Goal: Task Accomplishment & Management: Manage account settings

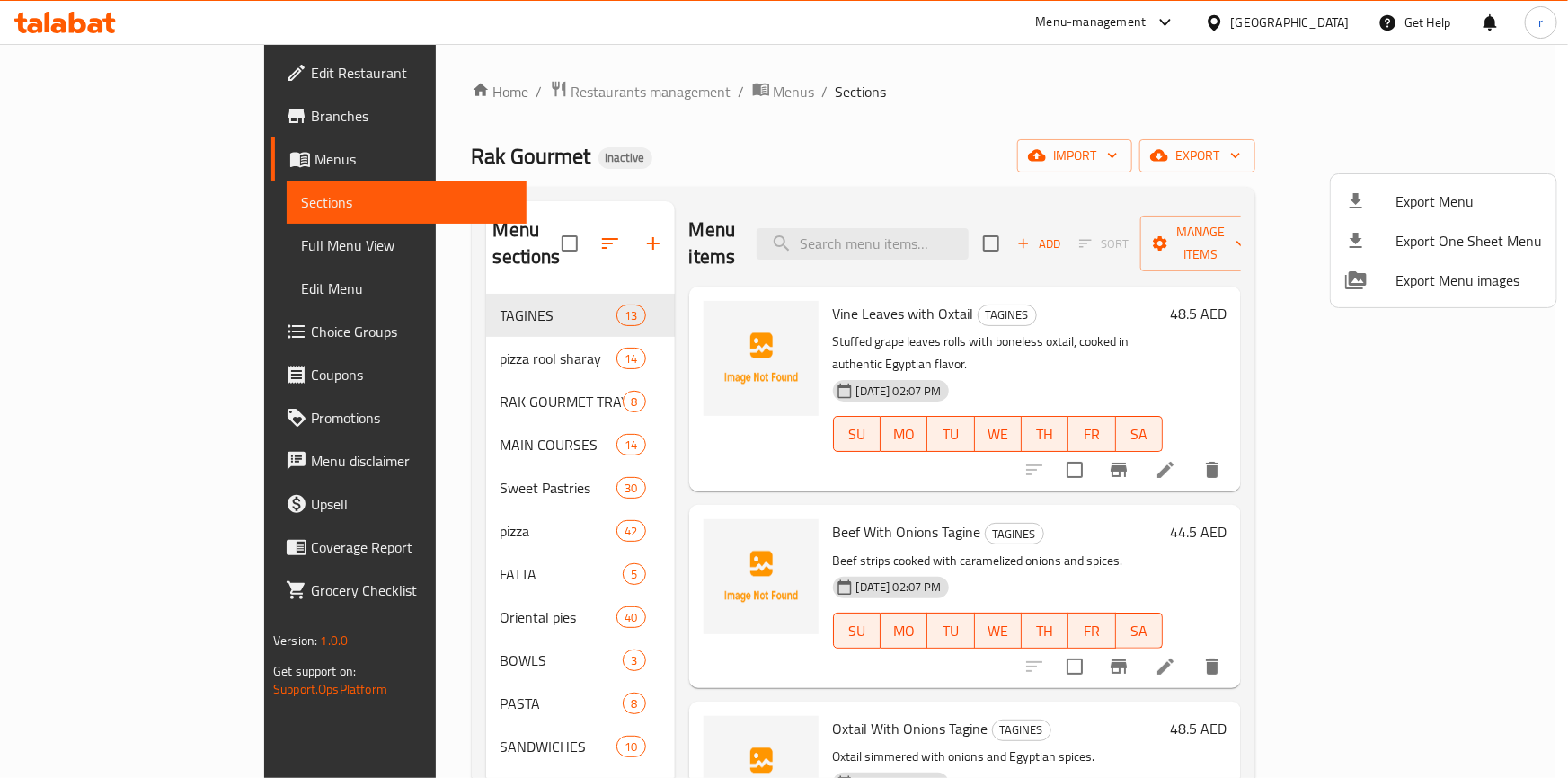
click at [88, 79] on div at bounding box center [784, 389] width 1568 height 778
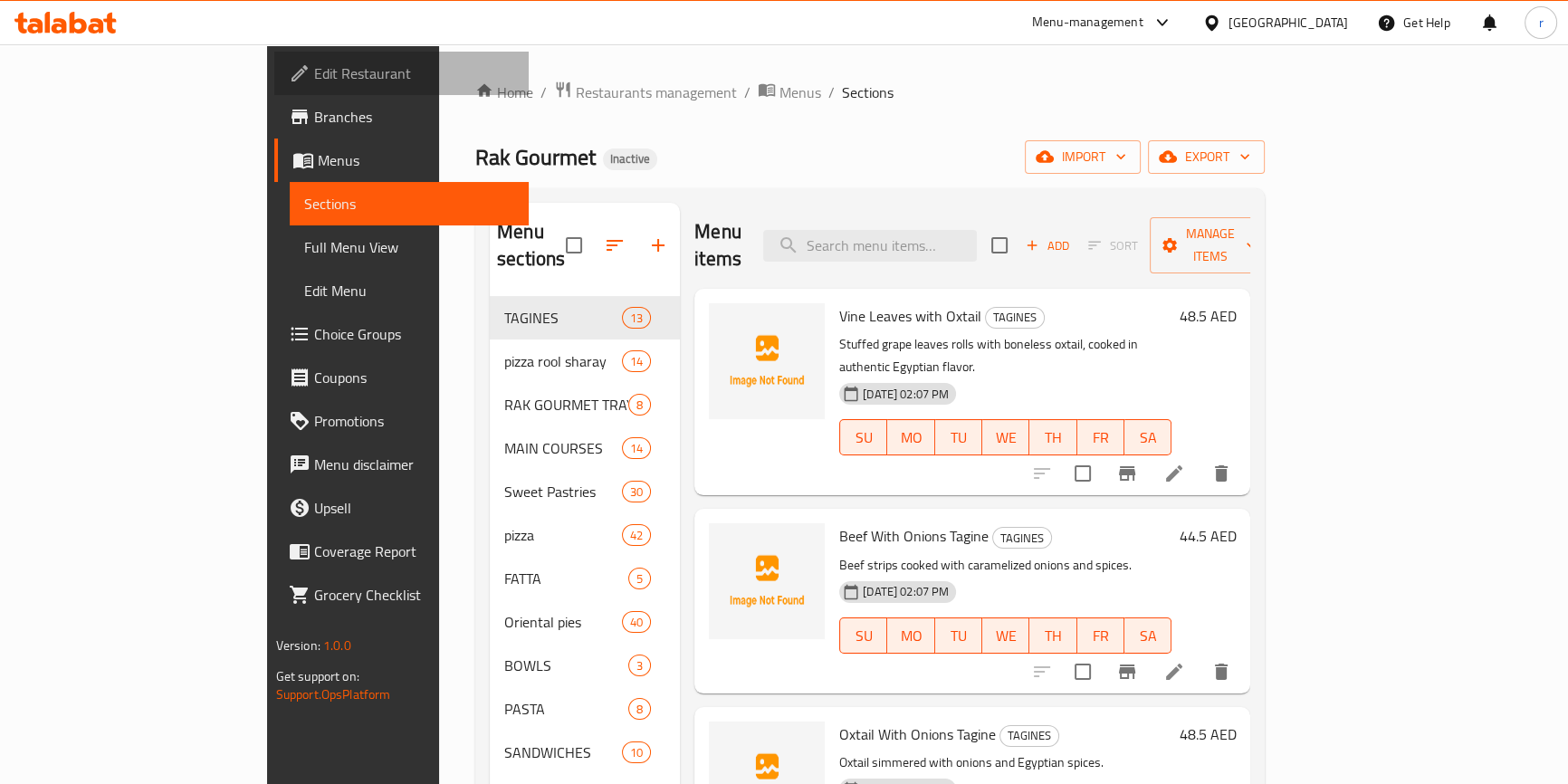
click at [314, 69] on span "Edit Restaurant" at bounding box center [413, 73] width 200 height 22
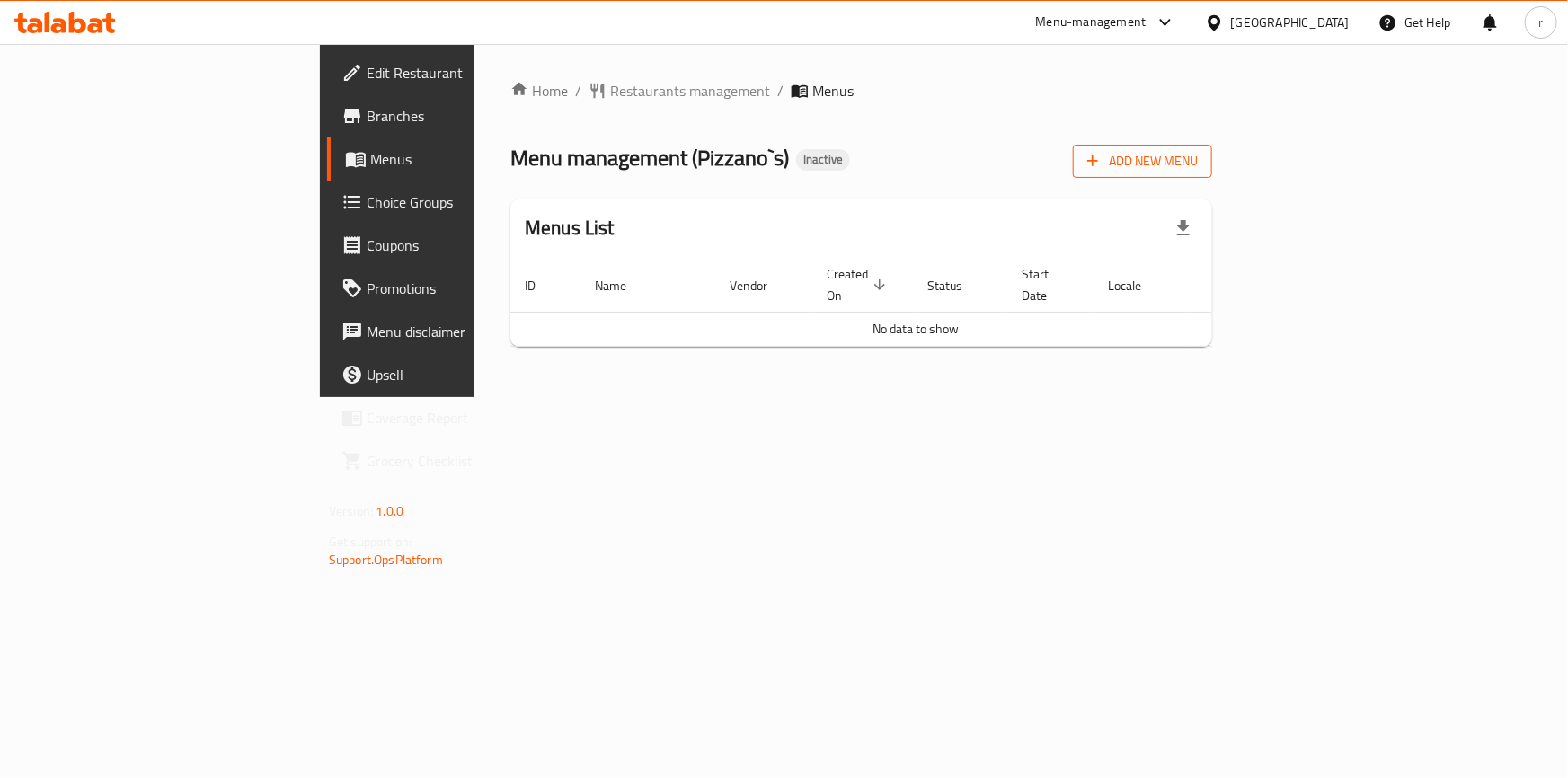
click at [1198, 168] on span "Add New Menu" at bounding box center [1142, 161] width 110 height 23
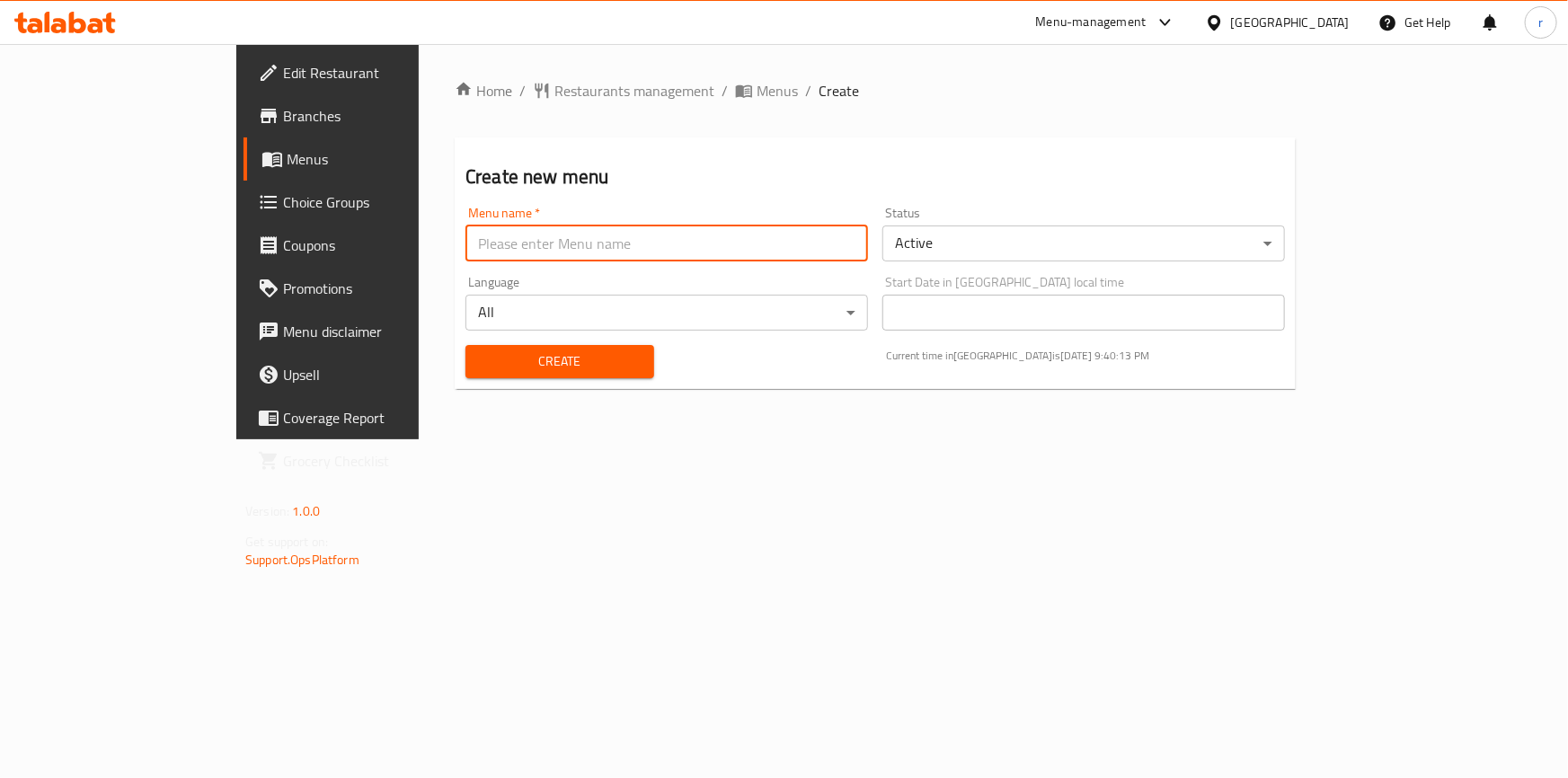
click at [466, 239] on input "text" at bounding box center [667, 244] width 403 height 36
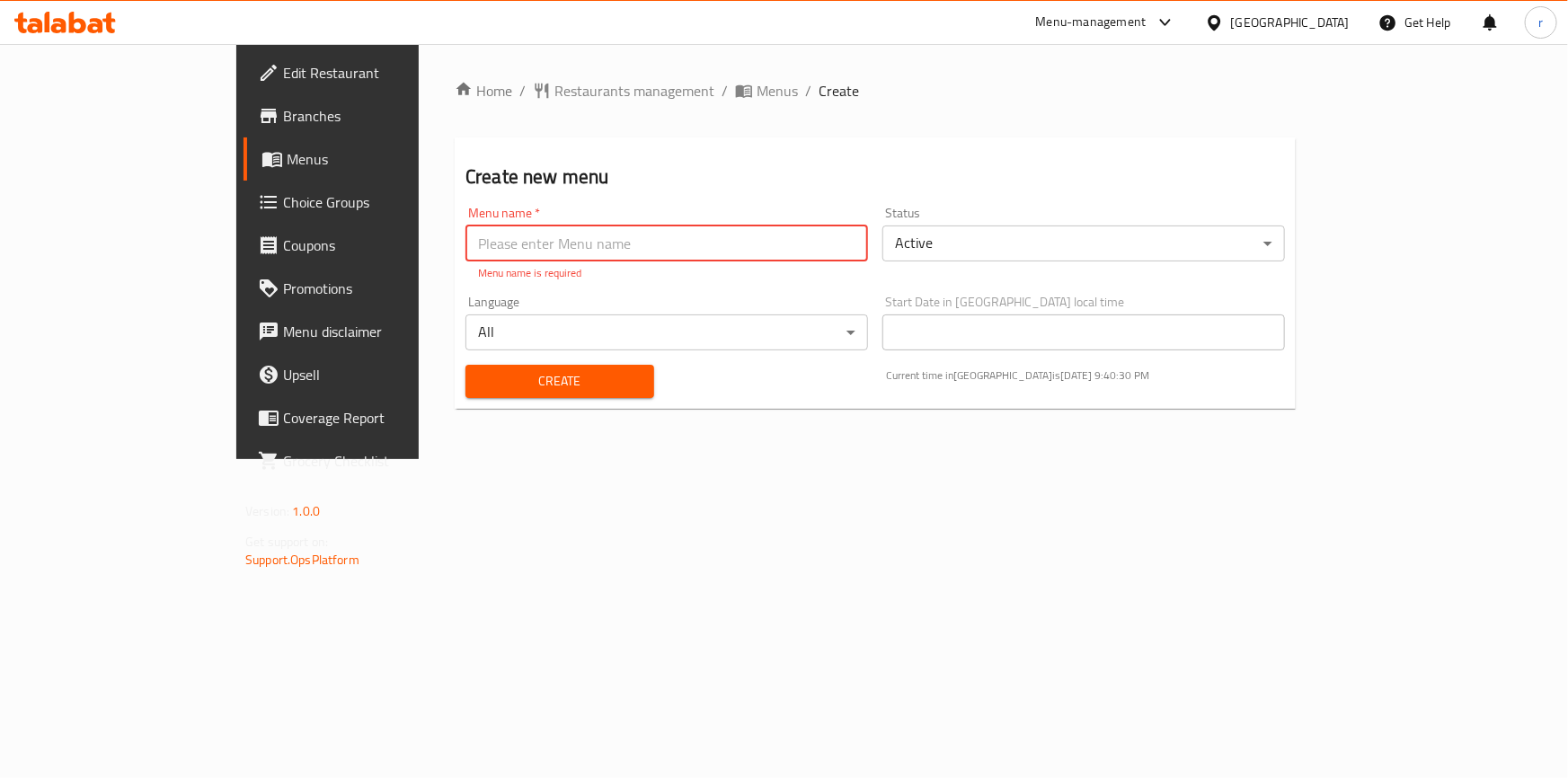
click at [507, 233] on input "text" at bounding box center [667, 244] width 403 height 36
click at [466, 243] on input "pizizno" at bounding box center [667, 244] width 403 height 36
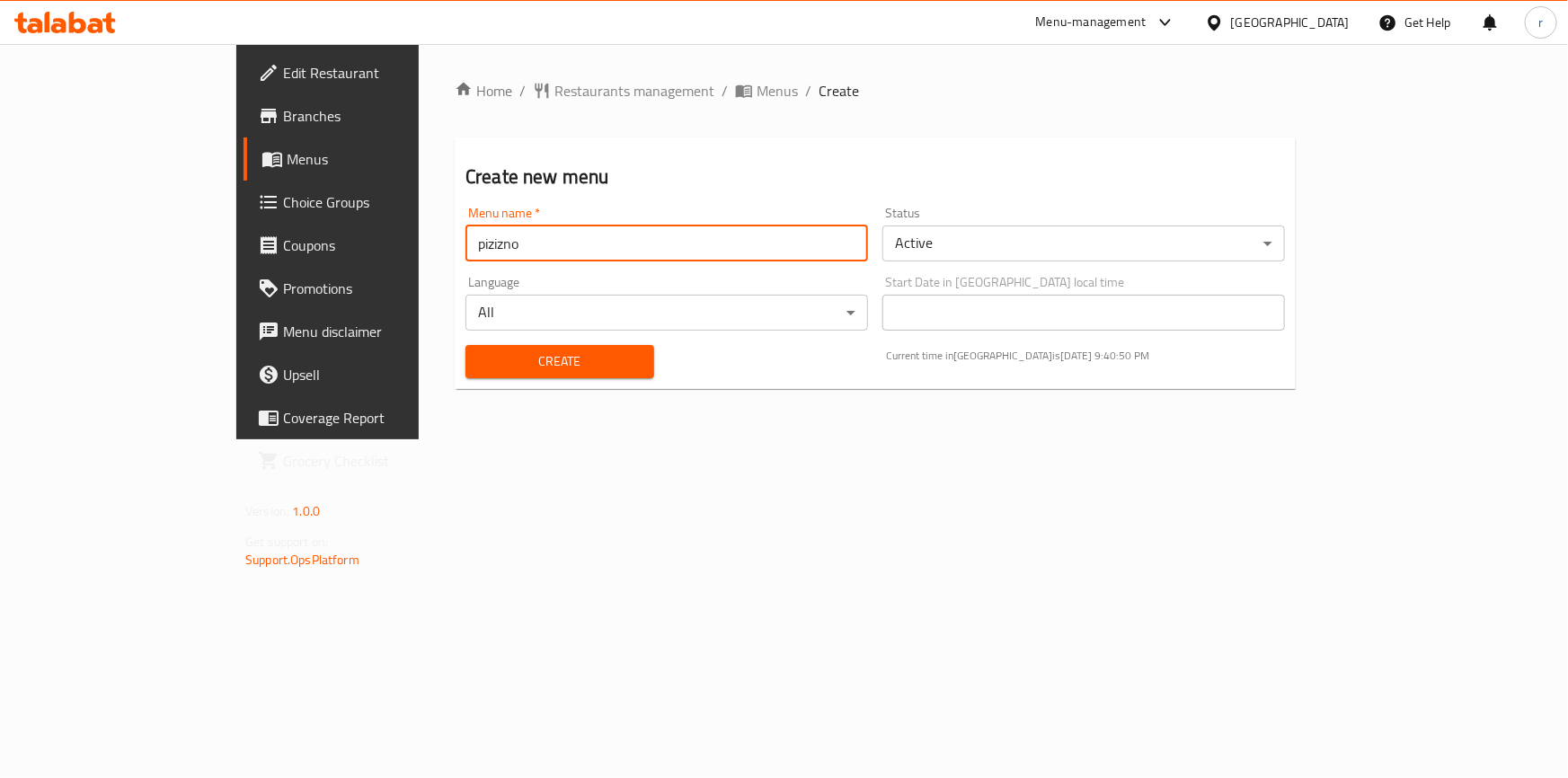
drag, startPoint x: 484, startPoint y: 231, endPoint x: 298, endPoint y: 240, distance: 186.2
click at [455, 240] on div "Create new menu Menu name   * pizizno Menu name * Status Active ​ Language All …" at bounding box center [875, 262] width 841 height 251
paste input "Pizzano's"
type input "Pizzano's"
click at [480, 359] on span "Create" at bounding box center [560, 361] width 160 height 23
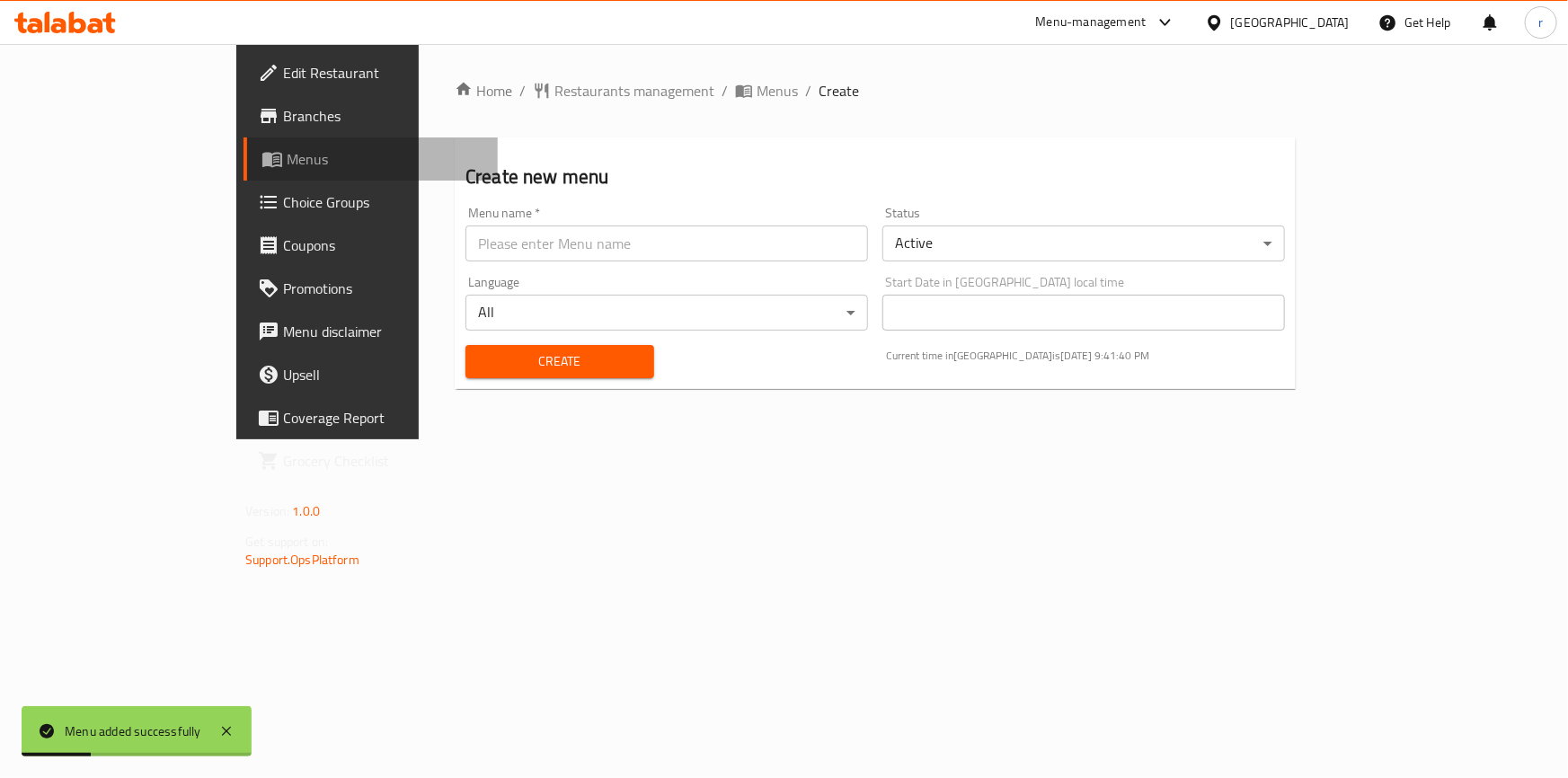
click at [287, 162] on span "Menus" at bounding box center [385, 159] width 197 height 22
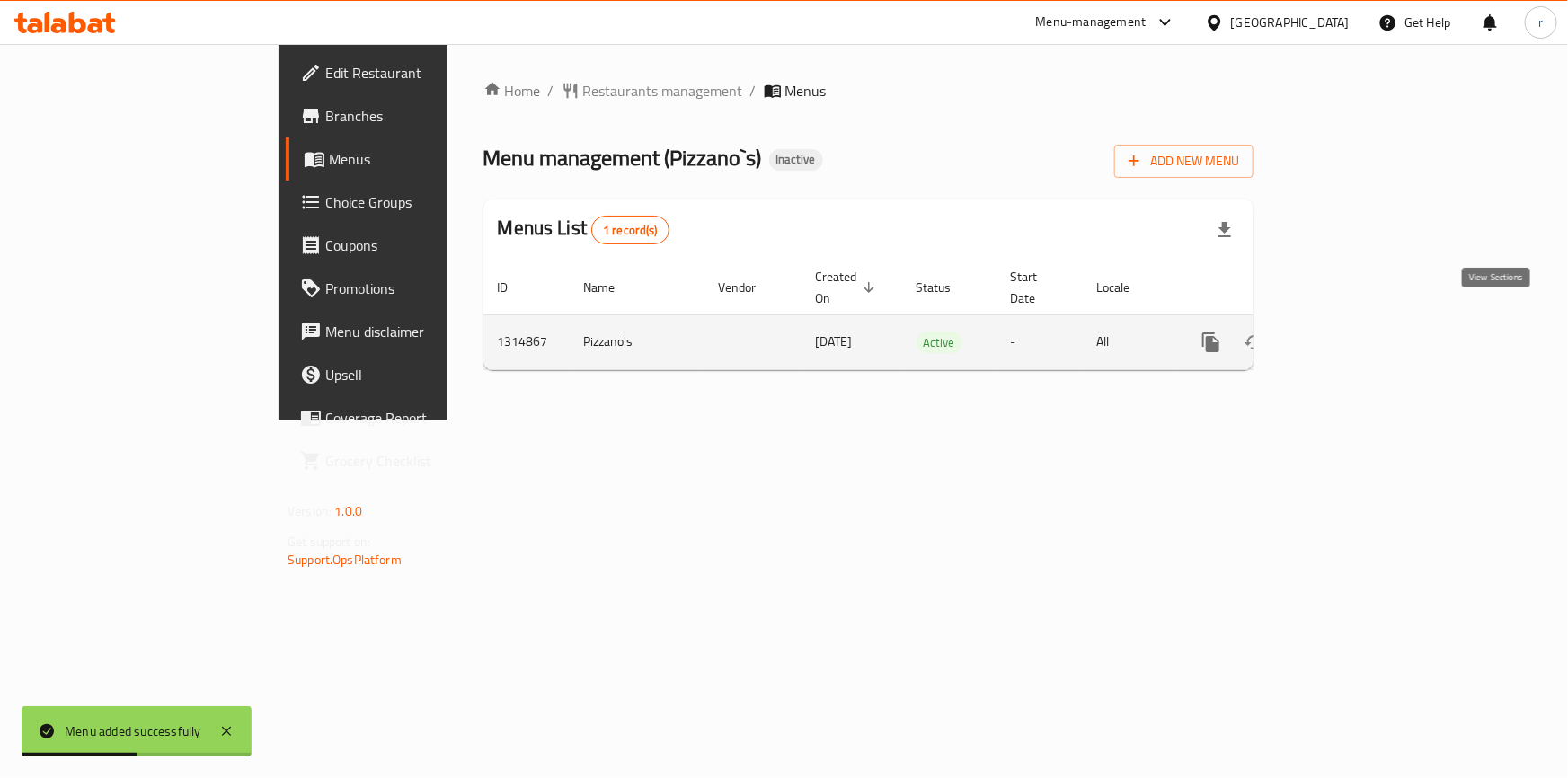
click at [1349, 334] on icon "enhanced table" at bounding box center [1340, 341] width 16 height 16
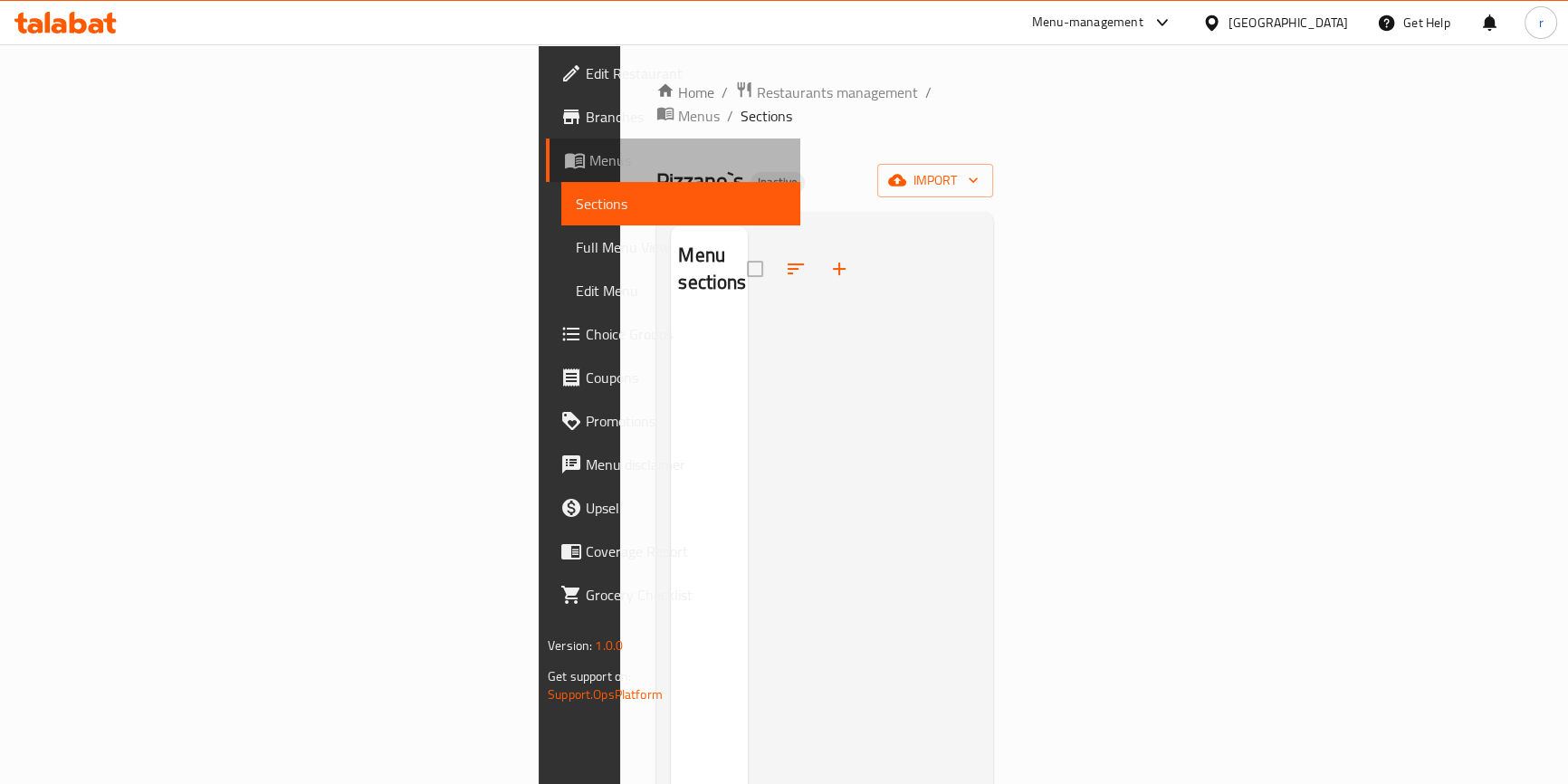
click at [590, 154] on span "Menus" at bounding box center [687, 160] width 196 height 22
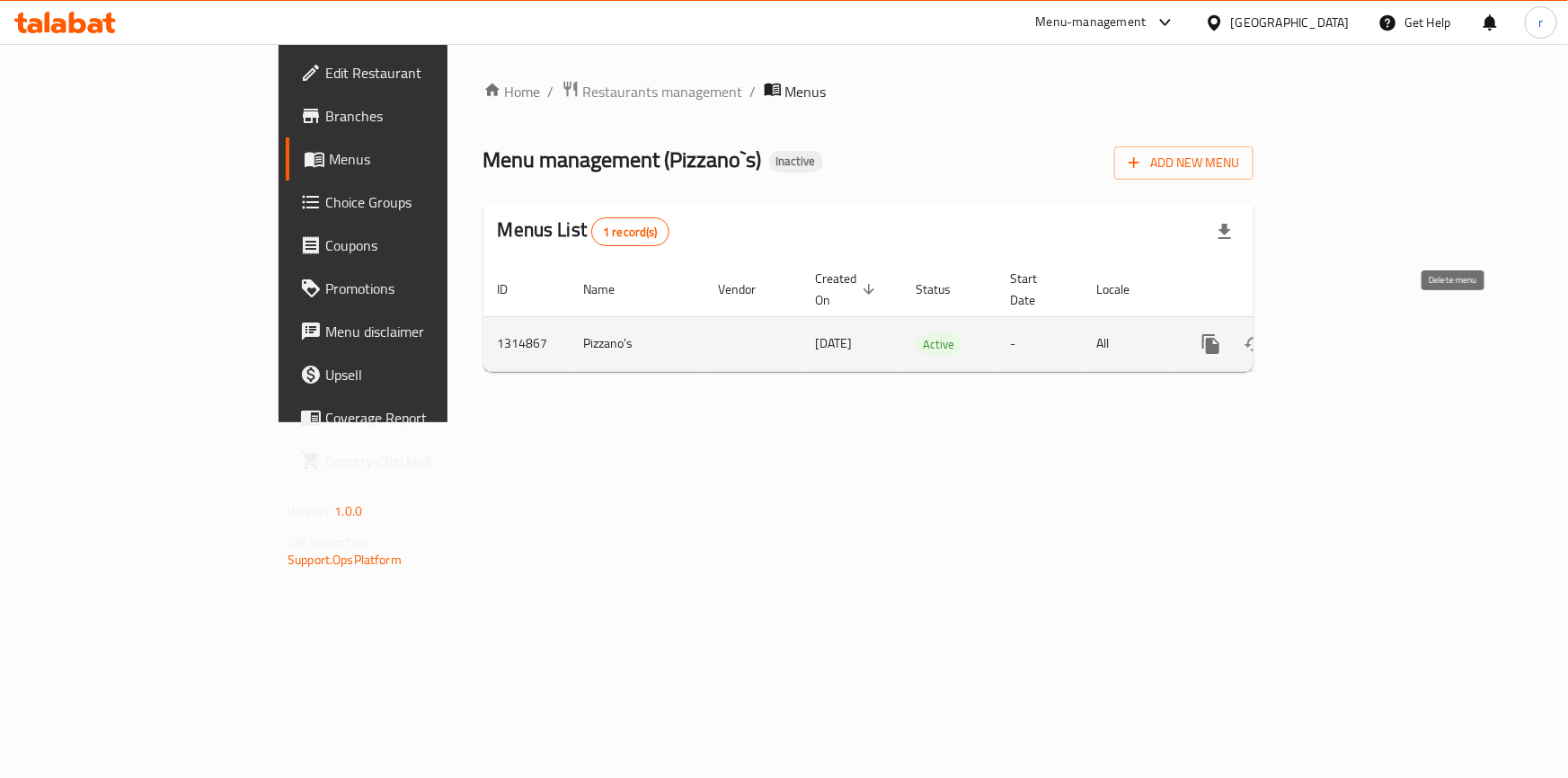
click at [1320, 324] on button "enhanced table" at bounding box center [1298, 344] width 43 height 43
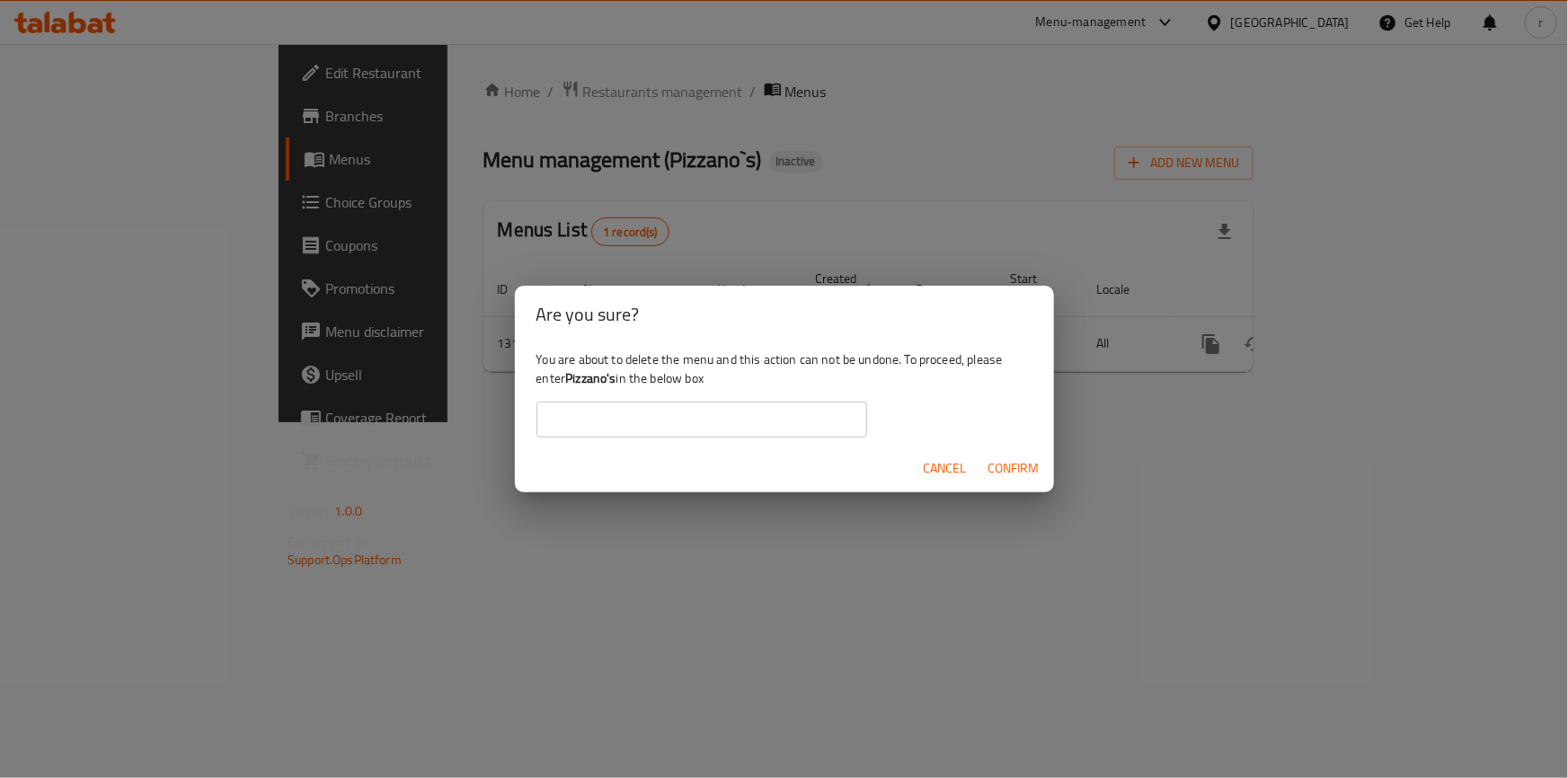
click at [1008, 468] on span "Confirm" at bounding box center [1014, 468] width 51 height 23
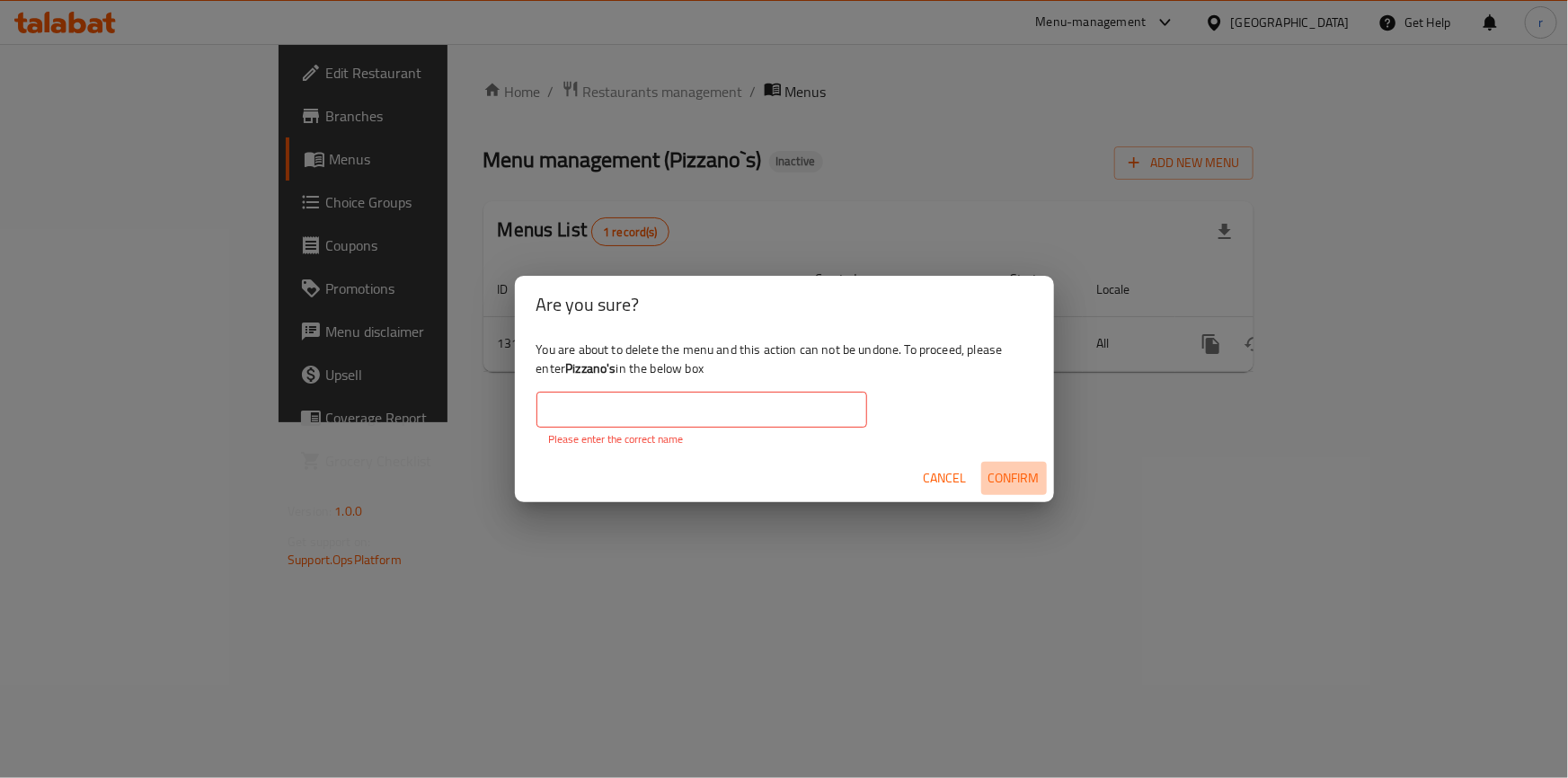
click at [1010, 476] on span "Confirm" at bounding box center [1014, 478] width 51 height 23
click at [745, 415] on input "text" at bounding box center [701, 409] width 330 height 36
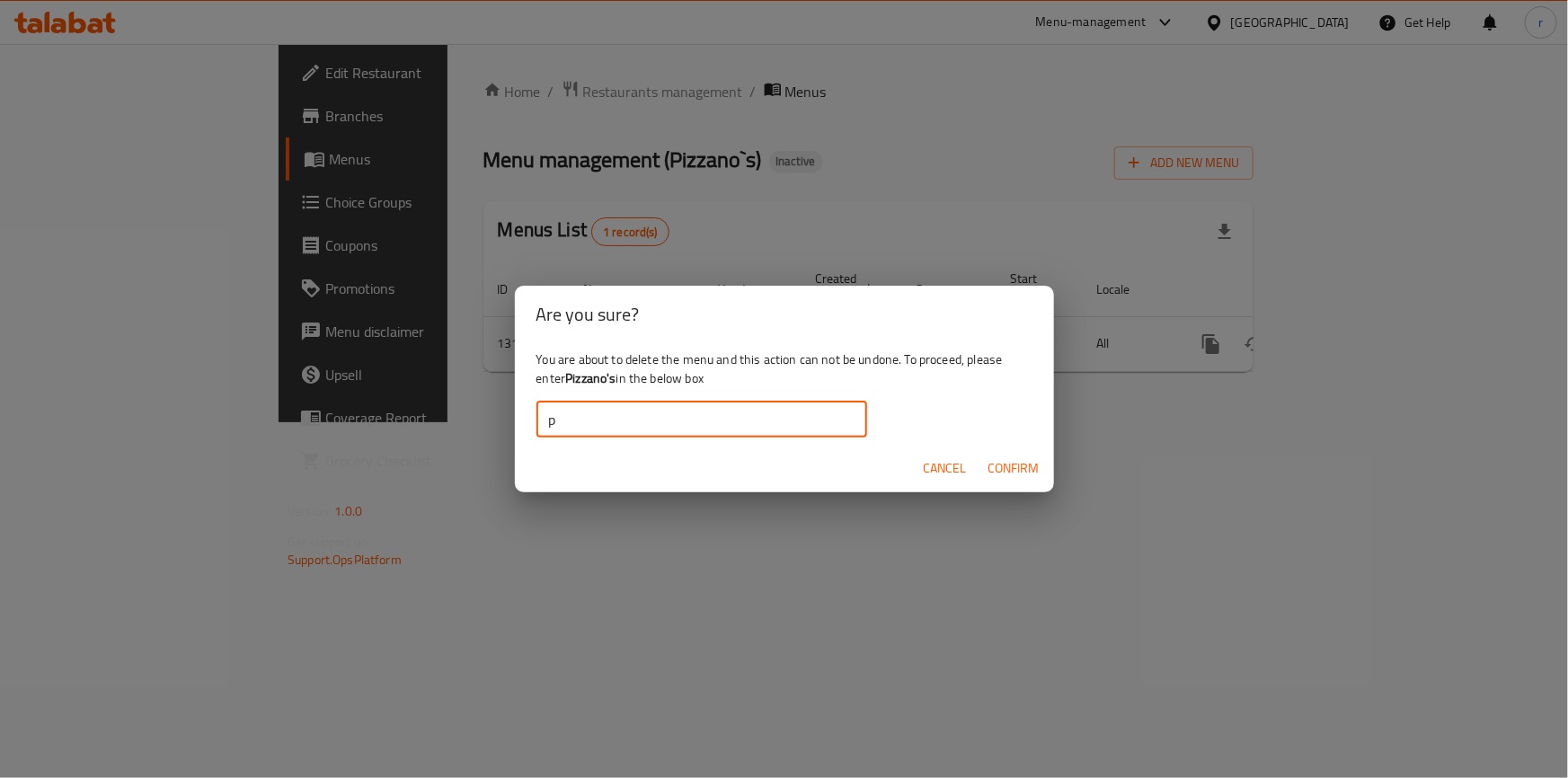
type input "Pizzano`s"
click at [1018, 464] on span "Confirm" at bounding box center [1014, 468] width 51 height 23
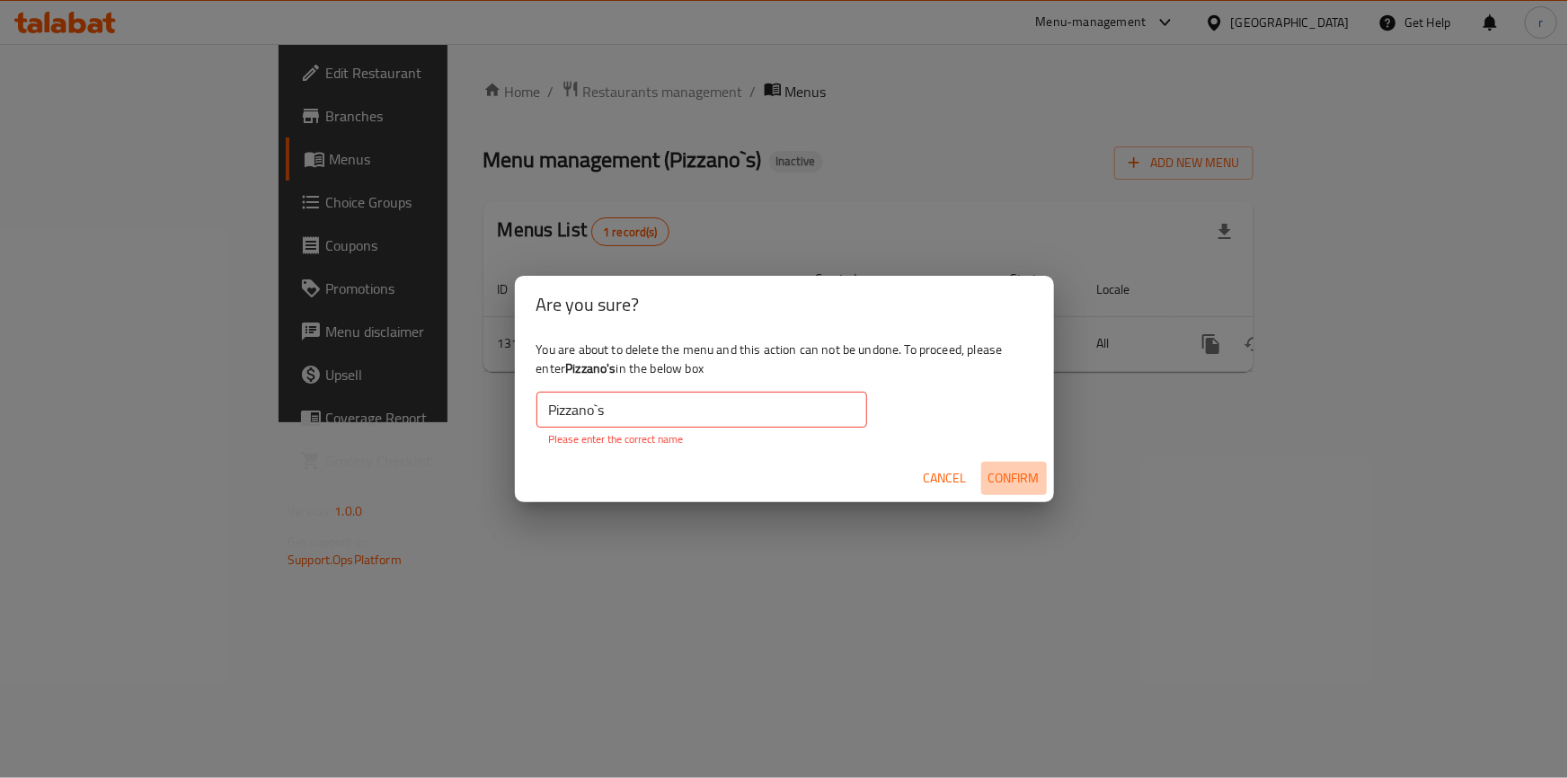
click at [1022, 482] on span "Confirm" at bounding box center [1014, 478] width 51 height 23
click at [1374, 337] on div "Are you sure? You are about to delete the menu and this action can not be undon…" at bounding box center [784, 389] width 1568 height 778
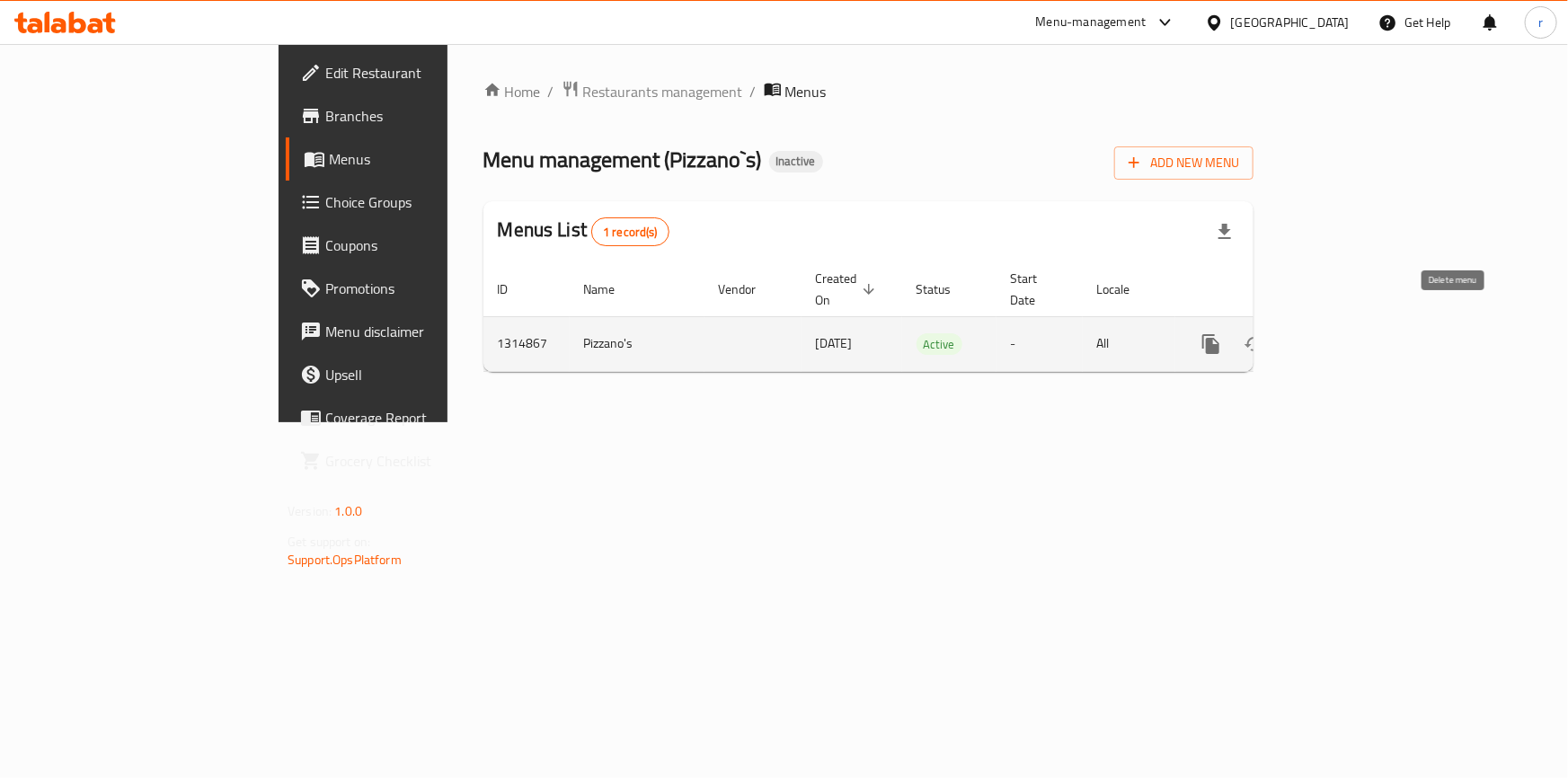
click at [1308, 333] on icon "enhanced table" at bounding box center [1297, 343] width 22 height 22
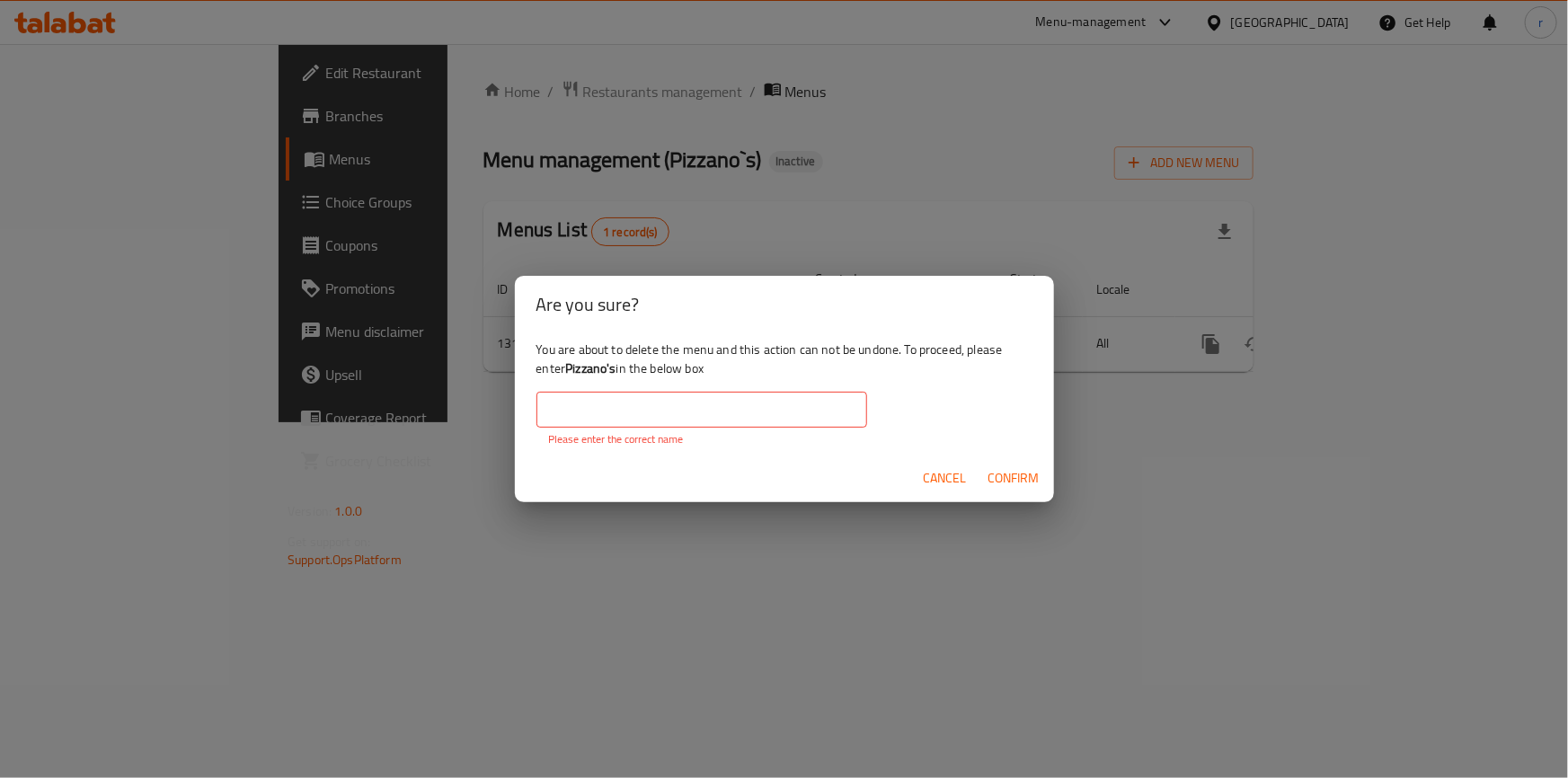
click at [946, 479] on span "Cancel" at bounding box center [945, 478] width 43 height 23
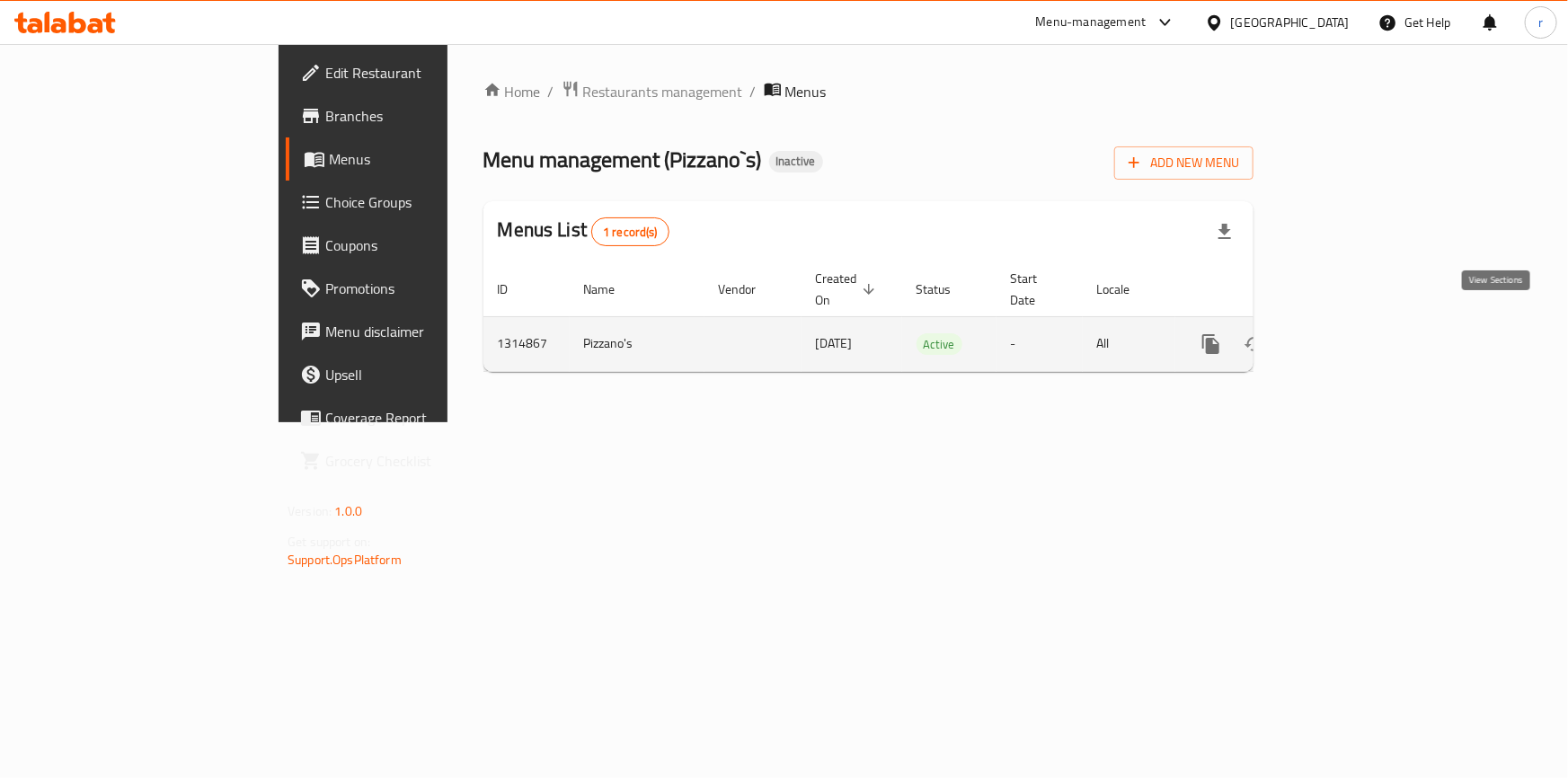
click at [1352, 333] on icon "enhanced table" at bounding box center [1340, 343] width 22 height 22
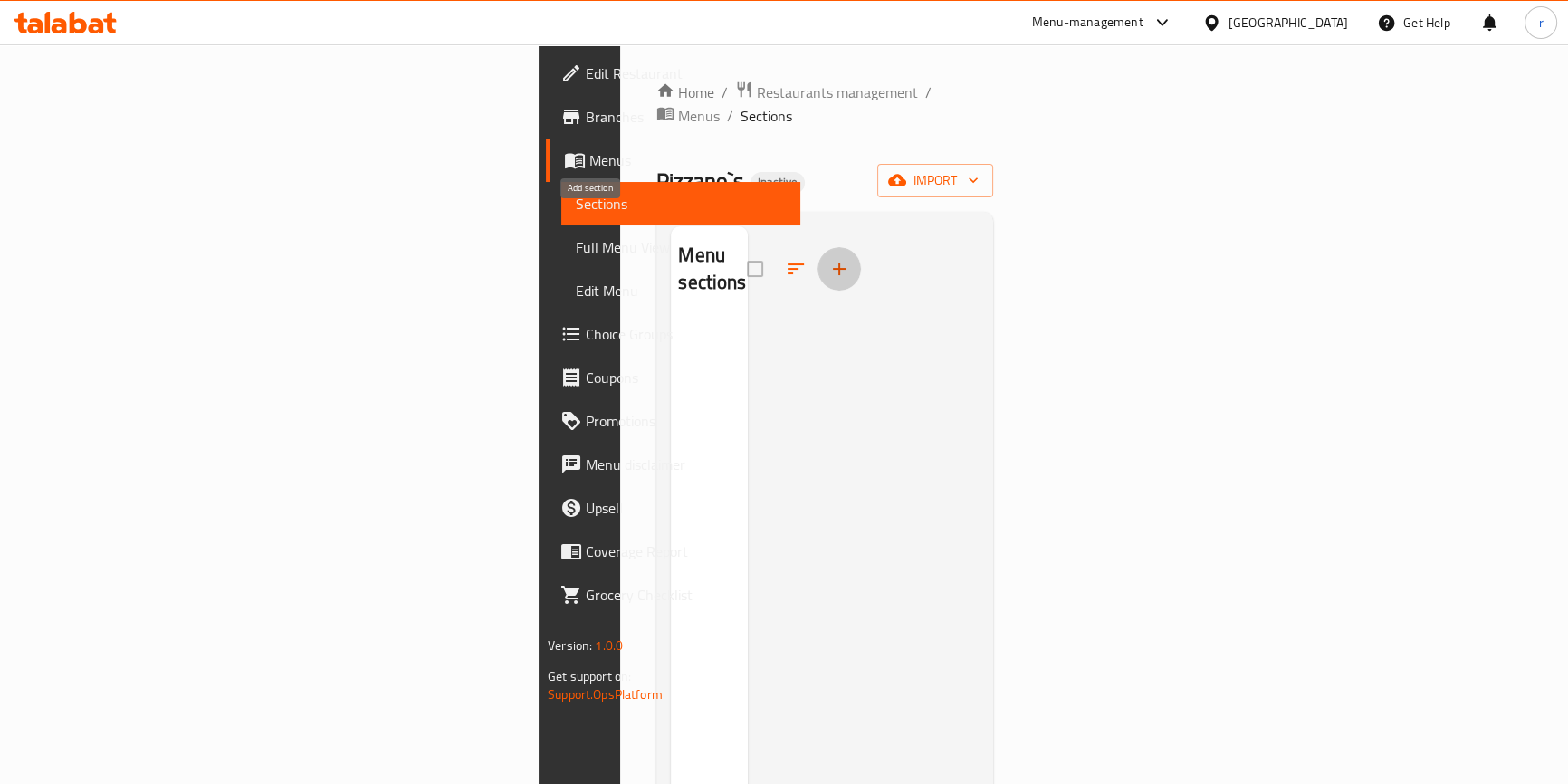
click at [832, 263] on icon "button" at bounding box center [838, 268] width 12 height 12
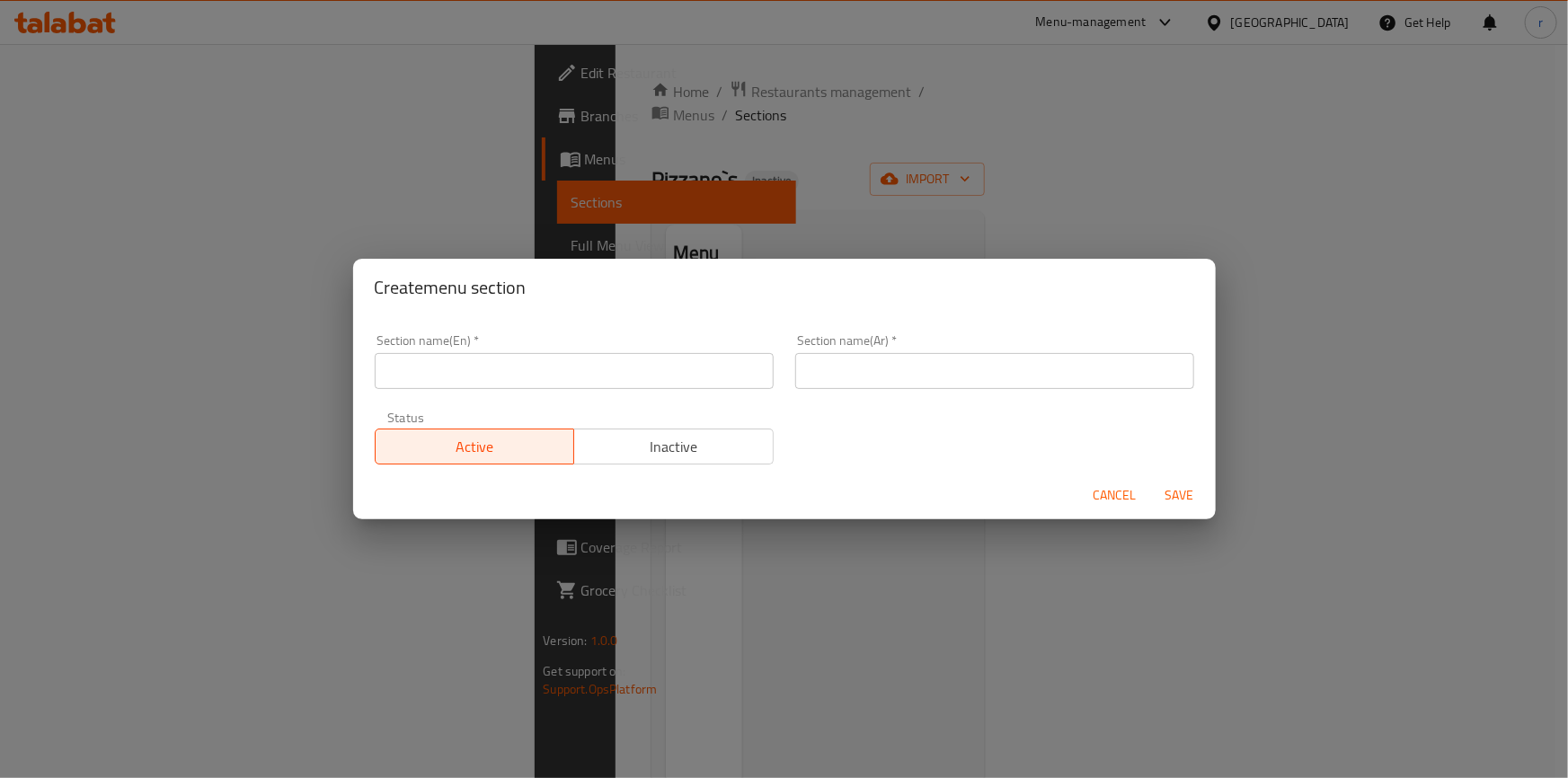
click at [1114, 492] on span "Cancel" at bounding box center [1115, 496] width 43 height 23
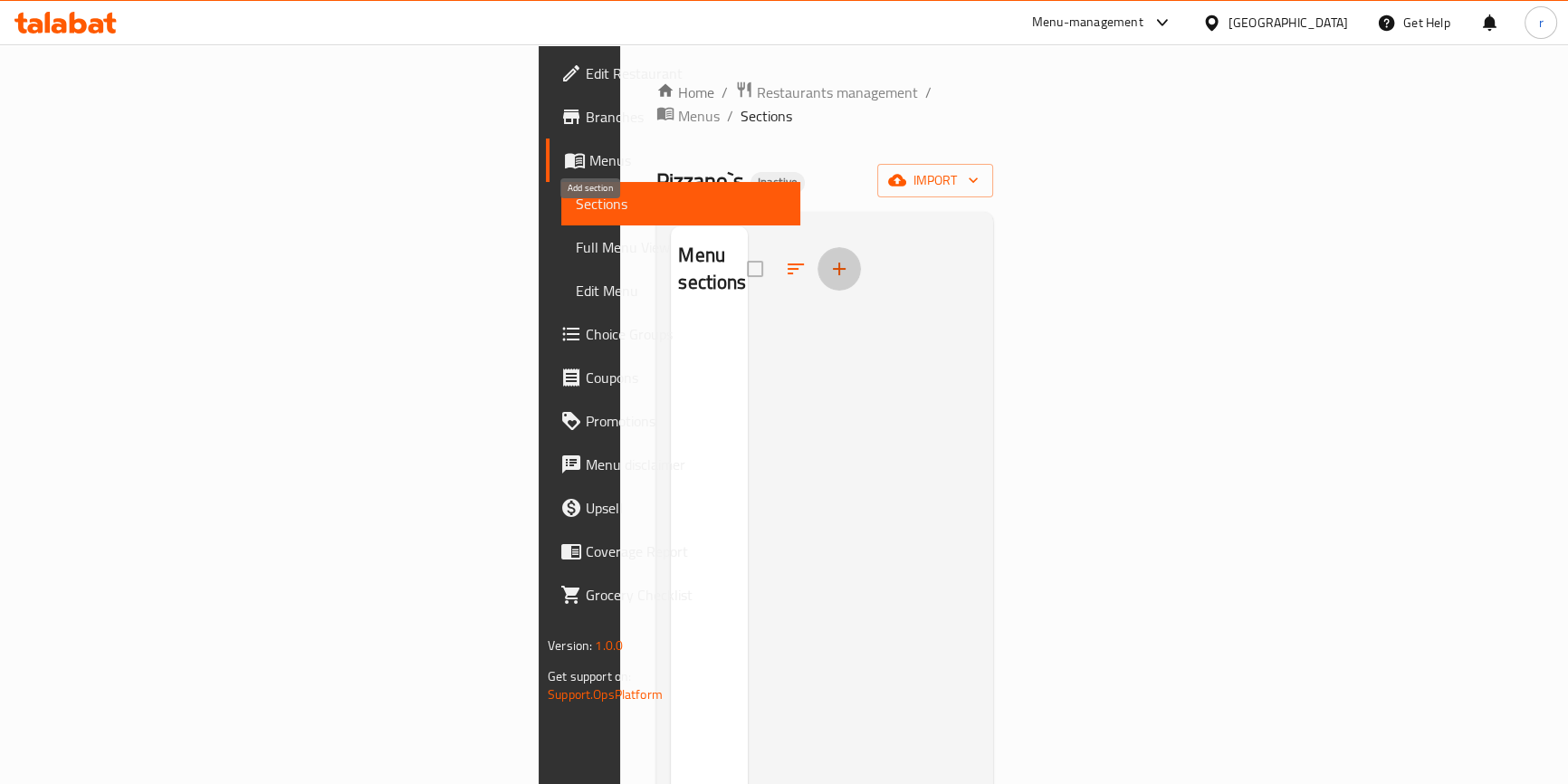
click at [829, 258] on icon "button" at bounding box center [839, 268] width 22 height 22
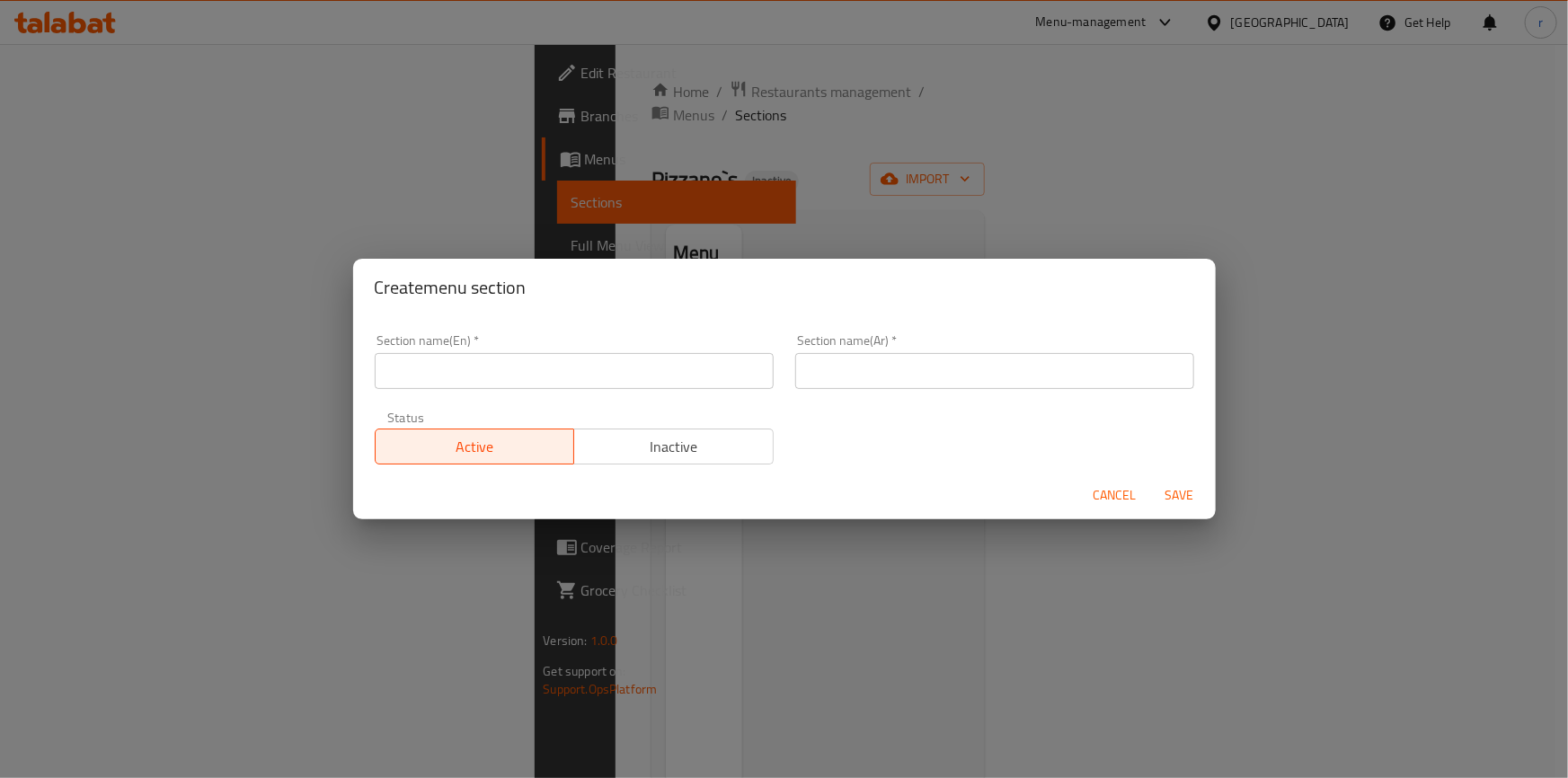
click at [503, 368] on input "text" at bounding box center [574, 371] width 399 height 36
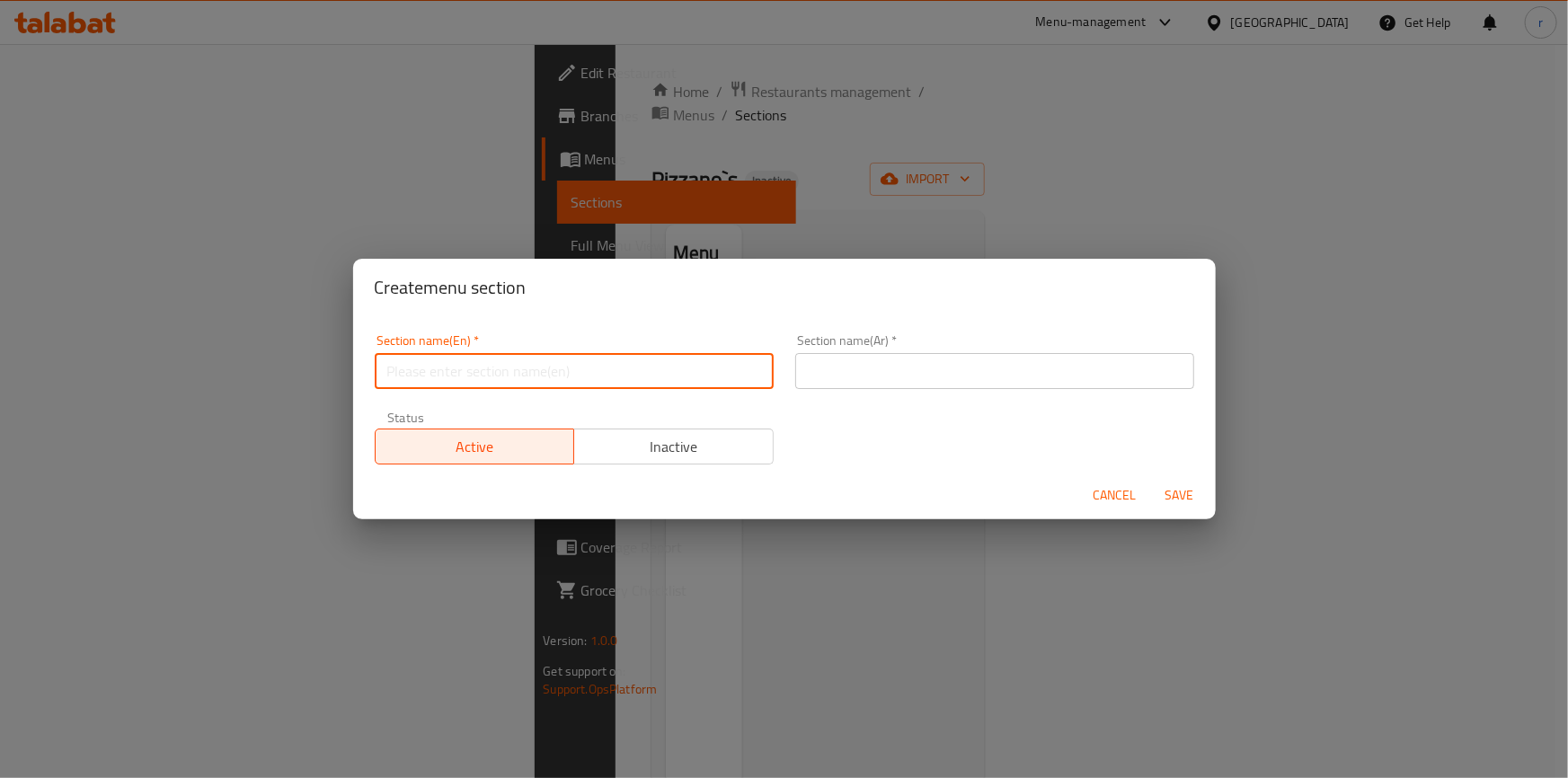
paste input "PASTA LOVER"
type input "PASTA LOVER"
click at [836, 375] on input "text" at bounding box center [995, 371] width 399 height 36
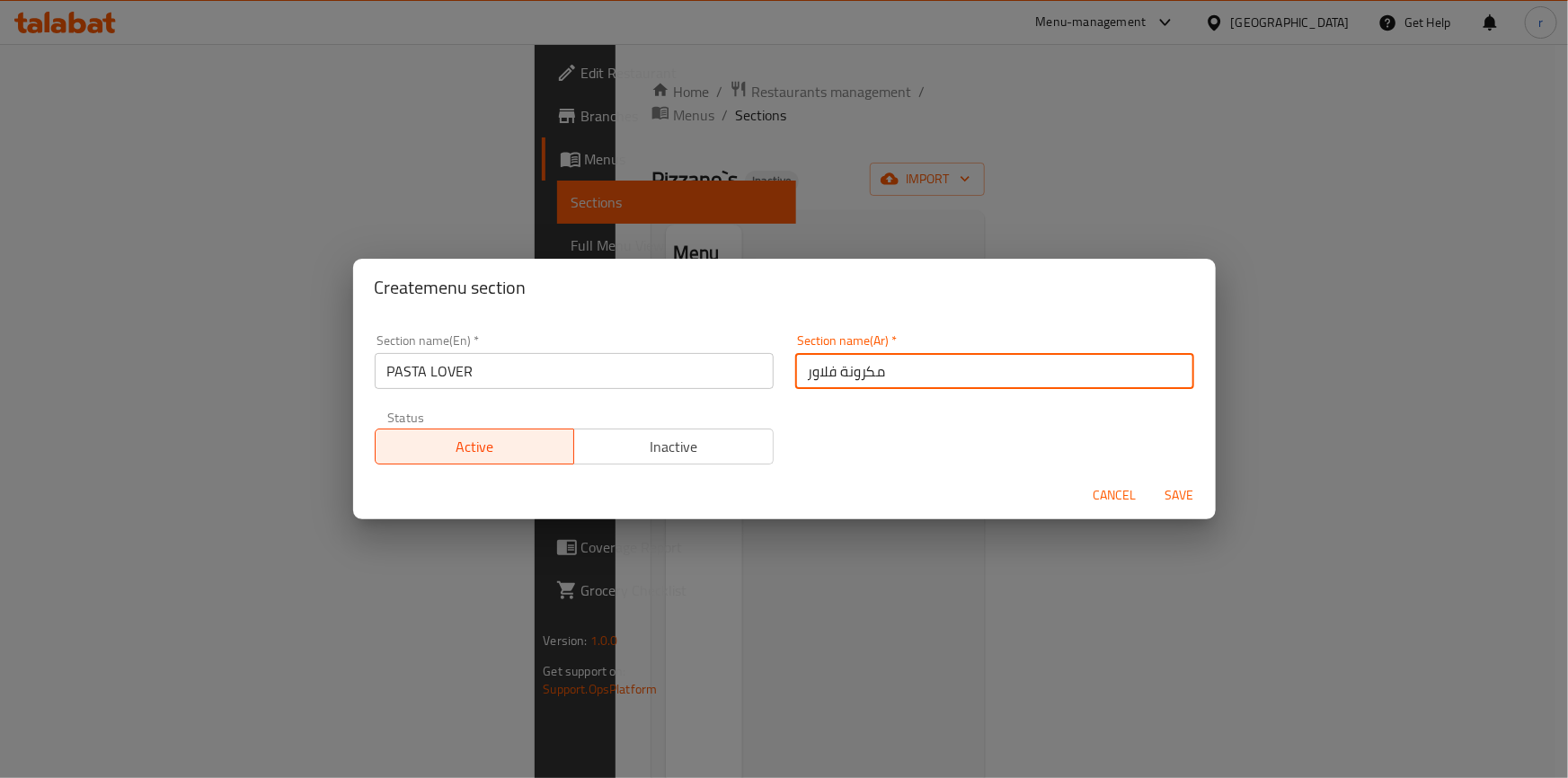
type input "مكرونة فلاور"
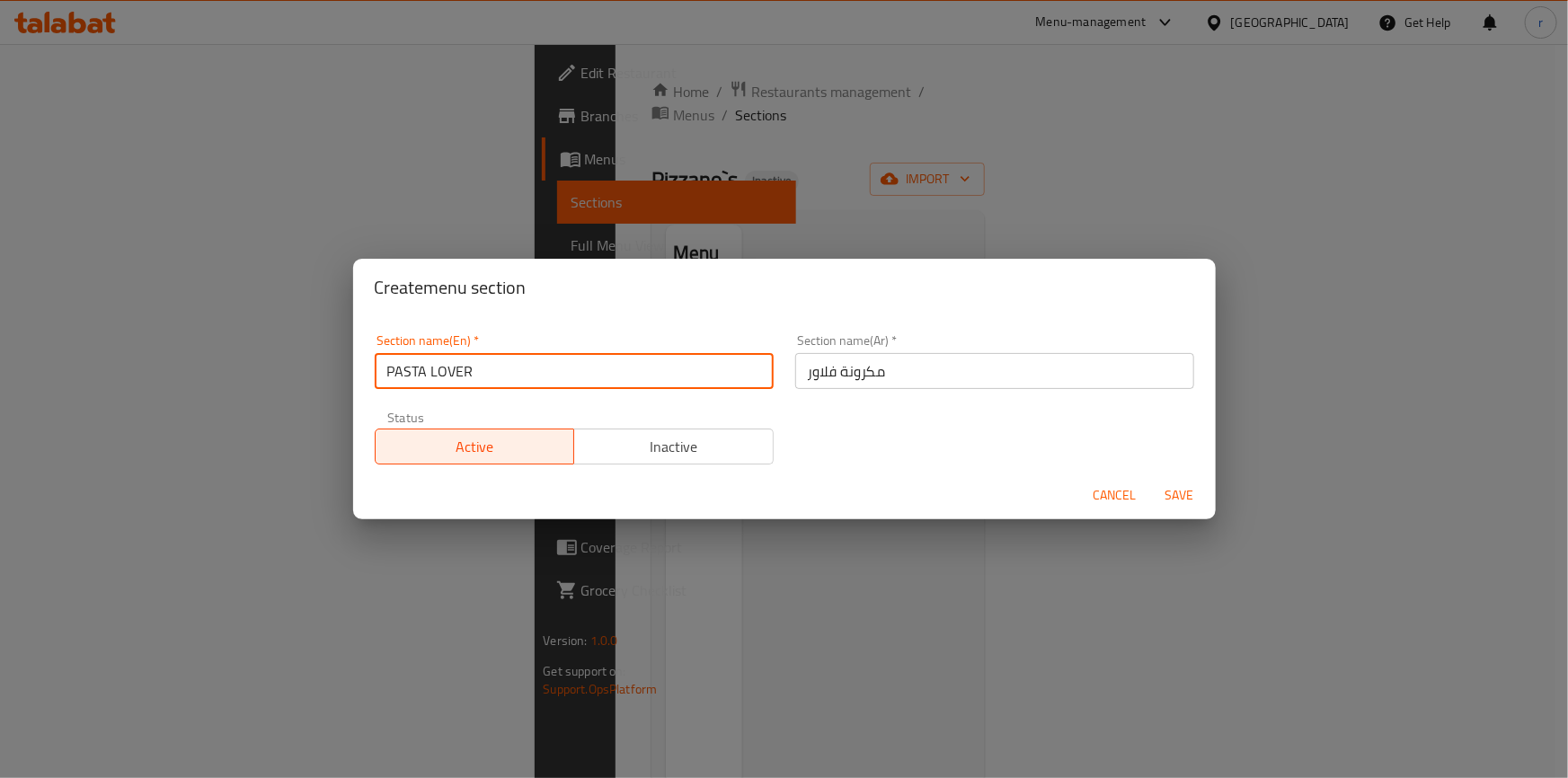
drag, startPoint x: 431, startPoint y: 370, endPoint x: 386, endPoint y: 372, distance: 45.0
click at [386, 372] on input "PASTA LOVER" at bounding box center [574, 371] width 399 height 36
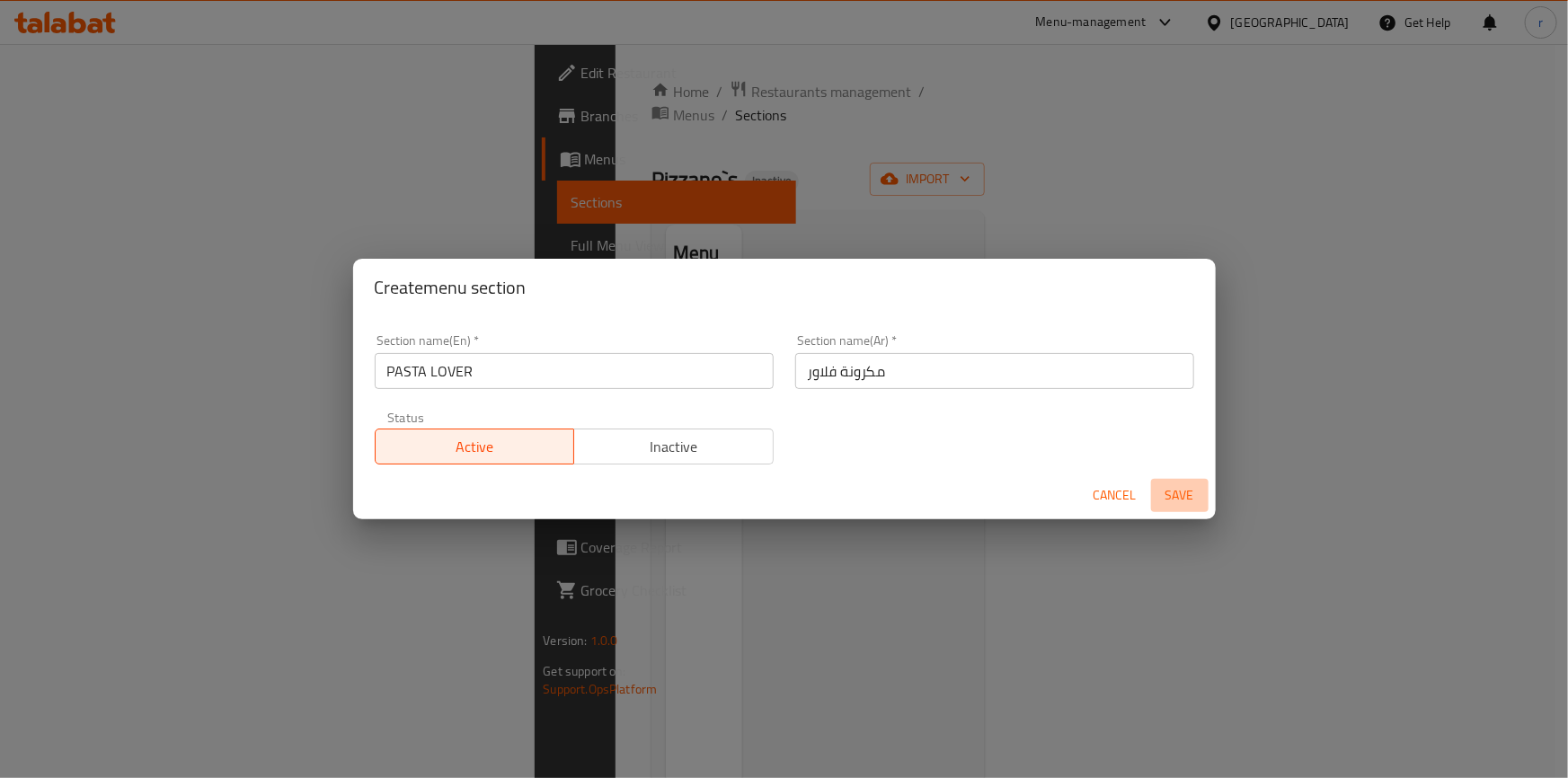
click at [1182, 500] on span "Save" at bounding box center [1180, 496] width 43 height 23
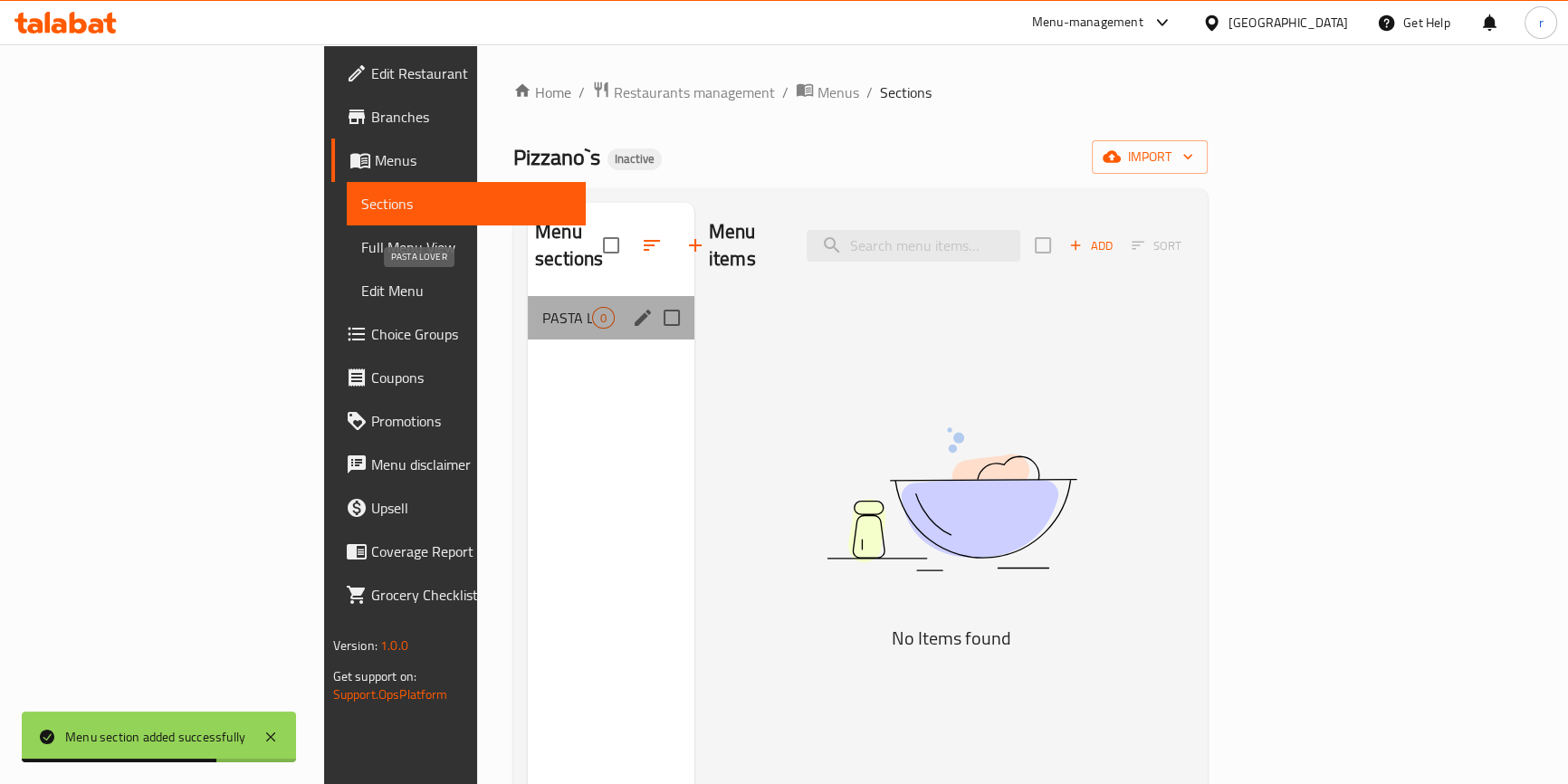
click at [542, 307] on span "PASTA LOVER" at bounding box center [567, 318] width 50 height 22
click at [631, 307] on icon "edit" at bounding box center [642, 318] width 22 height 22
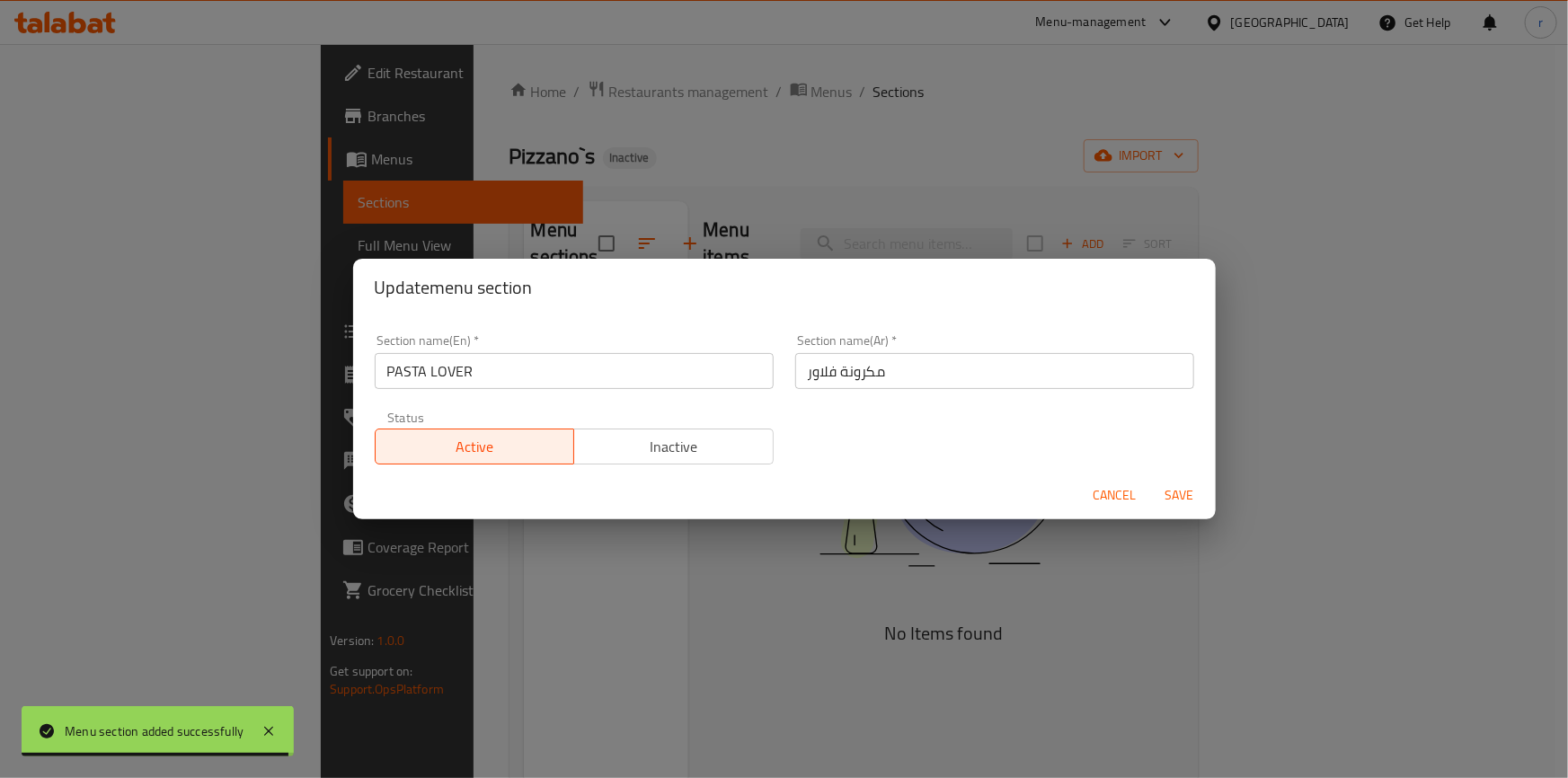
click at [1182, 499] on span "Save" at bounding box center [1180, 496] width 43 height 23
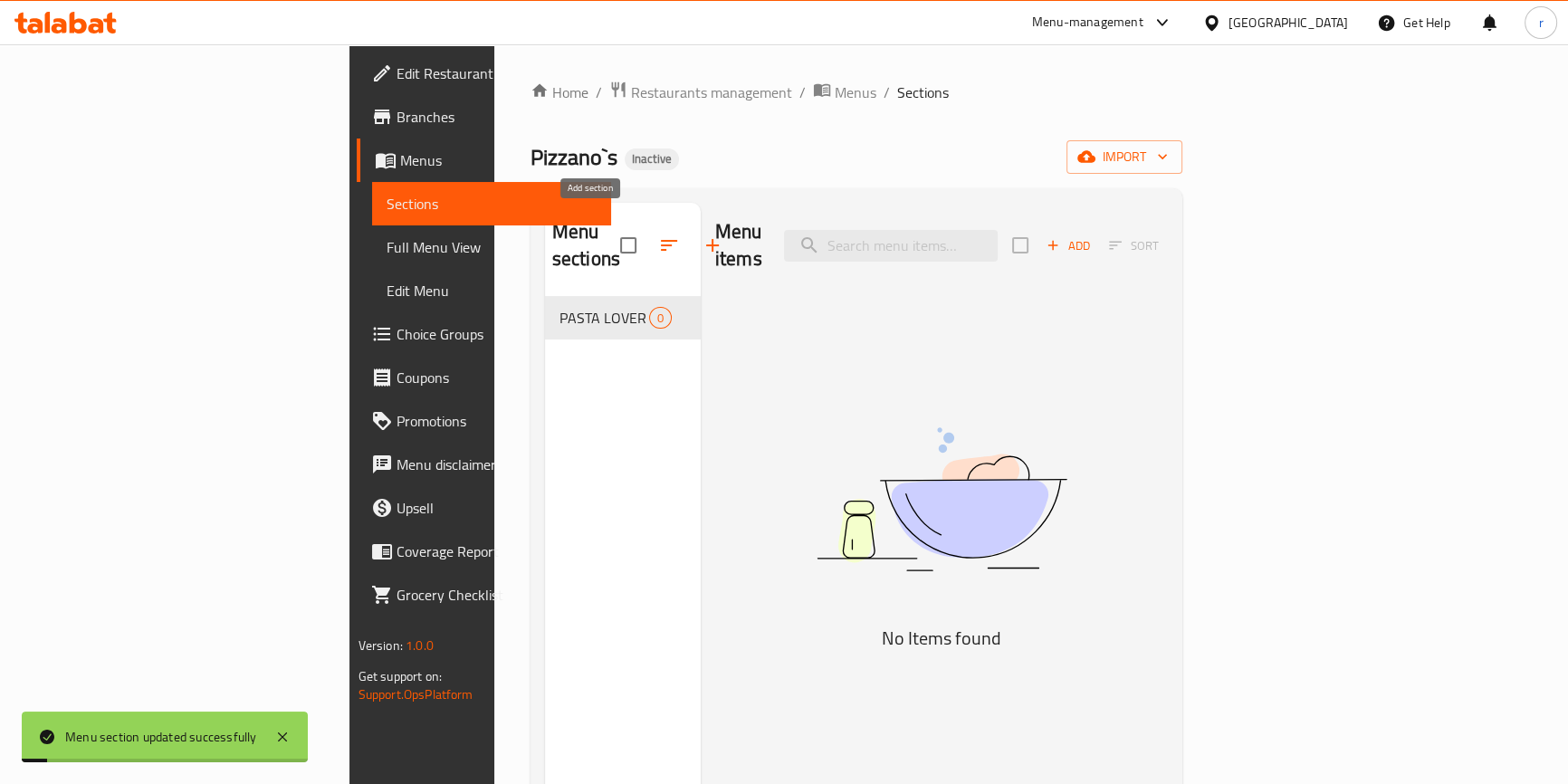
click at [702, 234] on icon "button" at bounding box center [712, 245] width 22 height 22
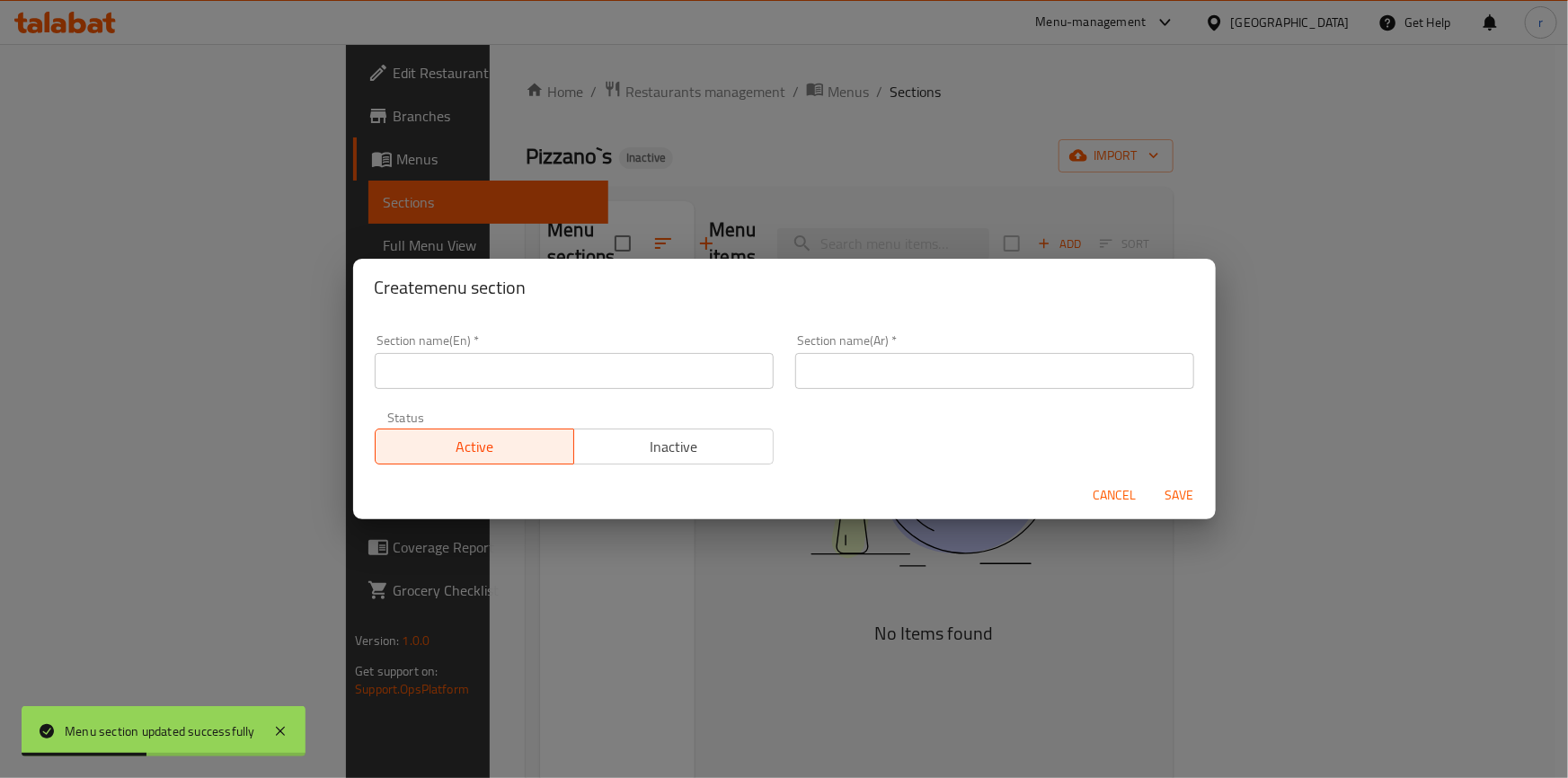
click at [1109, 486] on span "Cancel" at bounding box center [1115, 496] width 43 height 23
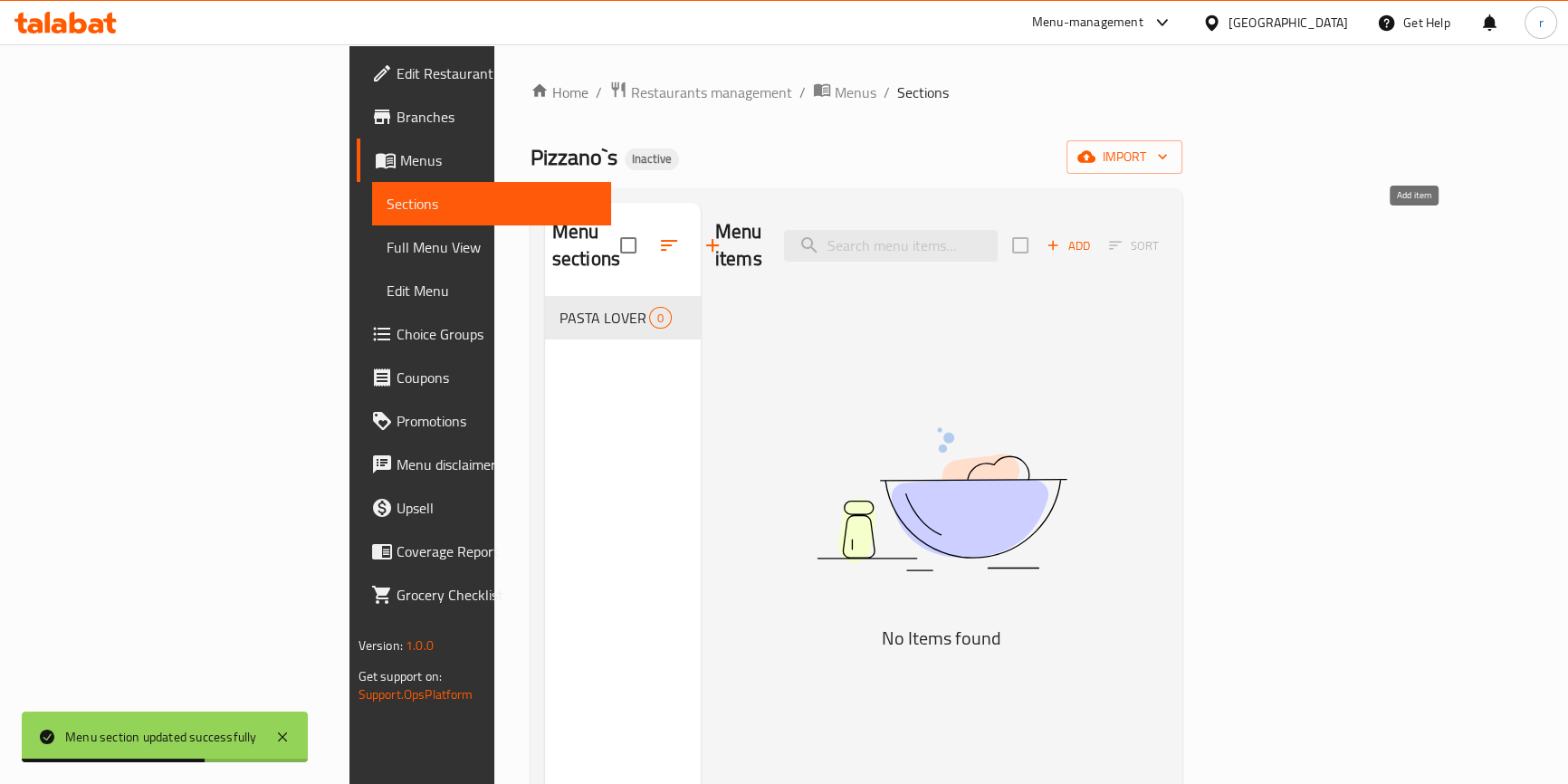
click at [1092, 235] on span "Add" at bounding box center [1068, 246] width 49 height 21
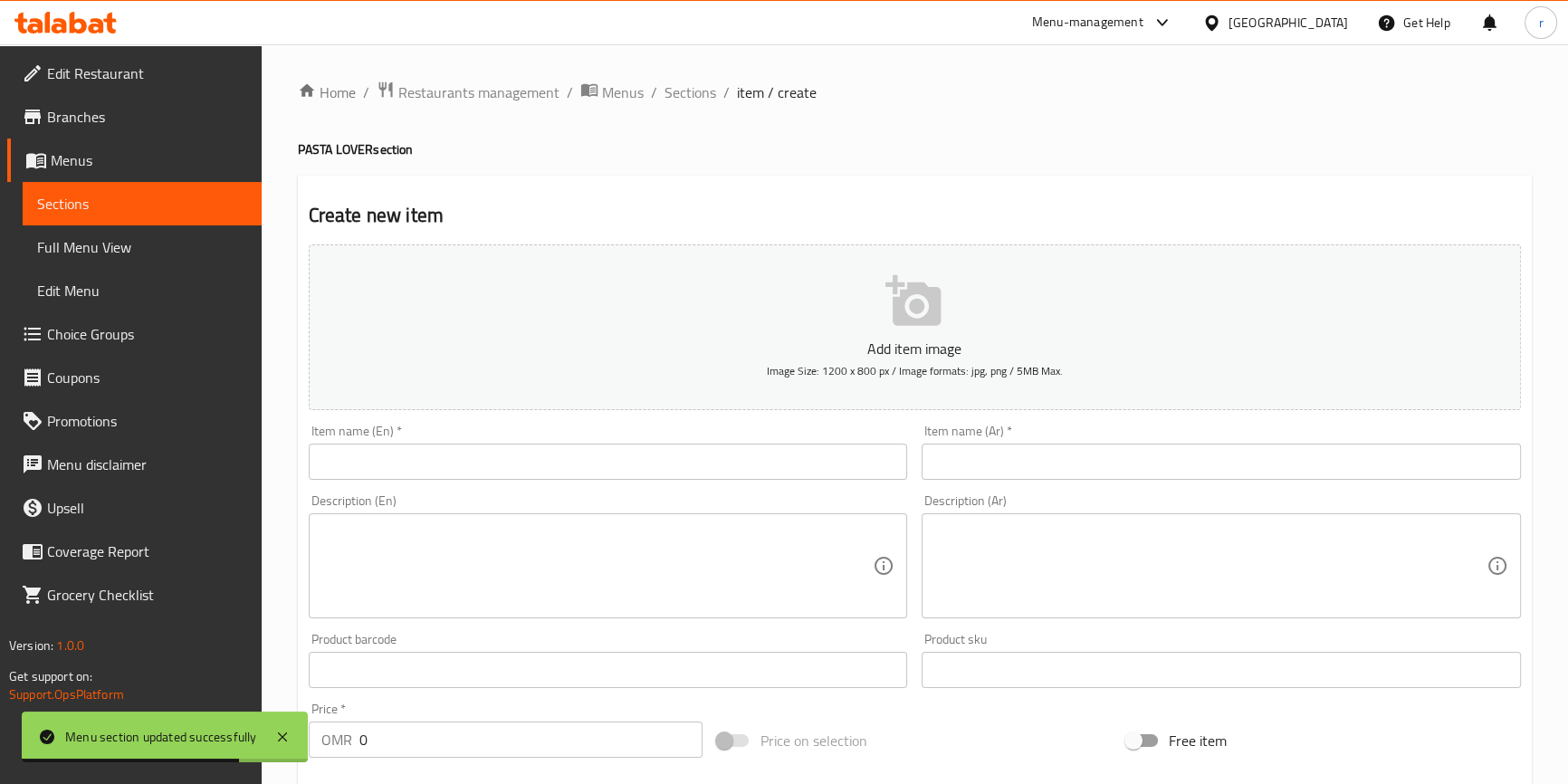
click at [503, 457] on input "text" at bounding box center [609, 462] width 599 height 36
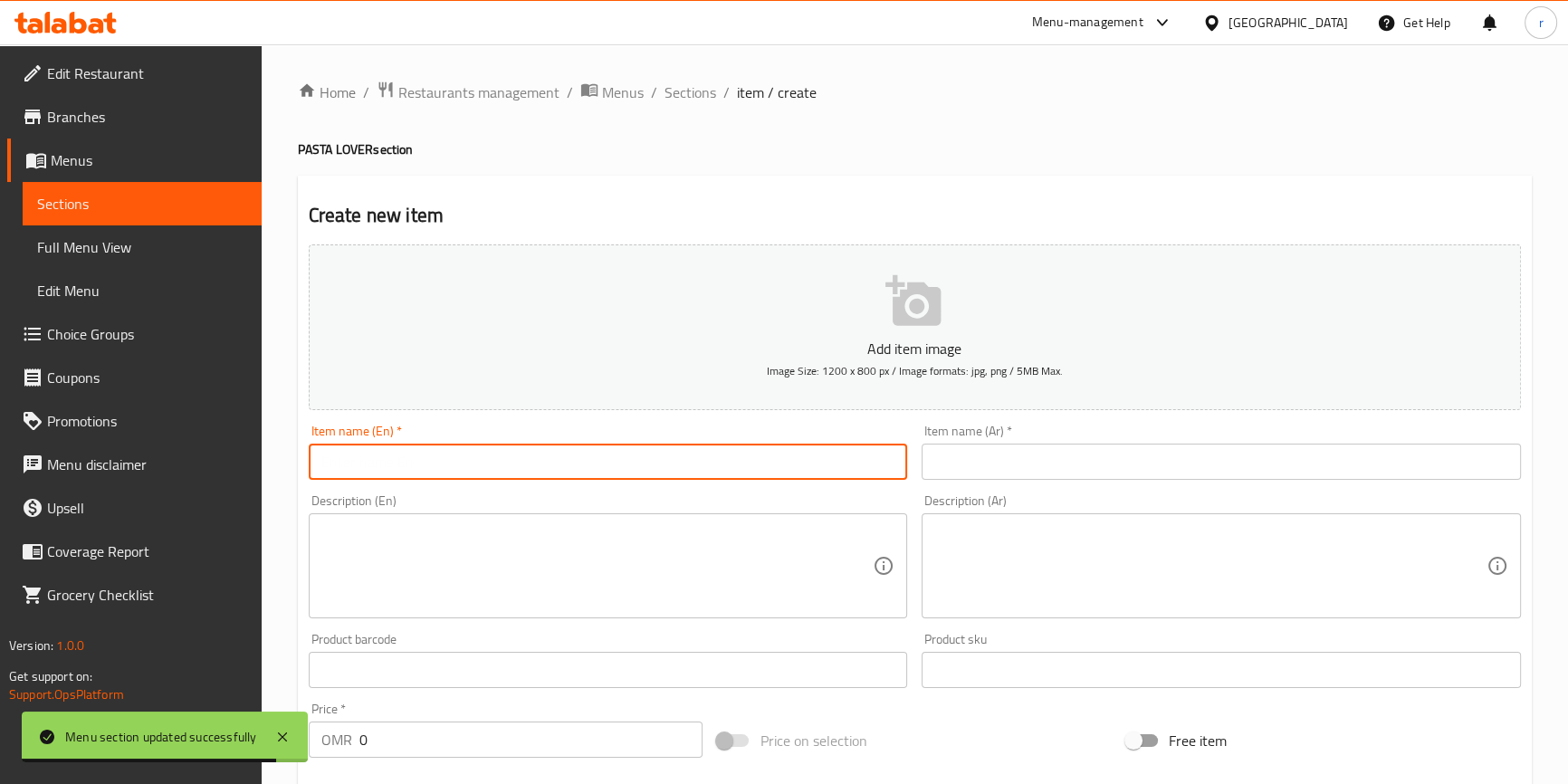
paste input "CHICKEN [PERSON_NAME]"
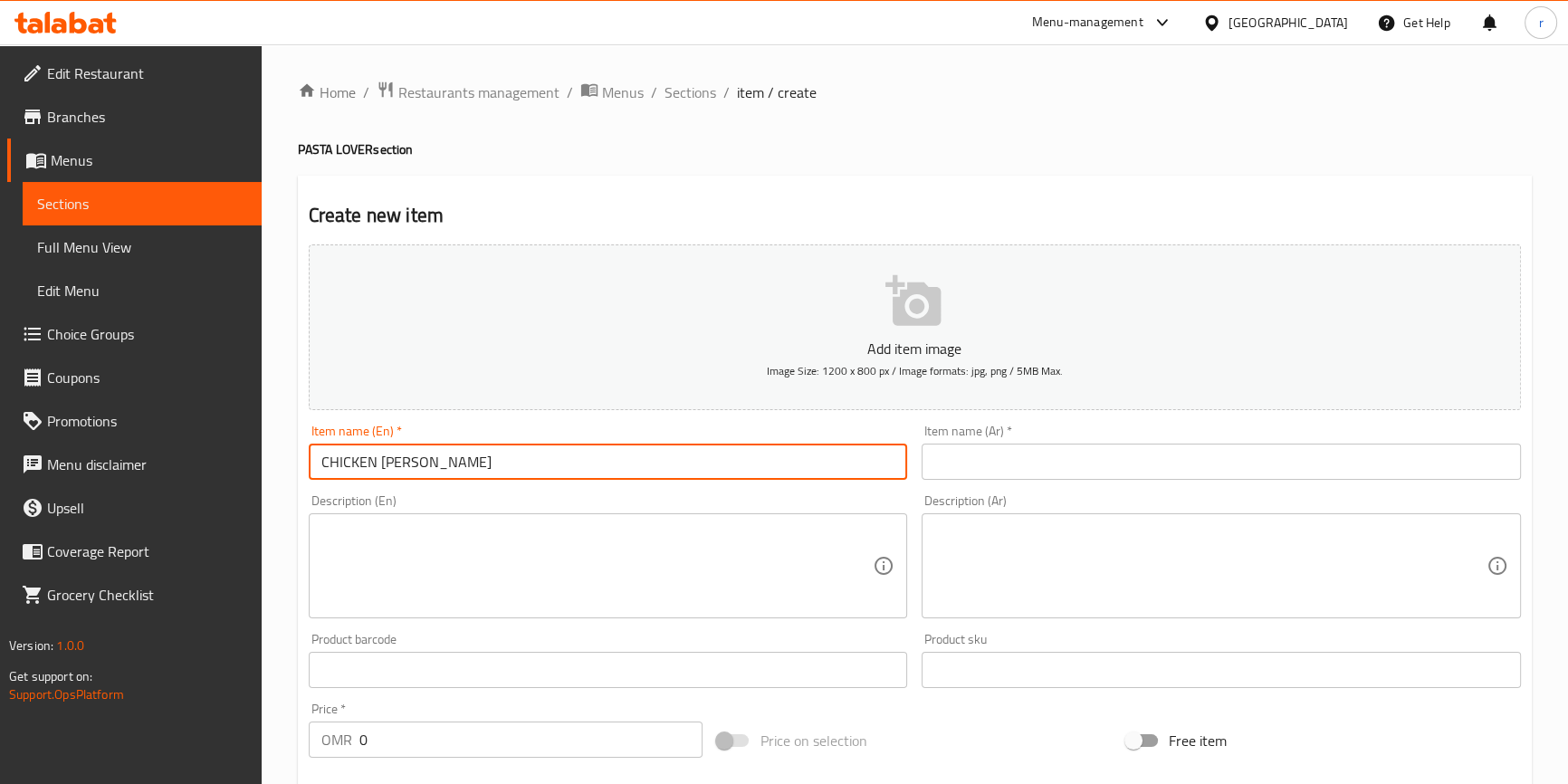
drag, startPoint x: 518, startPoint y: 462, endPoint x: 331, endPoint y: 461, distance: 187.0
click at [331, 461] on input "CHICKEN [PERSON_NAME]" at bounding box center [609, 462] width 599 height 36
click at [520, 465] on input "CHICKEN [PERSON_NAME]" at bounding box center [609, 462] width 599 height 36
drag, startPoint x: 378, startPoint y: 463, endPoint x: 330, endPoint y: 461, distance: 48.0
click at [330, 461] on input "CHICKEN [PERSON_NAME]" at bounding box center [609, 462] width 599 height 36
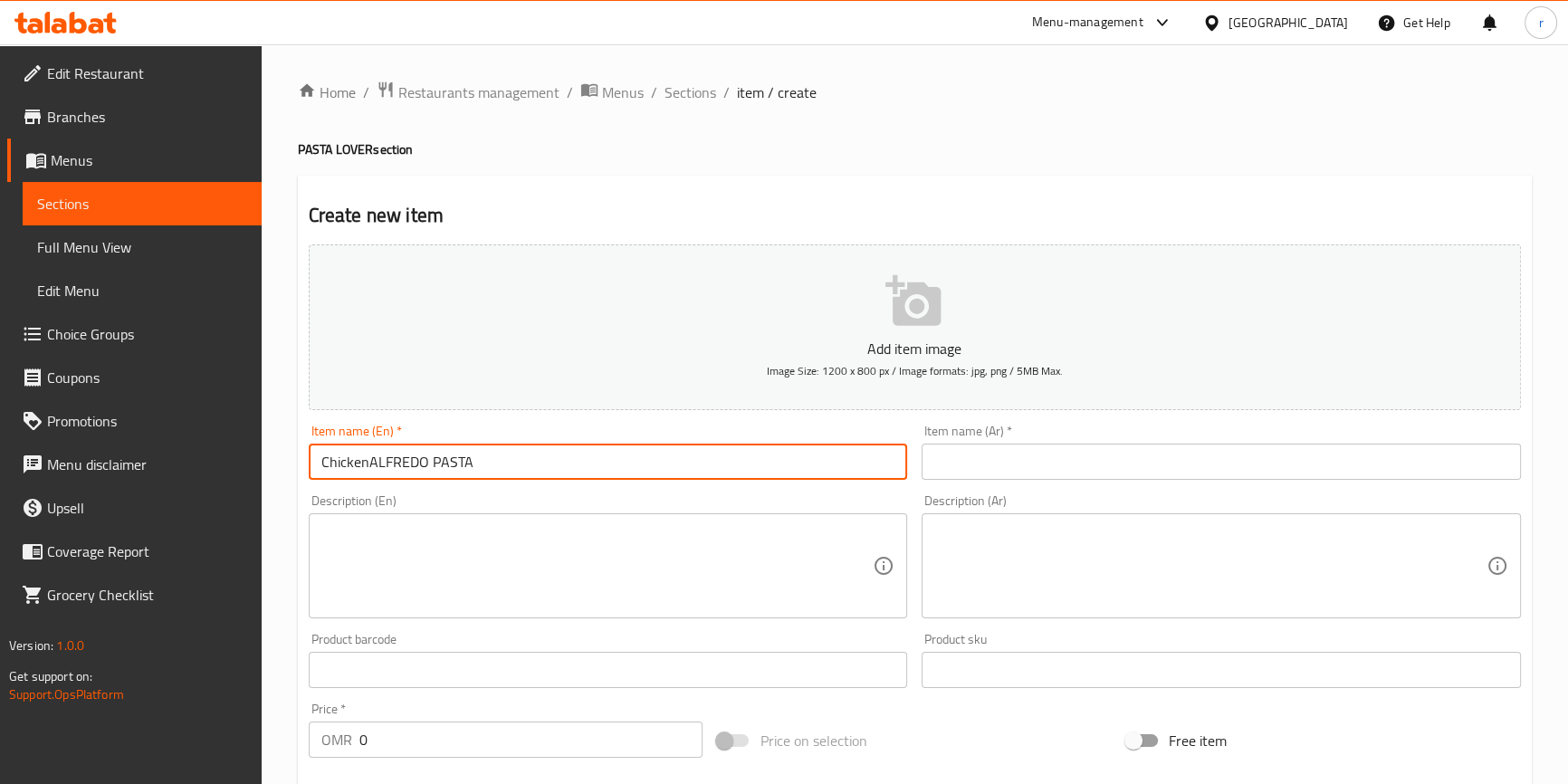
drag, startPoint x: 370, startPoint y: 461, endPoint x: 530, endPoint y: 456, distance: 160.1
click at [530, 456] on input "ChickenALFREDO PASTA" at bounding box center [609, 462] width 599 height 36
click at [392, 465] on input "Chicken alfrado pasta" at bounding box center [609, 462] width 599 height 36
click at [469, 461] on input "Chicken alfredo pasta" at bounding box center [609, 462] width 599 height 36
type input "Chicken alfredo pasta"
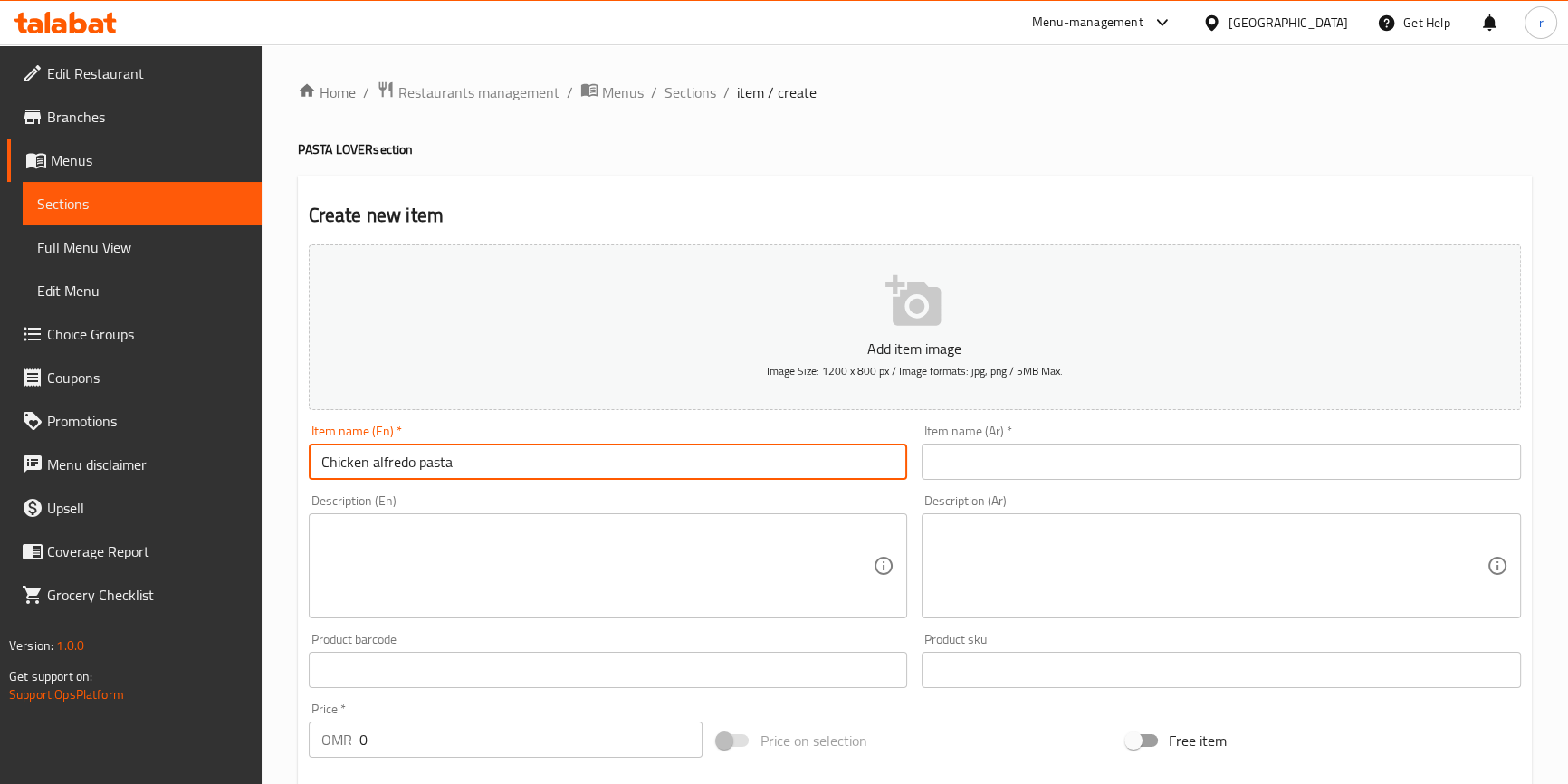
click at [1345, 456] on input "text" at bounding box center [1221, 462] width 599 height 36
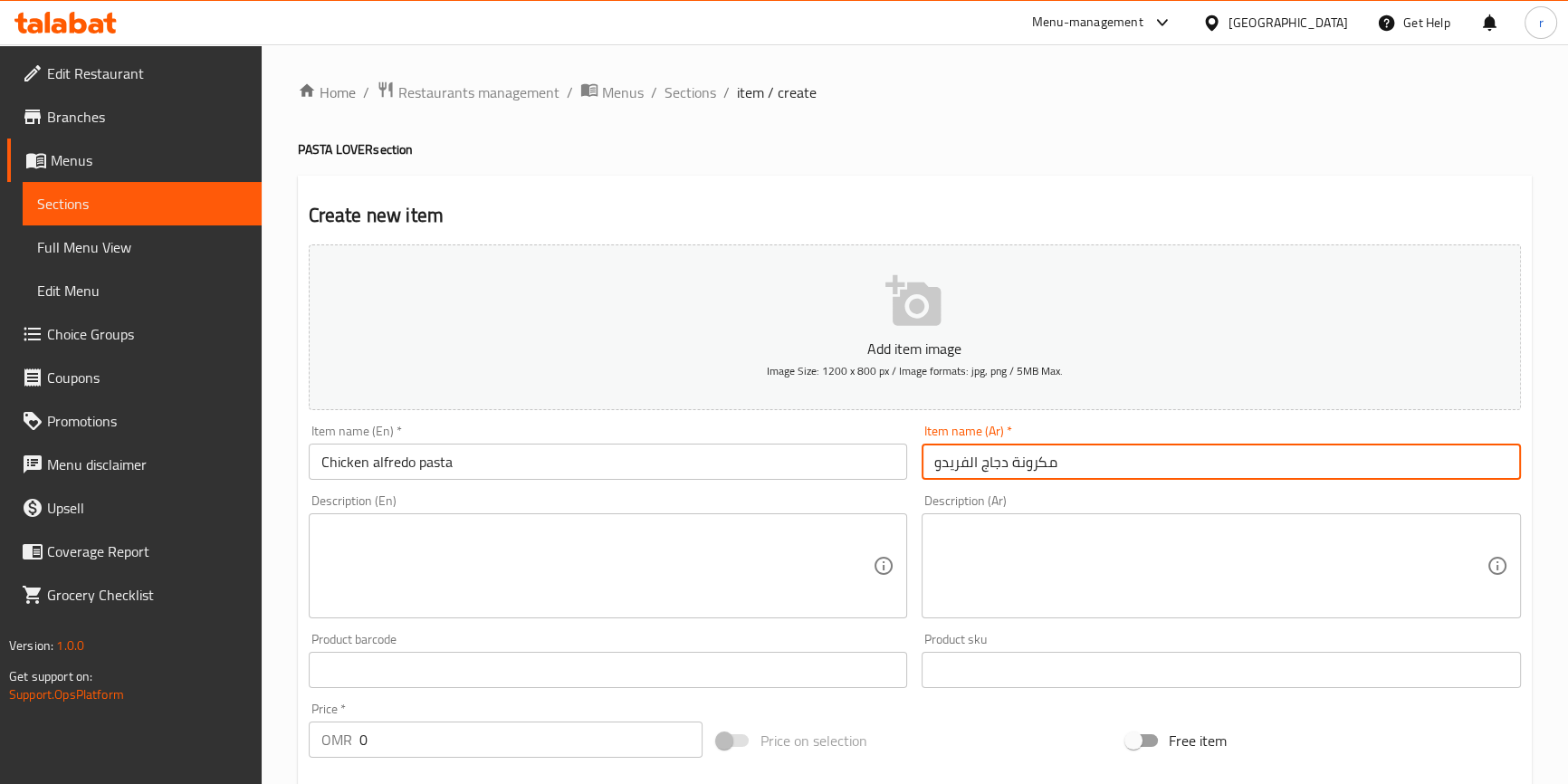
type input "مكرونة دجاج الفريدو"
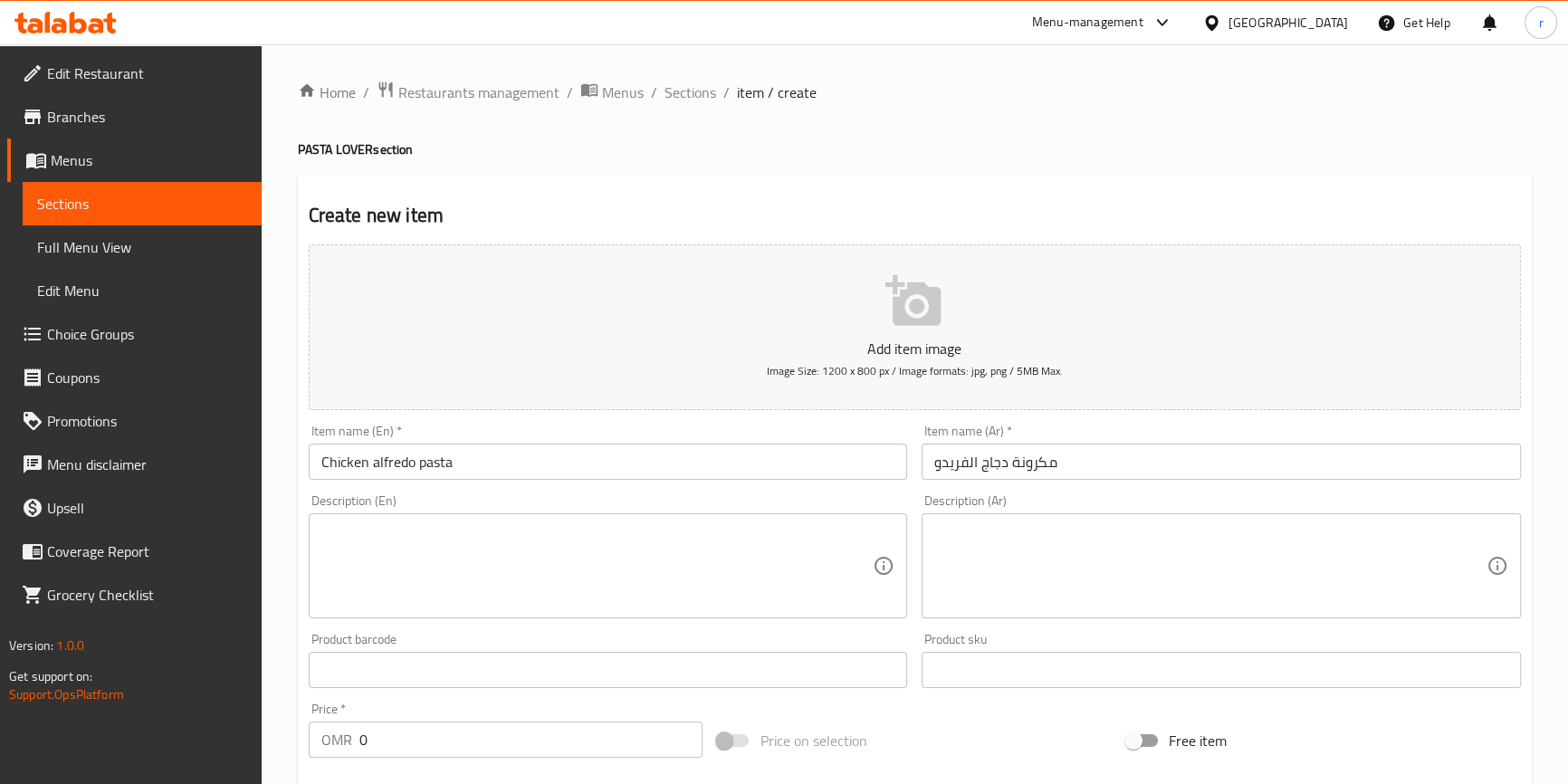
click at [500, 542] on textarea at bounding box center [597, 566] width 552 height 86
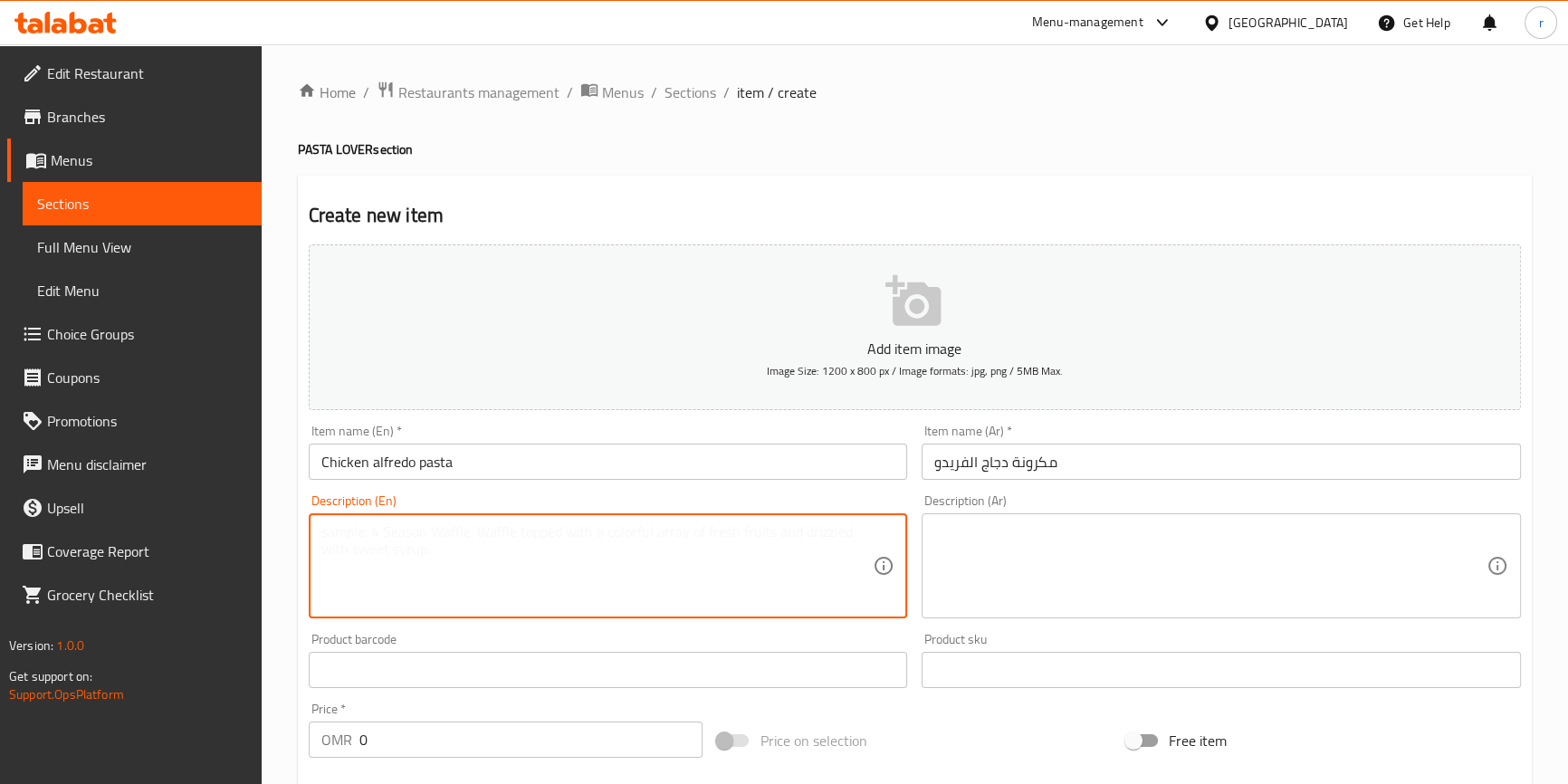
paste textarea "Tender chicken tossed with penne pasta in a rich and creamy Alfredo sauce."
drag, startPoint x: 793, startPoint y: 530, endPoint x: 309, endPoint y: 534, distance: 484.0
click at [309, 534] on div "Tender chicken tossed with penne pasta in a rich and creamy Alfredo sauce. Desc…" at bounding box center [609, 565] width 599 height 105
type textarea "Tender chicken tossed with penne pasta in a rich and creamy Alfredo sauce."
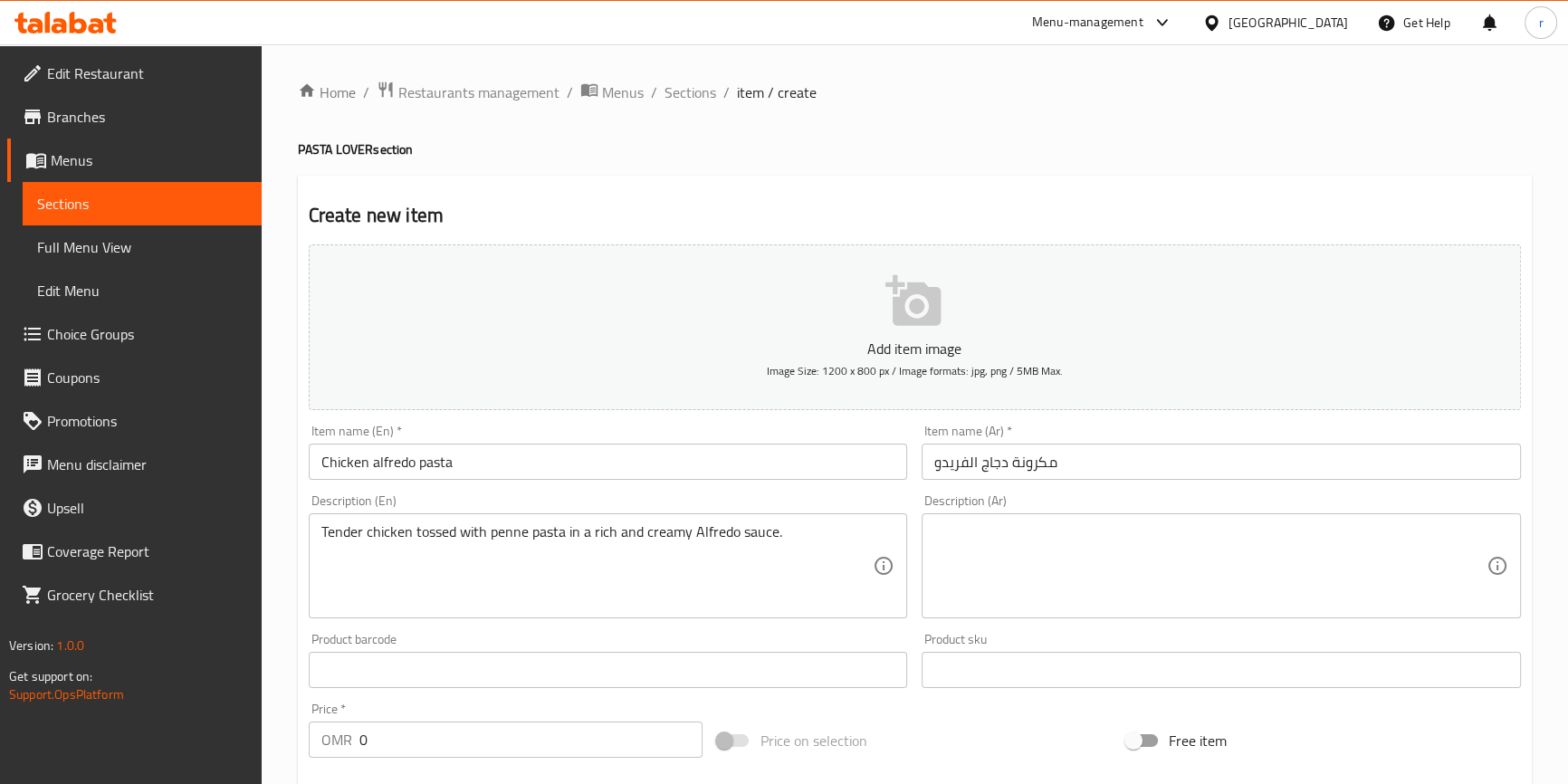
click at [1115, 524] on textarea at bounding box center [1210, 566] width 552 height 86
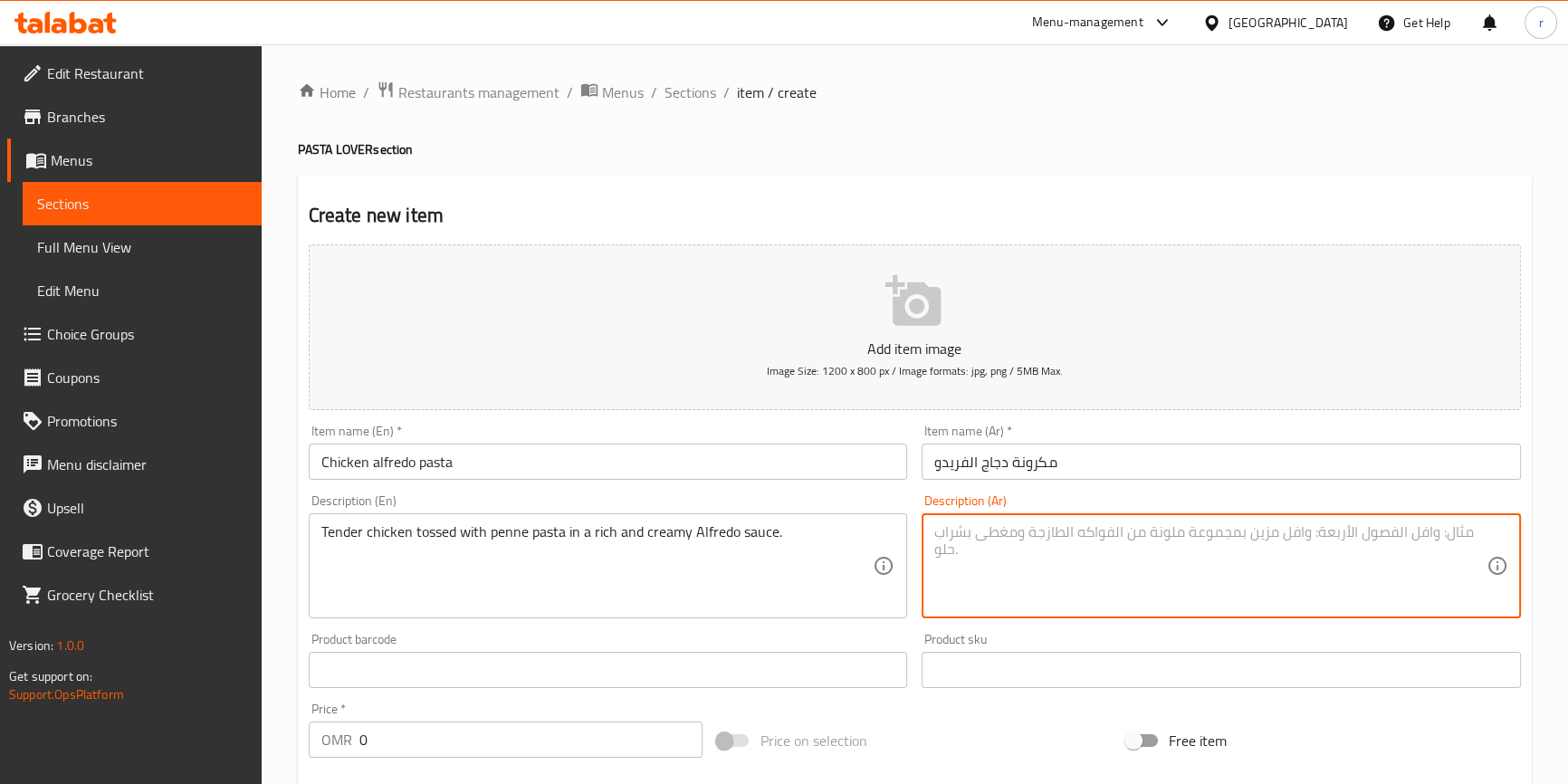
click at [1231, 532] on textarea at bounding box center [1210, 566] width 552 height 86
type textarea "]"
click at [1008, 530] on textarea "دجاج طري ممزوج مكرونة بينا في صوص ال[PERSON_NAME]" at bounding box center [1210, 566] width 552 height 86
click at [932, 534] on div "دجاج طري ممزوج مكرونة بينا في صوص ال[PERSON_NAME] Description (Ar)" at bounding box center [1221, 565] width 599 height 105
click at [931, 532] on div "دجاج طري ممزوج مكرونة بينا في صوص ال[PERSON_NAME] Description (Ar)" at bounding box center [1221, 565] width 599 height 105
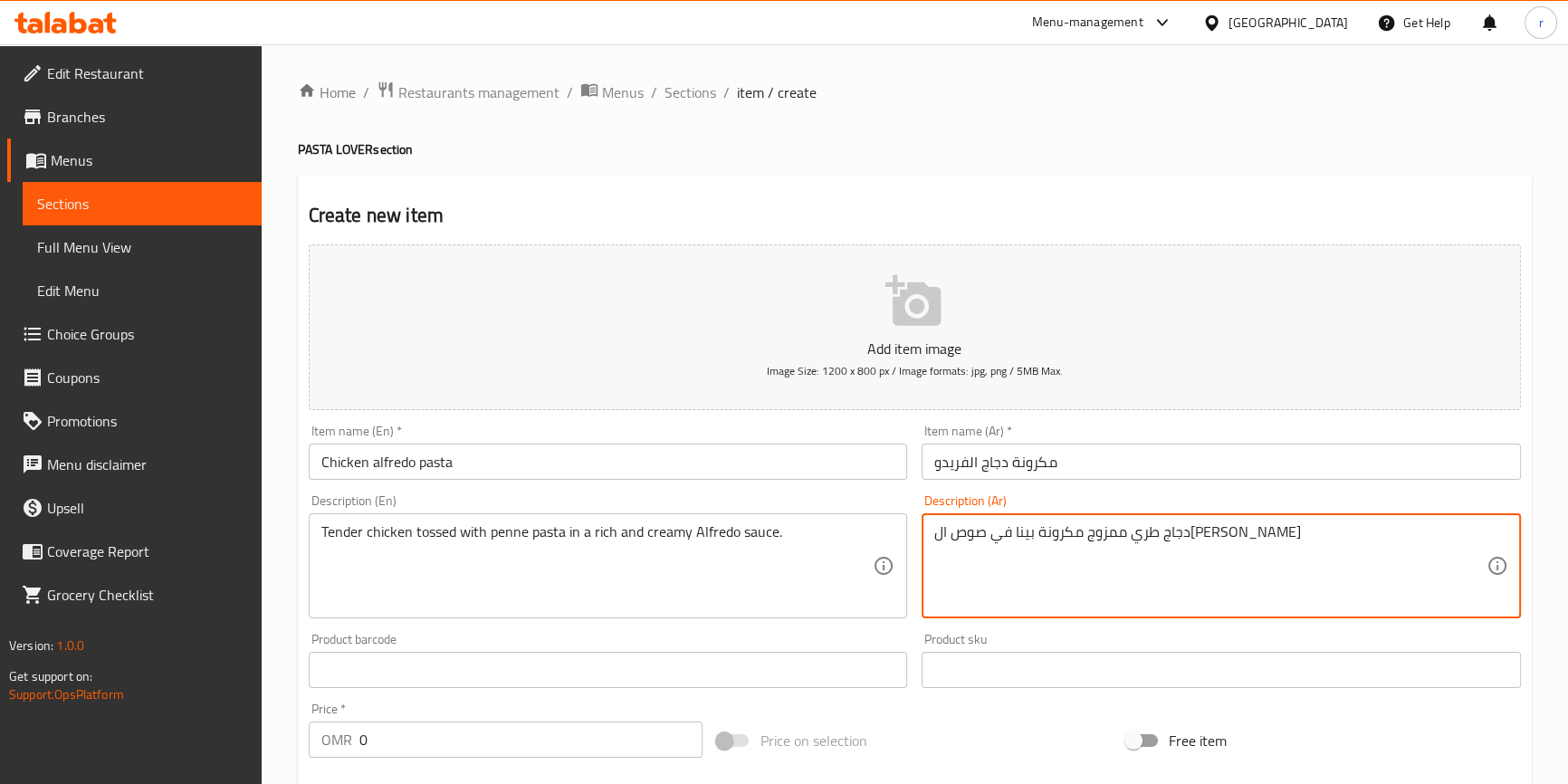
click at [925, 534] on div "دجاج طري ممزوج مكرونة بينا في صوص ال[PERSON_NAME] Description (Ar)" at bounding box center [1221, 565] width 599 height 105
click at [925, 533] on div "دجاج طري ممزوج مكرونة بينا في صوص ال[PERSON_NAME] Description (Ar)" at bounding box center [1221, 565] width 599 height 105
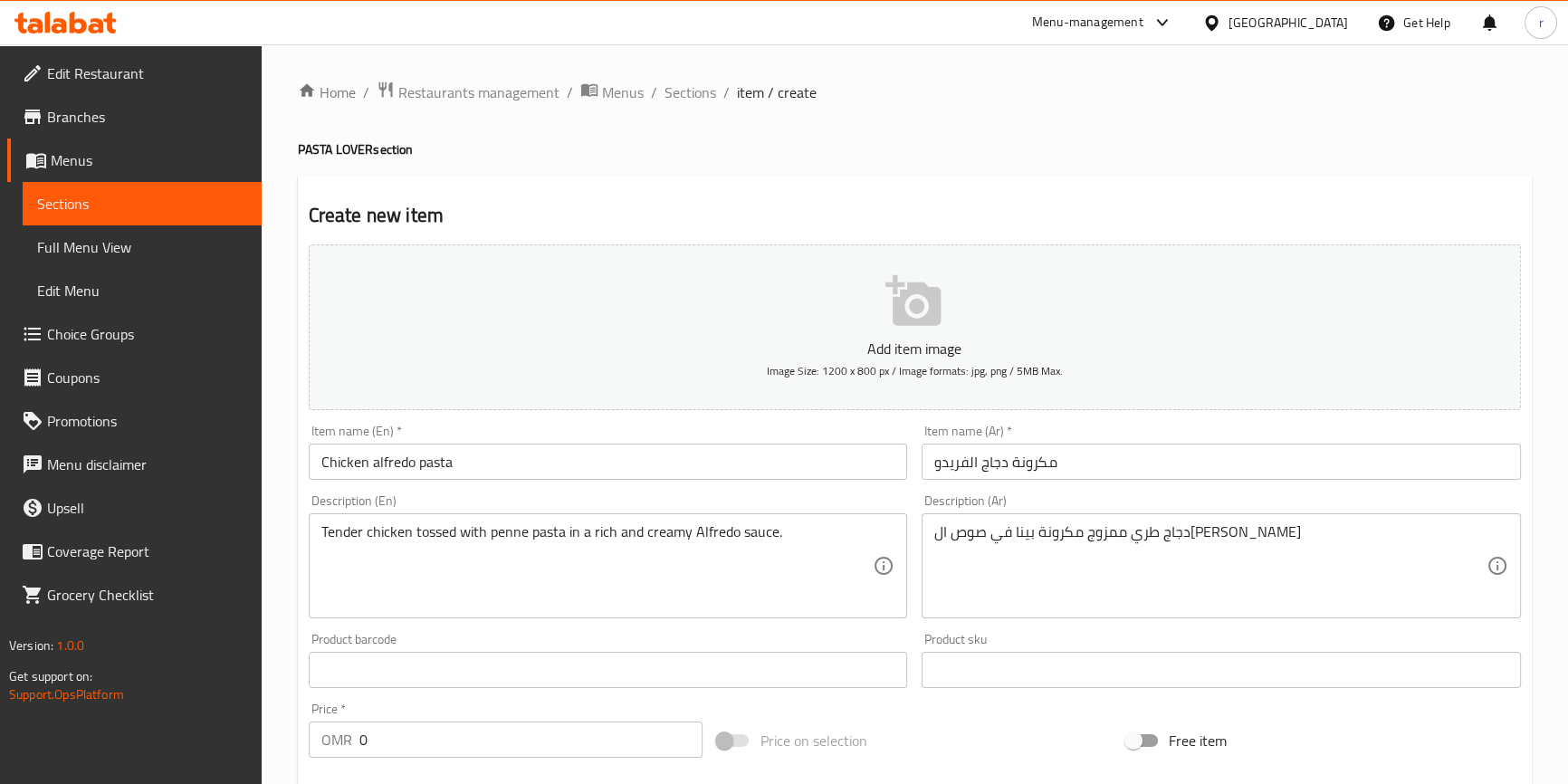
click at [928, 532] on div "دجاج طري ممزوج مكرونة بينا في صوص ال[PERSON_NAME] Description (Ar)" at bounding box center [1221, 565] width 599 height 105
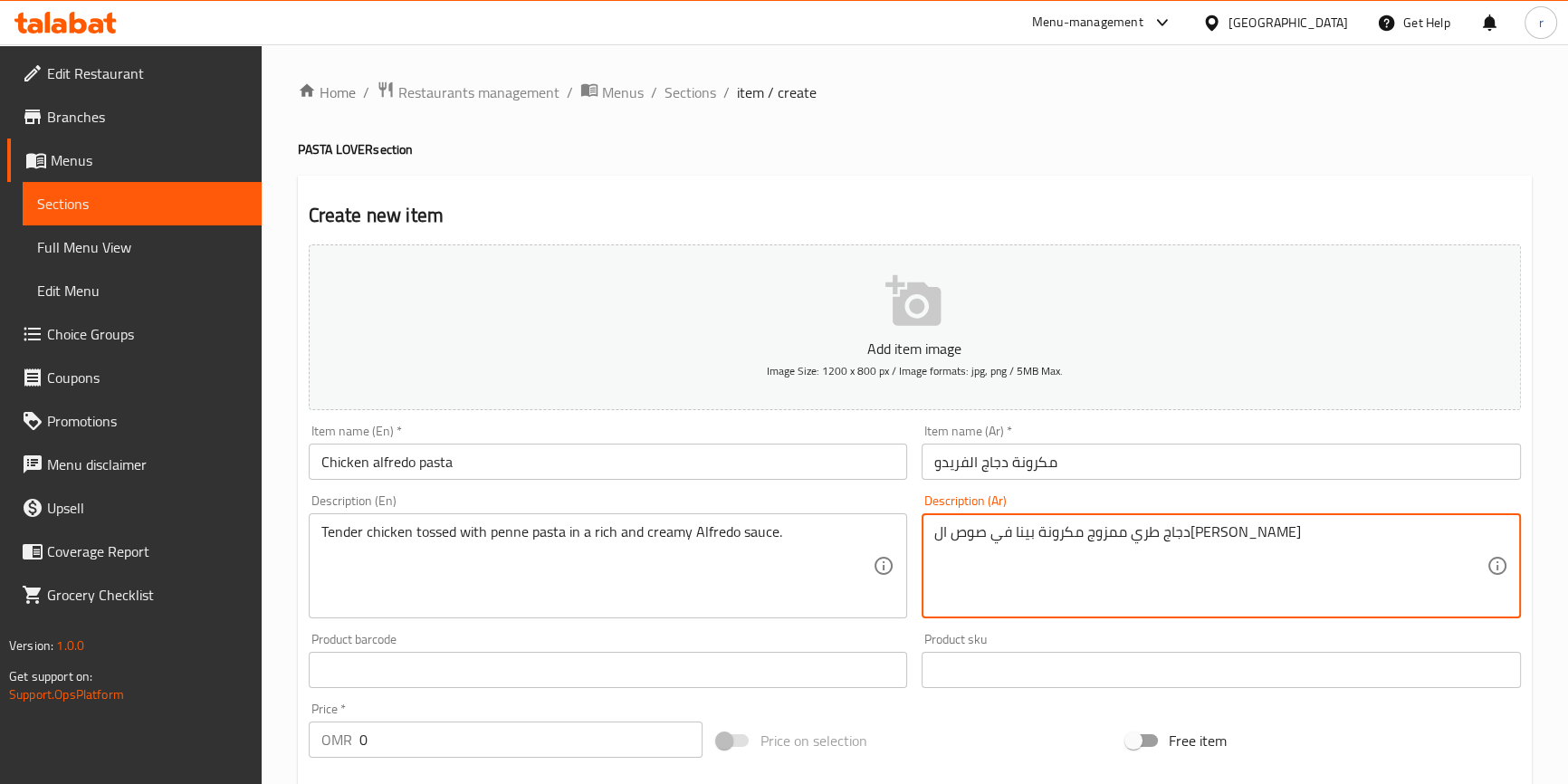
click at [931, 537] on div "دجاج طري ممزوج مكرونة بينا في صوص ال[PERSON_NAME] Description (Ar)" at bounding box center [1221, 565] width 599 height 105
click at [1250, 529] on textarea "دجاج طري ممزوج مكرونة بينا في صوص ال[PERSON_NAME]" at bounding box center [1210, 566] width 552 height 86
type textarea "دجاج طري ممزوج مكرونة بينا في صوص ال[PERSON_NAME] و[PERSON_NAME]"
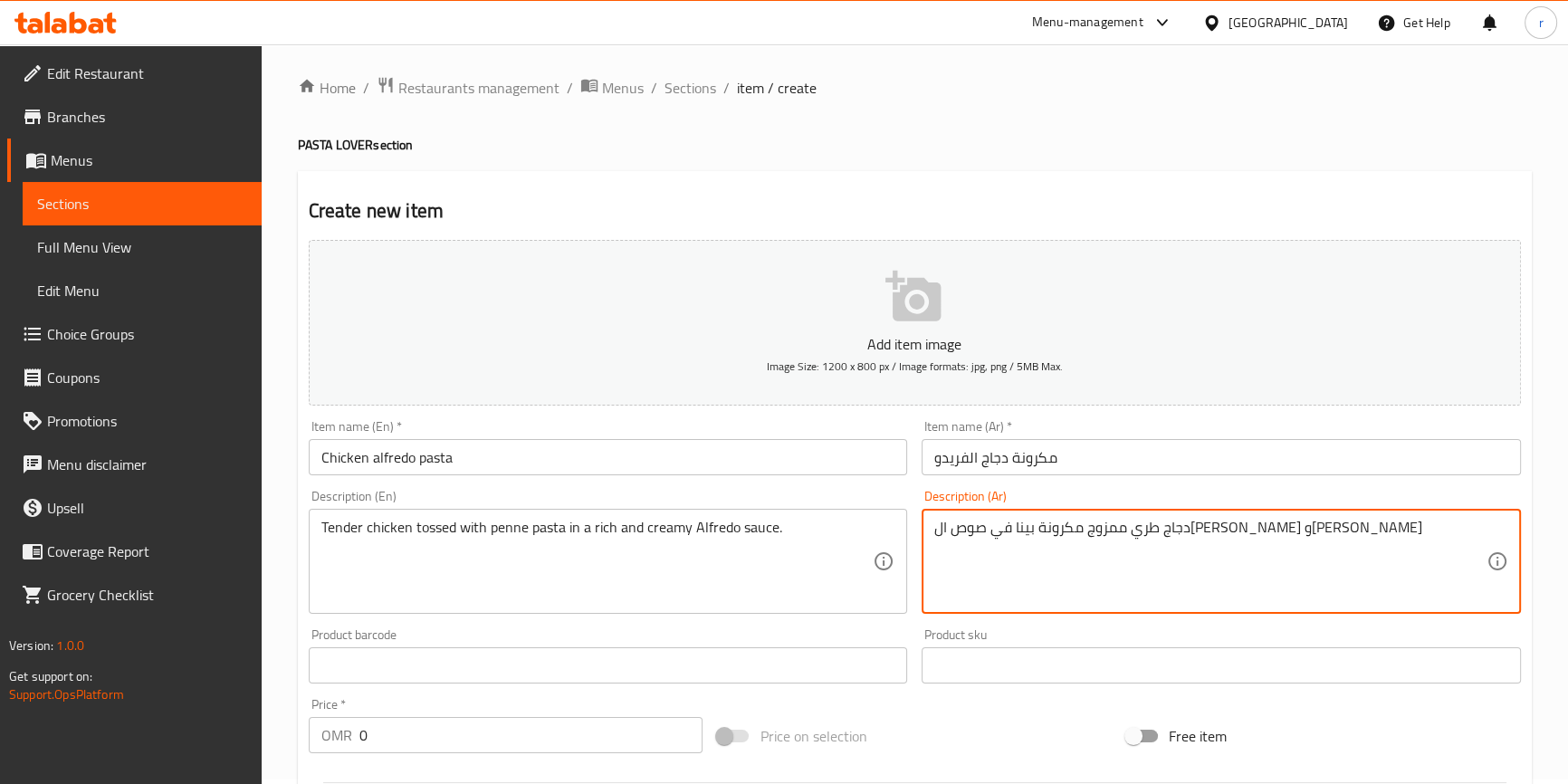
scroll to position [246, 0]
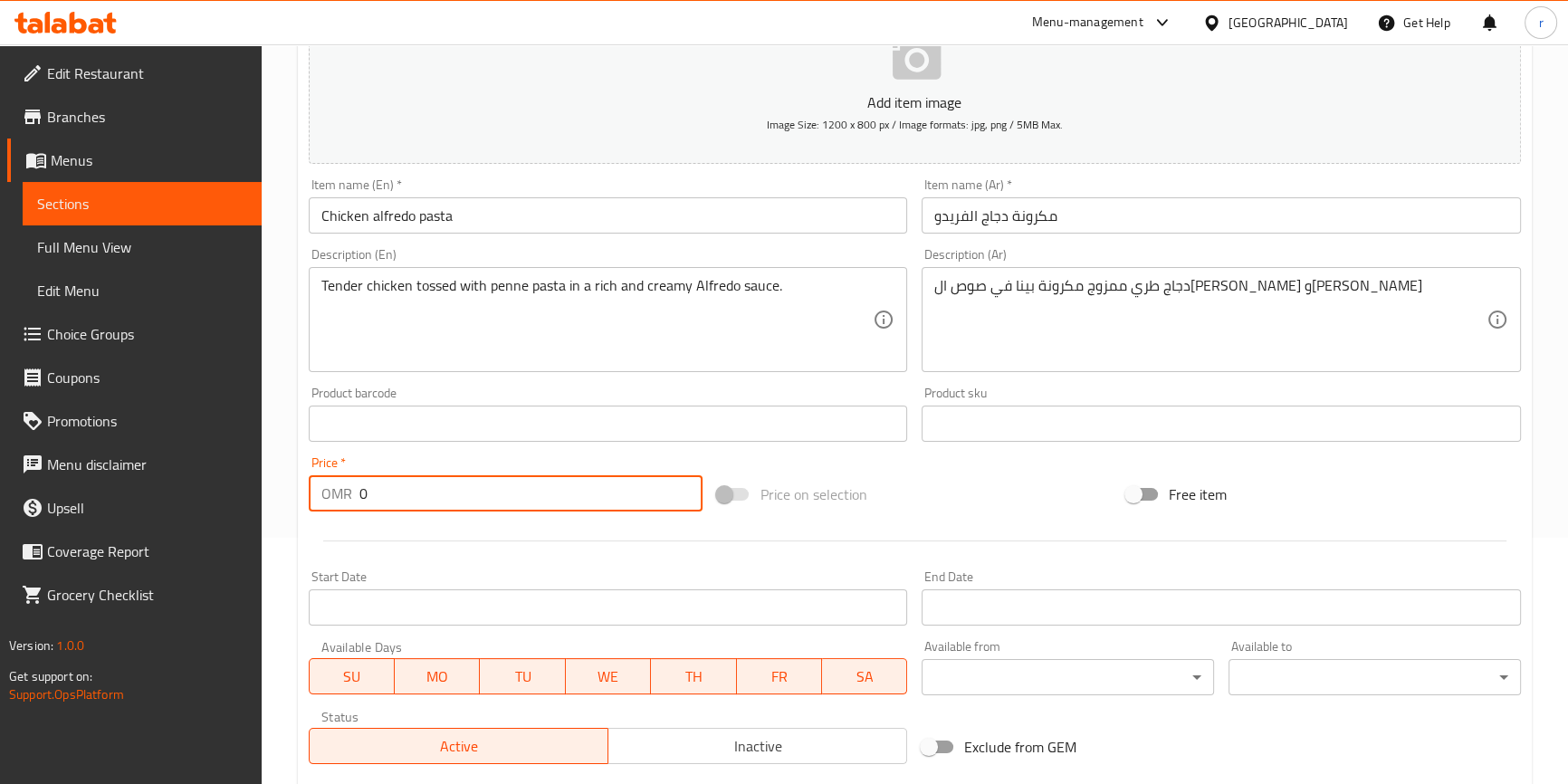
drag, startPoint x: 460, startPoint y: 489, endPoint x: 354, endPoint y: 495, distance: 106.2
click at [354, 495] on div "OMR 0 Price *" at bounding box center [506, 493] width 394 height 36
click at [319, 494] on div "OMR 0 Price *" at bounding box center [506, 493] width 394 height 36
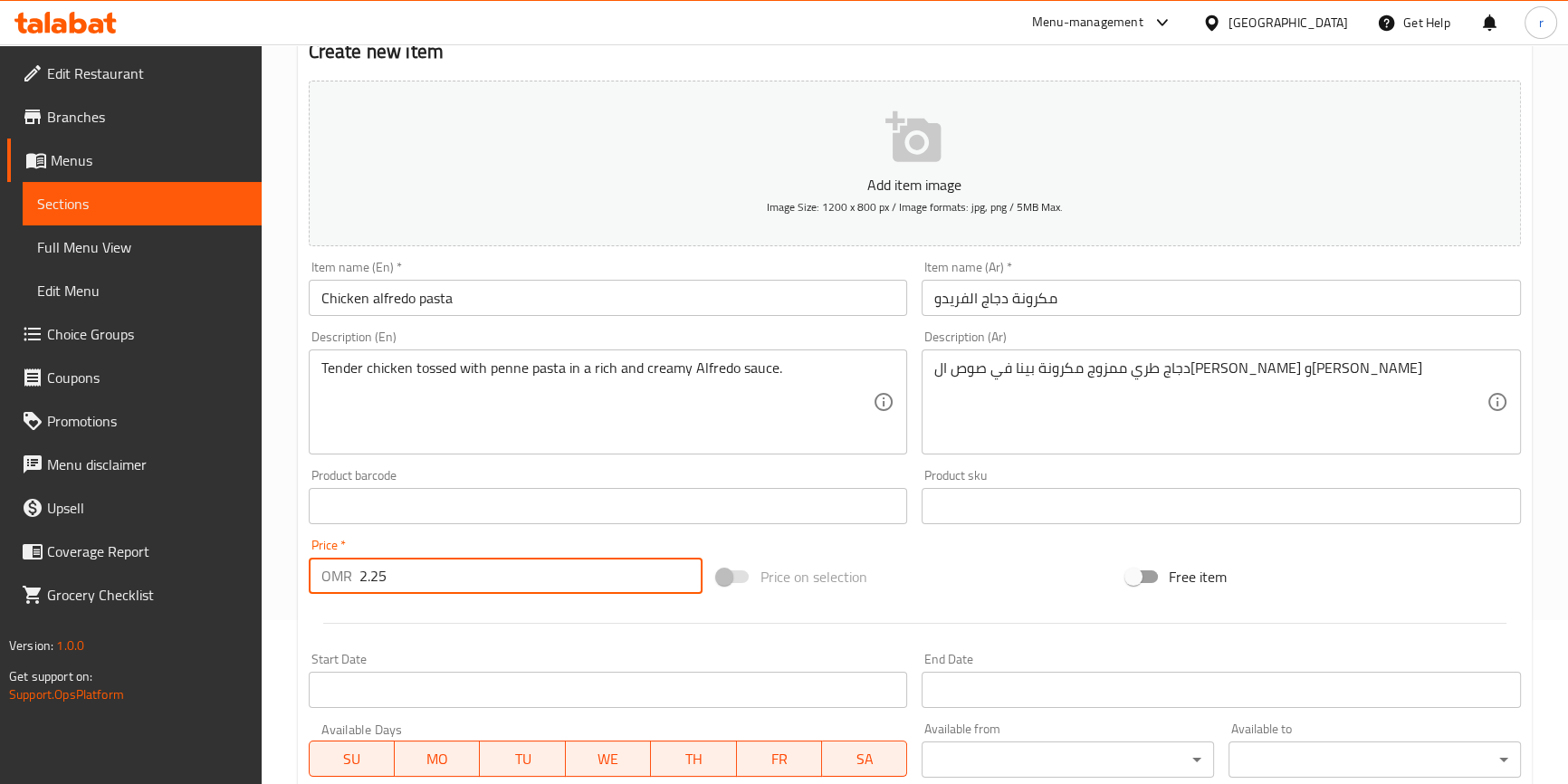
scroll to position [0, 0]
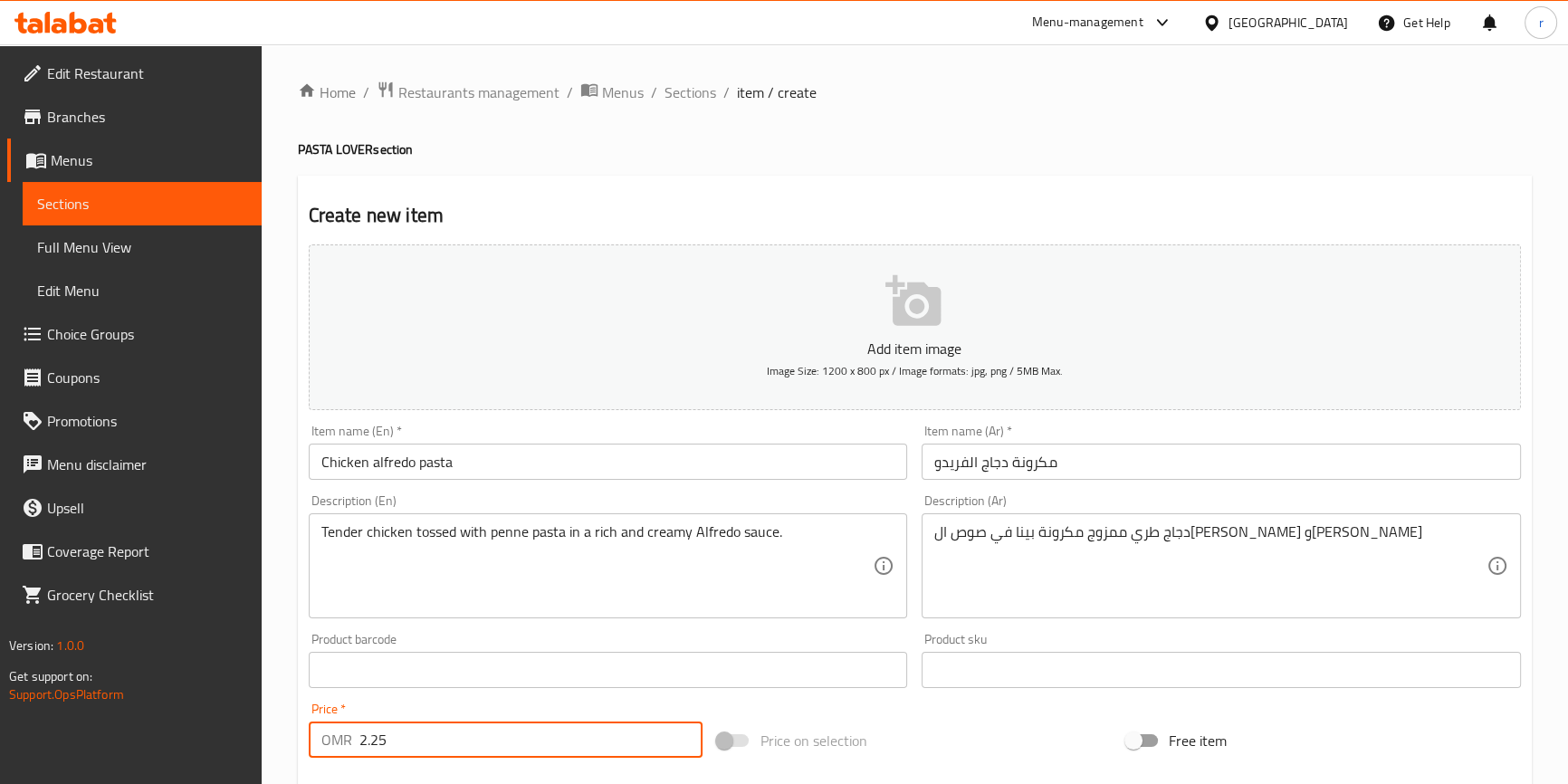
type input "2.25"
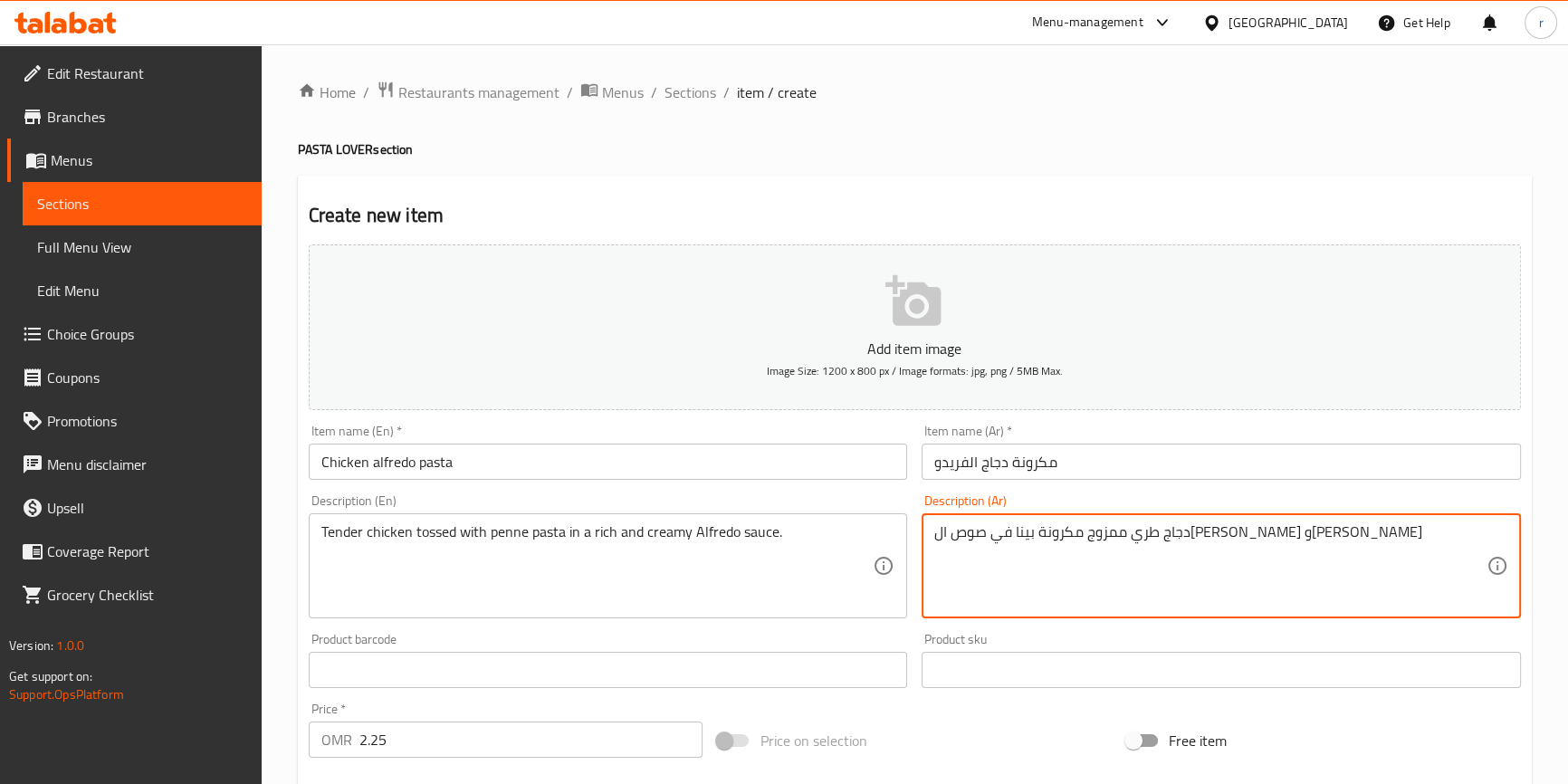
click at [1194, 531] on textarea "دجاج طري ممزوج مكرونة بينا في صوص ال[PERSON_NAME] و[PERSON_NAME]" at bounding box center [1210, 566] width 552 height 86
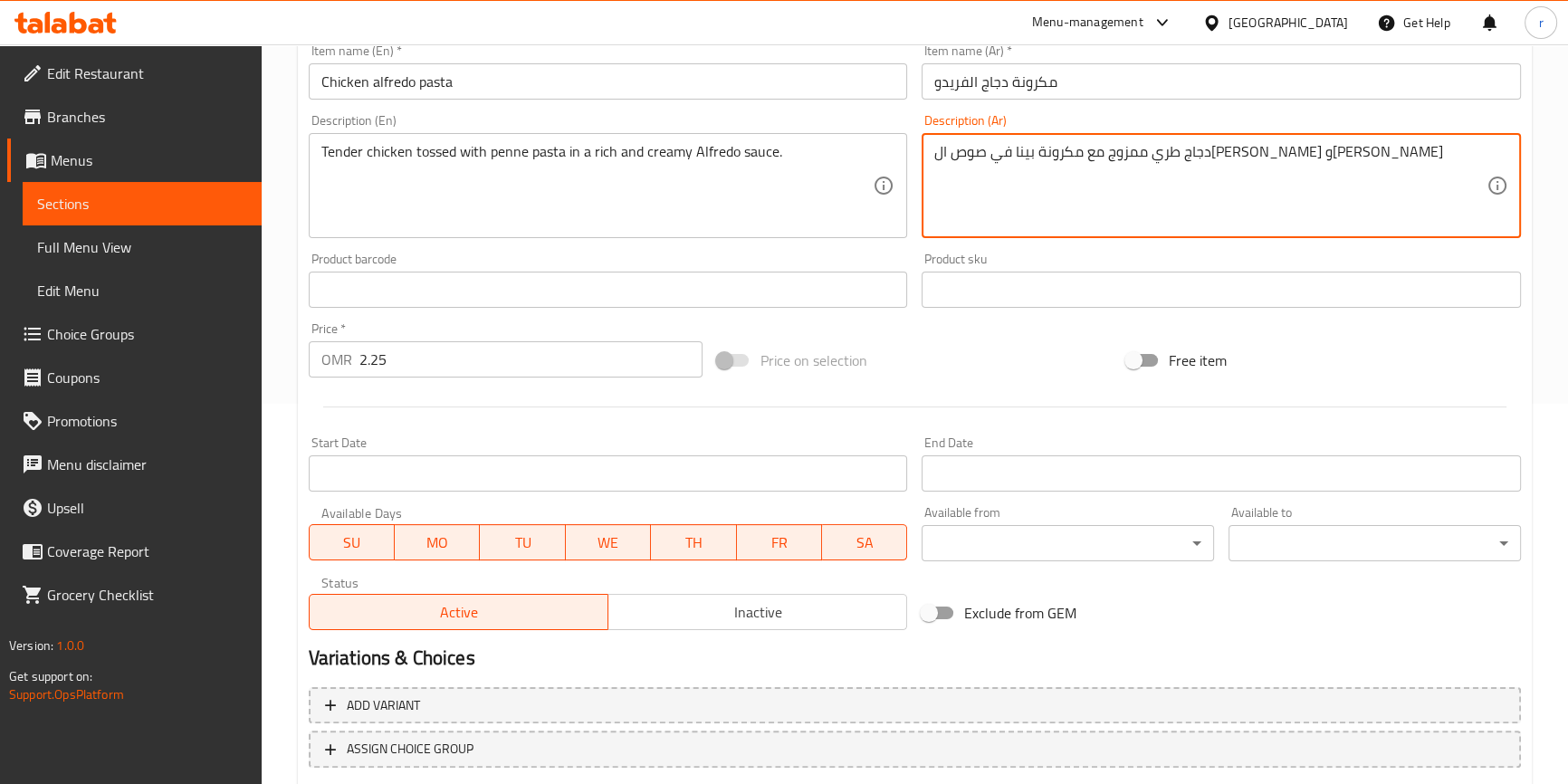
scroll to position [493, 0]
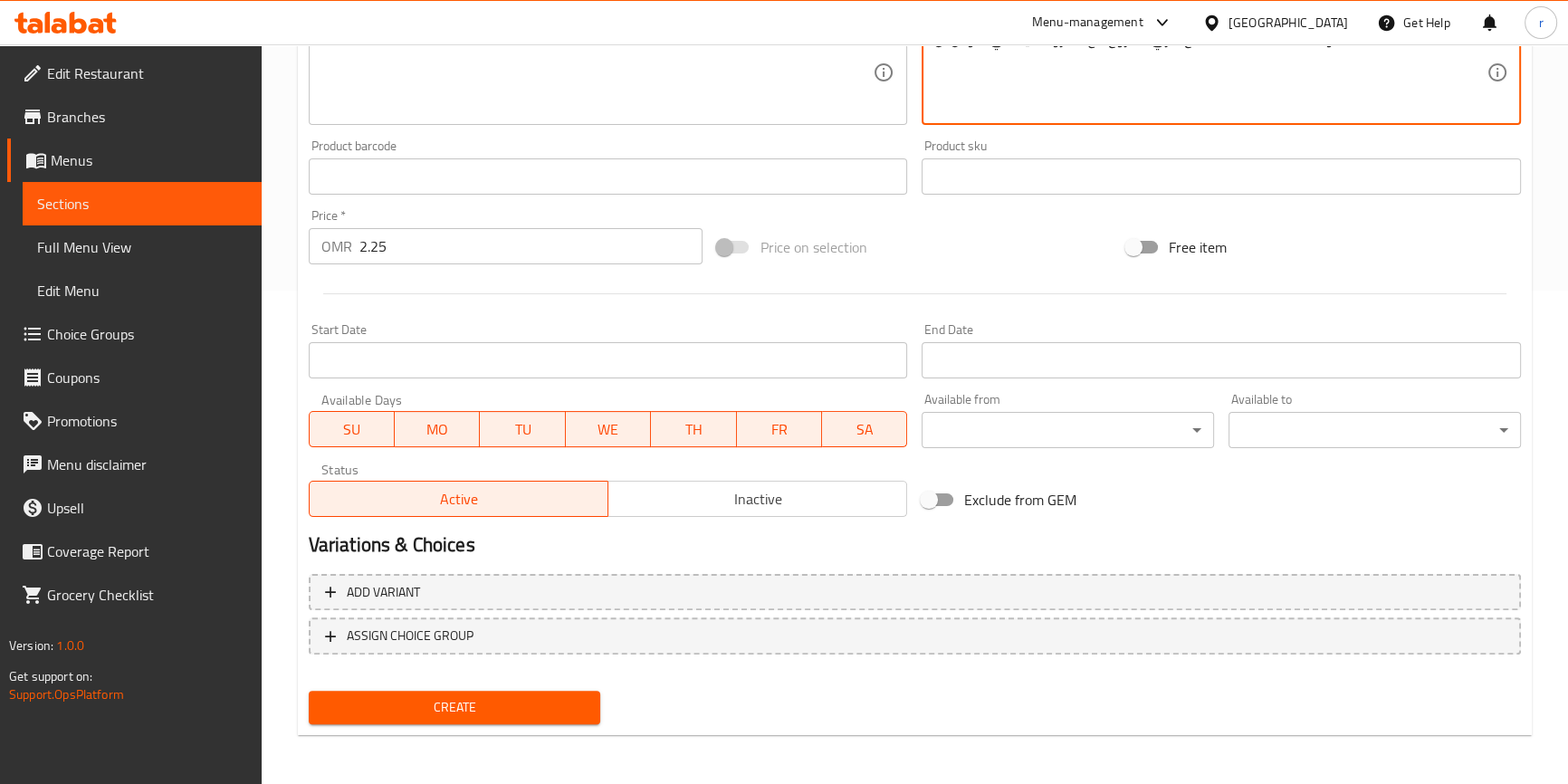
type textarea "دجاج طري ممزوج مع مكرونة بينا في صوص ال[PERSON_NAME] و[PERSON_NAME]"
click at [471, 716] on span "Create" at bounding box center [455, 707] width 264 height 23
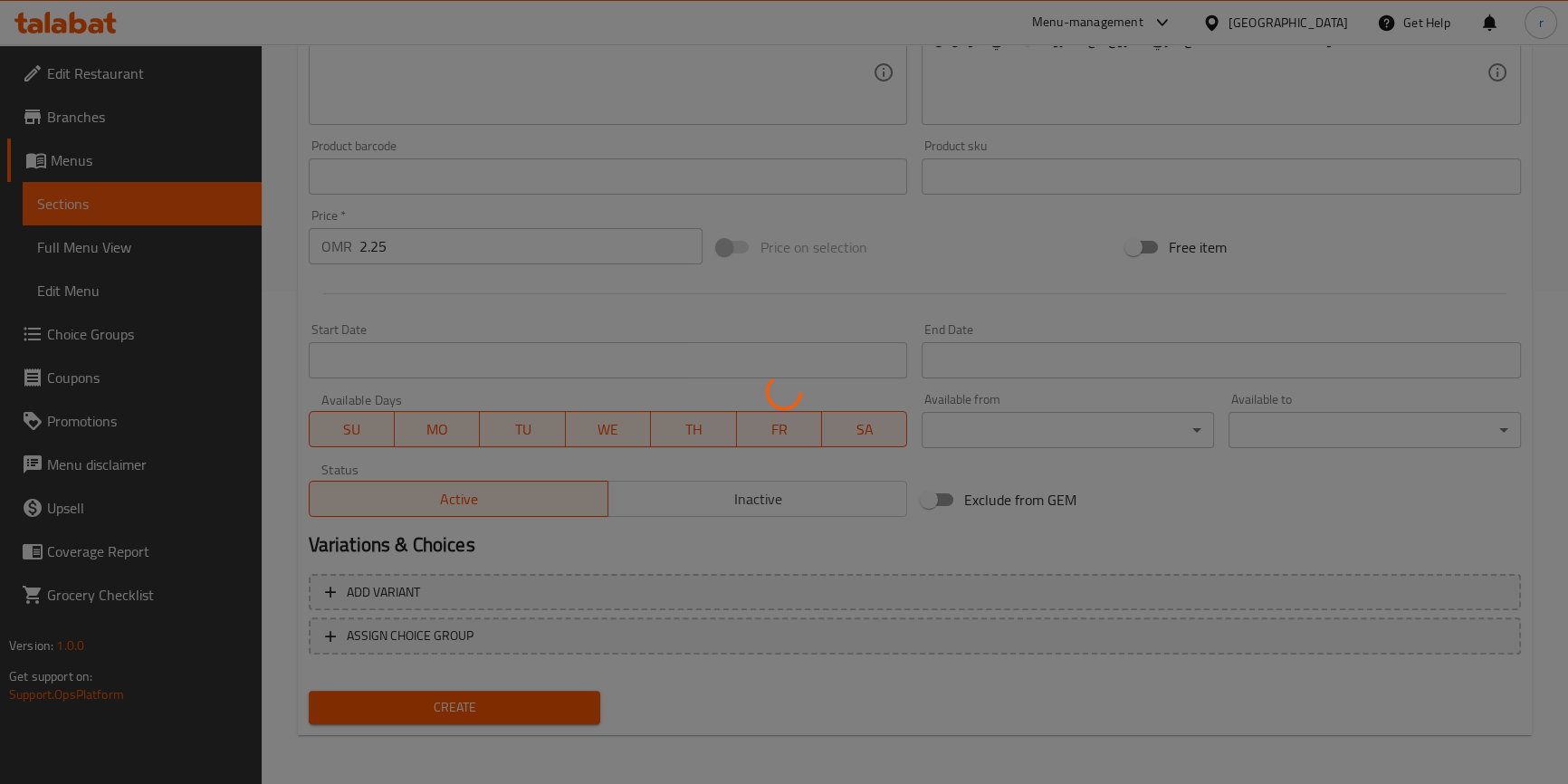
type input "0"
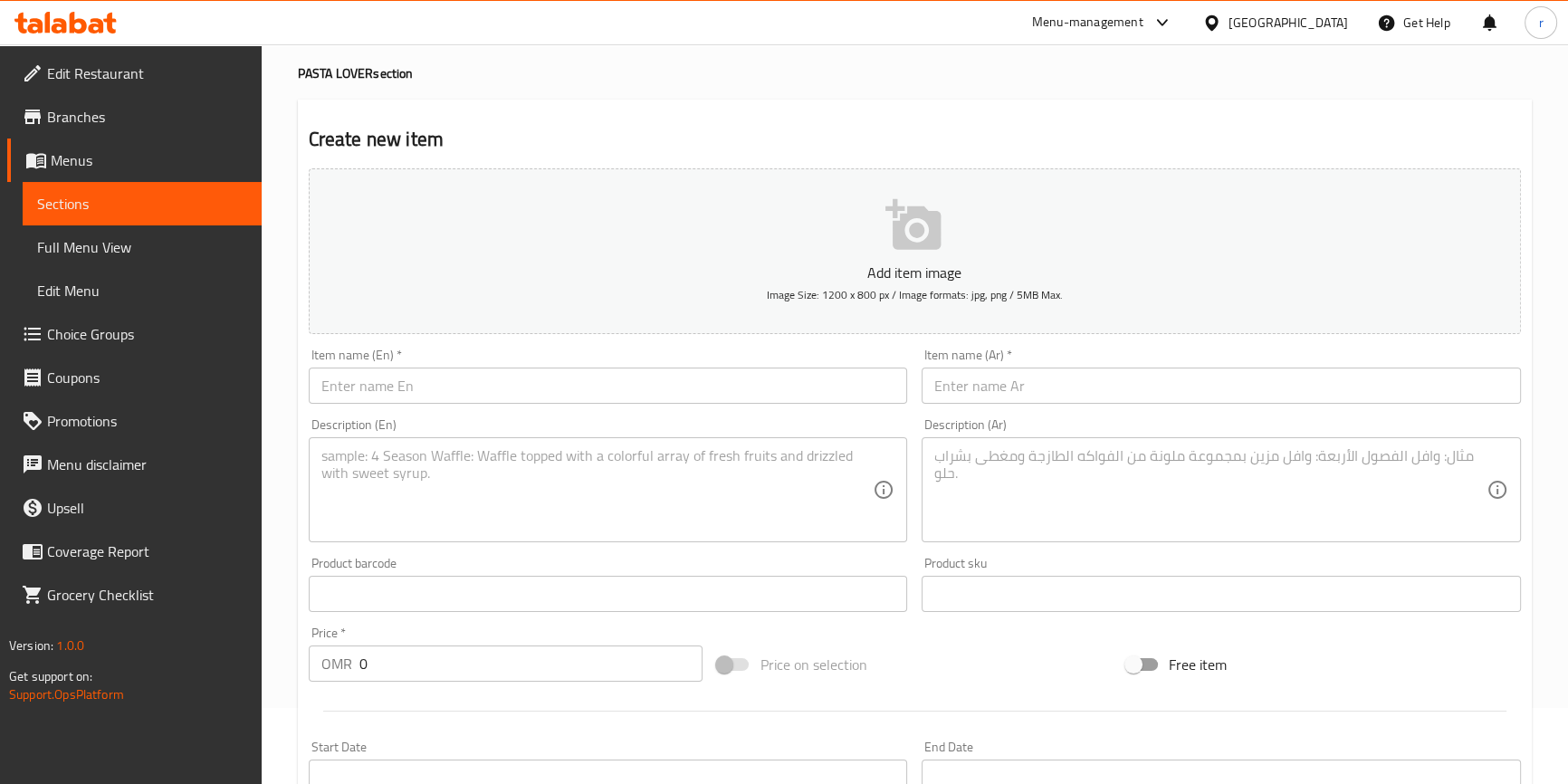
scroll to position [0, 0]
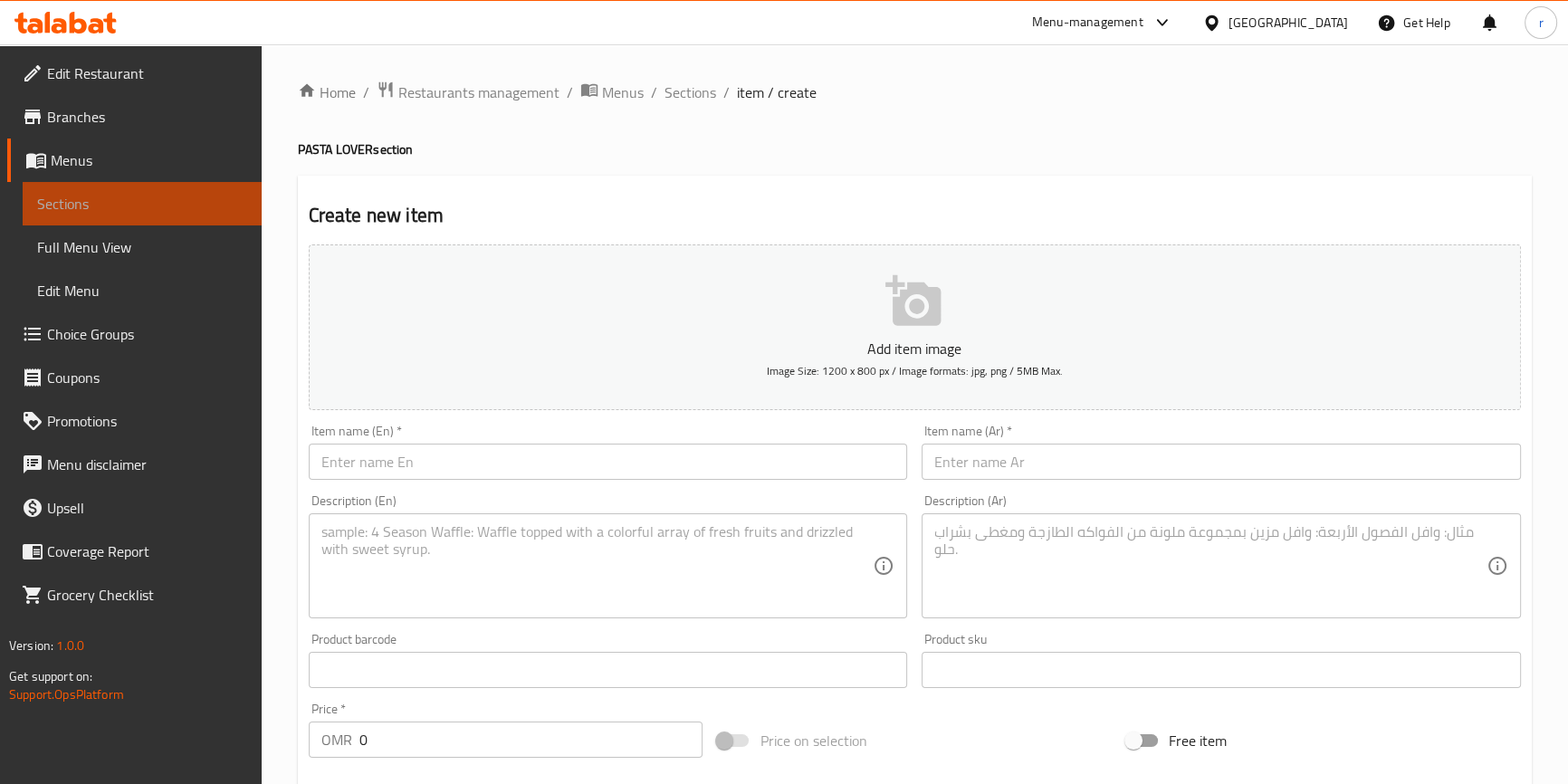
click at [194, 190] on link "Sections" at bounding box center [142, 204] width 239 height 44
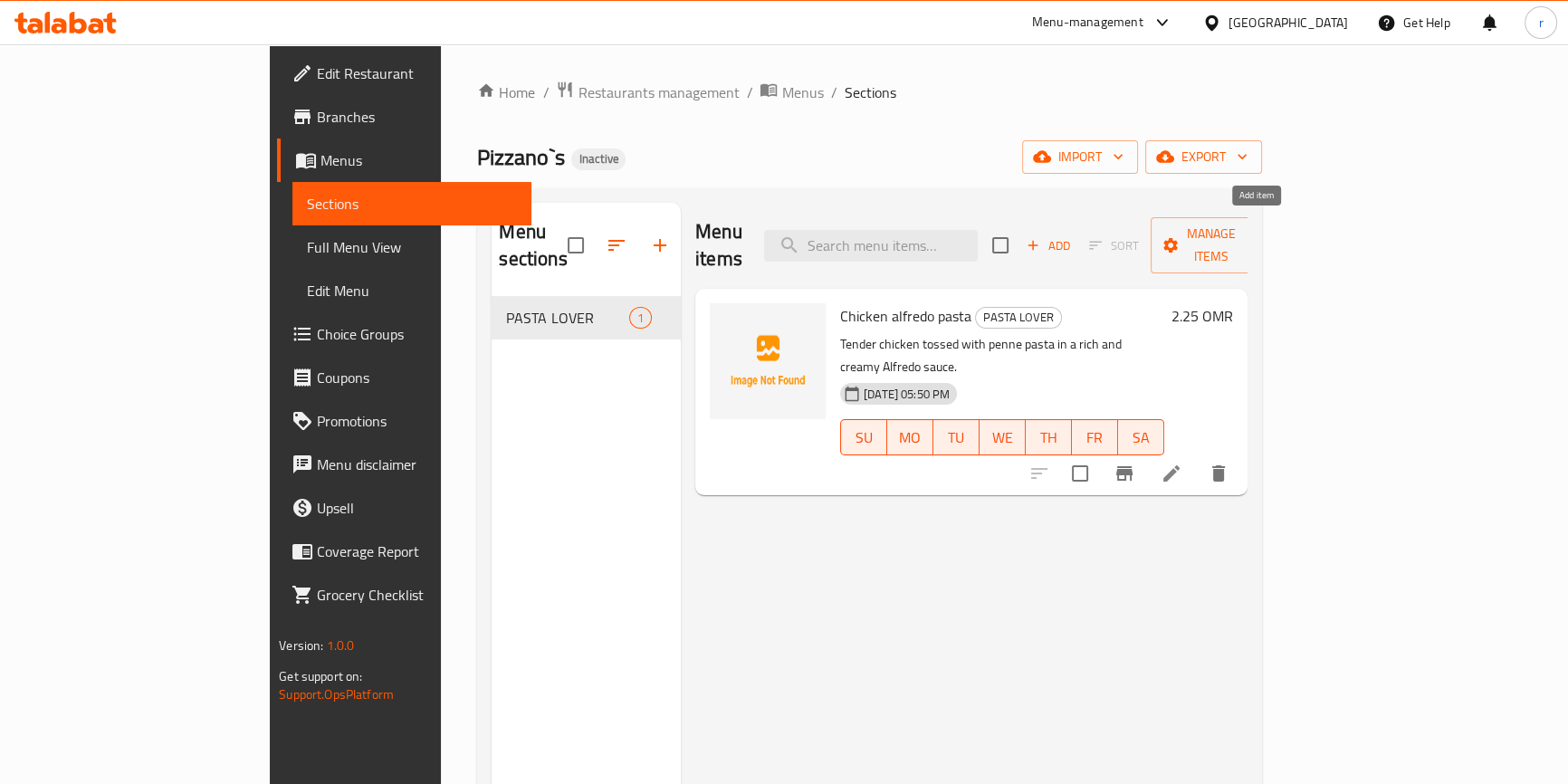
click at [1038, 241] on icon "button" at bounding box center [1033, 246] width 10 height 10
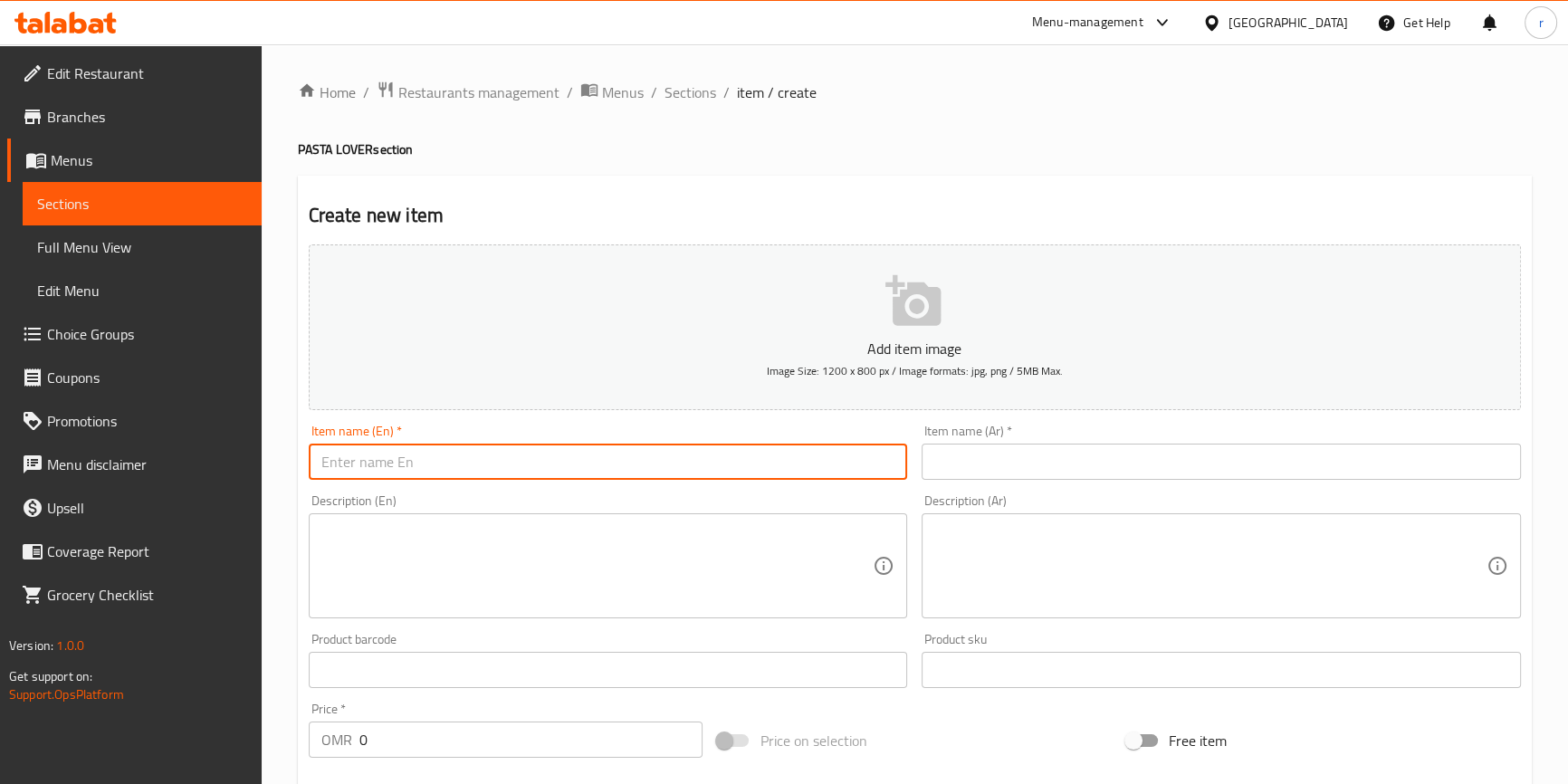
click at [526, 451] on input "text" at bounding box center [609, 462] width 599 height 36
paste input "VEGETABLES [PERSON_NAME]"
drag, startPoint x: 406, startPoint y: 457, endPoint x: 330, endPoint y: 459, distance: 76.0
click at [330, 459] on input "VEGETABLES [PERSON_NAME]" at bounding box center [609, 462] width 599 height 36
drag, startPoint x: 396, startPoint y: 464, endPoint x: 558, endPoint y: 481, distance: 162.9
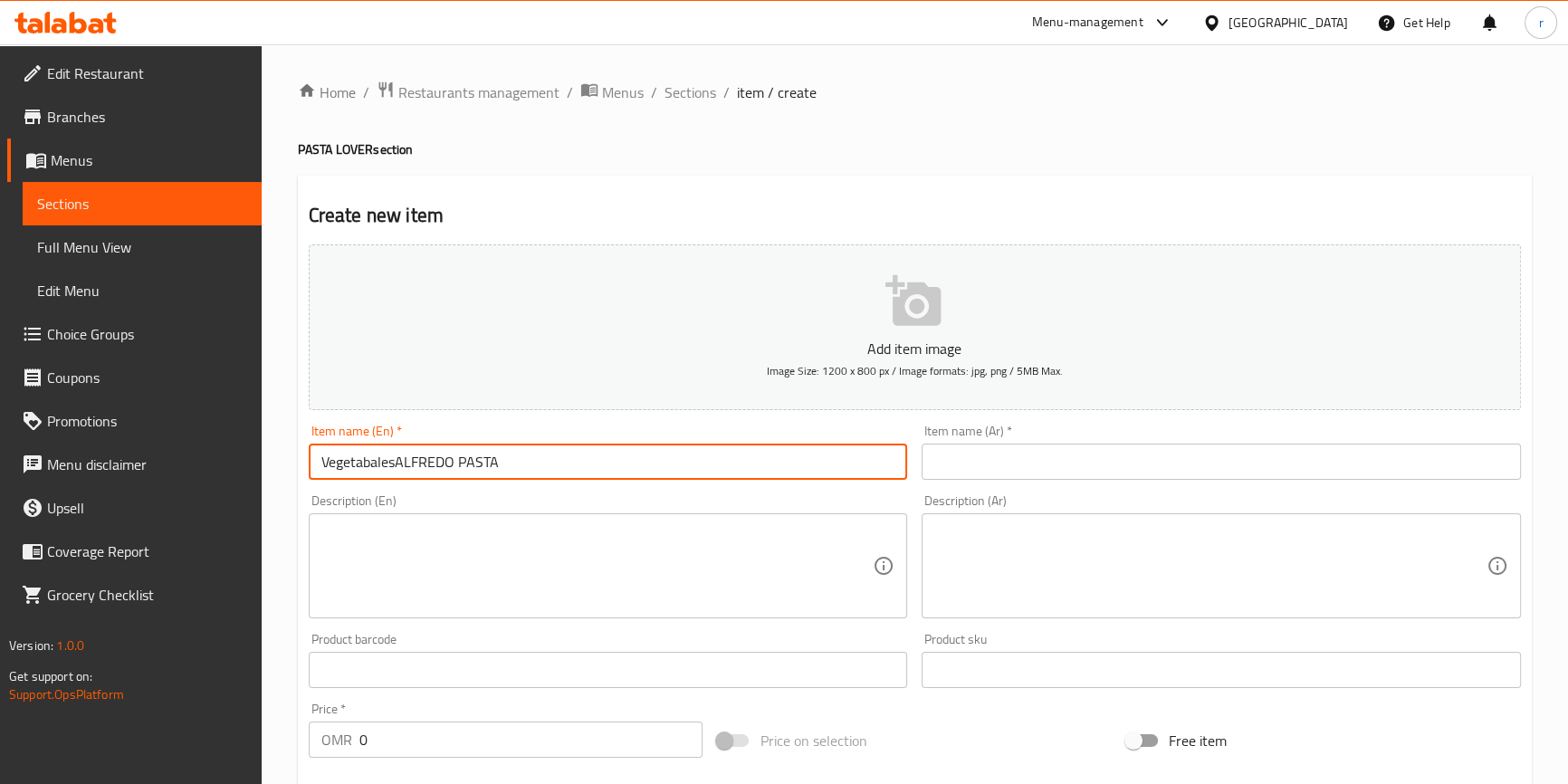
click at [558, 481] on div "Item name (En)   * VegetabalesALFREDO PASTA Item name (En) *" at bounding box center [608, 452] width 613 height 70
type input "Vegetabales [PERSON_NAME]"
click at [1060, 468] on input "text" at bounding box center [1221, 462] width 599 height 36
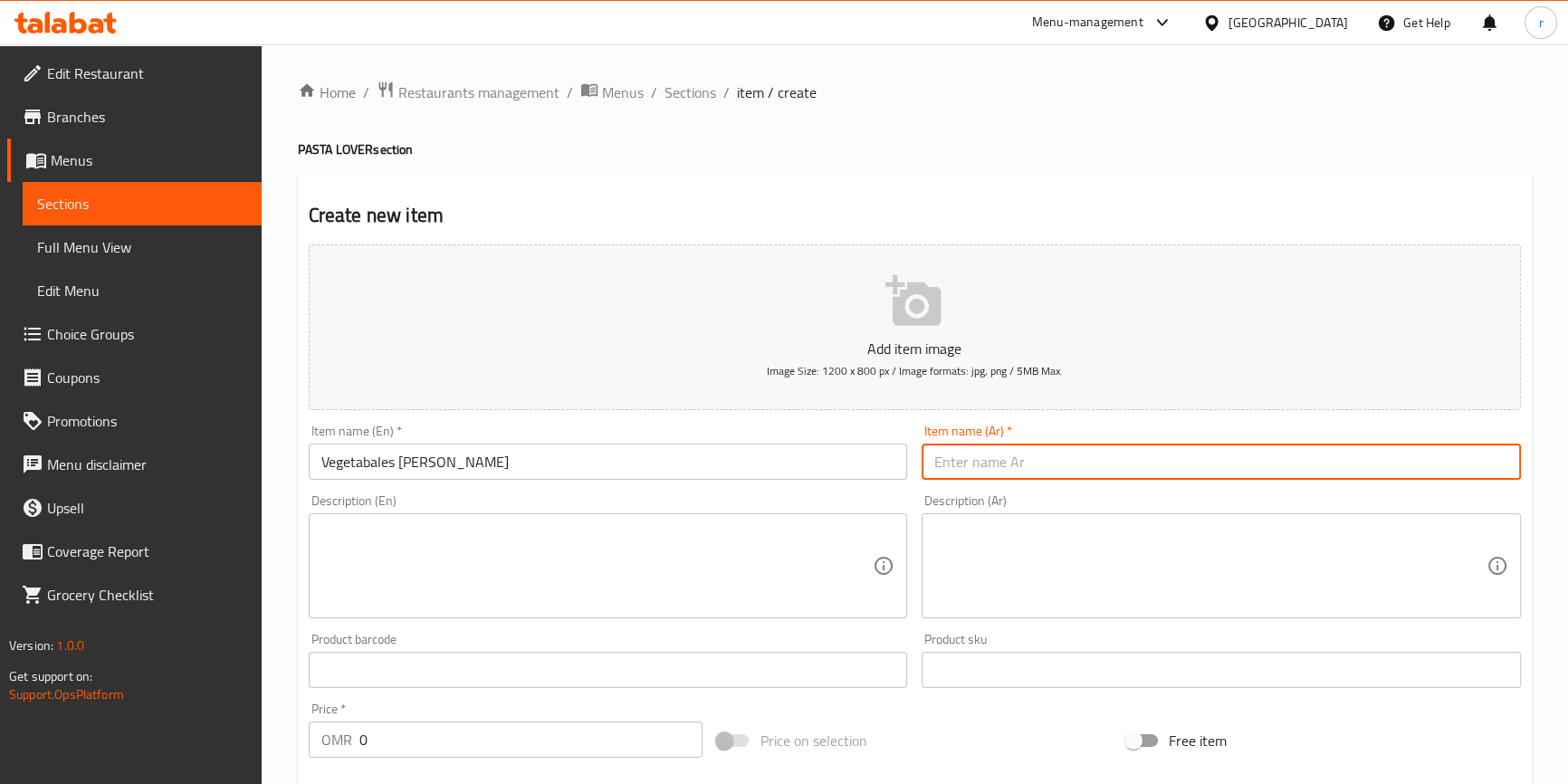
click at [1072, 458] on input "text" at bounding box center [1221, 462] width 599 height 36
click at [1375, 462] on input "text" at bounding box center [1221, 462] width 599 height 36
type input "مكرونة الفريدو الخضار"
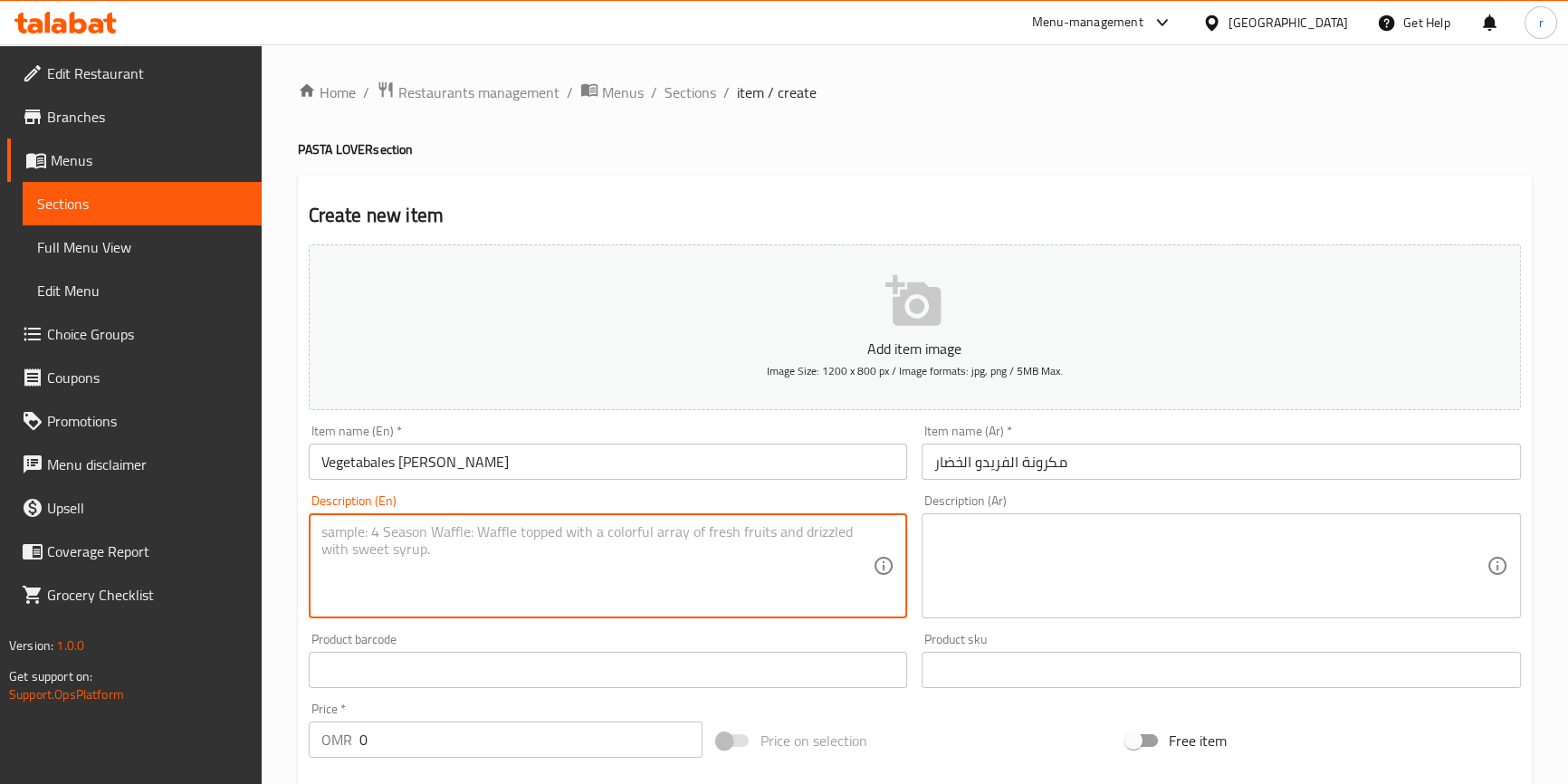
click at [467, 541] on textarea at bounding box center [597, 566] width 552 height 86
paste textarea "Fresh seasonal vegetables with penne pasta in creamy Alfredo sauce."
drag, startPoint x: 757, startPoint y: 537, endPoint x: 308, endPoint y: 536, distance: 449.0
click at [309, 536] on div "Fresh seasonal vegetables with penne pasta in creamy Alfredo sauce. Description…" at bounding box center [609, 565] width 599 height 105
type textarea "Fresh seasonal vegetables with penne pasta in creamy Alfredo sauce."
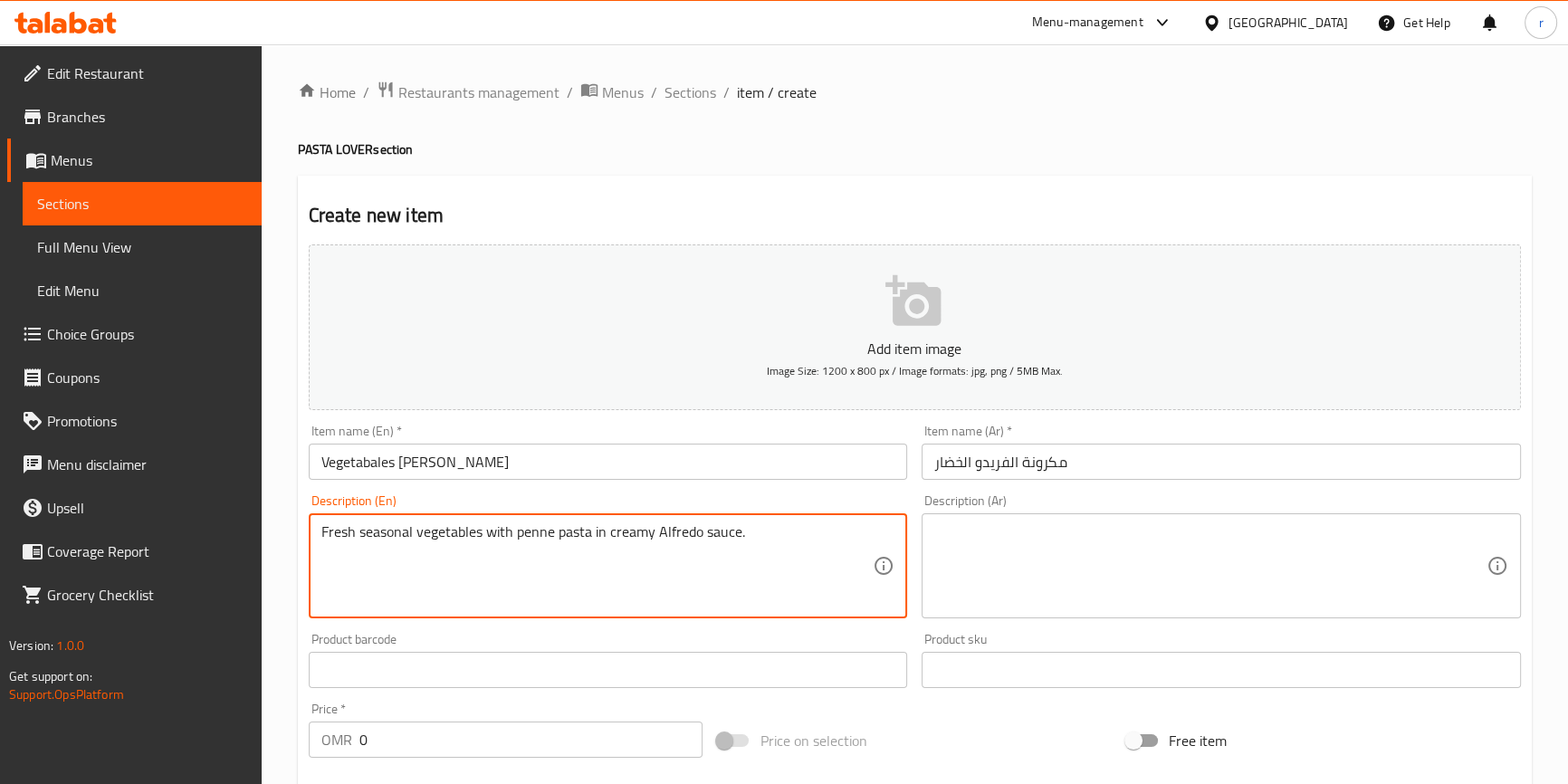
click at [392, 570] on textarea "Fresh seasonal vegetables with penne pasta in creamy Alfredo sauce." at bounding box center [597, 566] width 552 height 86
drag, startPoint x: 410, startPoint y: 530, endPoint x: 361, endPoint y: 534, distance: 49.2
click at [361, 534] on textarea "Fresh seasonal vegetables with penne pasta in creamy Alfredo sauce." at bounding box center [597, 566] width 552 height 86
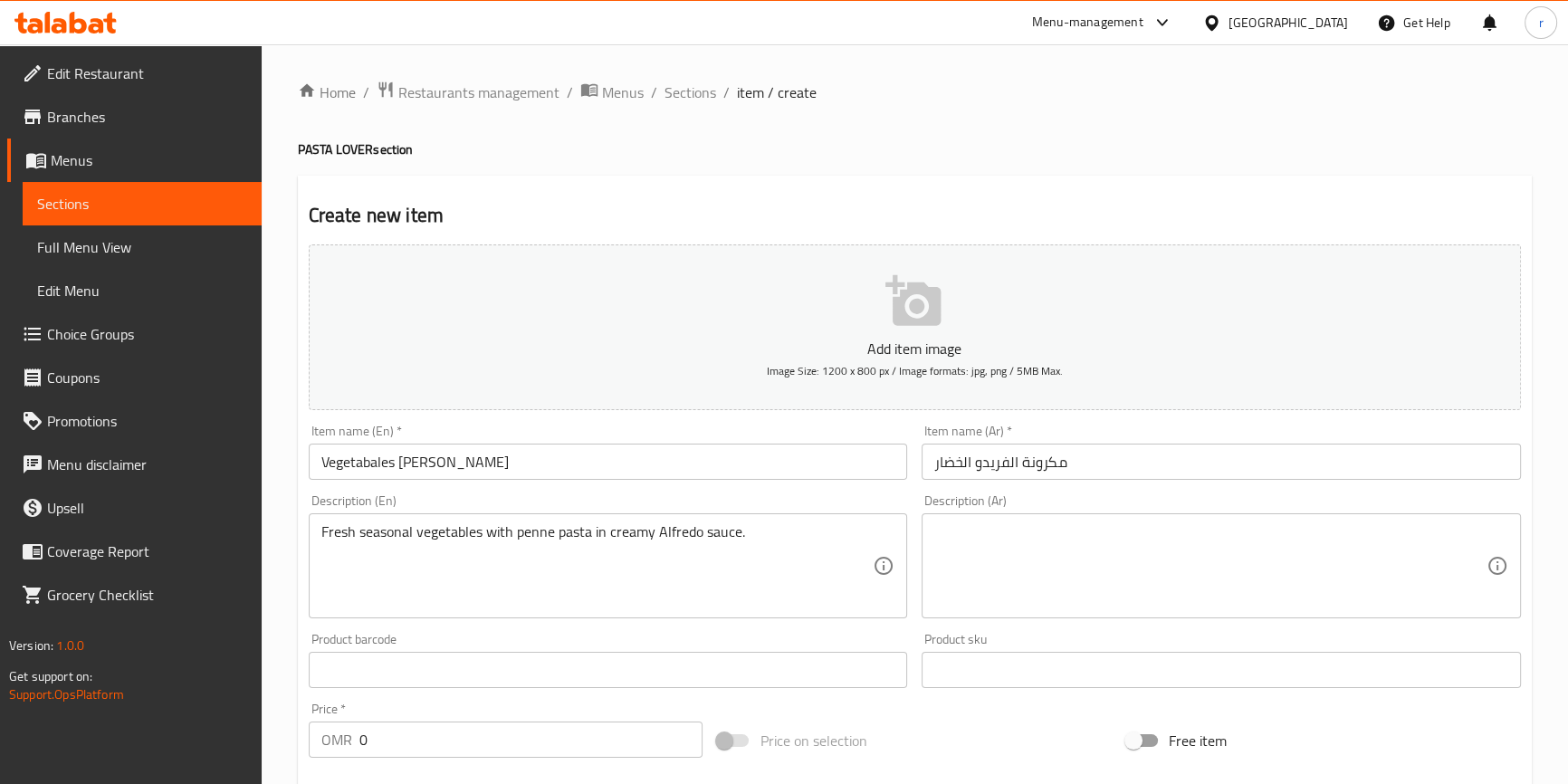
click at [777, 543] on textarea "Fresh seasonal vegetables with penne pasta in creamy Alfredo sauce." at bounding box center [597, 566] width 552 height 86
click at [1176, 538] on textarea at bounding box center [1210, 566] width 552 height 86
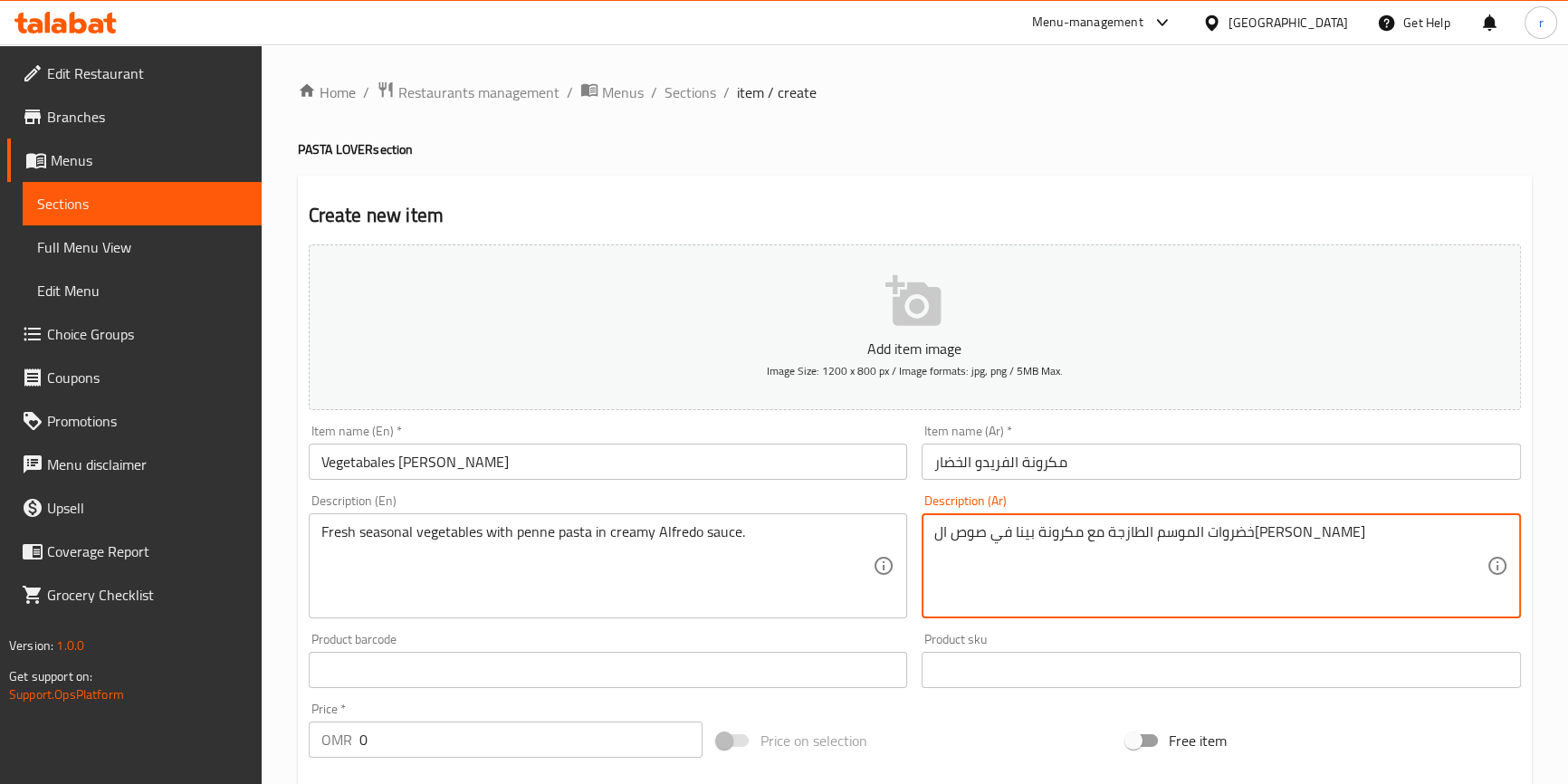
type textarea "خضروات الموسم الطازجة مع مكرونة بينا في صوص ال[PERSON_NAME]"
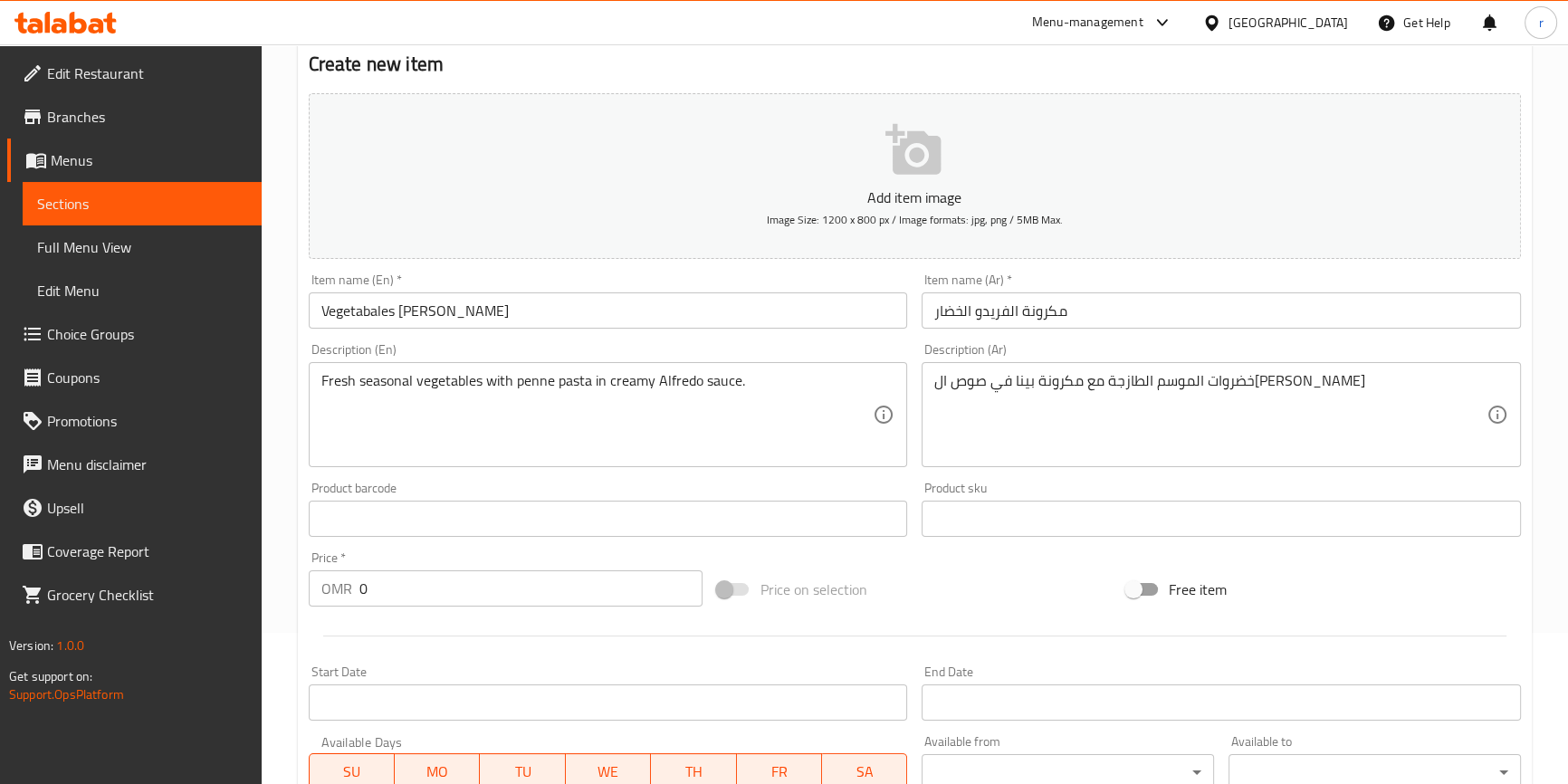
scroll to position [164, 0]
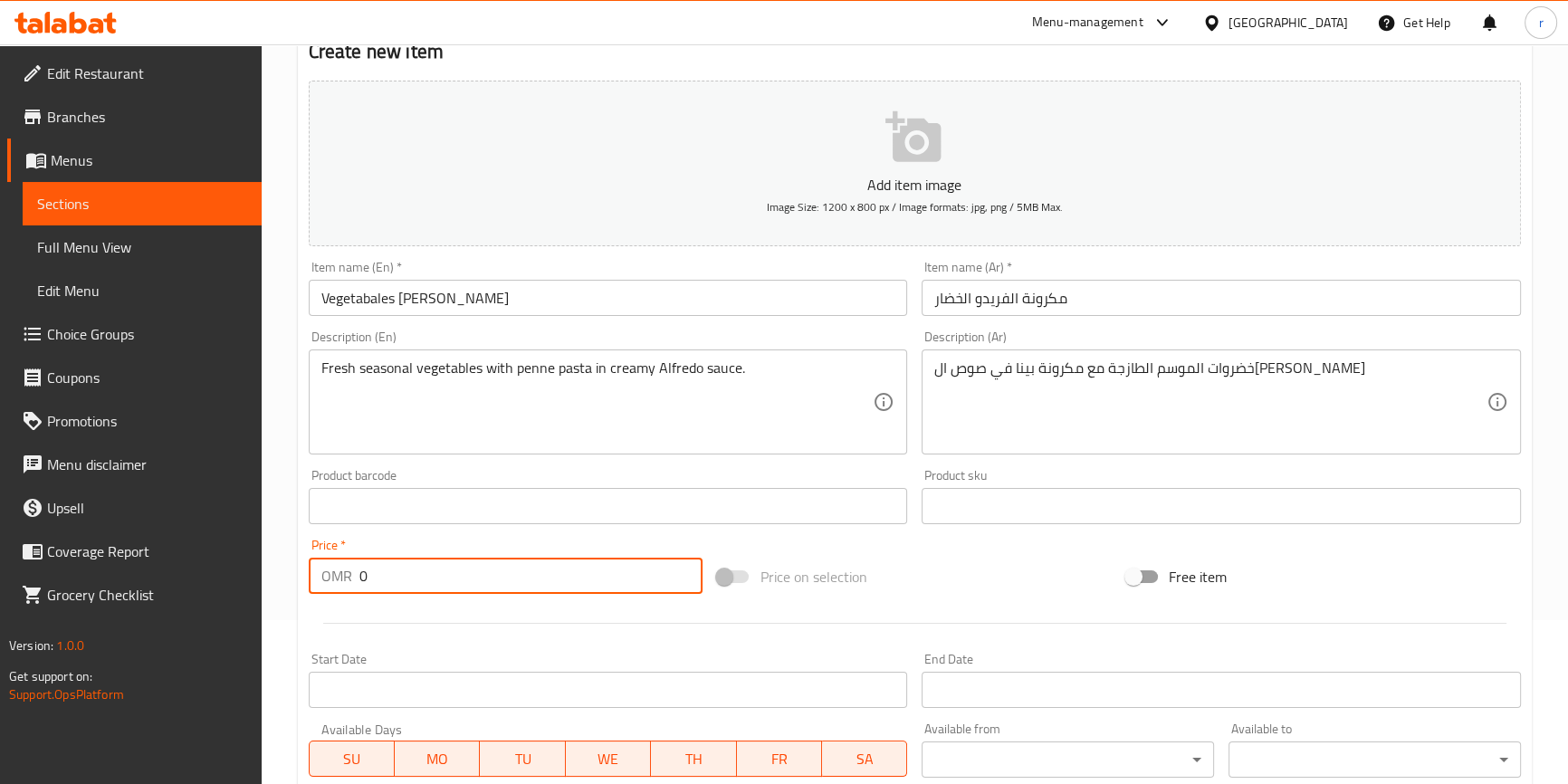
drag, startPoint x: 355, startPoint y: 576, endPoint x: 389, endPoint y: 575, distance: 34.0
click at [389, 575] on div "OMR 0 Price *" at bounding box center [506, 575] width 394 height 36
drag, startPoint x: 370, startPoint y: 575, endPoint x: 340, endPoint y: 570, distance: 30.4
click at [340, 570] on div "OMR 0 Price *" at bounding box center [506, 575] width 394 height 36
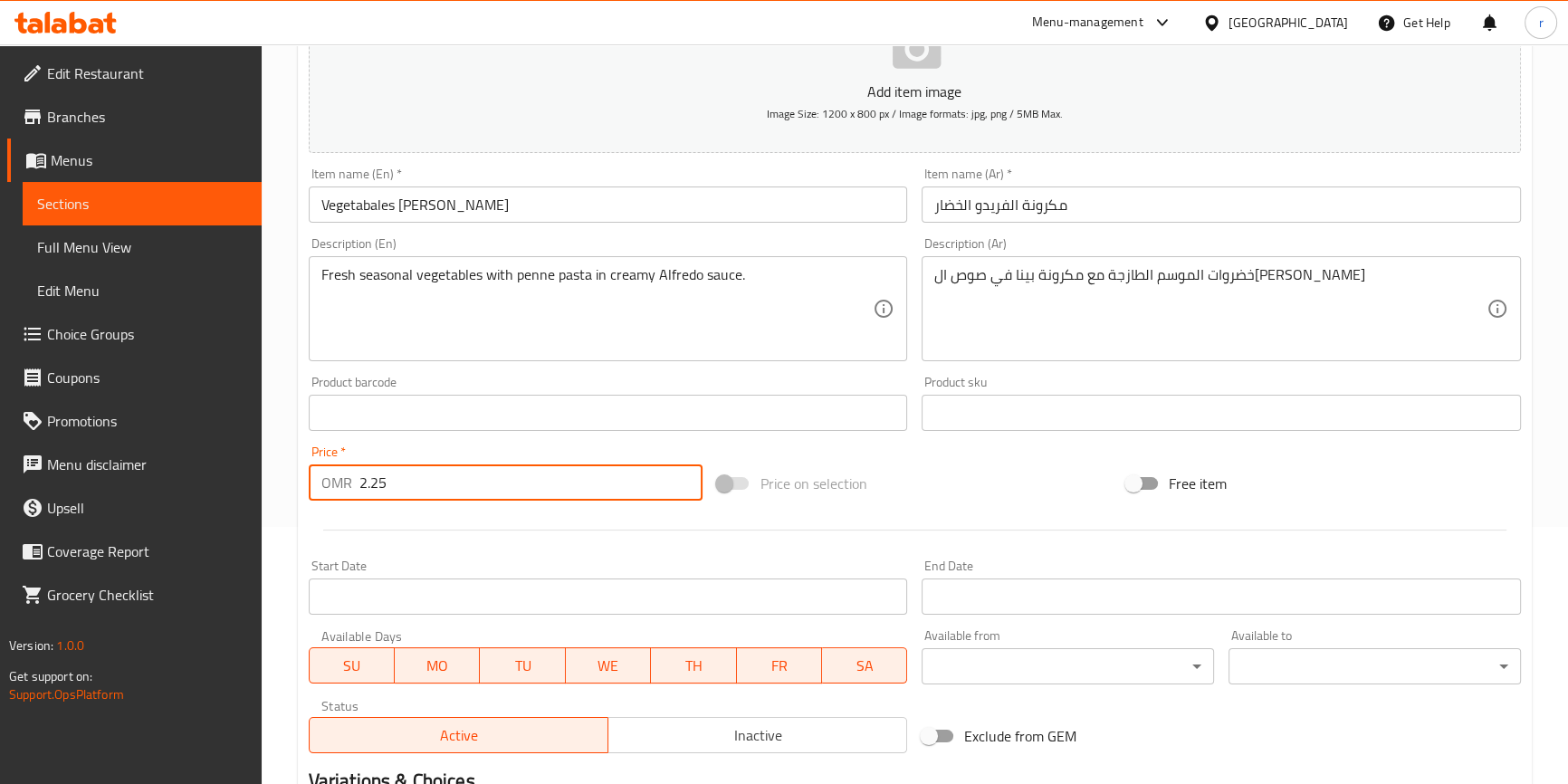
scroll to position [493, 0]
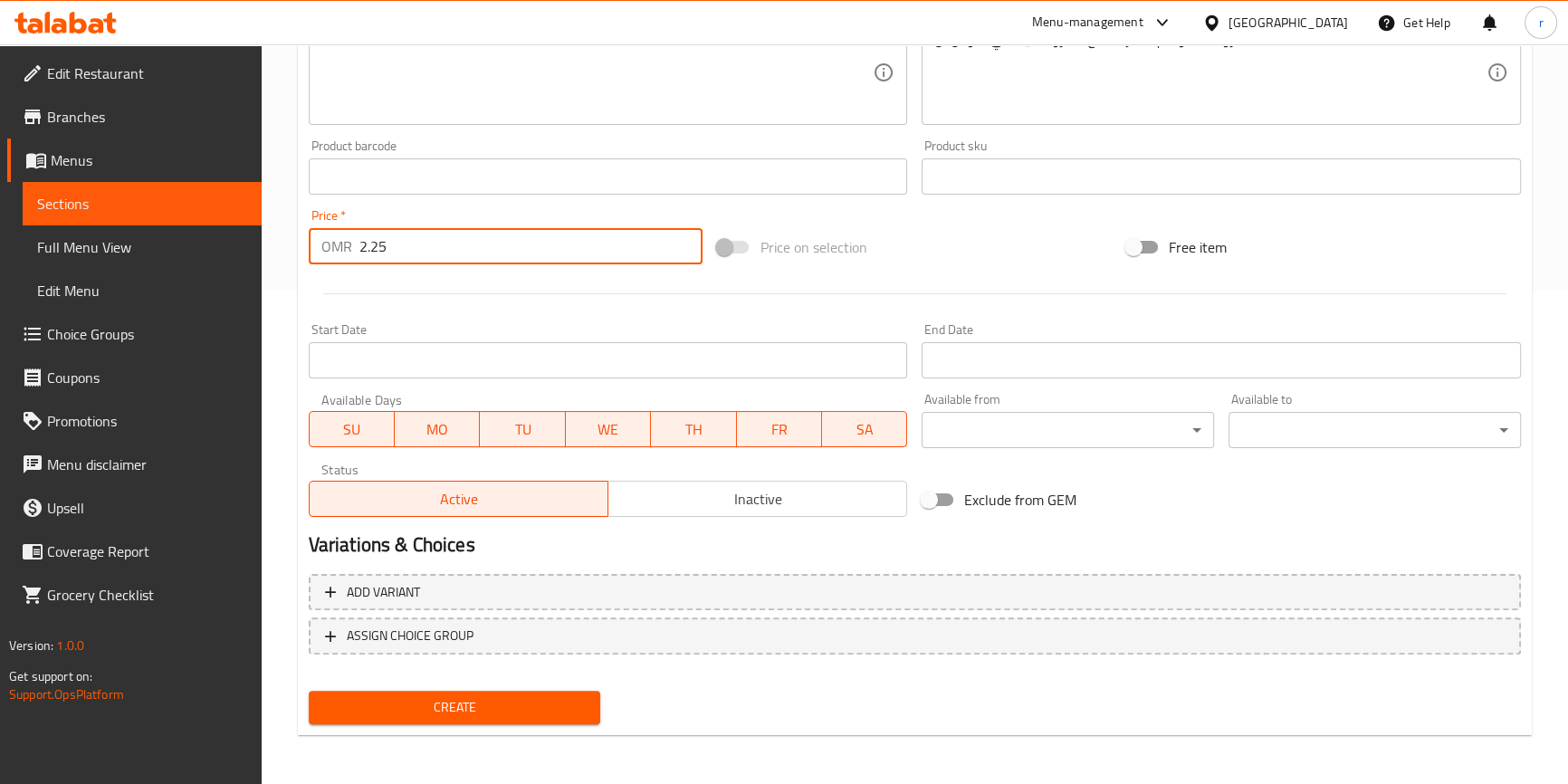
type input "2.25"
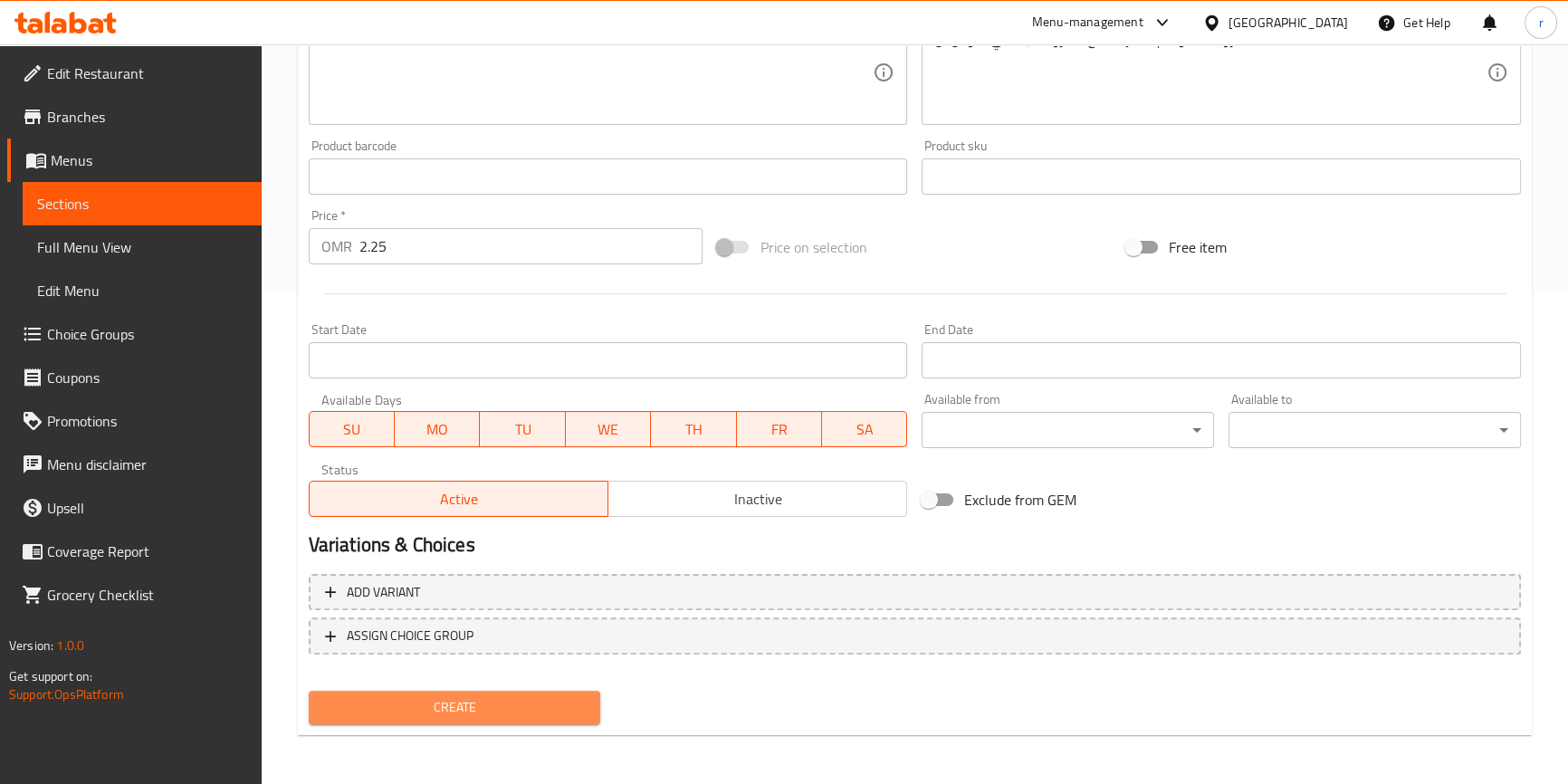
click at [504, 702] on span "Create" at bounding box center [455, 707] width 264 height 23
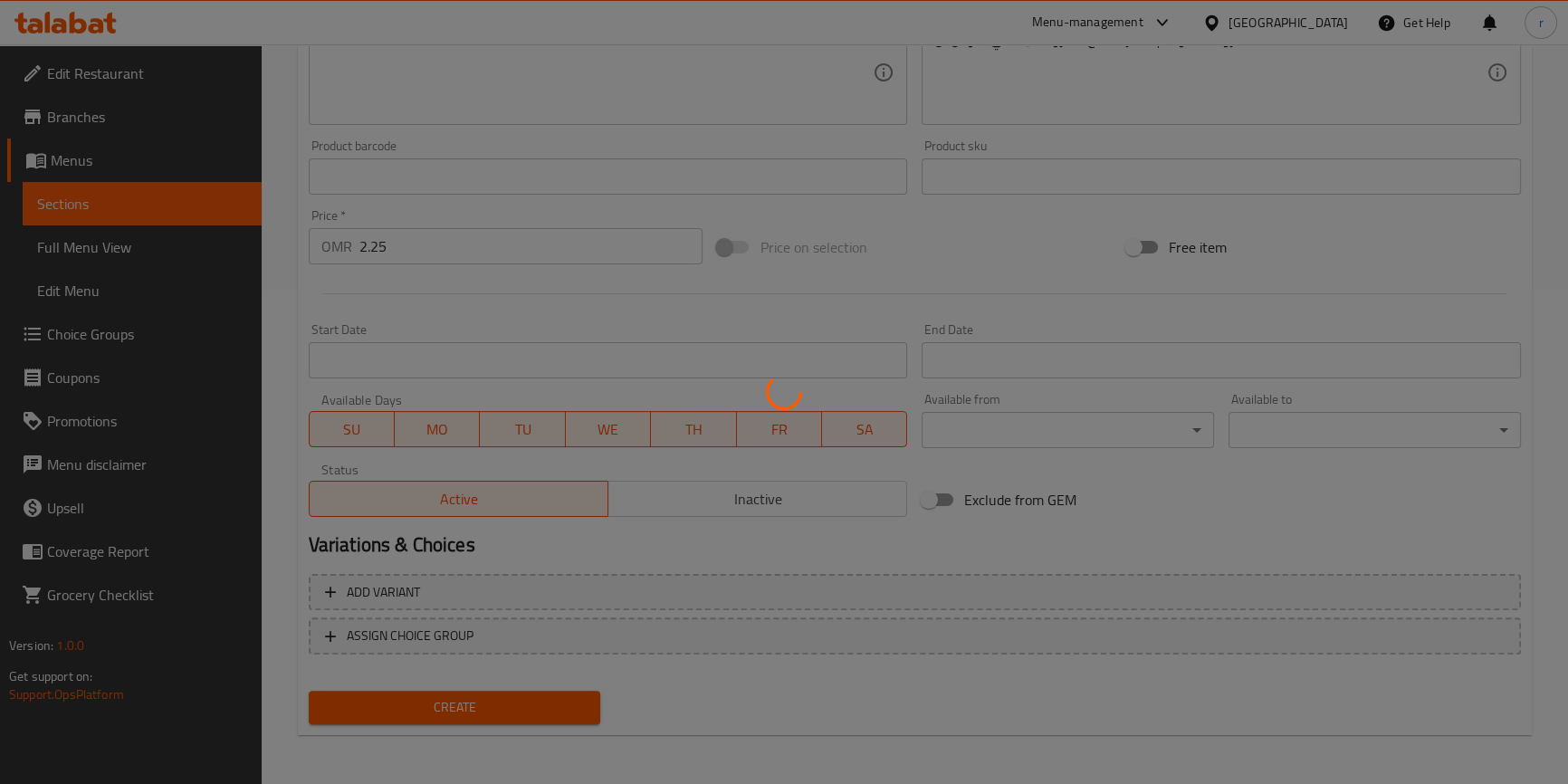
type input "0"
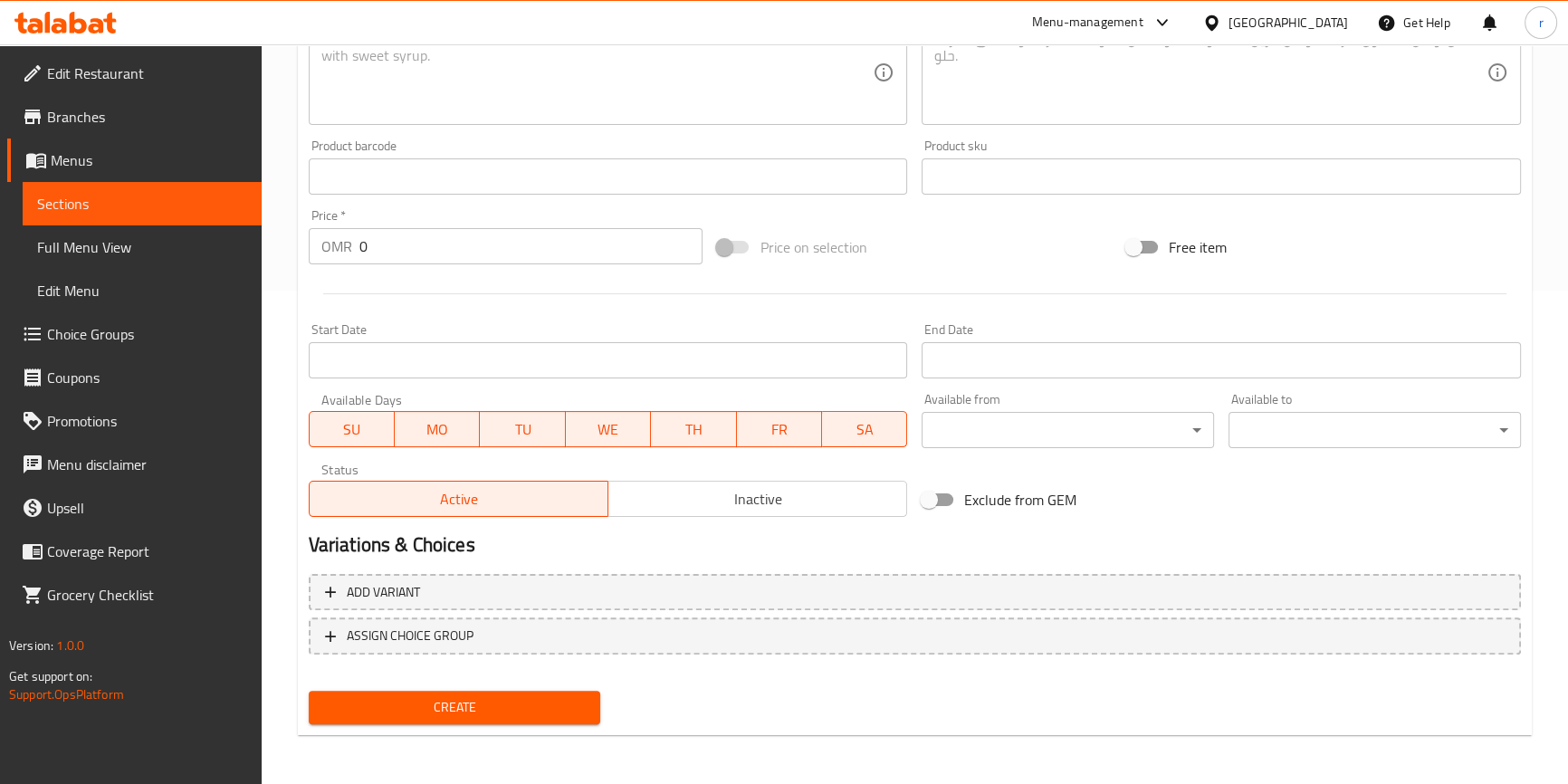
click at [151, 210] on span "Sections" at bounding box center [142, 203] width 210 height 22
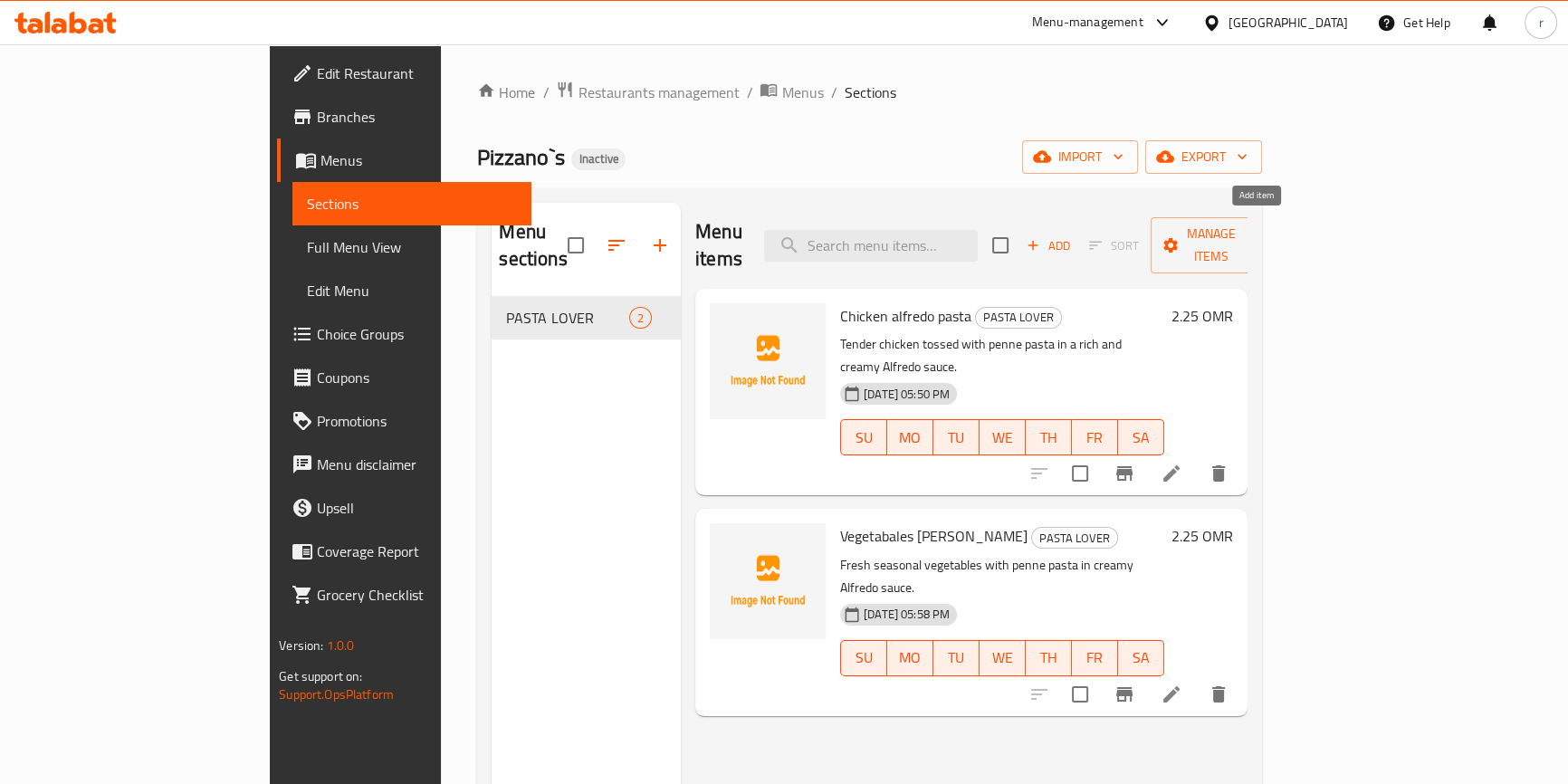
click at [1072, 241] on span "Add" at bounding box center [1048, 246] width 49 height 21
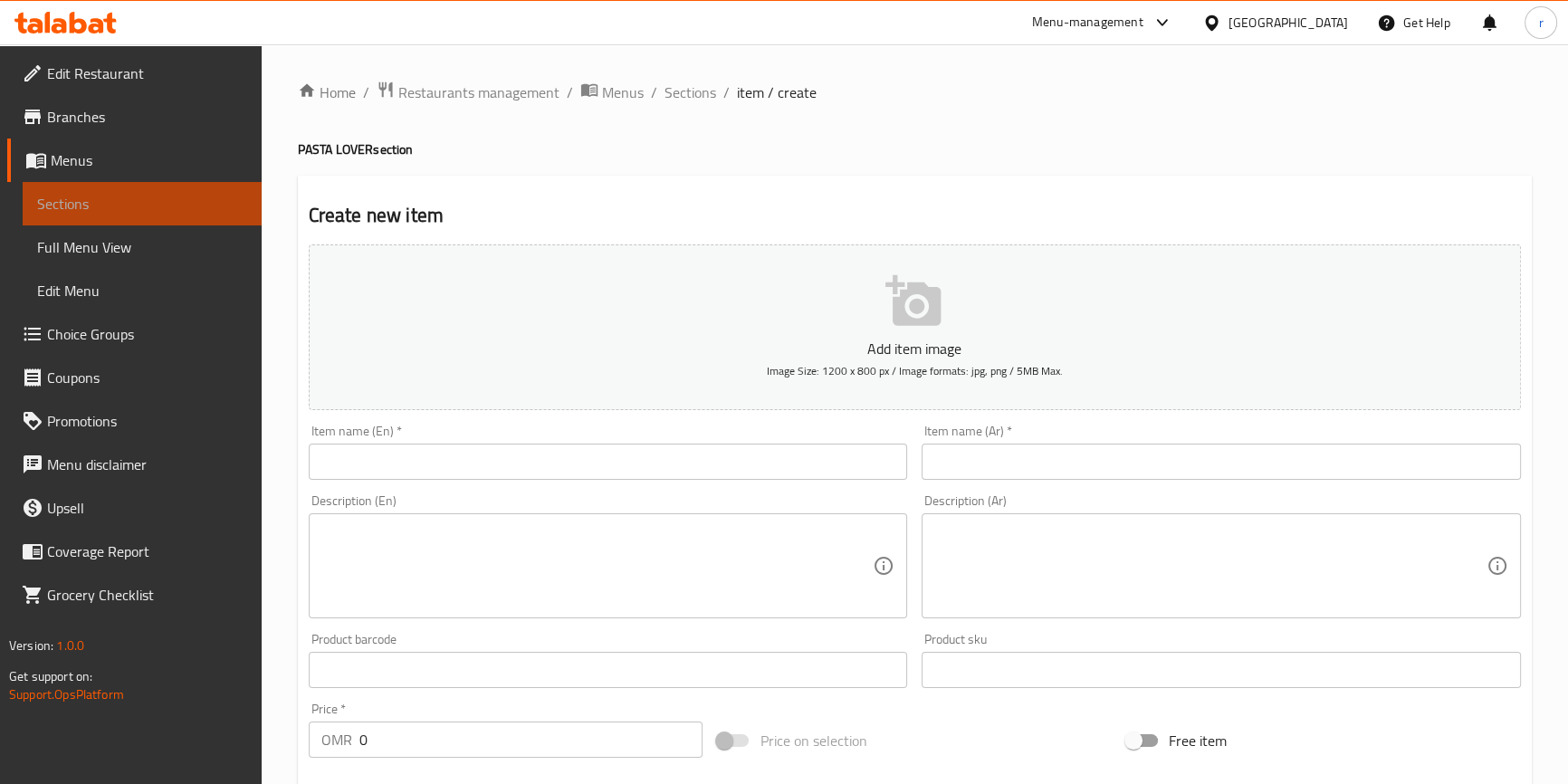
click at [76, 199] on span "Sections" at bounding box center [142, 203] width 210 height 22
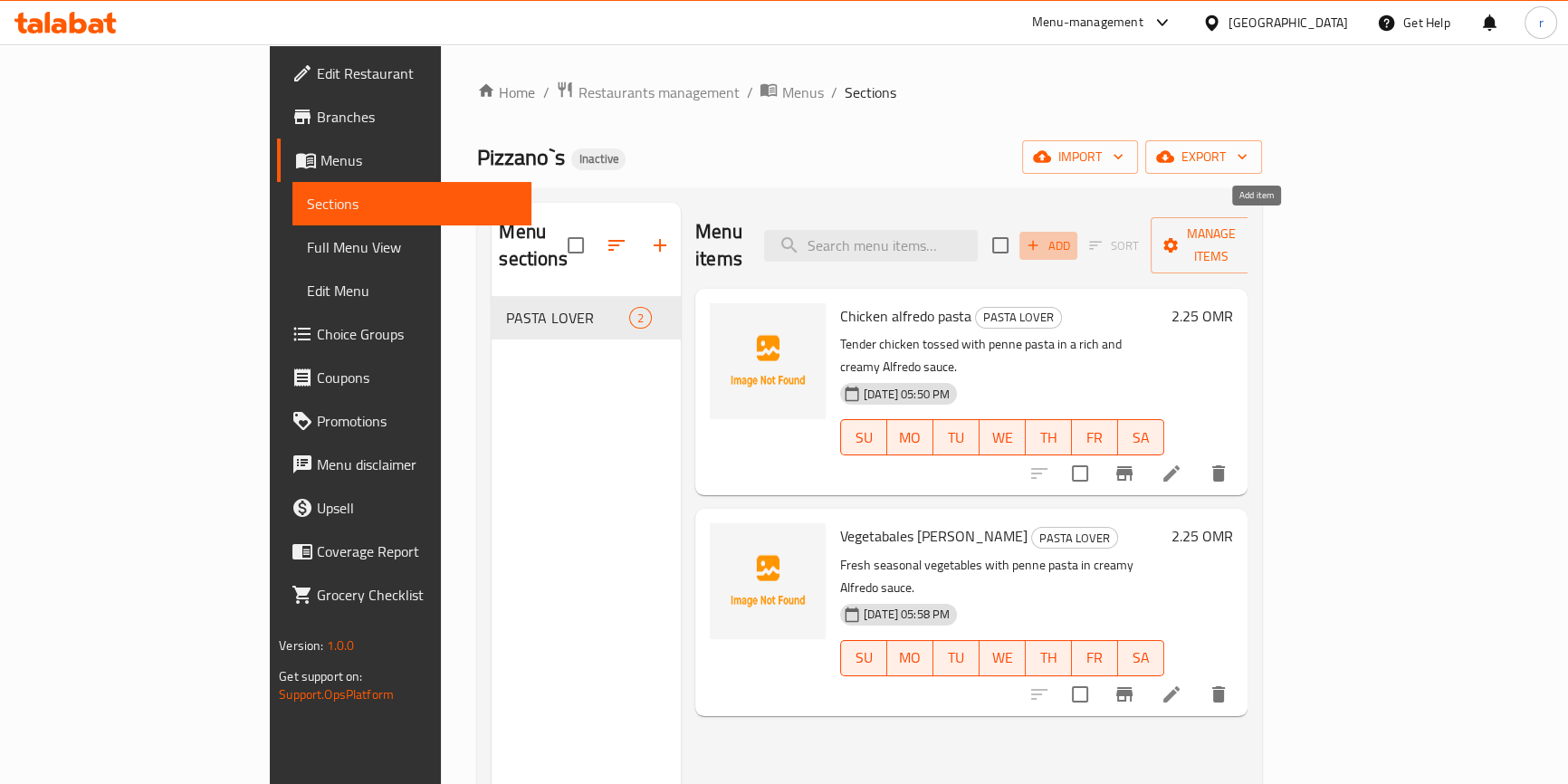
click at [1041, 237] on icon "button" at bounding box center [1032, 245] width 16 height 16
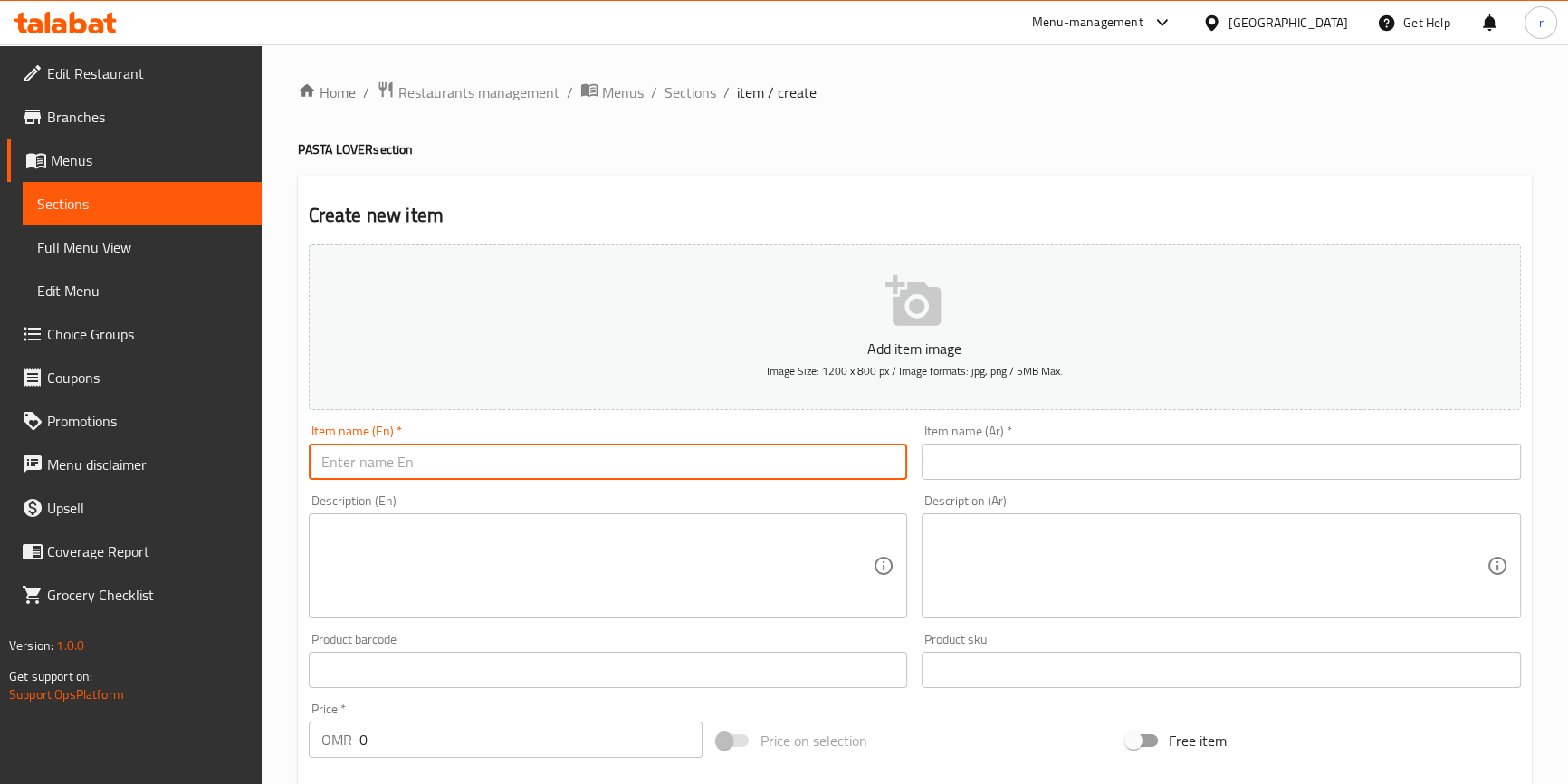
click at [611, 460] on input "text" at bounding box center [609, 462] width 599 height 36
paste input "CHICKEN FETTUCCINE ALFREDO"
drag, startPoint x: 570, startPoint y: 469, endPoint x: 299, endPoint y: 451, distance: 271.6
click at [299, 451] on div "Create new item Add item image Image Size: 1200 x 800 px / Image formats: jpg, …" at bounding box center [914, 702] width 1233 height 1053
click at [501, 461] on input "chicken fettuccine alfredo" at bounding box center [609, 462] width 599 height 36
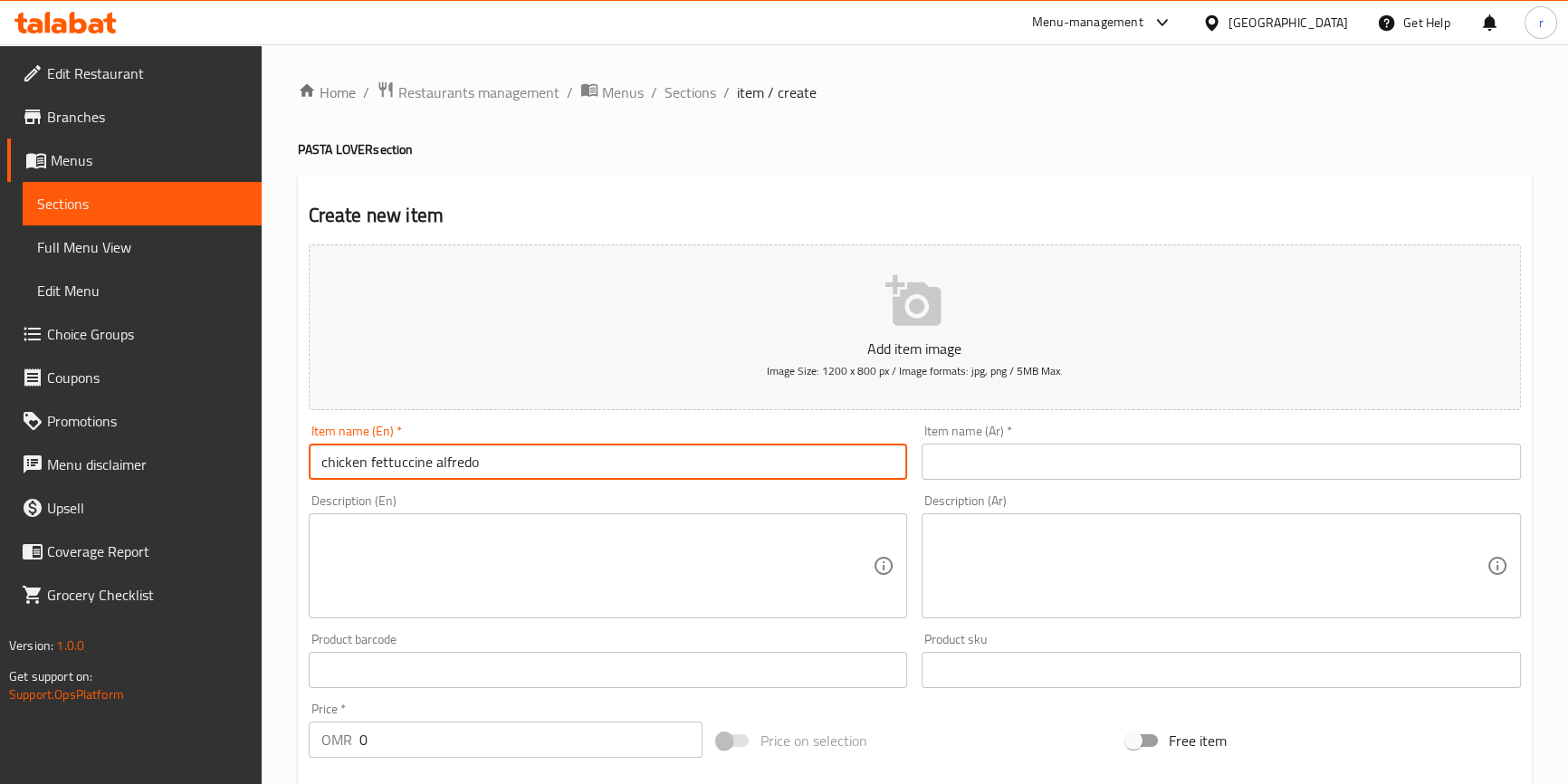
drag, startPoint x: 502, startPoint y: 462, endPoint x: 320, endPoint y: 461, distance: 182.0
click at [320, 461] on input "chicken fettuccine alfredo" at bounding box center [609, 462] width 599 height 36
type input "chicken fettuccine alfredo"
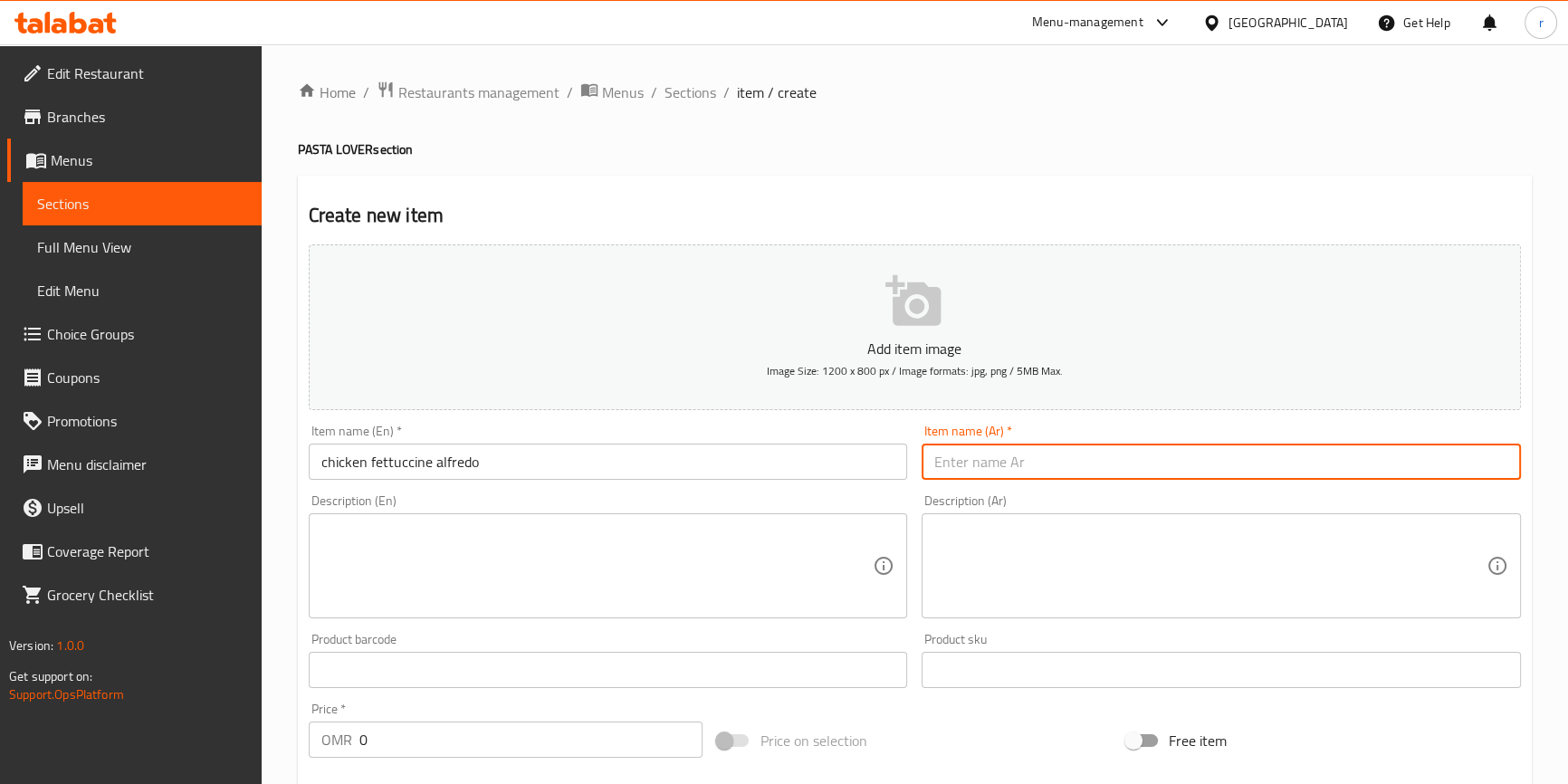
click at [1270, 453] on input "text" at bounding box center [1221, 462] width 599 height 36
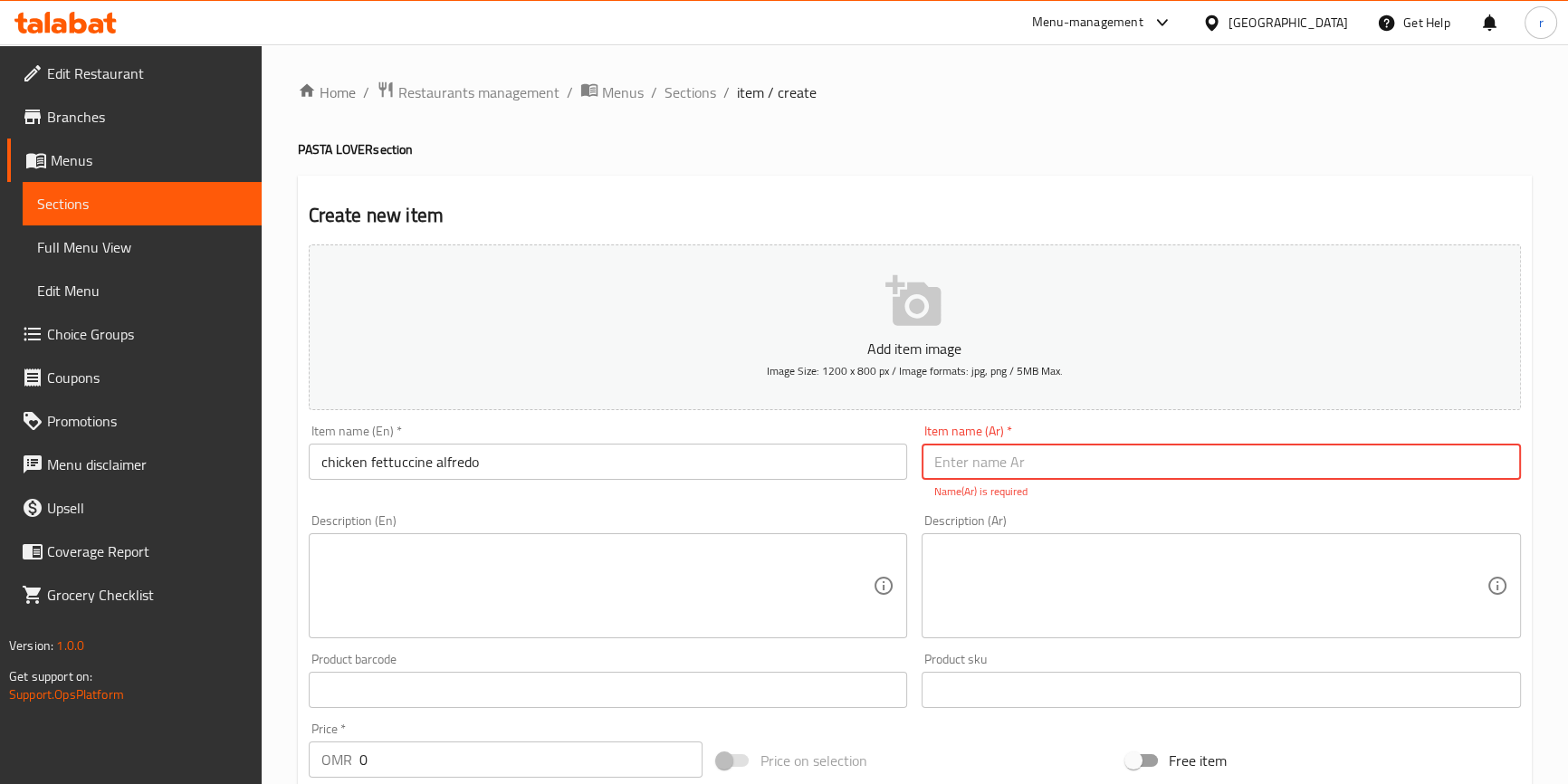
click at [1121, 454] on input "text" at bounding box center [1221, 462] width 599 height 36
paste input "[PERSON_NAME] بالدجاج"
type input "[PERSON_NAME] بالدجاج"
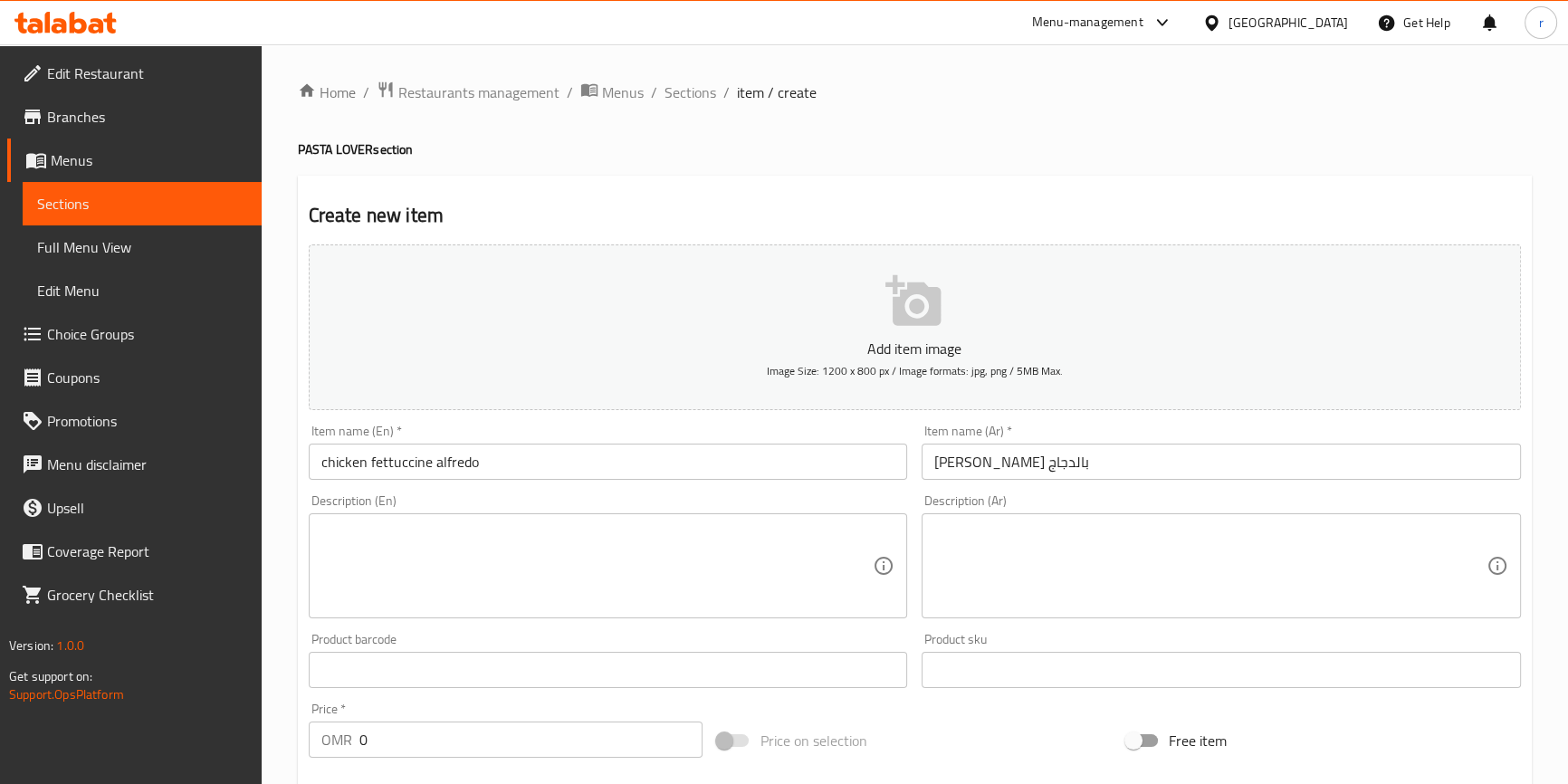
click at [542, 543] on textarea at bounding box center [597, 566] width 552 height 86
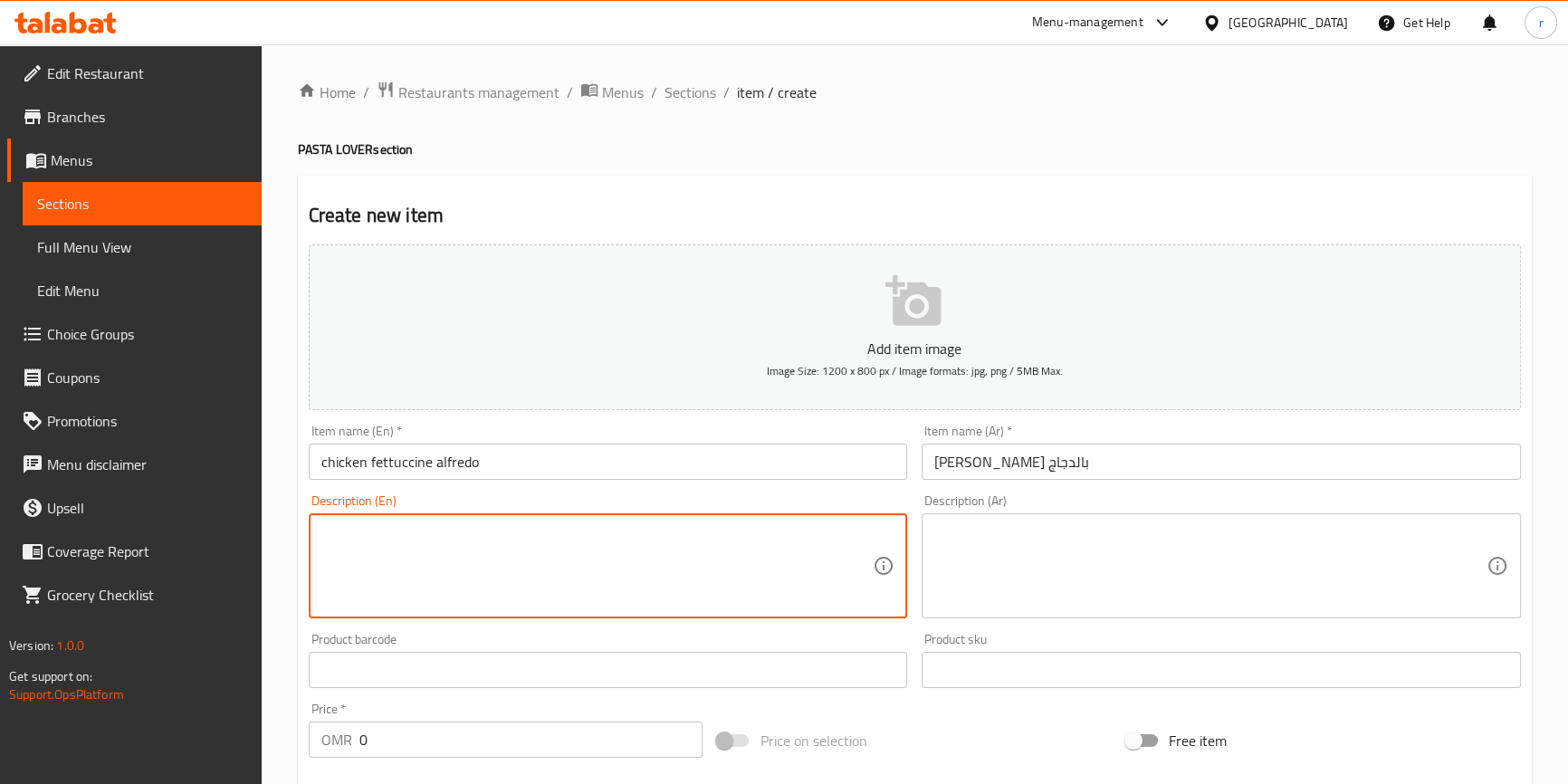
paste textarea "Classic fettuccine pasta served with grilled chicken in a creamy Alfredo sauce."
type textarea "Classic fettuccine pasta served with grilled chicken in a creamy Alfredo sauce."
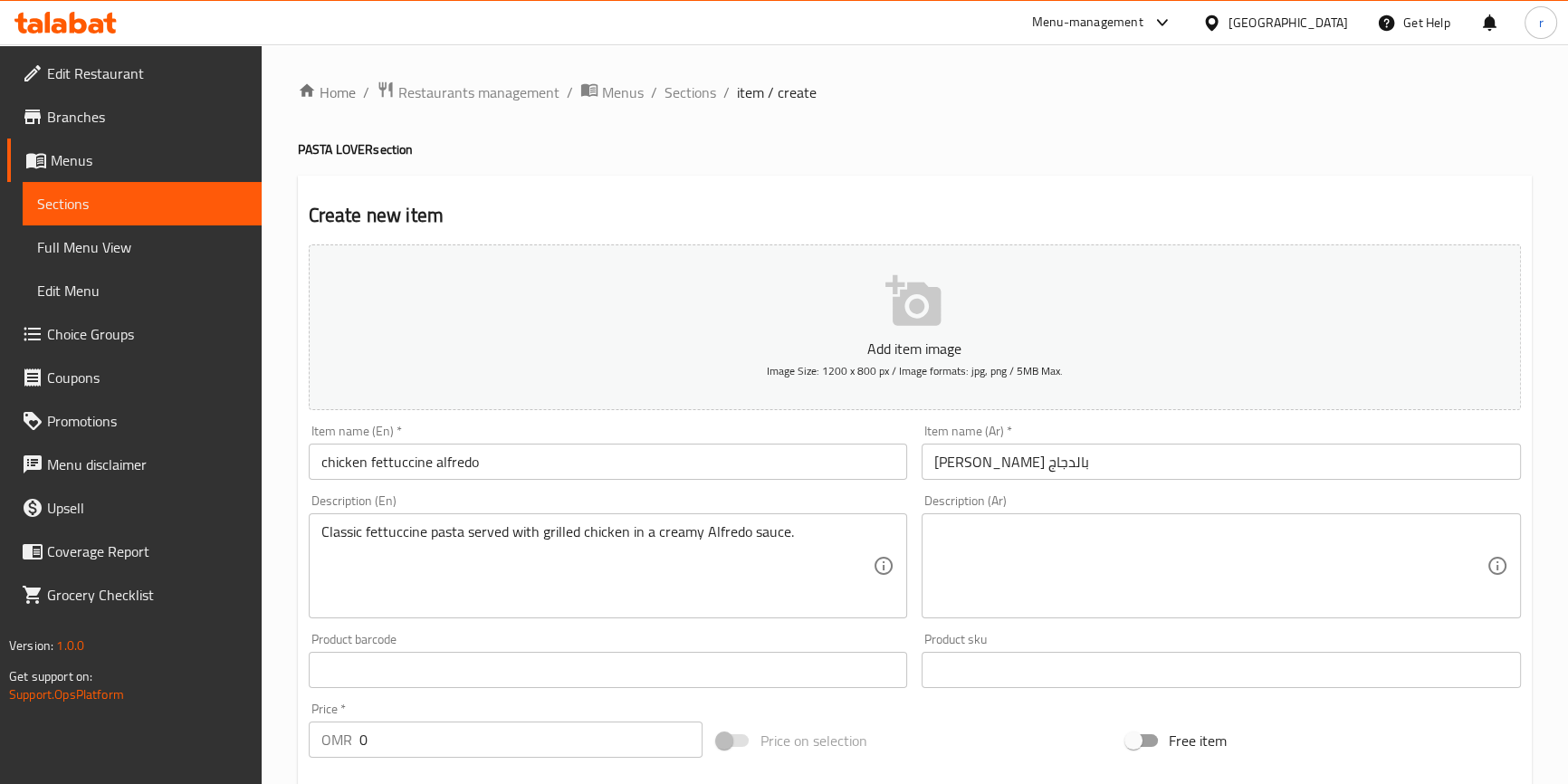
click at [1212, 533] on textarea at bounding box center [1210, 566] width 552 height 86
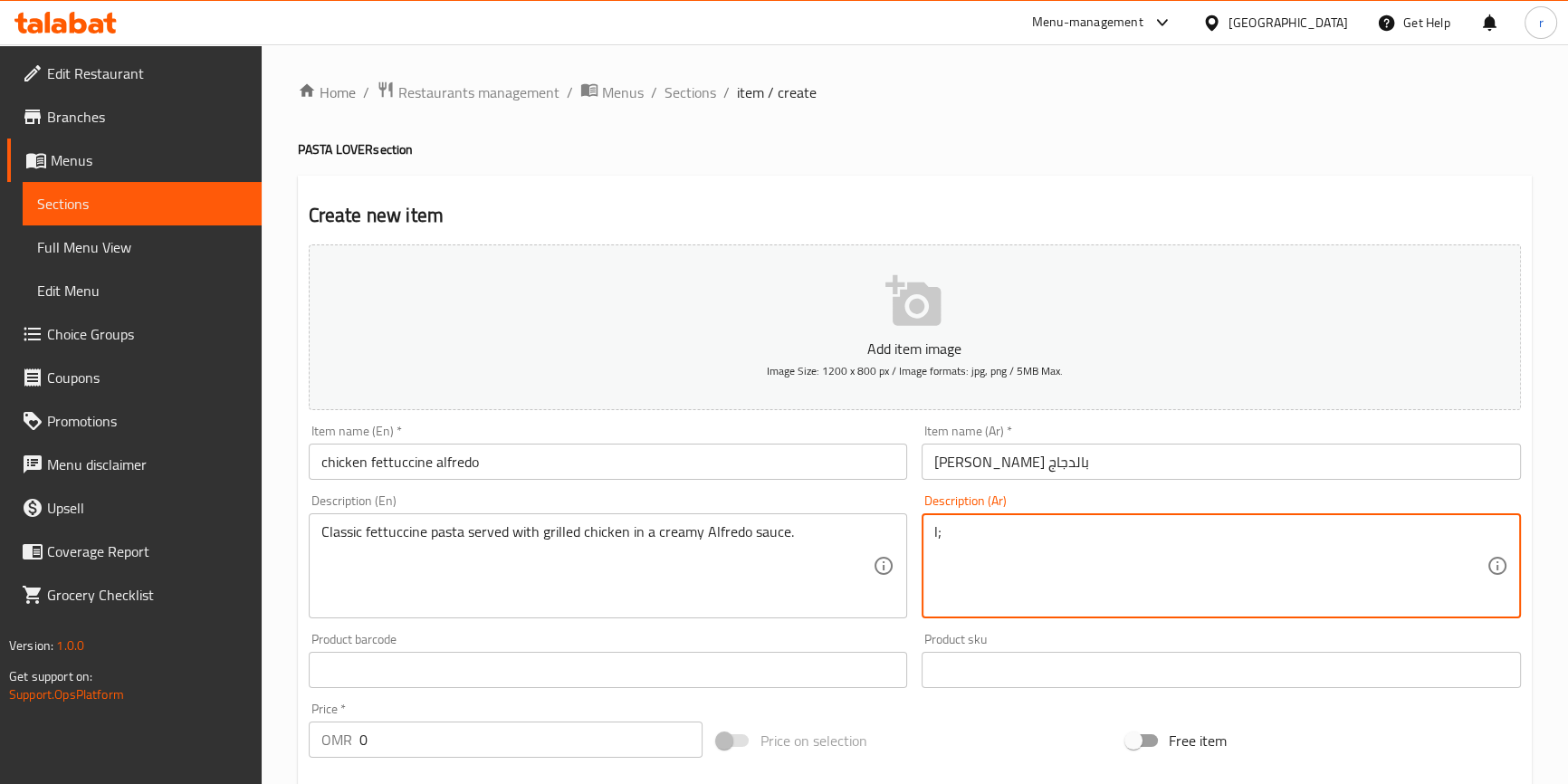
type textarea "l"
type textarea "ك"
type textarea "مكرونة فيتوتشيني كلاسيك تقدم مع الدجاج المشوي في صوص ال[PERSON_NAME]"
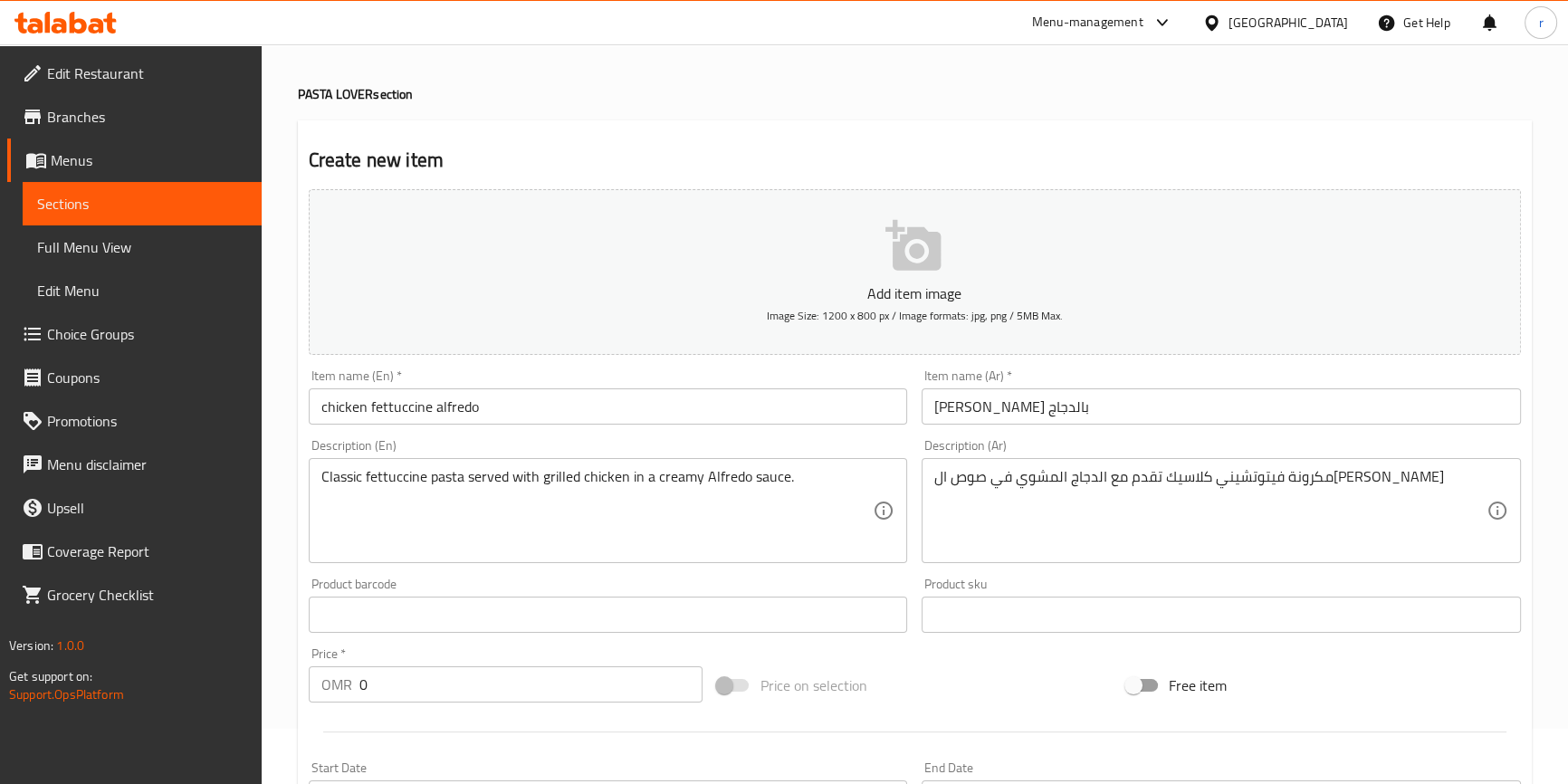
scroll to position [82, 0]
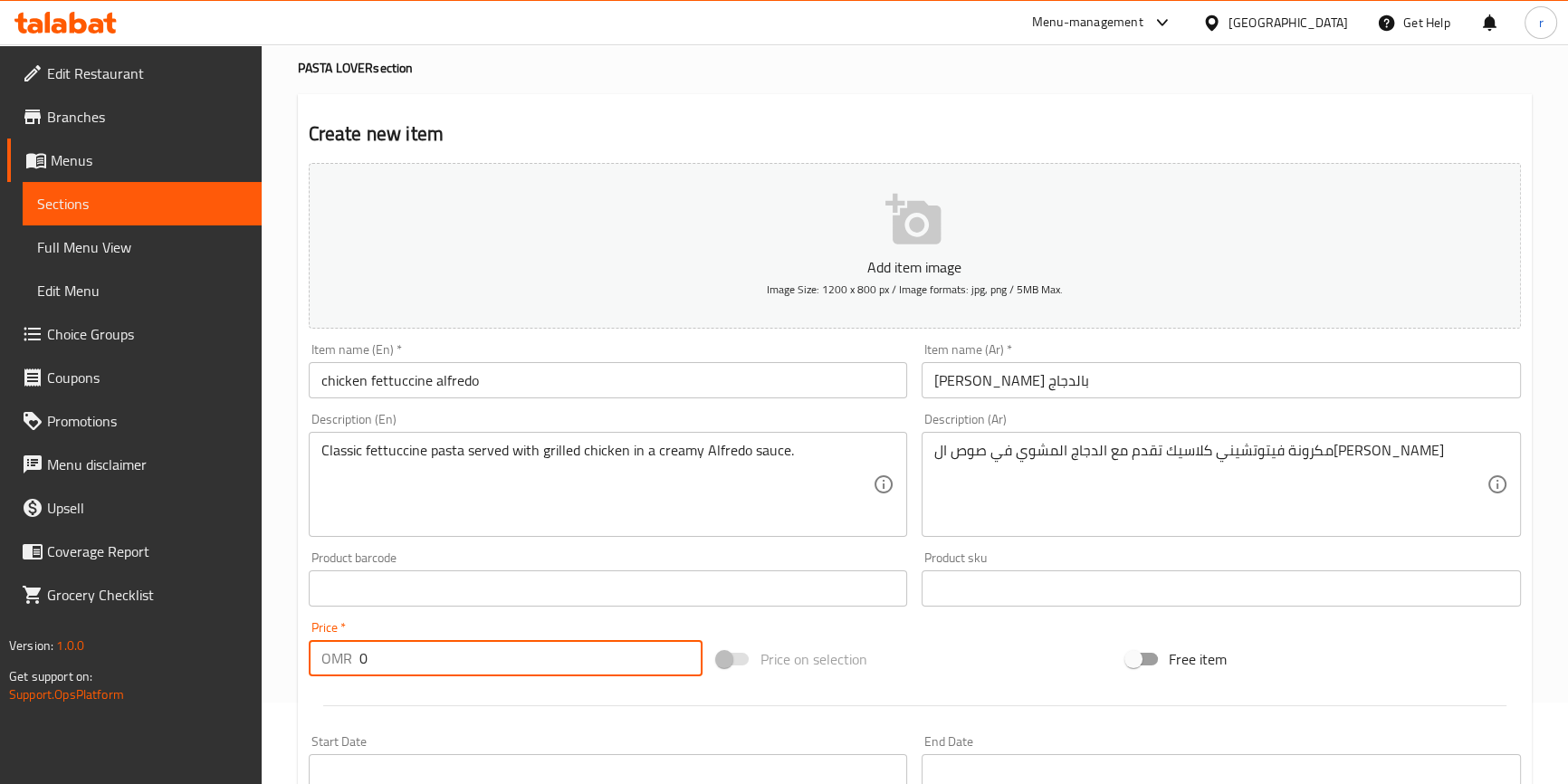
drag, startPoint x: 354, startPoint y: 661, endPoint x: 385, endPoint y: 664, distance: 31.1
click at [380, 665] on div "OMR 0 Price *" at bounding box center [506, 658] width 394 height 36
drag, startPoint x: 374, startPoint y: 660, endPoint x: 341, endPoint y: 654, distance: 33.5
click at [341, 654] on div "OMR 0 Price *" at bounding box center [506, 658] width 394 height 36
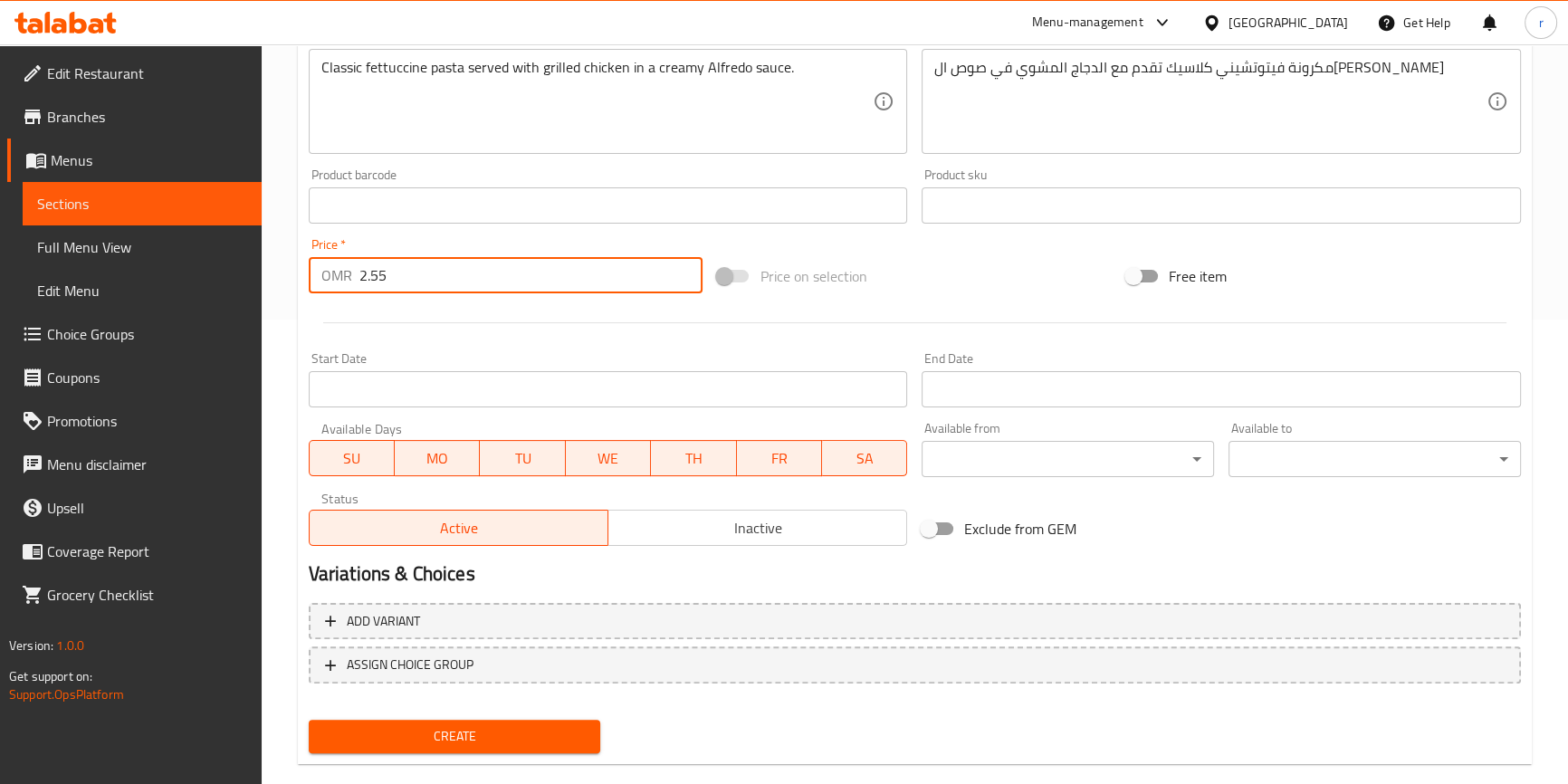
scroll to position [493, 0]
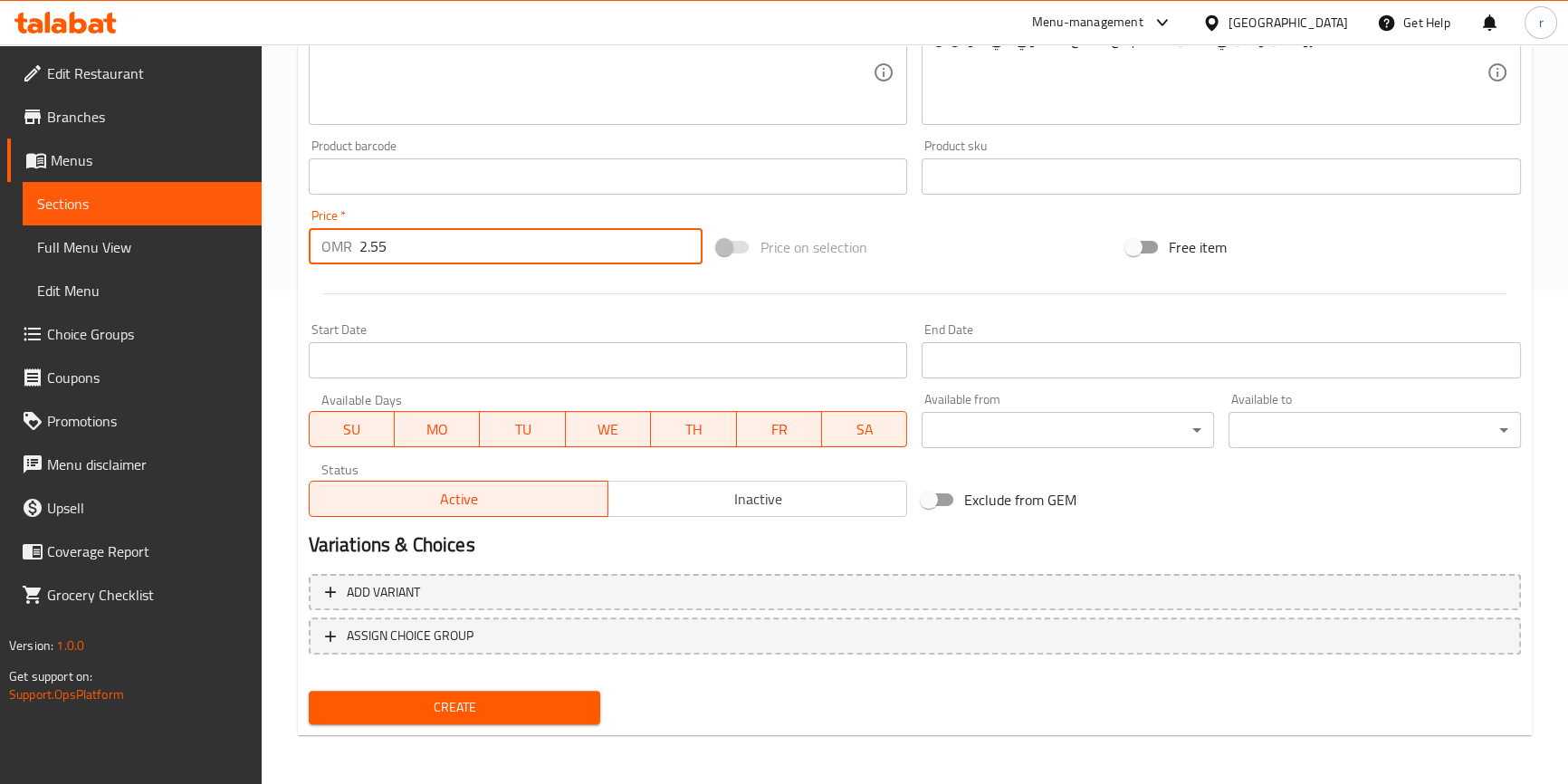
type input "2.55"
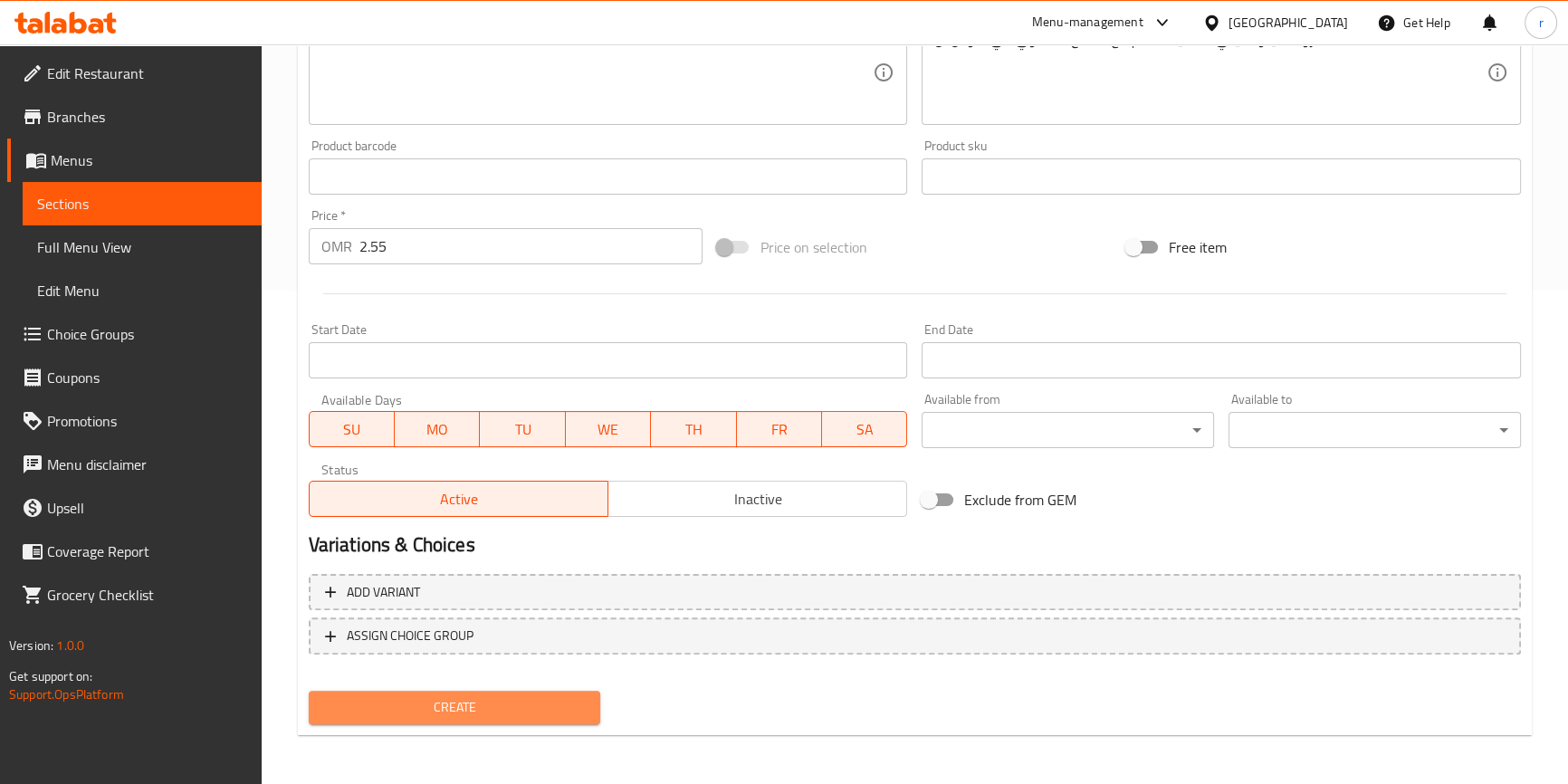
click at [492, 704] on span "Create" at bounding box center [455, 707] width 264 height 23
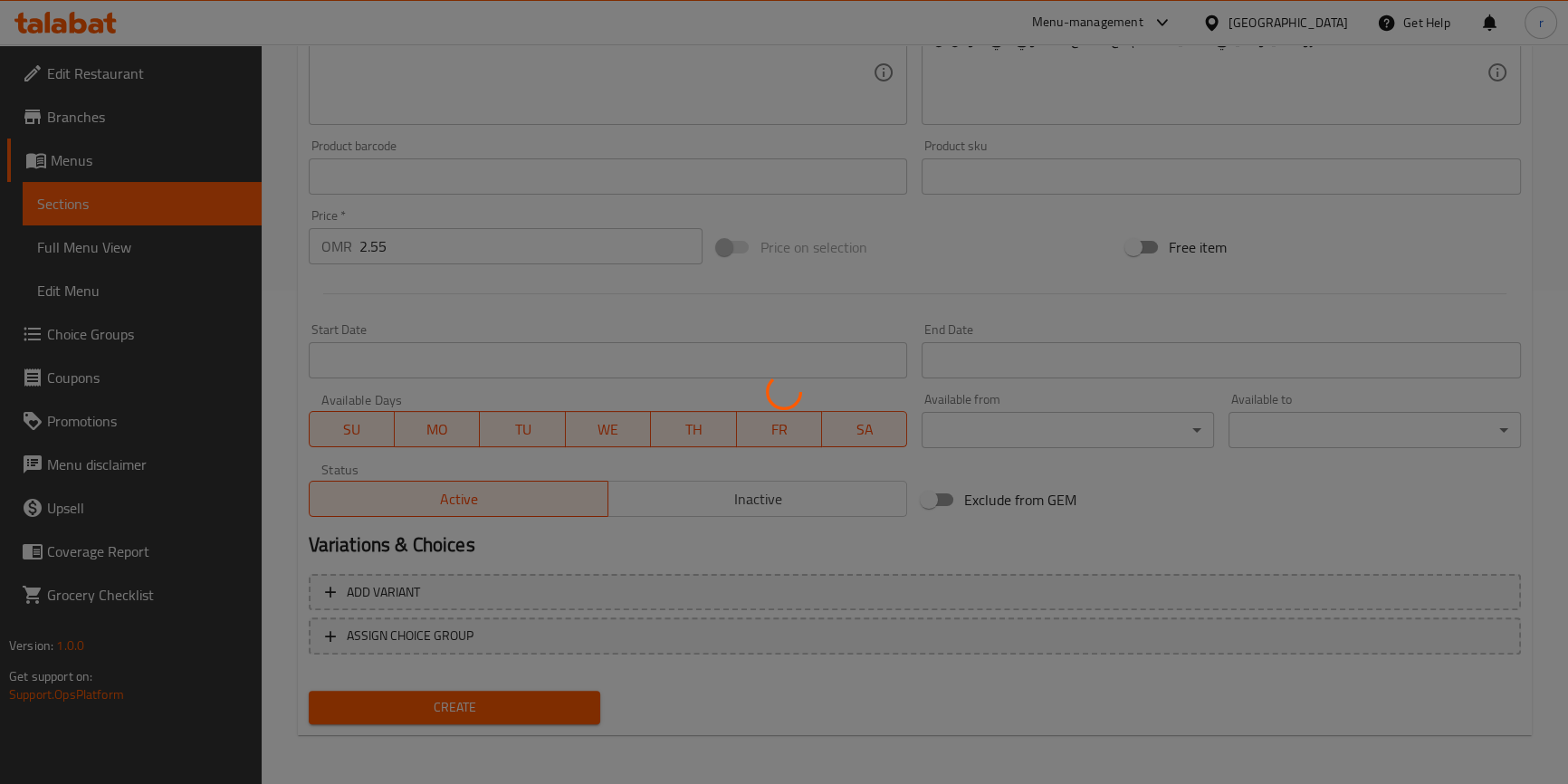
type input "0"
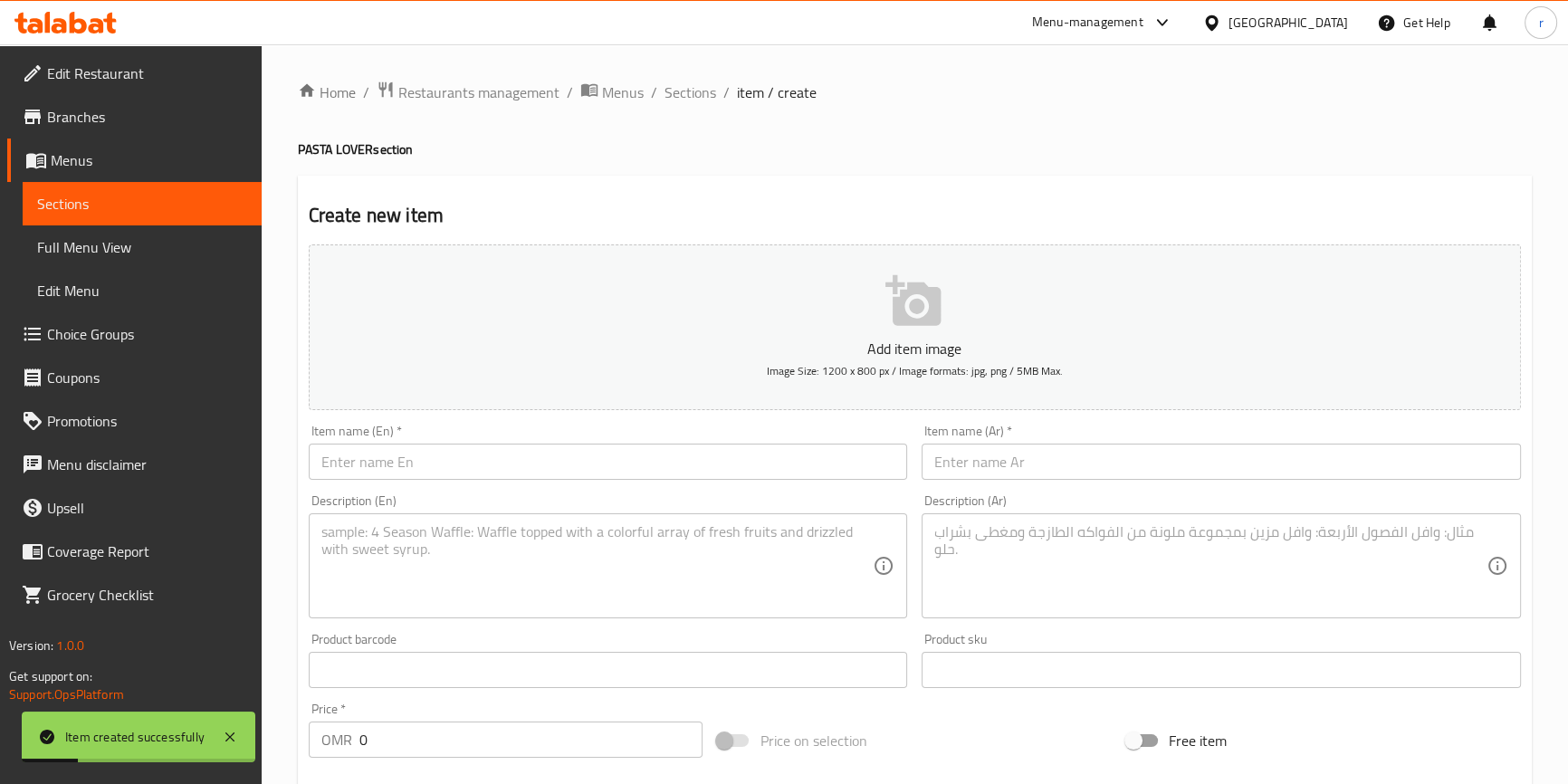
scroll to position [0, 0]
click at [190, 210] on span "Sections" at bounding box center [142, 203] width 210 height 22
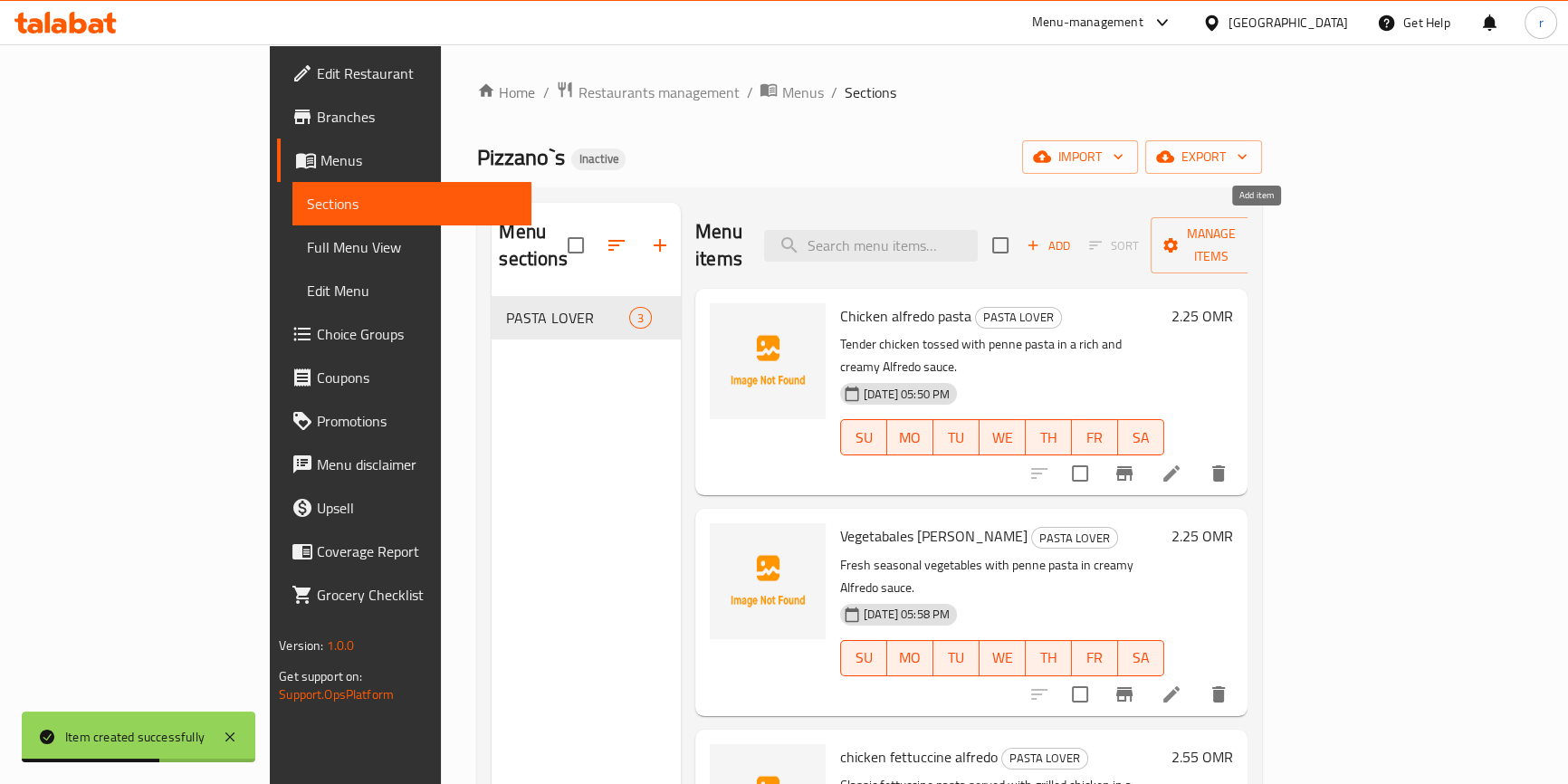
click at [1072, 235] on span "Add" at bounding box center [1048, 246] width 49 height 21
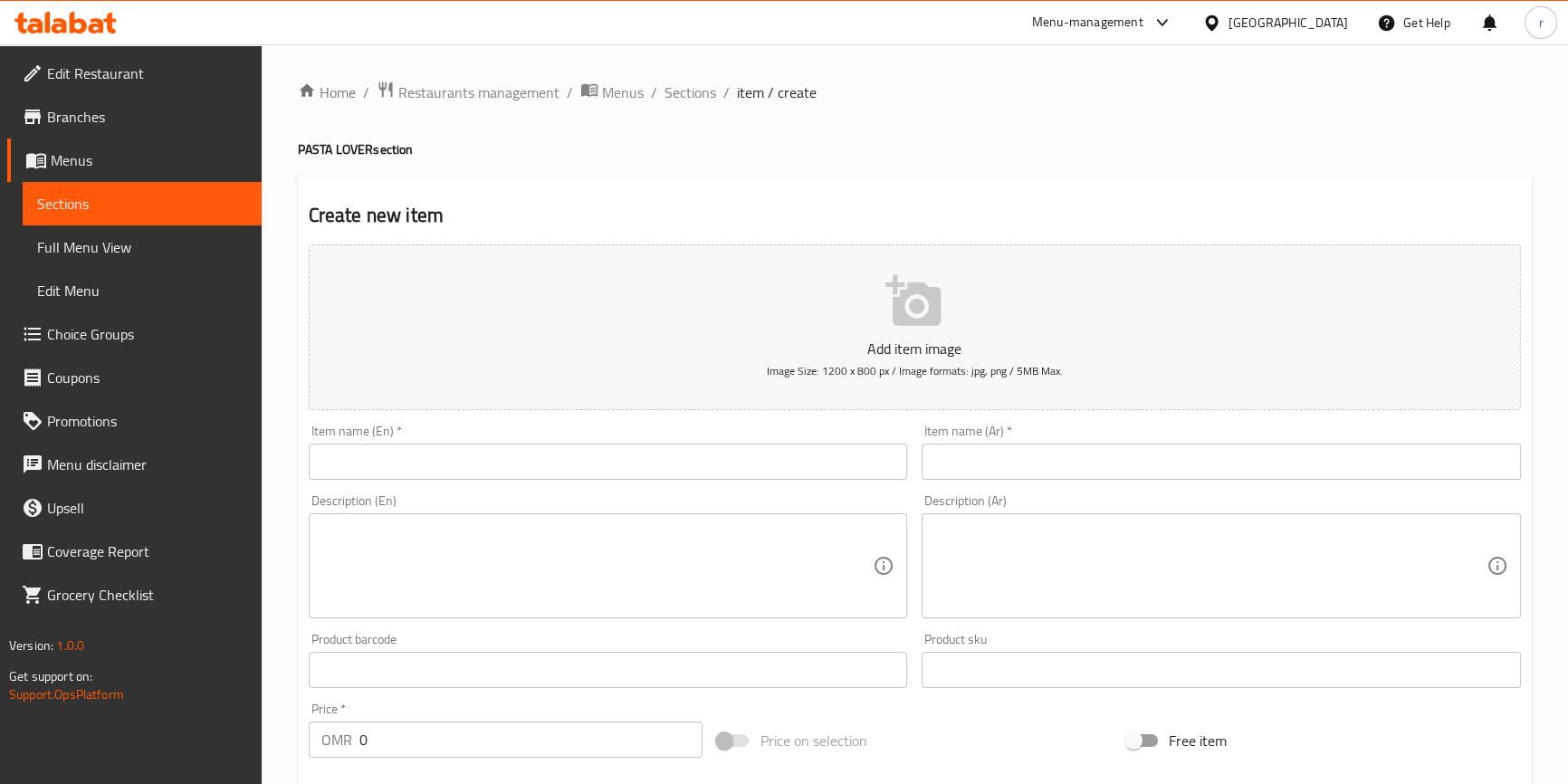
click at [538, 436] on div "Item name (En)   * Item name (En) *" at bounding box center [609, 452] width 599 height 55
click at [533, 451] on input "text" at bounding box center [609, 462] width 599 height 36
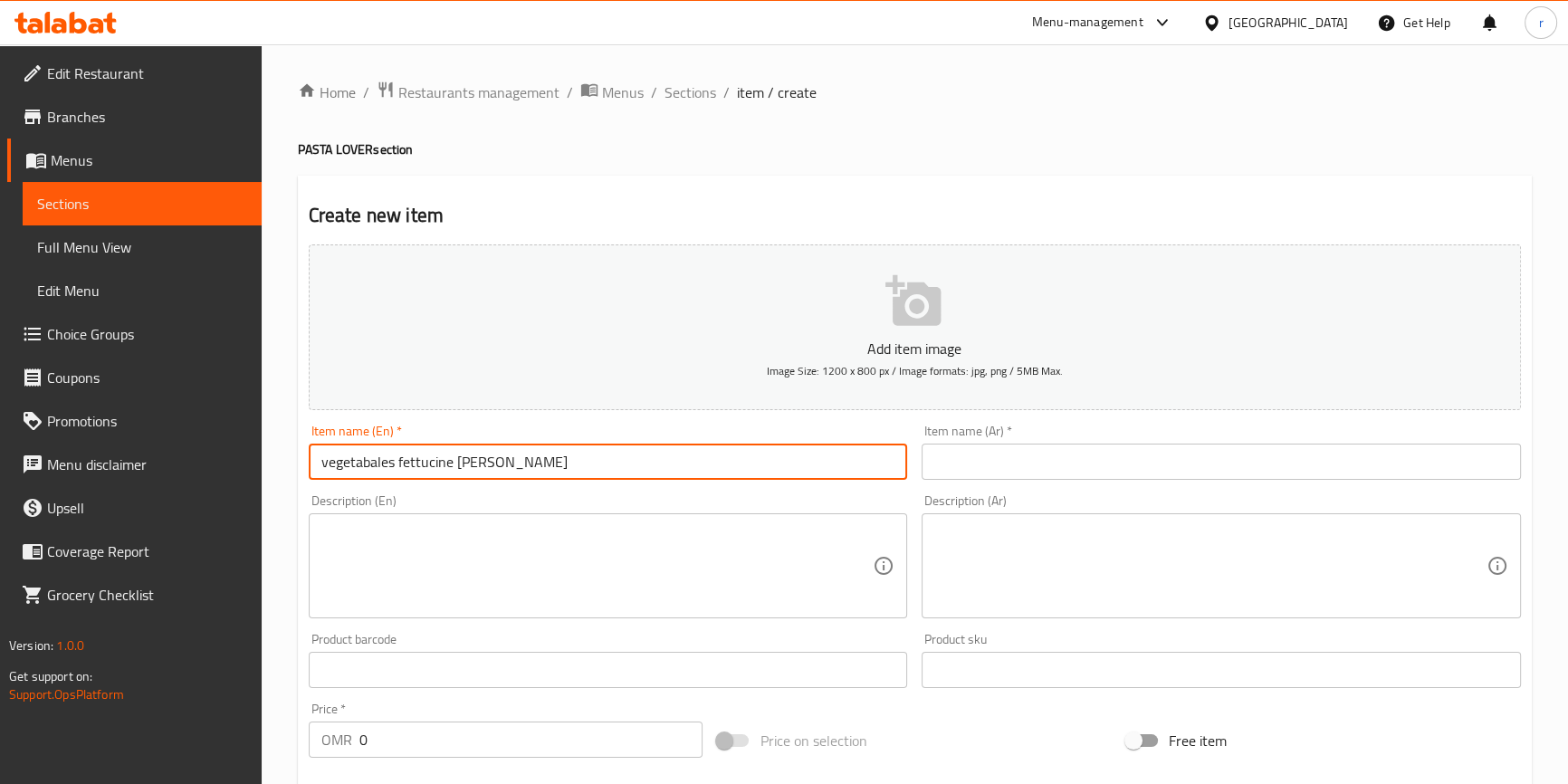
click at [570, 460] on input "vegetabales fettucine [PERSON_NAME]" at bounding box center [609, 462] width 599 height 36
drag, startPoint x: 500, startPoint y: 463, endPoint x: 552, endPoint y: 470, distance: 52.5
click at [552, 470] on input "vegetabales fettucine [PERSON_NAME]" at bounding box center [609, 462] width 599 height 36
click at [530, 461] on input "vegetables fettucine [PERSON_NAME]" at bounding box center [609, 462] width 599 height 36
drag, startPoint x: 556, startPoint y: 453, endPoint x: 283, endPoint y: 453, distance: 273.0
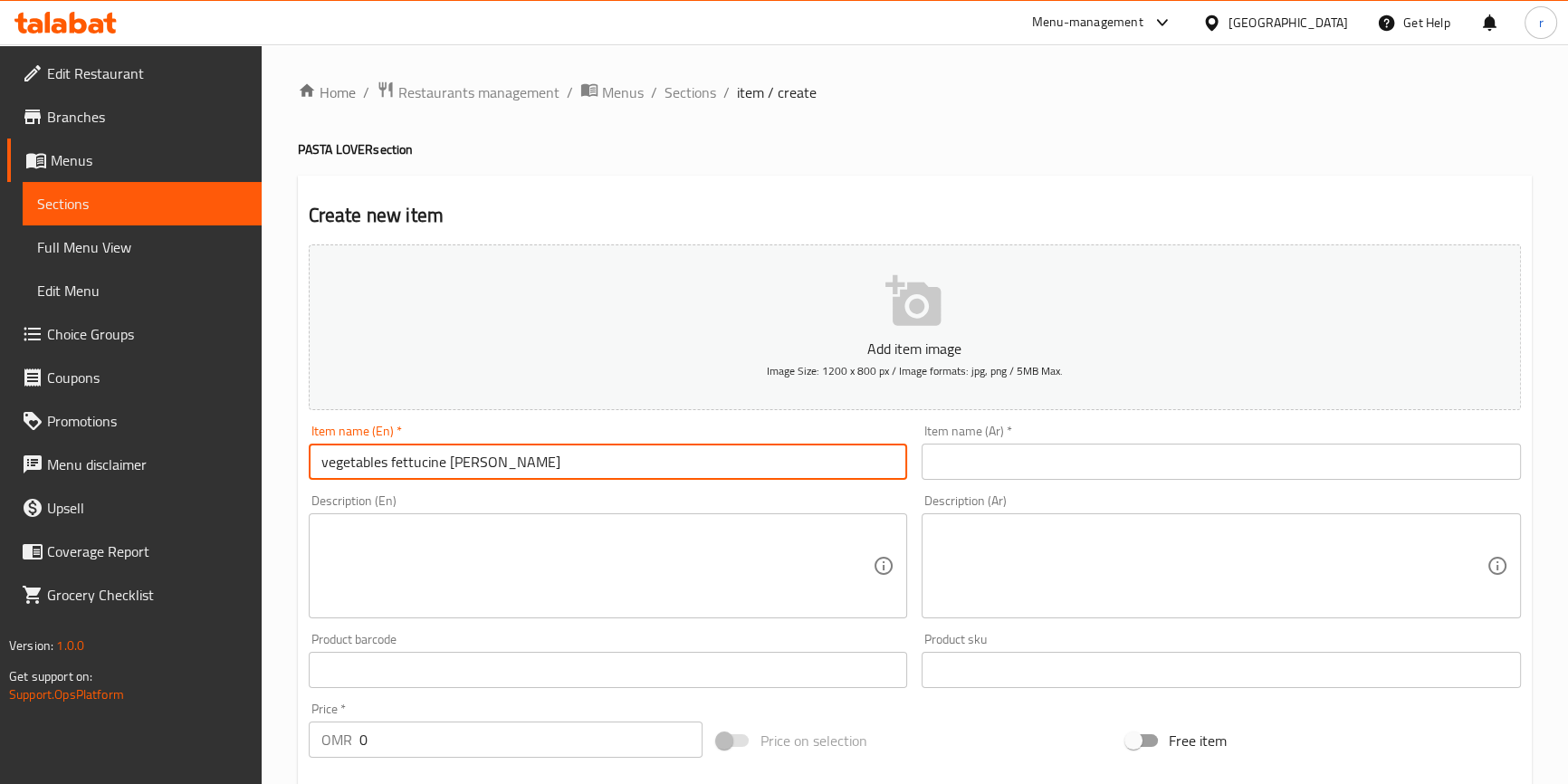
click at [283, 453] on div "Home / Restaurants management / Menus / Sections / item / create PASTA LOVER se…" at bounding box center [915, 662] width 1306 height 1234
type input "vegetables fettucine [PERSON_NAME]"
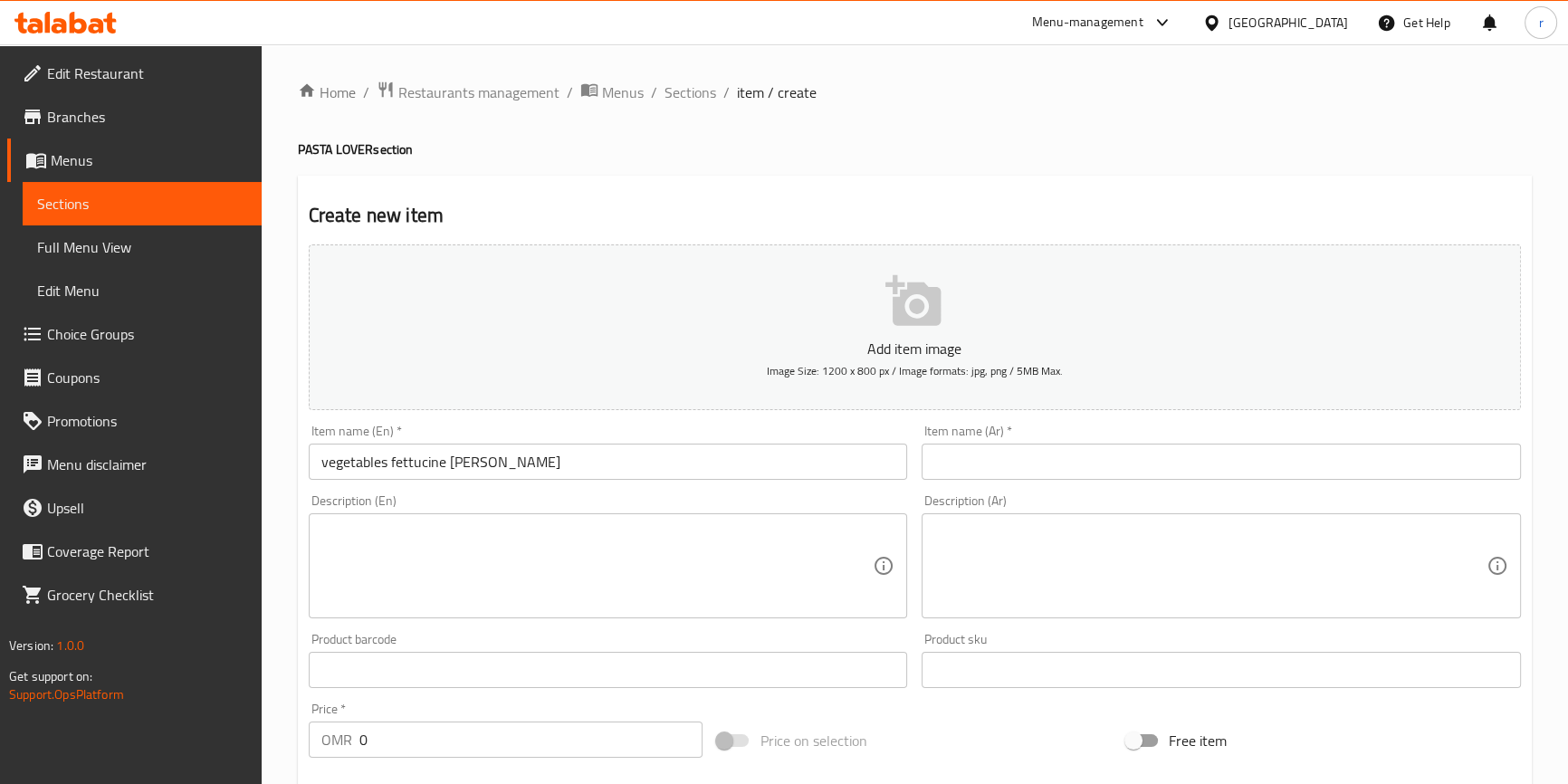
click at [1103, 444] on input "text" at bounding box center [1221, 462] width 599 height 36
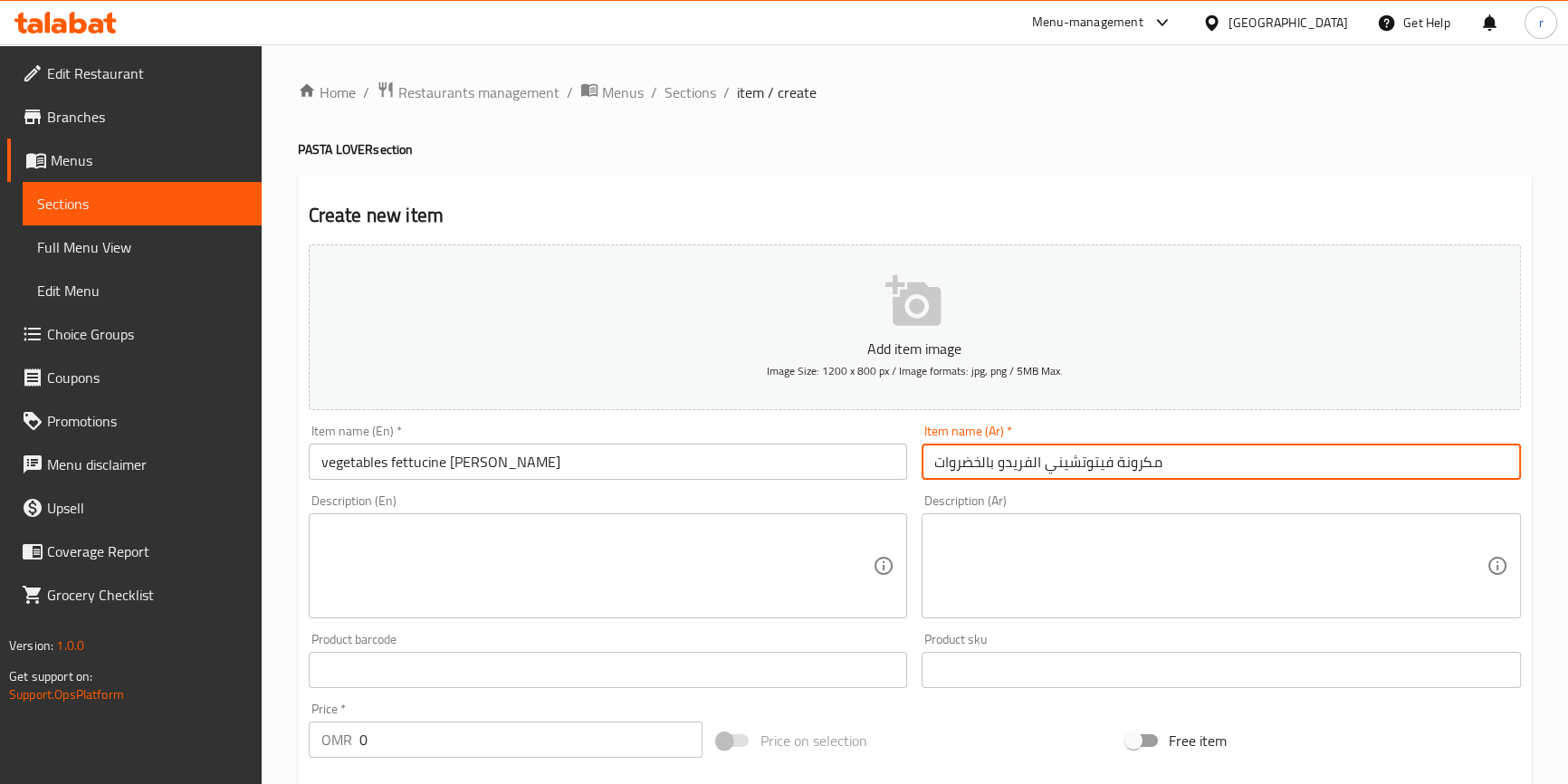
type input "مكرونة فيتوتشيني الفريدو بالخضروات"
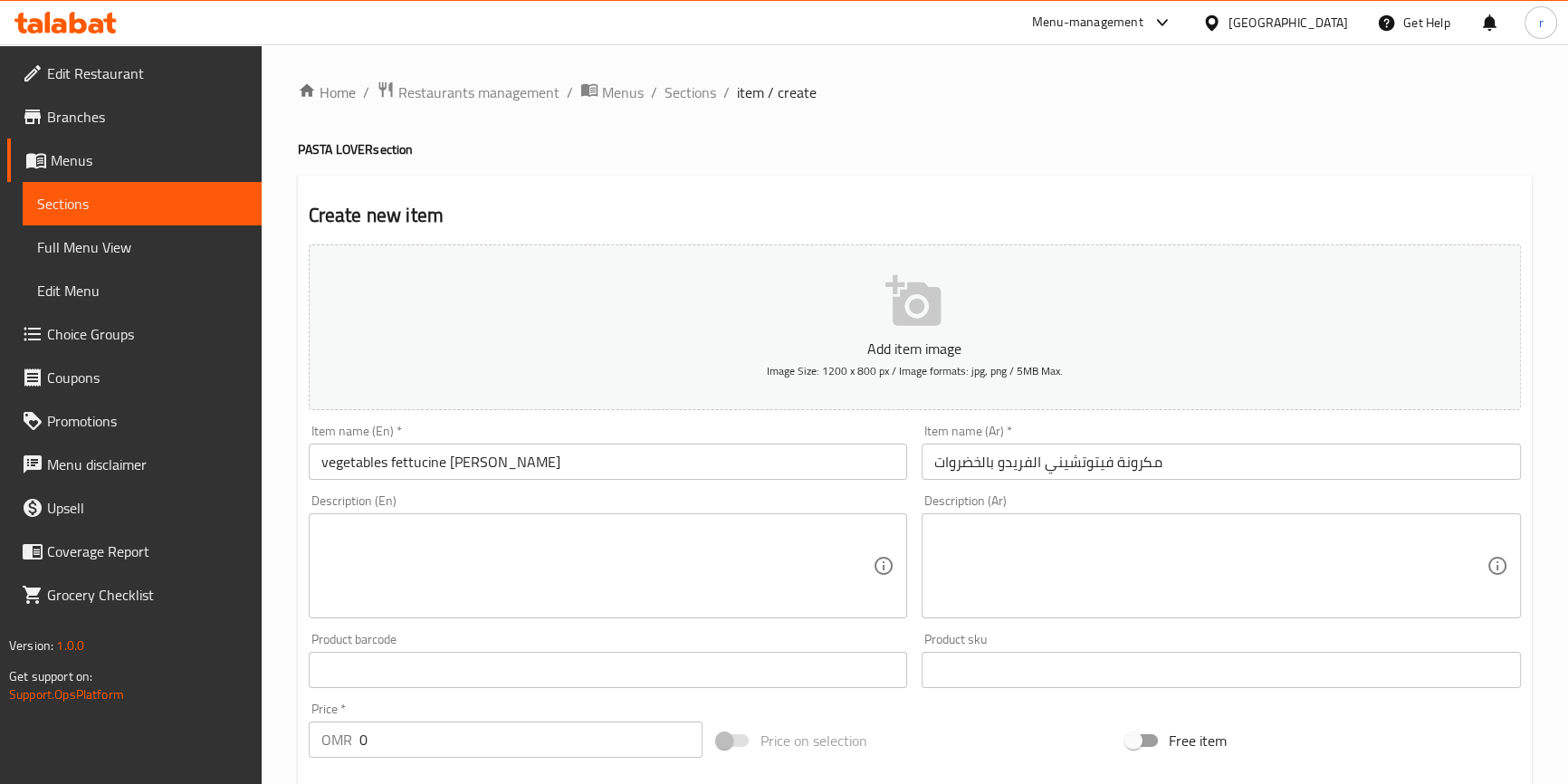
click at [580, 509] on div "Description (En) Description (En)" at bounding box center [609, 556] width 599 height 124
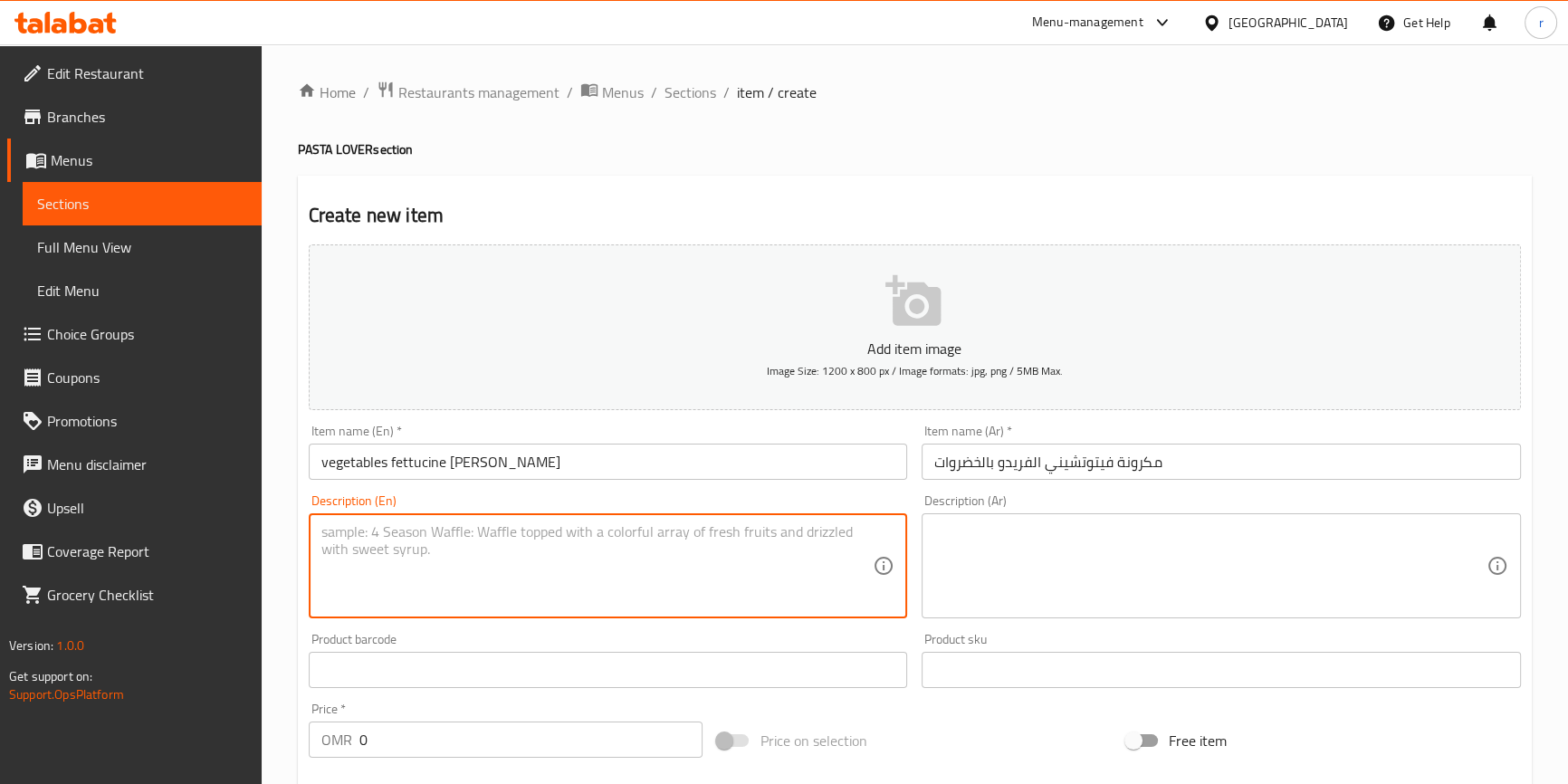
click at [576, 531] on textarea at bounding box center [597, 566] width 552 height 86
paste textarea "Creamy fettuccine pasta tossed in rich Alfredo sauce with fresh seasonal vegeta…"
type textarea "Creamy fettuccine pasta tossed in rich Alfredo sauce with fresh seasonal vegeta…"
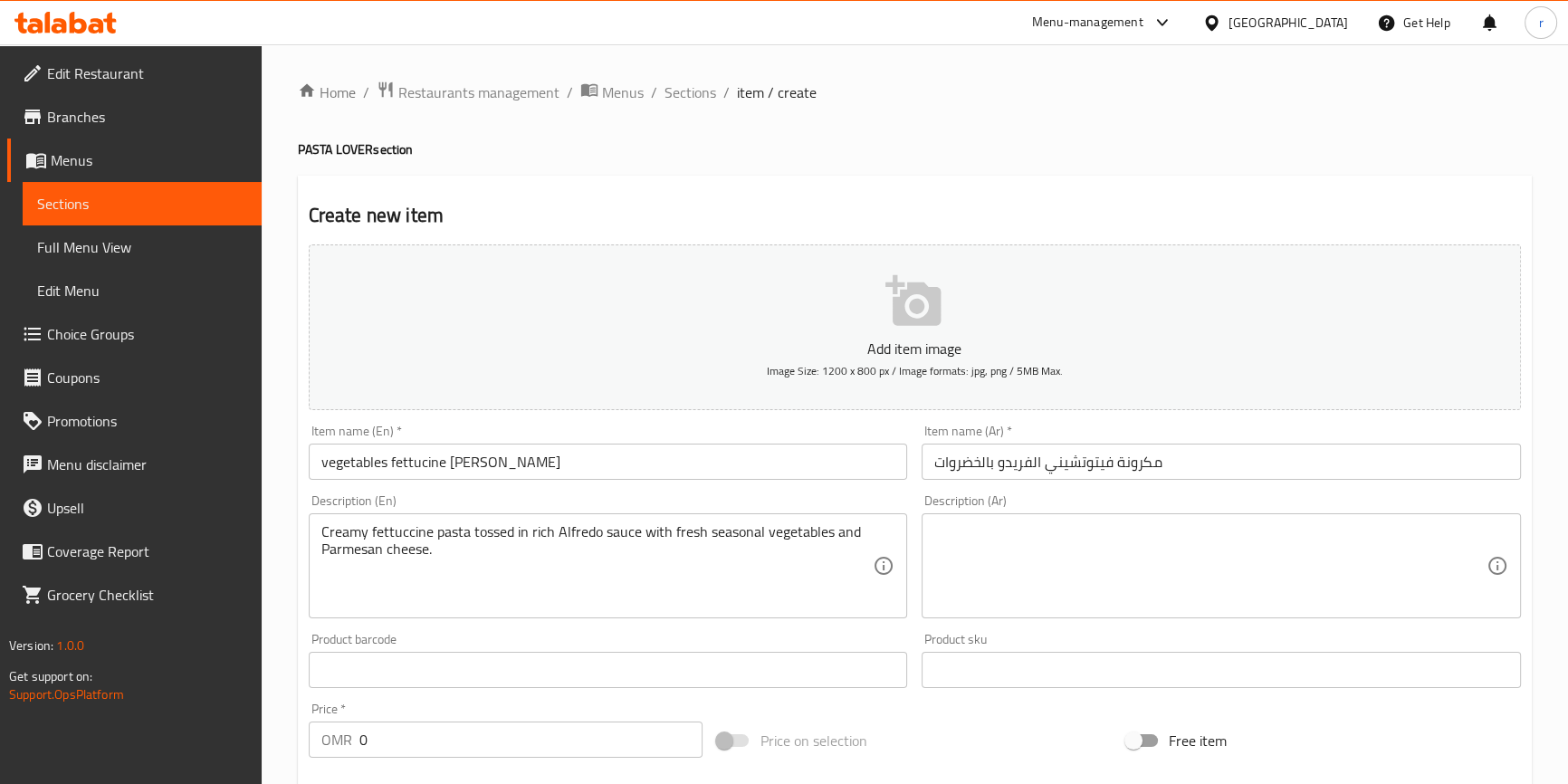
click at [1300, 541] on textarea at bounding box center [1210, 566] width 552 height 86
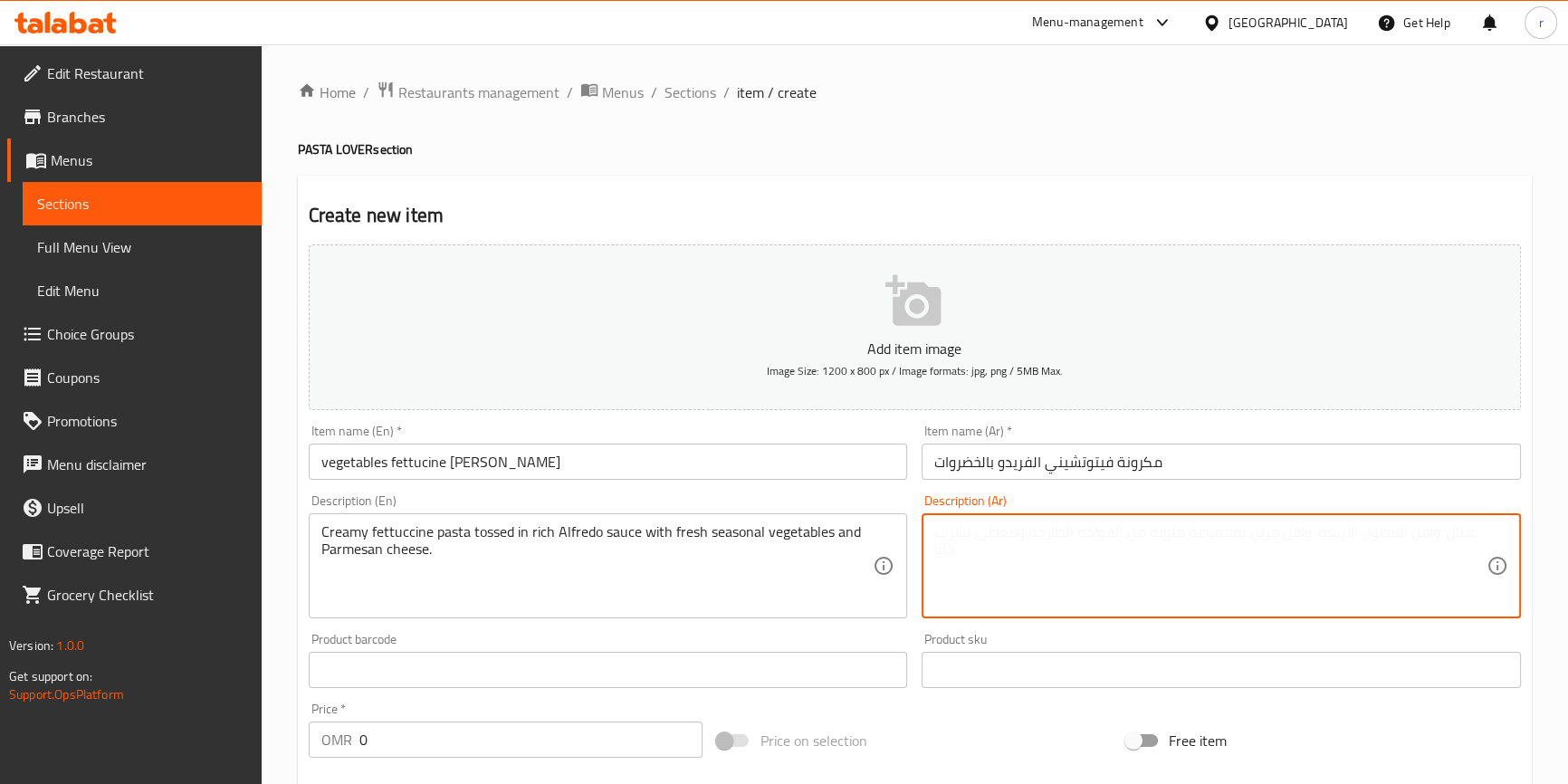
type textarea ";"
type textarea "l"
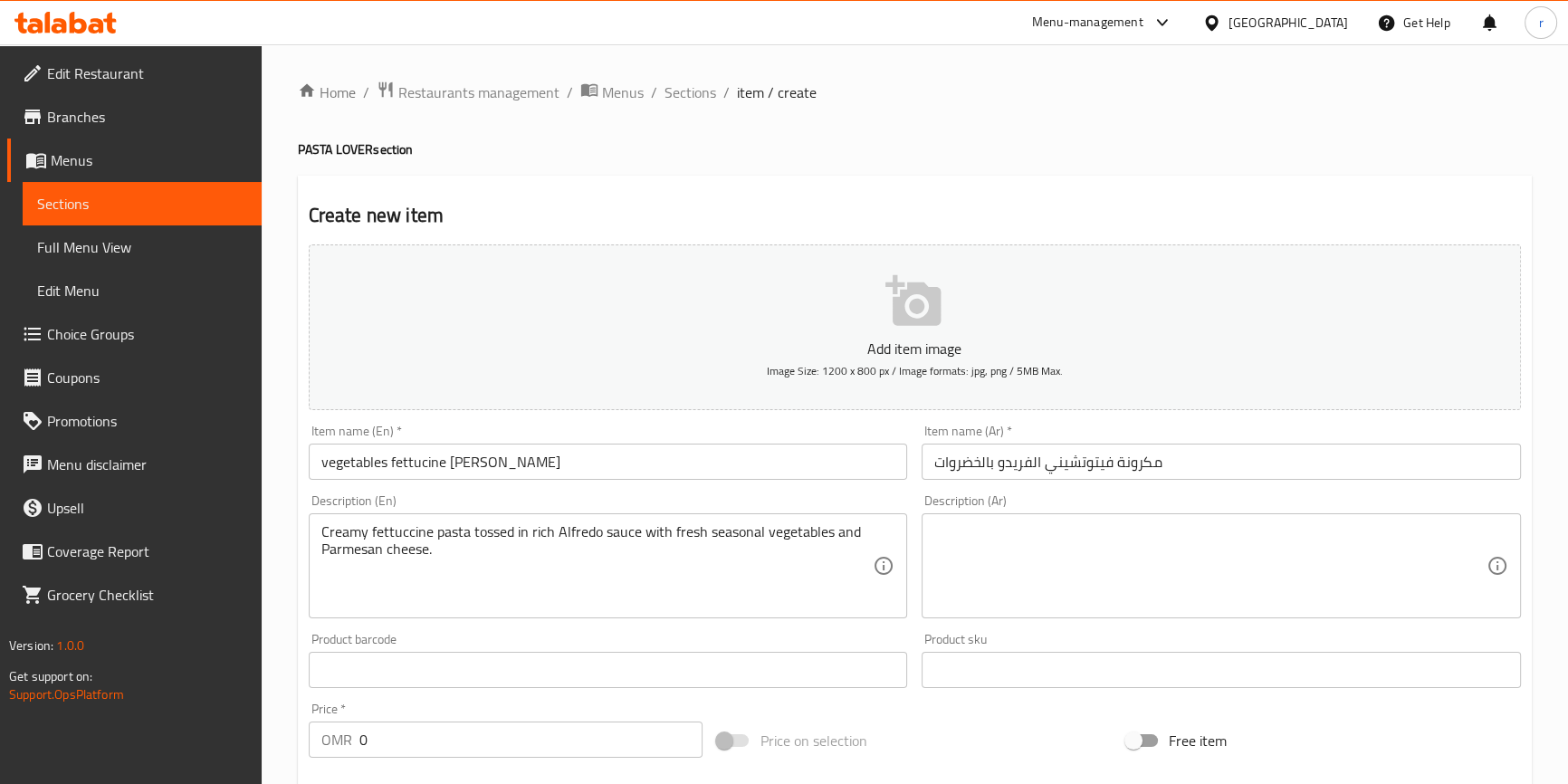
click at [1050, 567] on textarea at bounding box center [1210, 566] width 552 height 86
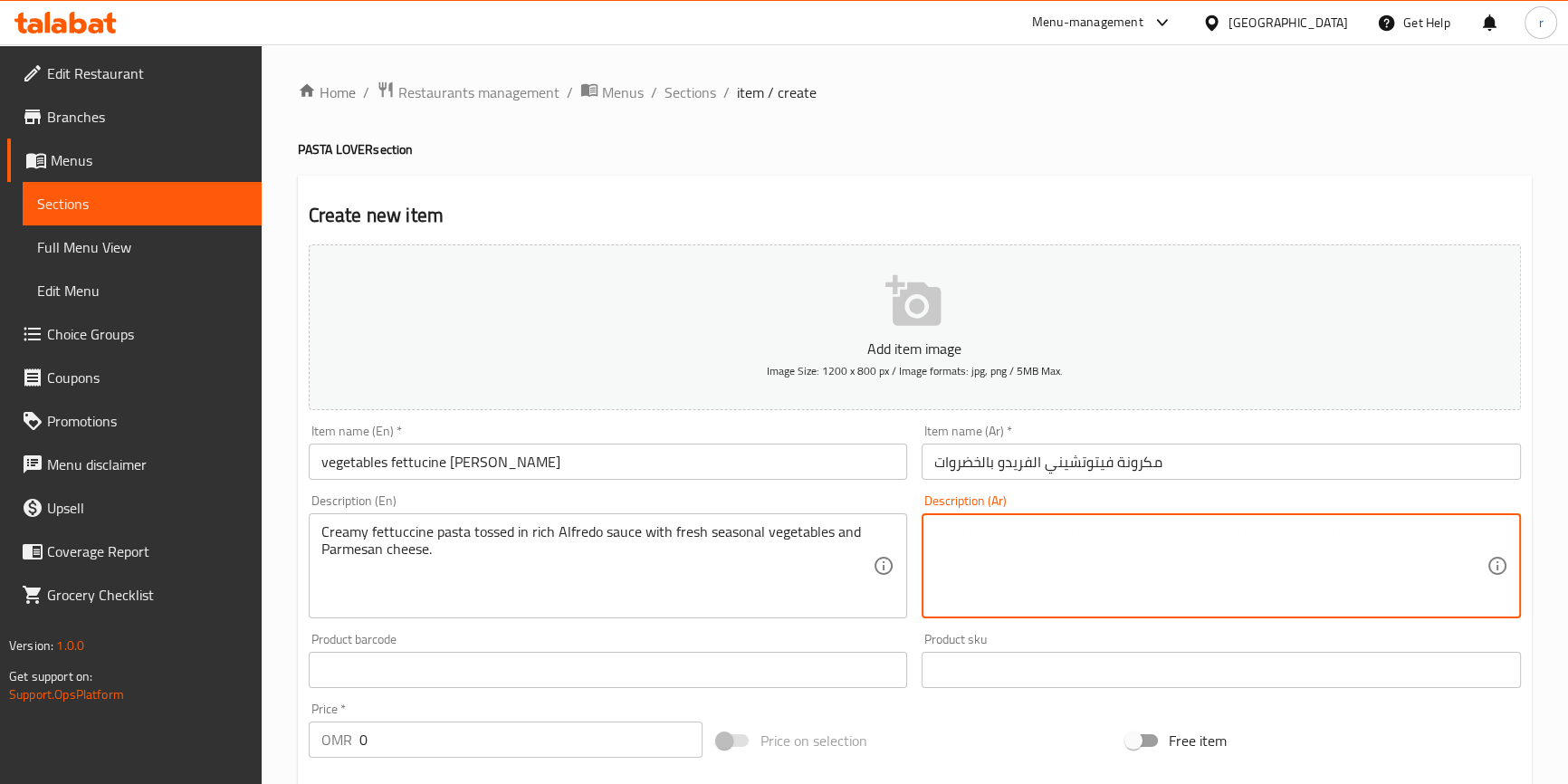
paste textarea "Creamy fettuccine pasta tossed in rich Alfredo sauce with fresh seasonal vegeta…"
type textarea "C"
click at [1285, 526] on textarea at bounding box center [1210, 566] width 552 height 86
paste textarea "معكرونة فيتوتشيني كريمية ممزوجة بصلصة ألفريدو الغنية مع الخضروات الموسمية الطاز…"
drag, startPoint x: 1312, startPoint y: 529, endPoint x: 1212, endPoint y: 537, distance: 100.3
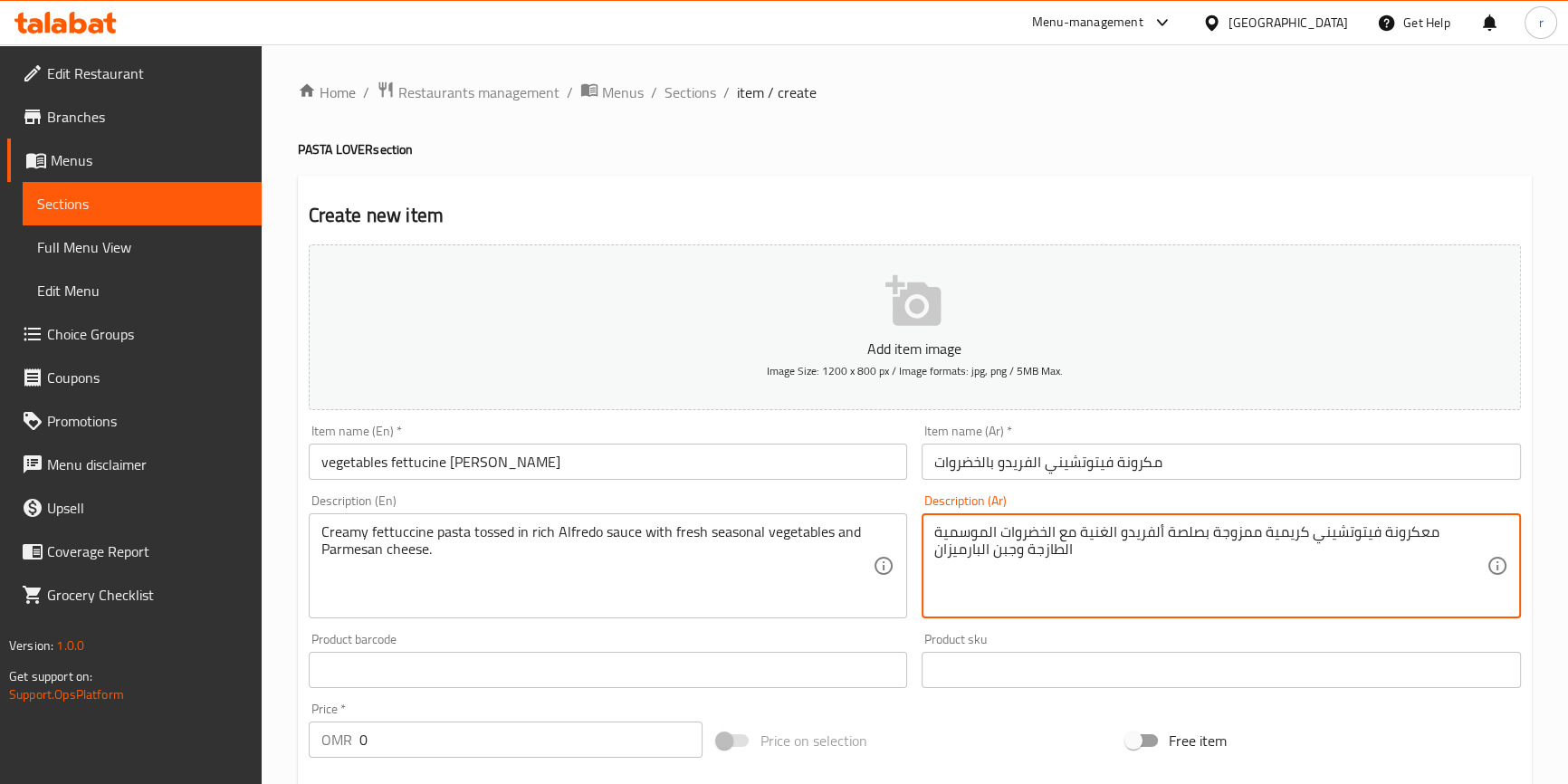
click at [1212, 537] on textarea "معكرونة فيتوتشيني كريمية ممزوجة بصلصة ألفريدو الغنية مع الخضروات الموسمية الطاز…" at bounding box center [1210, 566] width 552 height 86
click at [1163, 530] on textarea "معكرونة فيتوتشيني كريميةمخلوطة بصوص ألفريدو الغنية مع الخضروات الموسمية الطازجة…" at bounding box center [1210, 566] width 552 height 86
drag, startPoint x: 1163, startPoint y: 530, endPoint x: 1127, endPoint y: 534, distance: 36.2
click at [1127, 534] on textarea "معكرونة فيتوتشيني كريميةمخلوطة بصوص ألفريدو الغنية مع الخضروات الموسمية الطازجة…" at bounding box center [1210, 566] width 552 height 86
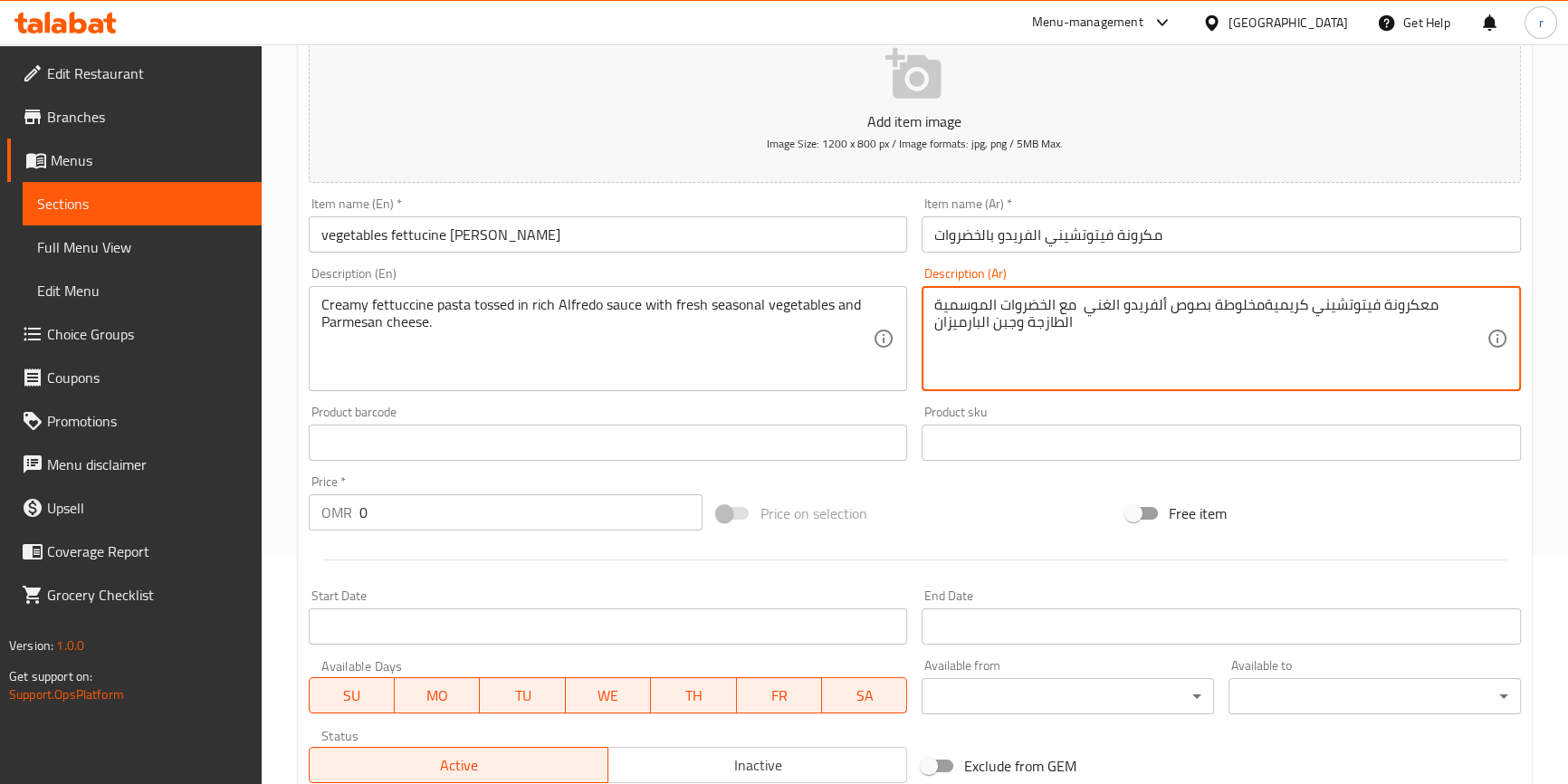
scroll to position [246, 0]
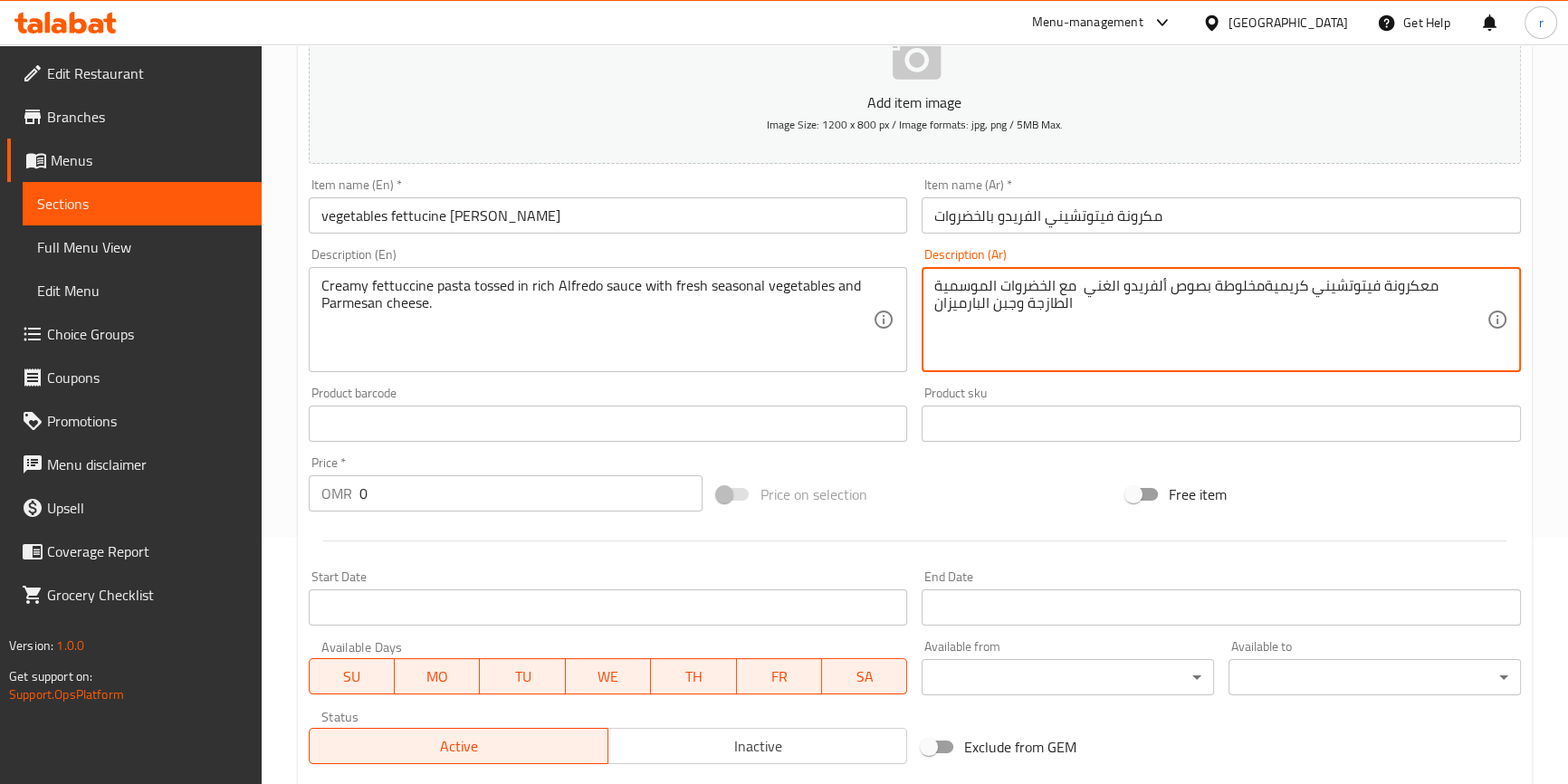
type textarea "معكرونة فيتوتشيني كريميةمخلوطة بصوص ألفريدو الغني مع الخضروات الموسمية الطازجة …"
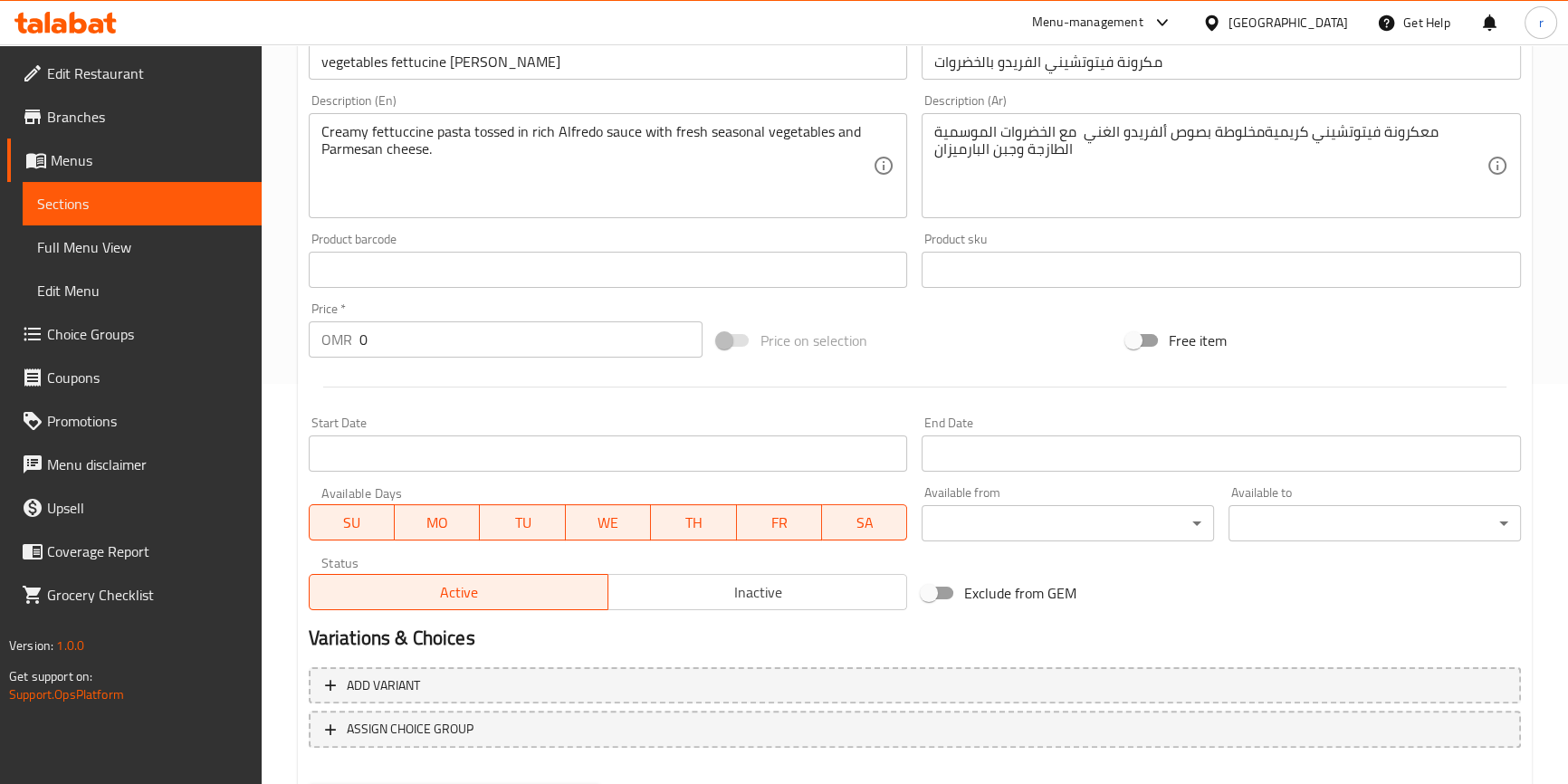
scroll to position [410, 0]
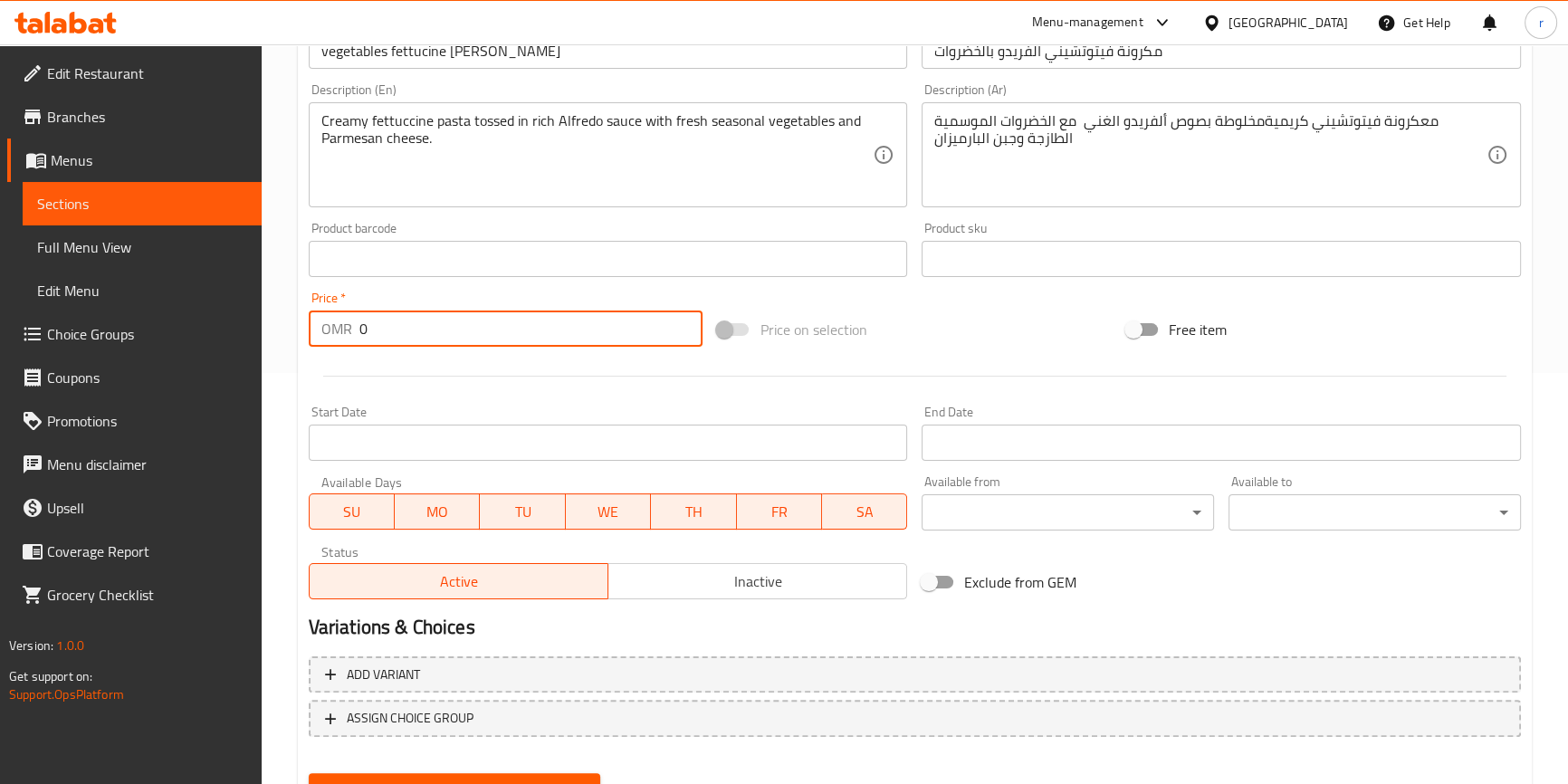
drag, startPoint x: 407, startPoint y: 340, endPoint x: 349, endPoint y: 330, distance: 58.9
click at [349, 330] on div "OMR 0 Price *" at bounding box center [506, 328] width 394 height 36
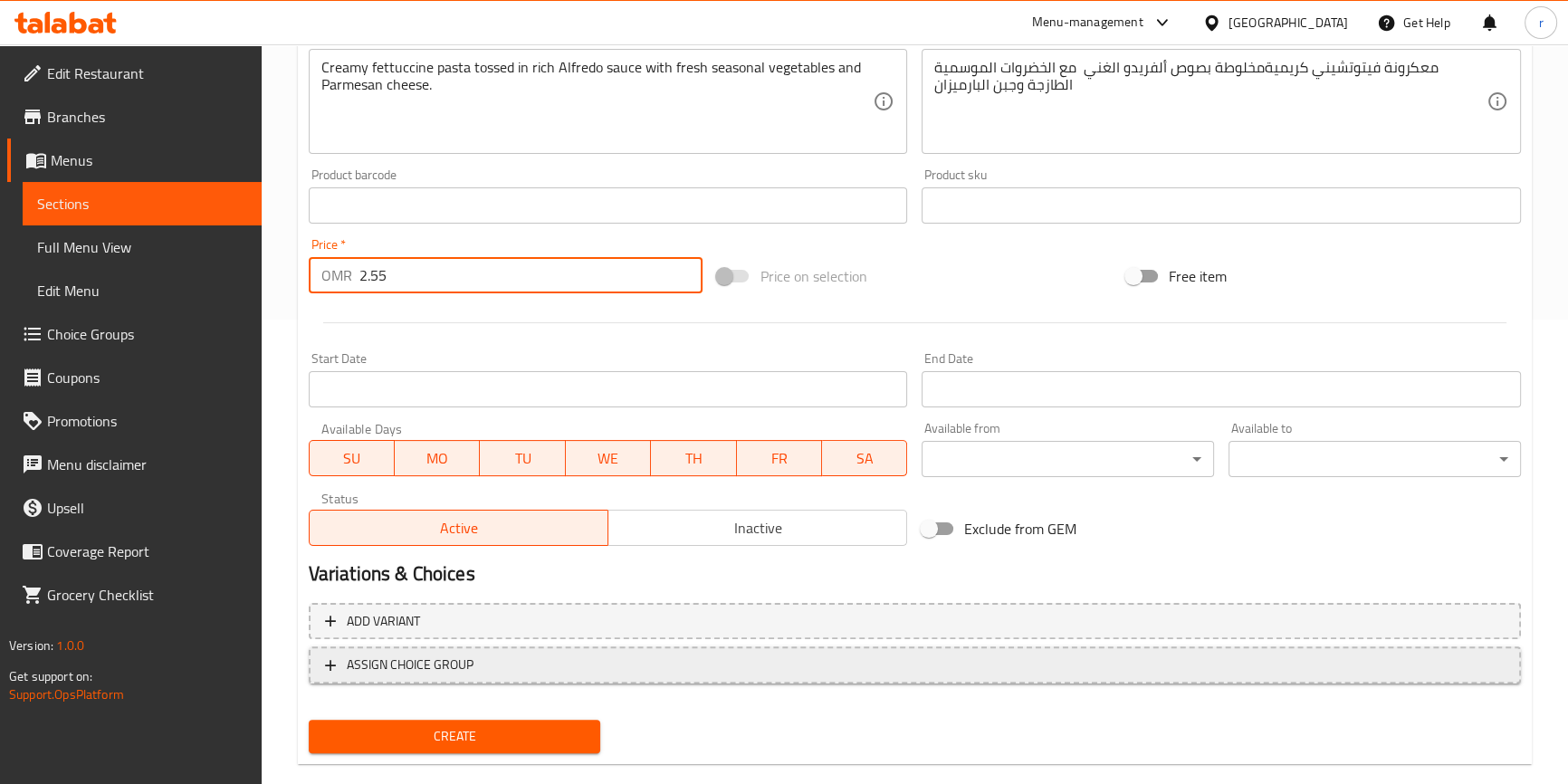
scroll to position [493, 0]
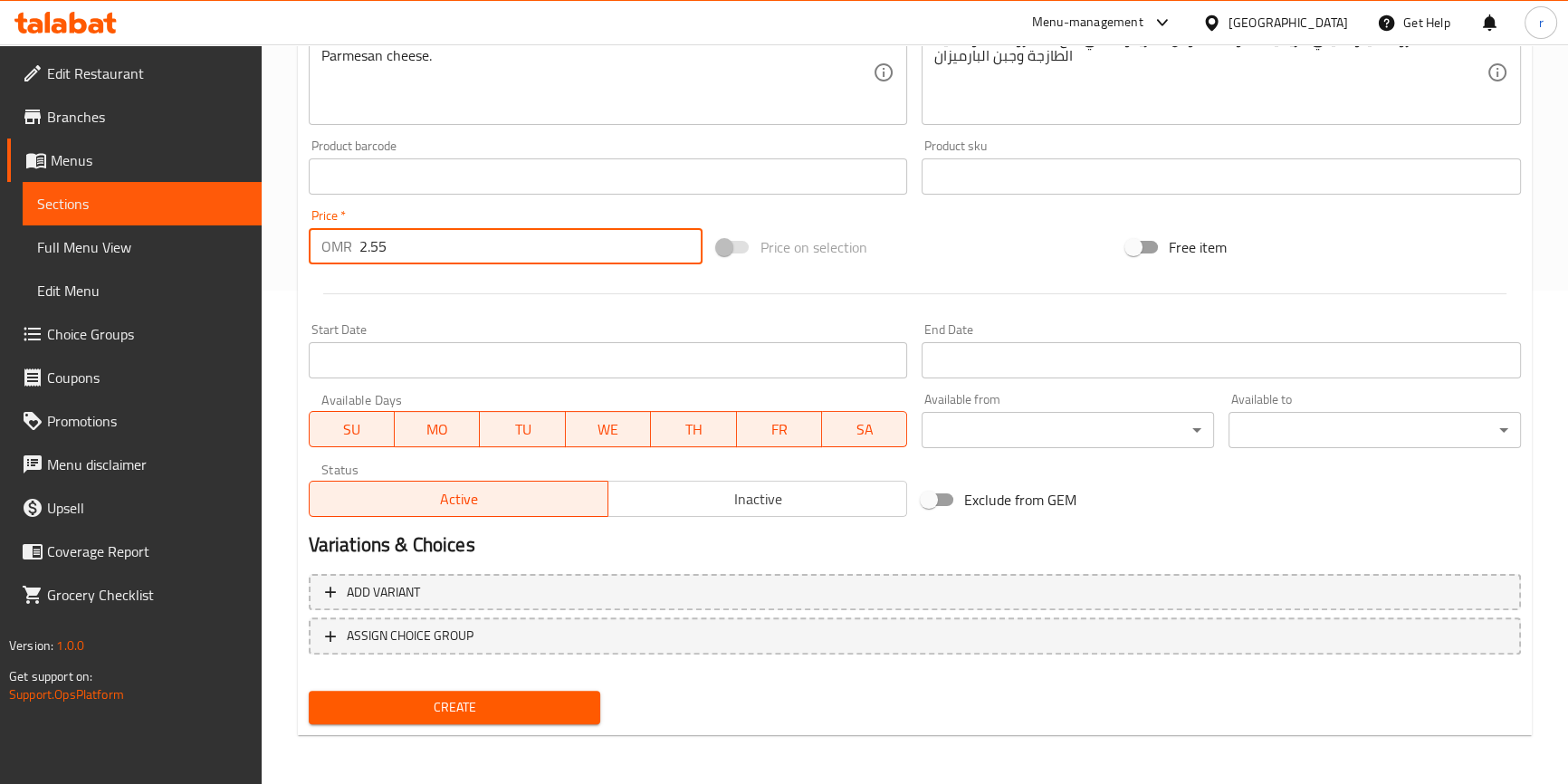
type input "2.55"
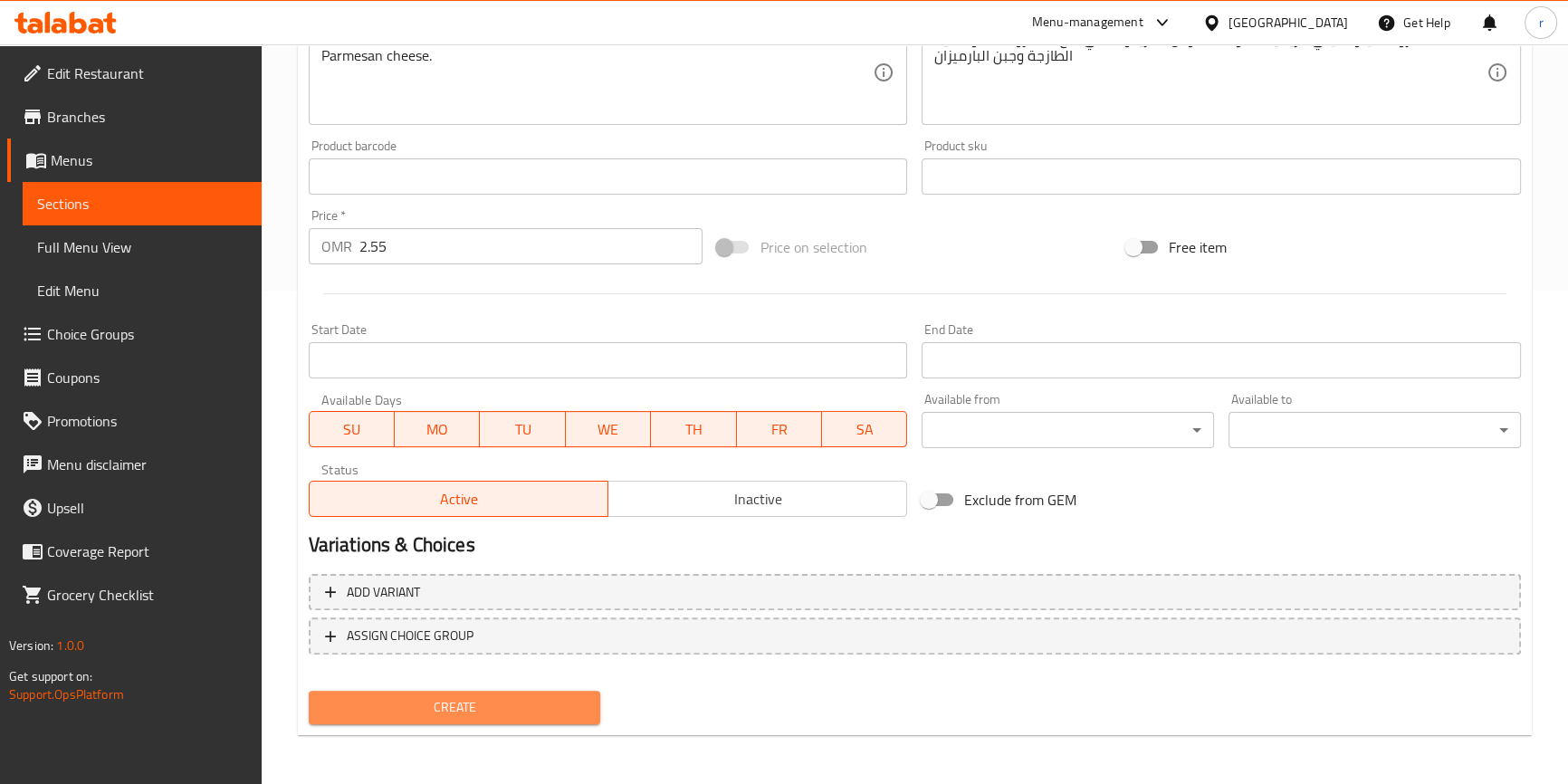
click at [504, 696] on span "Create" at bounding box center [455, 707] width 264 height 23
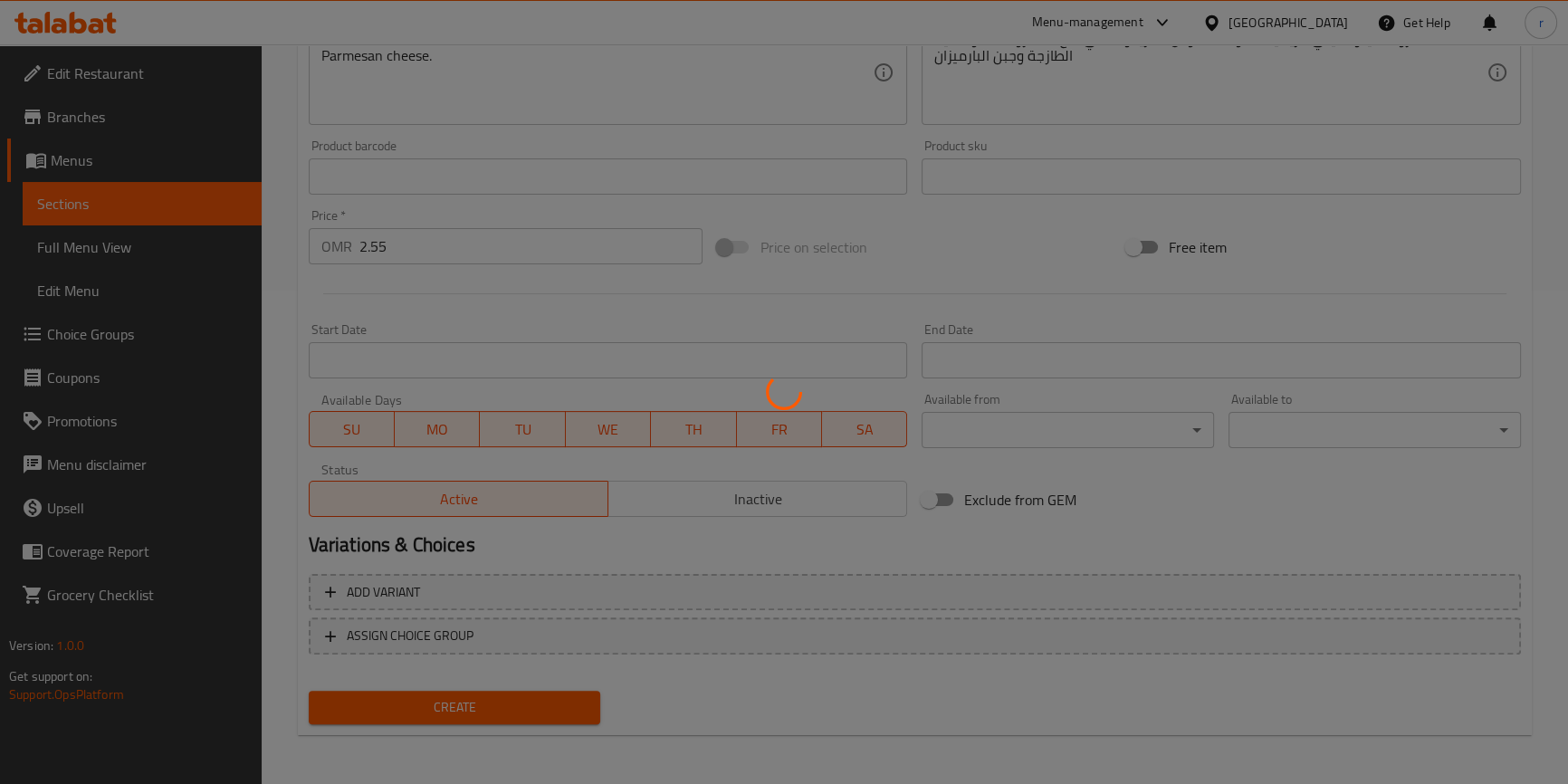
type input "0"
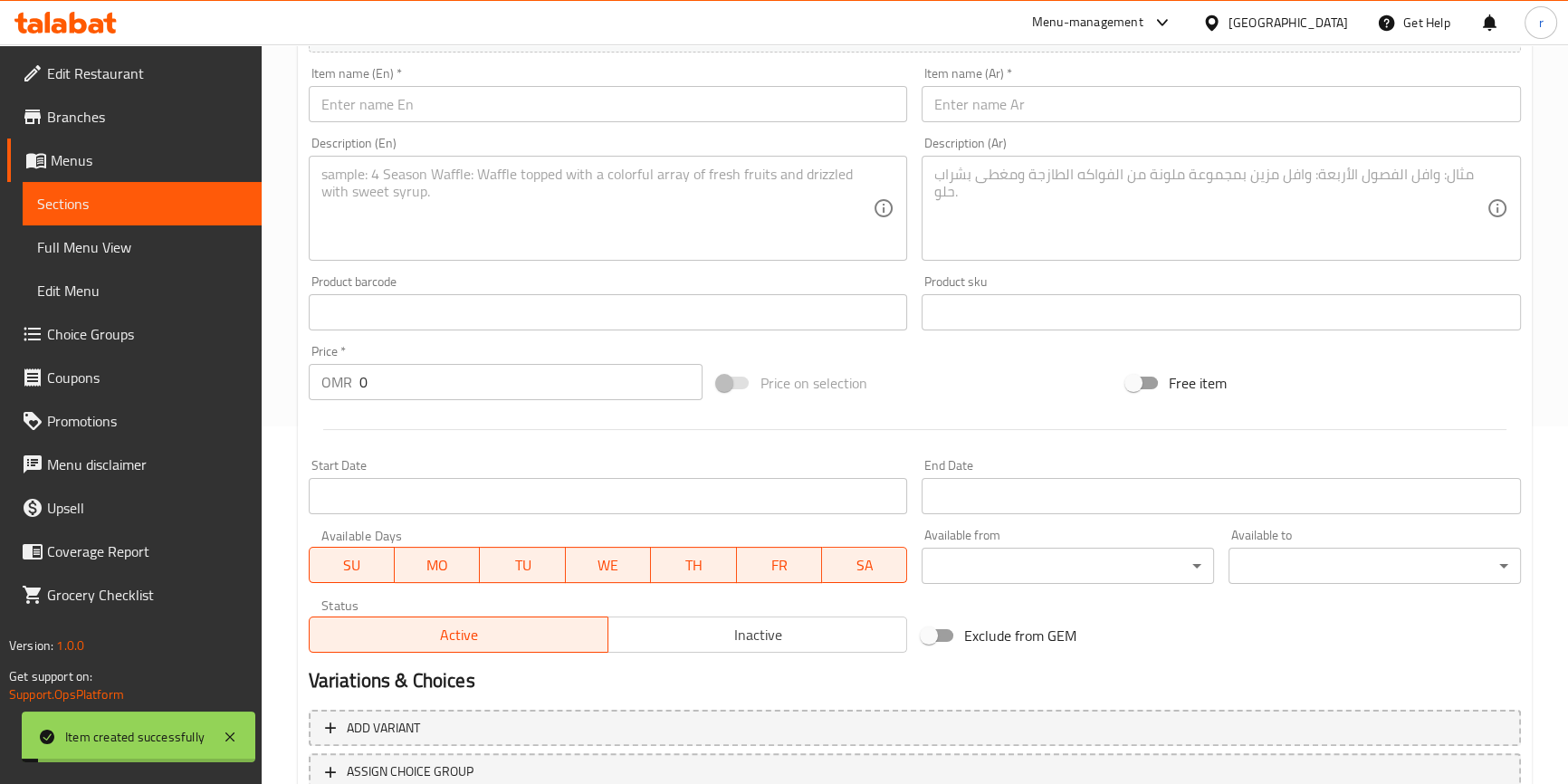
scroll to position [164, 0]
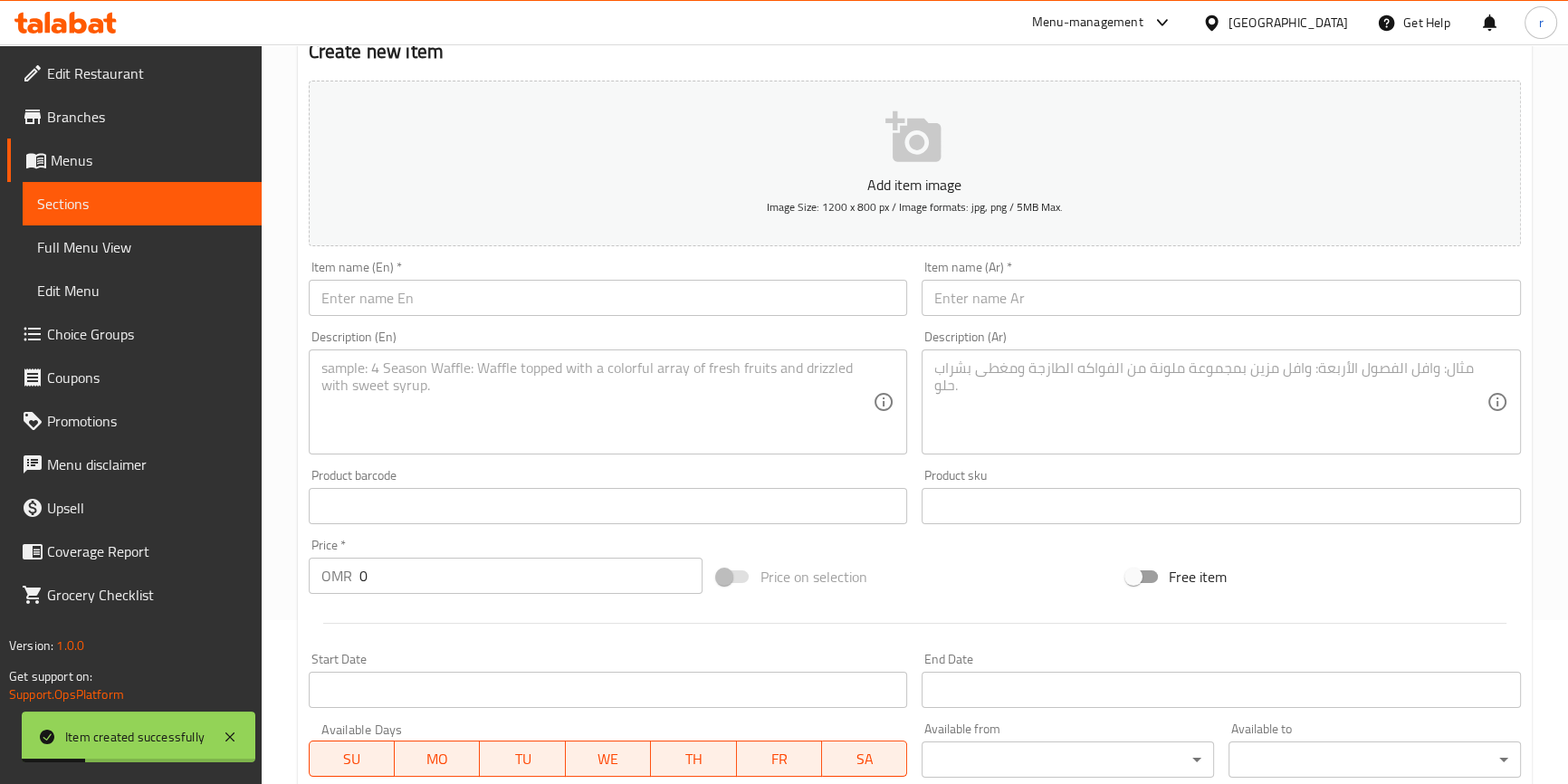
click at [104, 206] on span "Sections" at bounding box center [142, 203] width 210 height 22
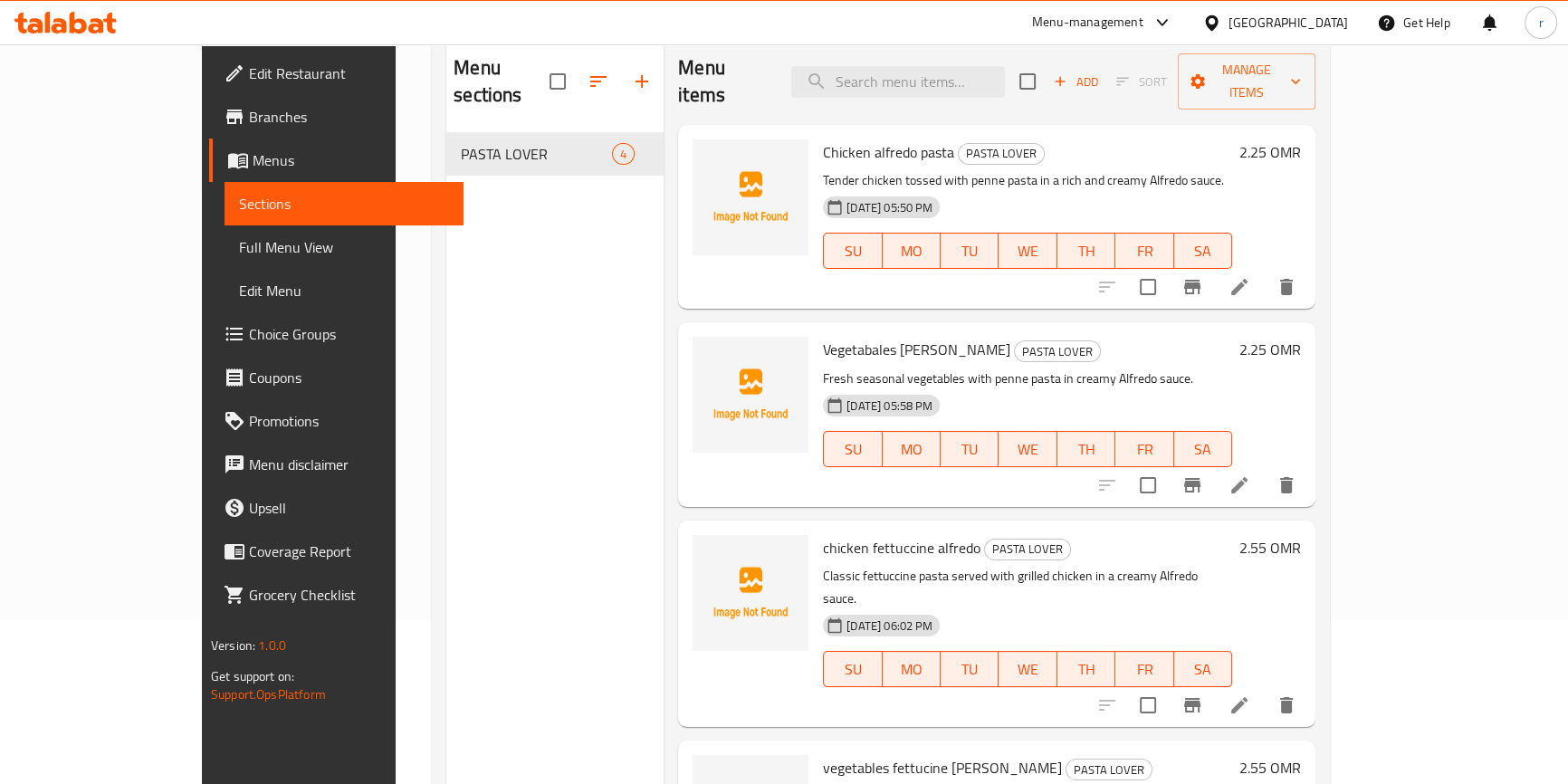
click at [239, 244] on span "Full Menu View" at bounding box center [344, 246] width 210 height 22
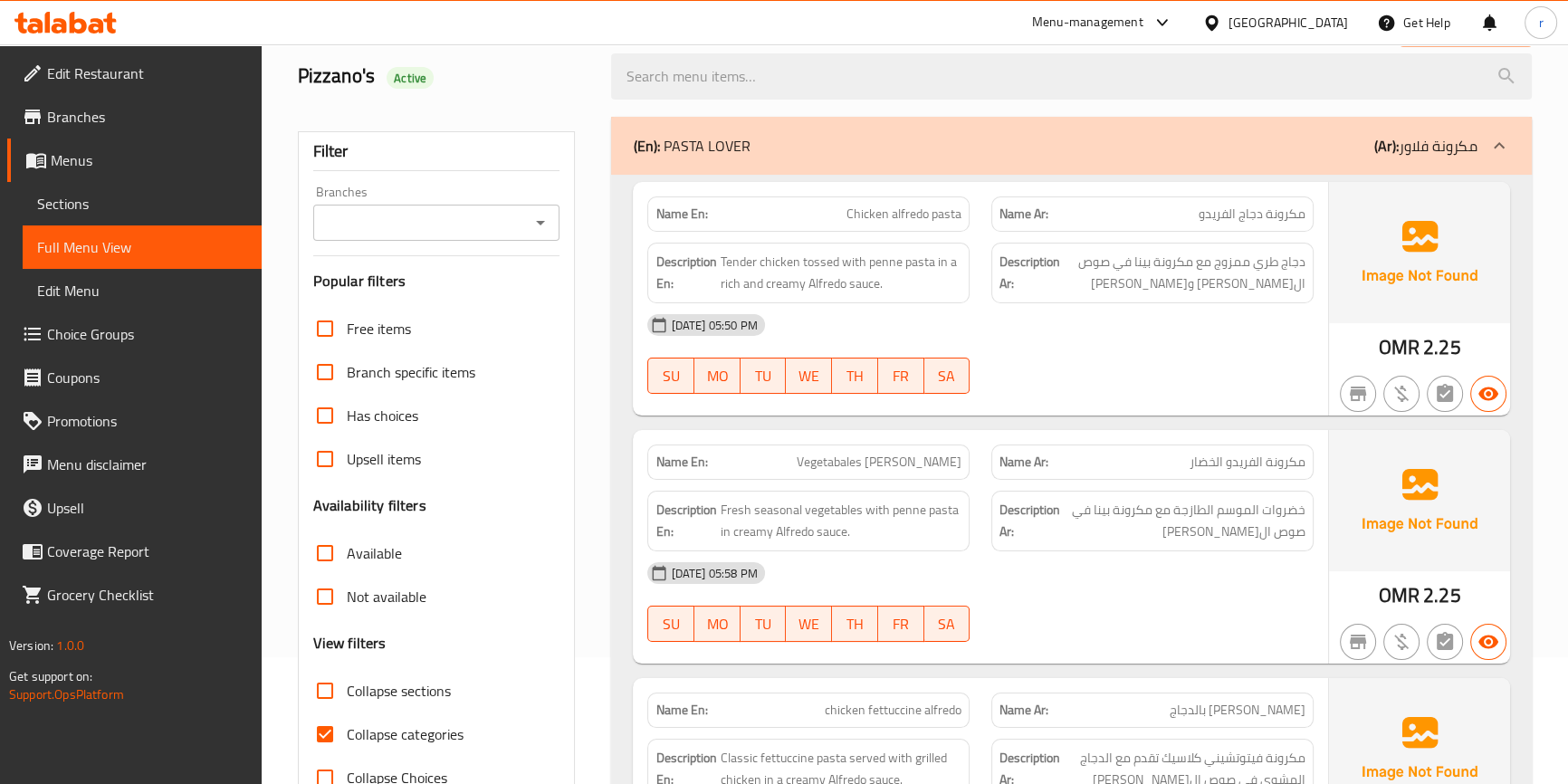
scroll to position [246, 0]
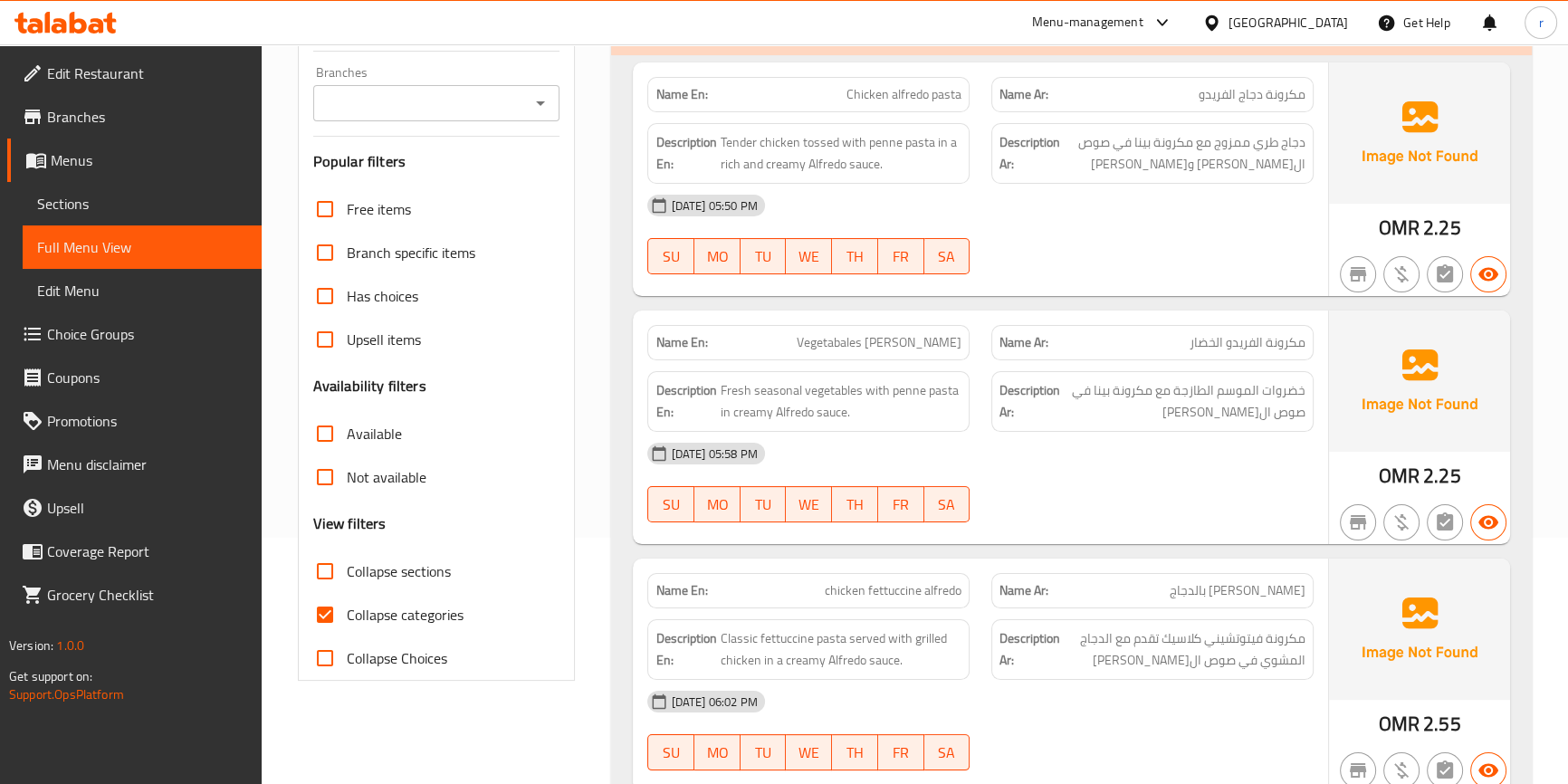
click at [407, 608] on span "Collapse categories" at bounding box center [405, 614] width 117 height 22
click at [347, 608] on input "Collapse categories" at bounding box center [325, 614] width 44 height 44
checkbox input "false"
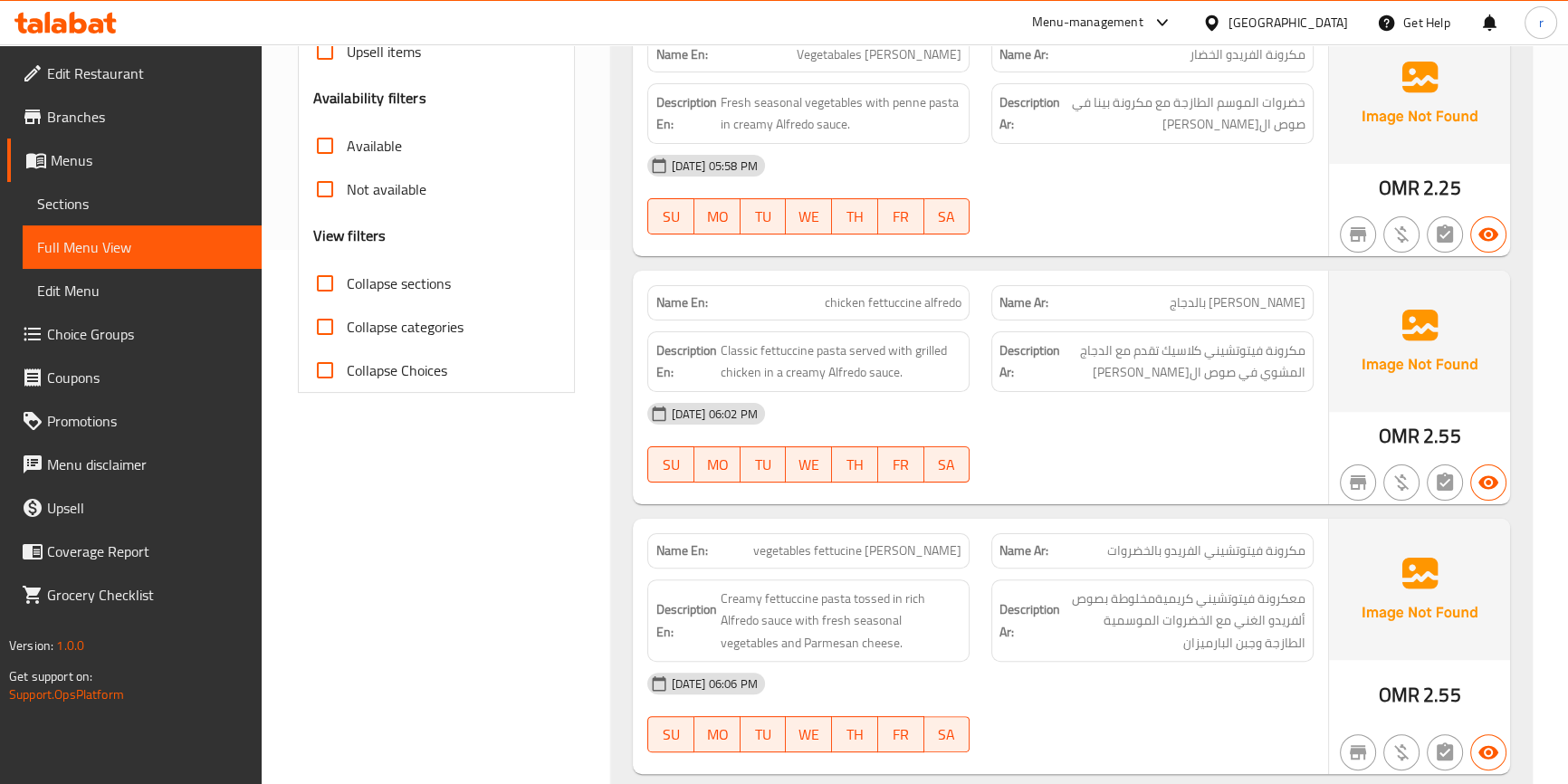
scroll to position [349, 0]
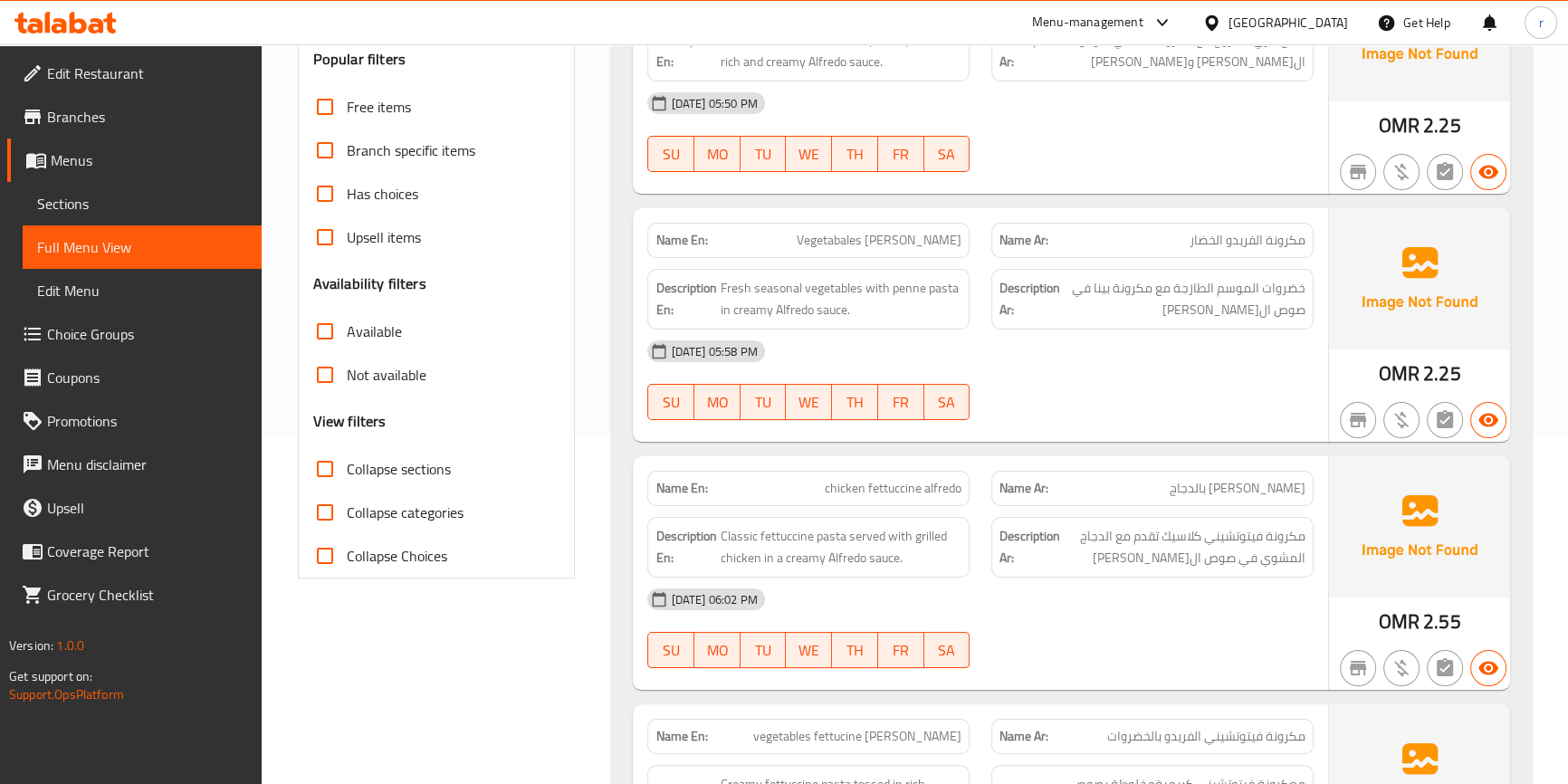
click at [91, 72] on span "Edit Restaurant" at bounding box center [147, 73] width 200 height 22
